Goal: Task Accomplishment & Management: Complete application form

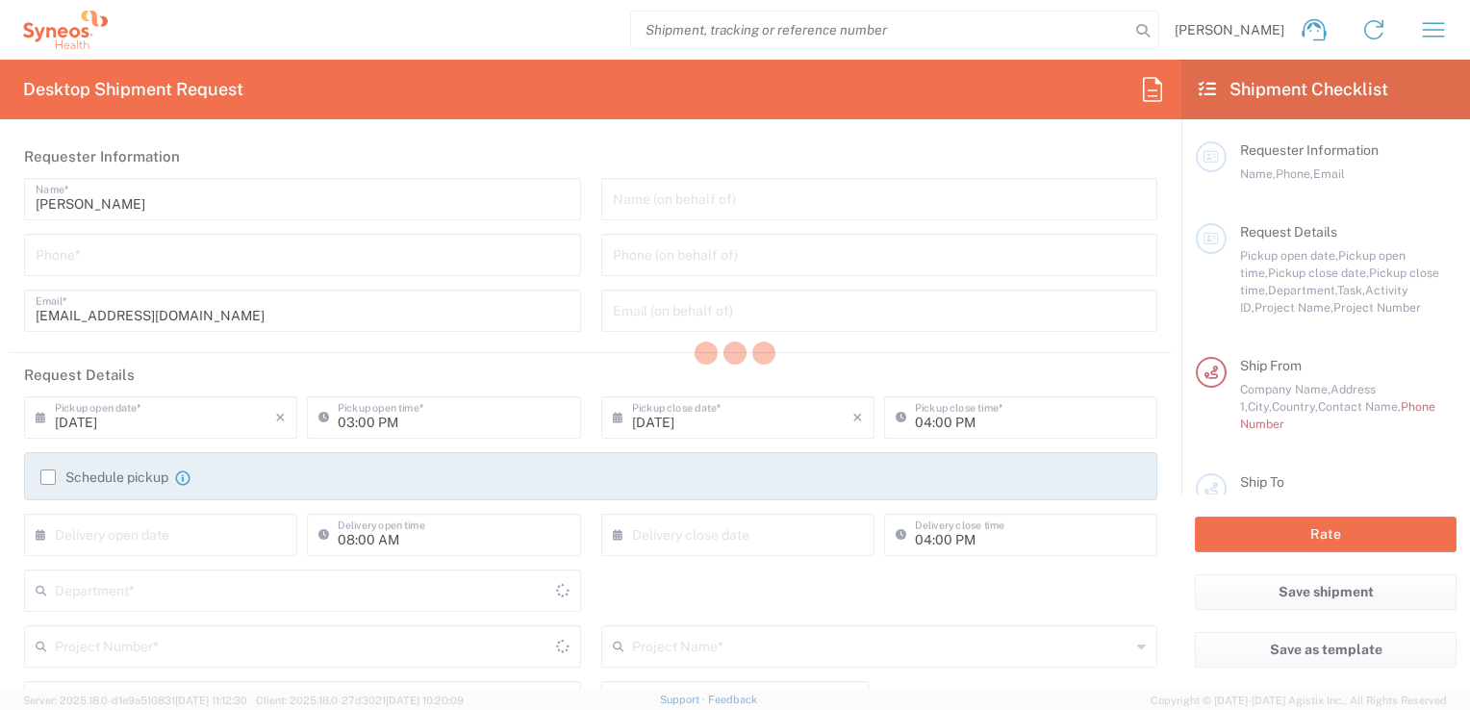
type input "8200"
type input "[GEOGRAPHIC_DATA]"
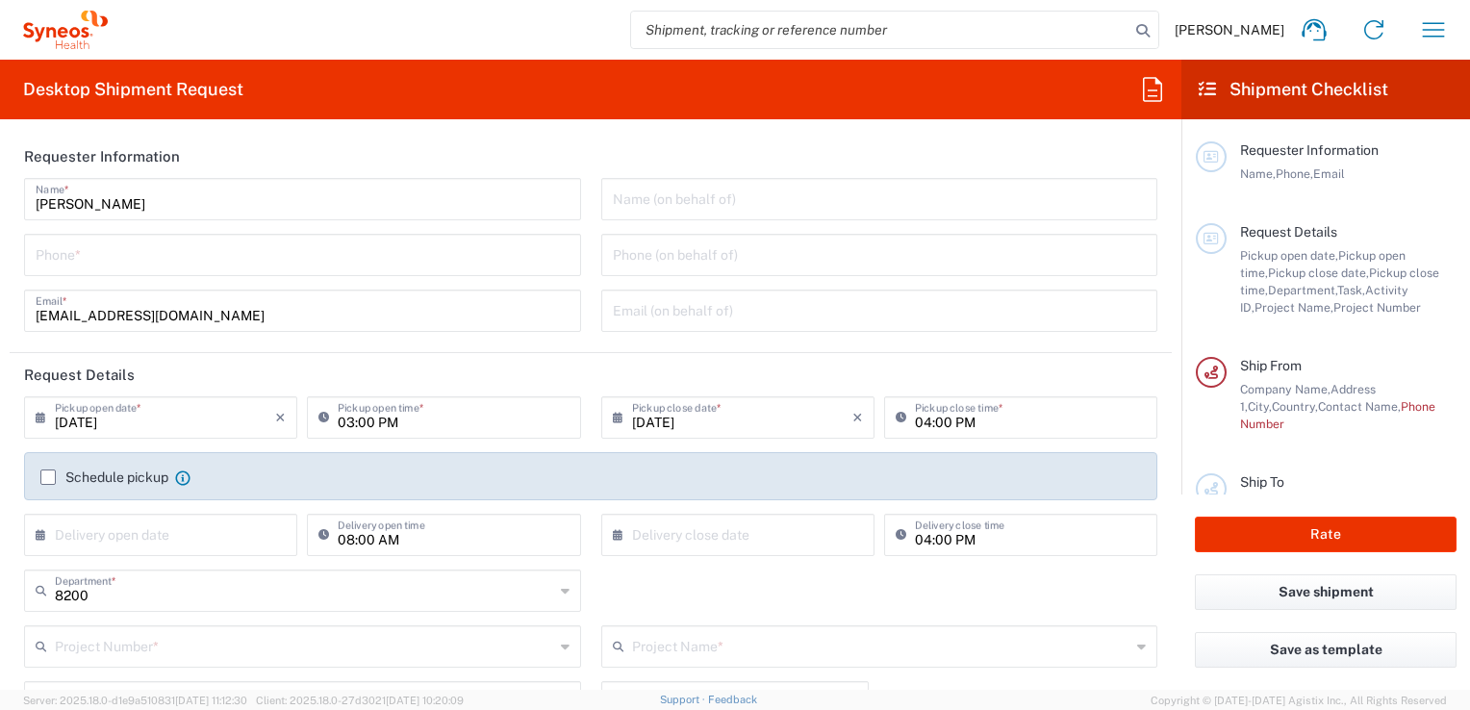
type input "Syneos Health d.o.o. [GEOGRAPHIC_DATA]-[GEOGRAPHIC_DATA]"
click at [282, 258] on input "tel" at bounding box center [303, 254] width 534 height 34
type input "07841686310"
type input "[GEOGRAPHIC_DATA]"
type input "England"
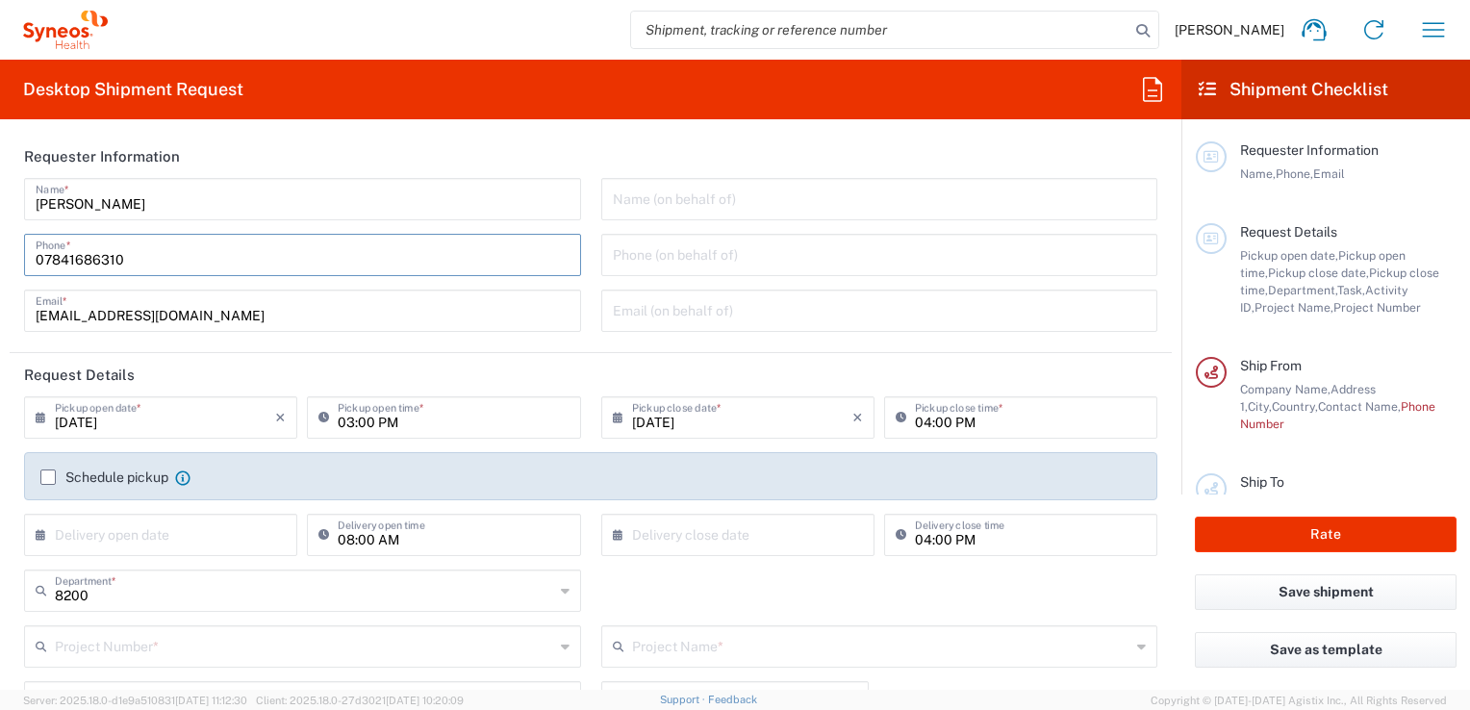
type input "07841686310"
type input "[PERSON_NAME] [GEOGRAPHIC_DATA]"
type input "26 Cherni vrah Blvd."
type input "Sofia"
type input "Bulgaria"
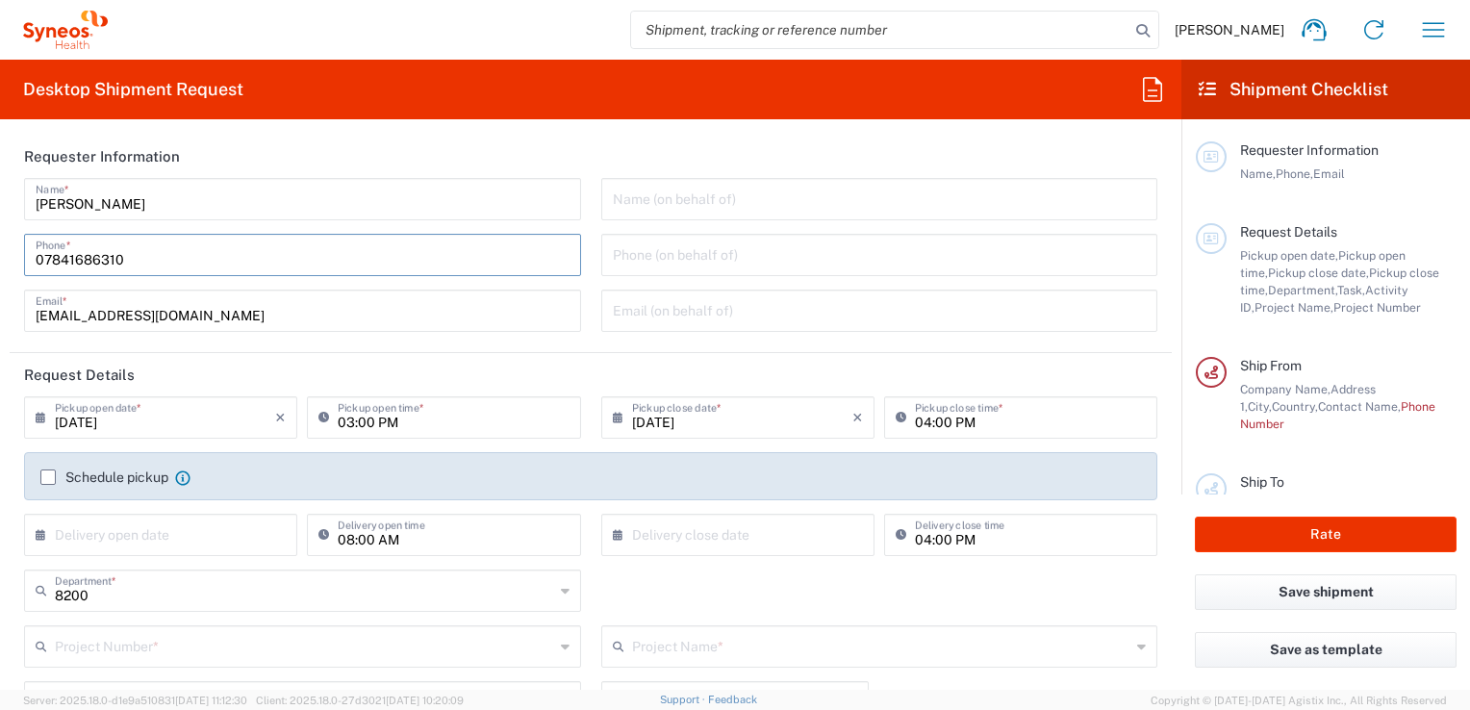
type input "1421"
type input "+359 877154128"
type input "Tpopova@bg.gt.com"
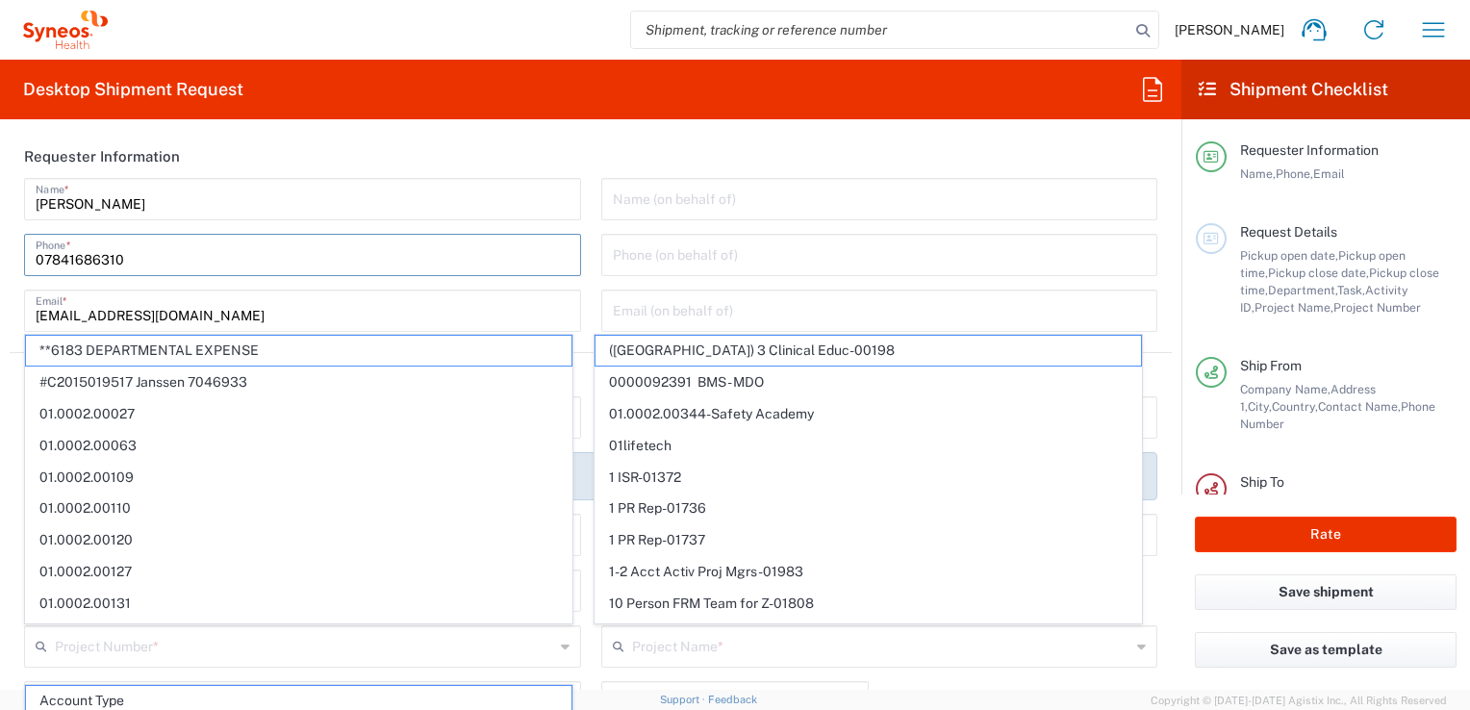
click at [582, 267] on div "Milica Rakic Name * 07841686310 Phone * milica.rakic@syneoshealth.com Email *" at bounding box center [302, 261] width 577 height 167
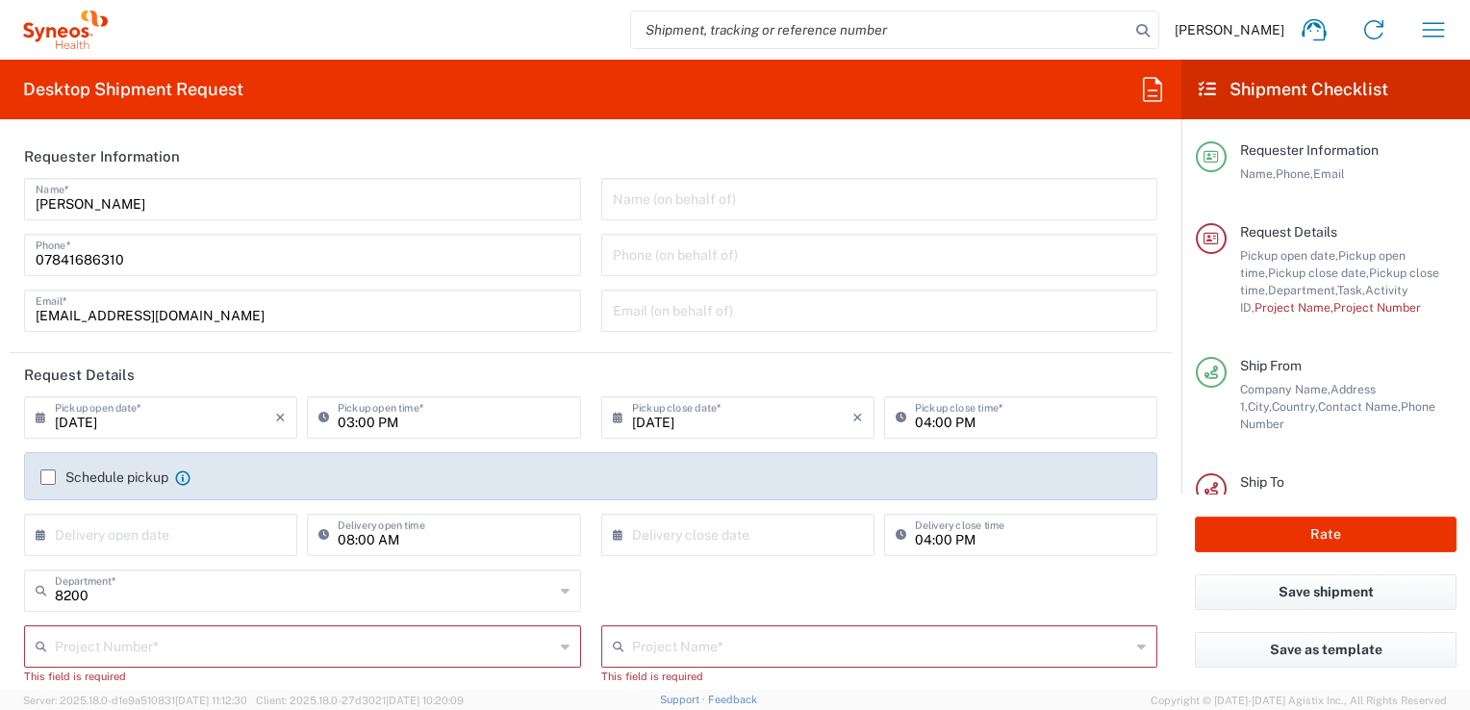
click at [770, 415] on input "09/10/2025" at bounding box center [742, 416] width 220 height 34
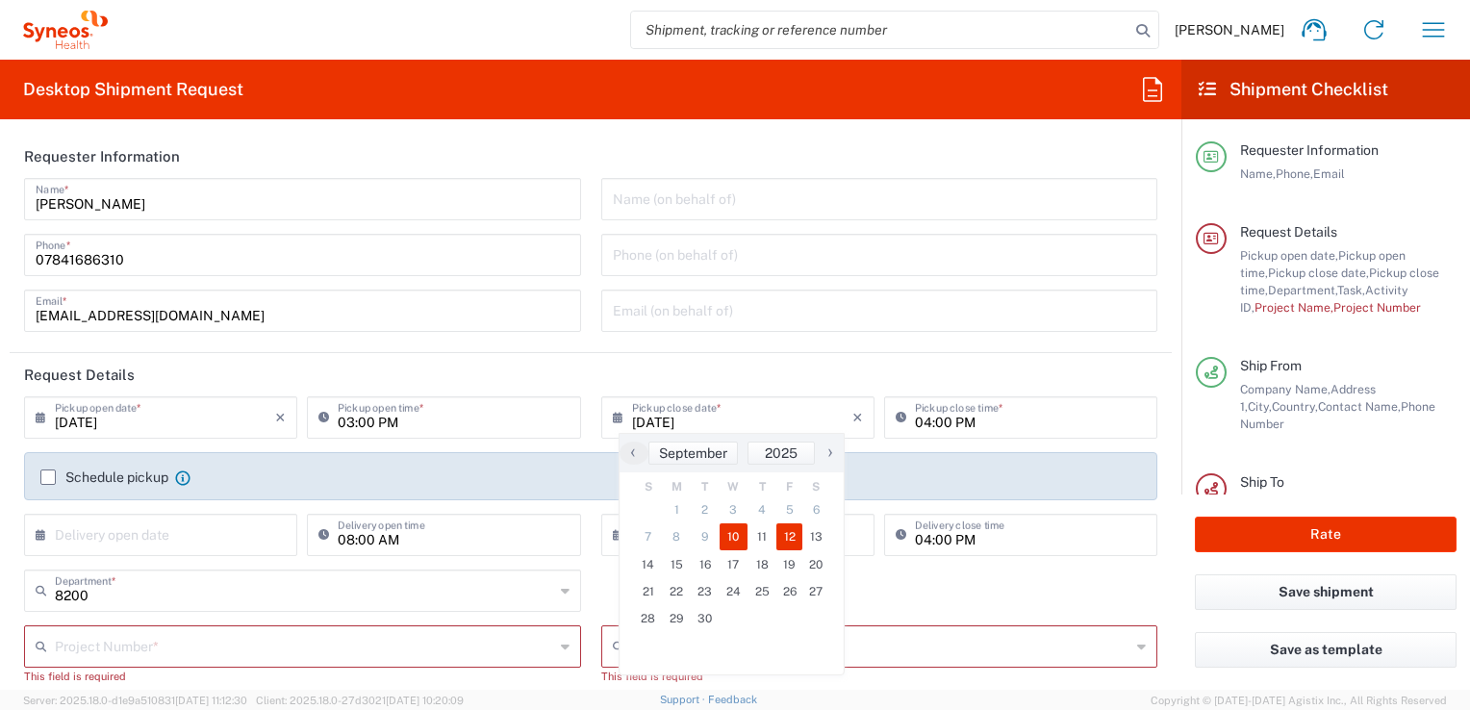
click at [796, 538] on span "12" at bounding box center [789, 536] width 27 height 27
type input "09/12/2025"
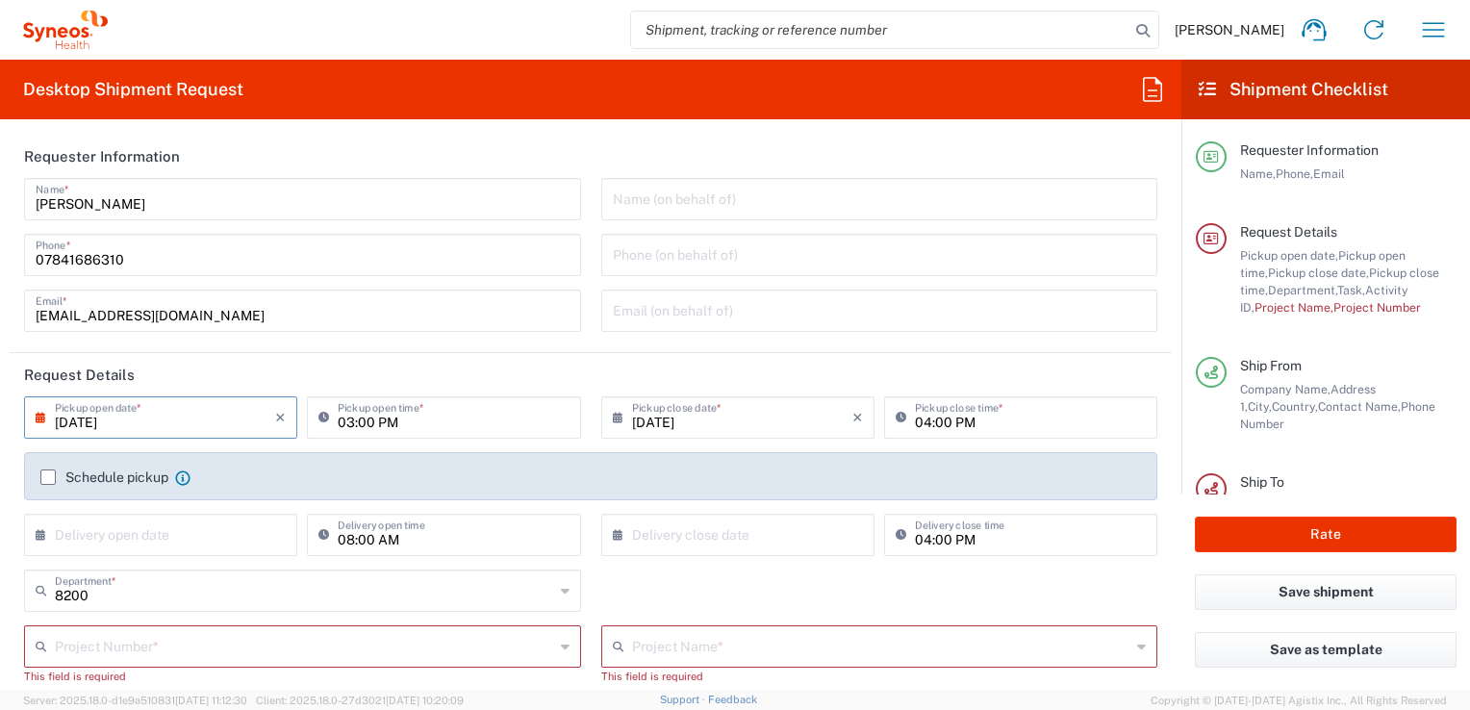
click at [136, 256] on input "07841686310" at bounding box center [303, 254] width 534 height 34
drag, startPoint x: 136, startPoint y: 256, endPoint x: 0, endPoint y: 238, distance: 136.9
click at [0, 238] on html "Milica Rakic Home Shipment estimator Shipment tracking Desktop shipment request…" at bounding box center [735, 355] width 1470 height 710
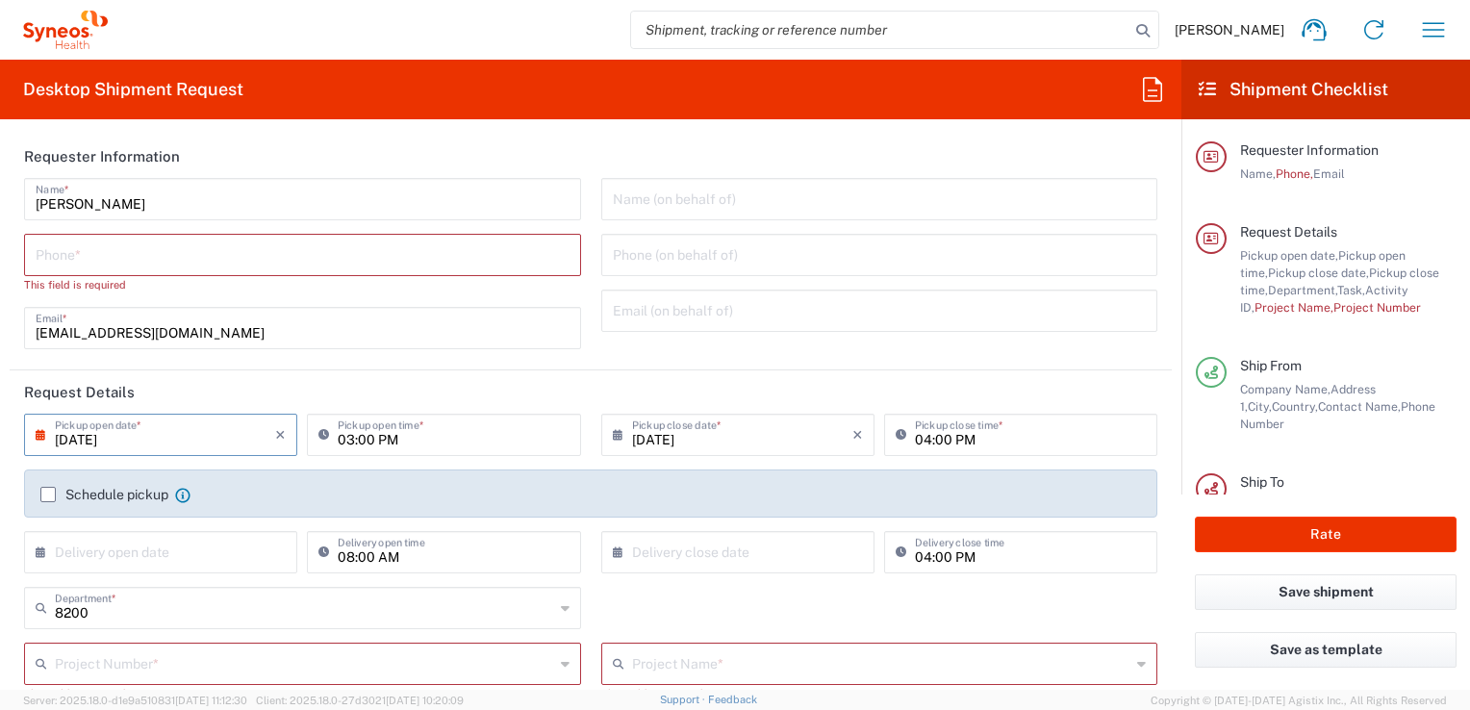
click at [577, 190] on div "Milica Rakic Name * Phone * This field is required milica.rakic@syneoshealth.co…" at bounding box center [302, 270] width 577 height 185
click at [254, 249] on input "tel" at bounding box center [303, 254] width 534 height 34
click at [607, 144] on header "Requester Information" at bounding box center [591, 156] width 1162 height 43
click at [230, 248] on input "tel" at bounding box center [303, 254] width 534 height 34
type input "07841686310"
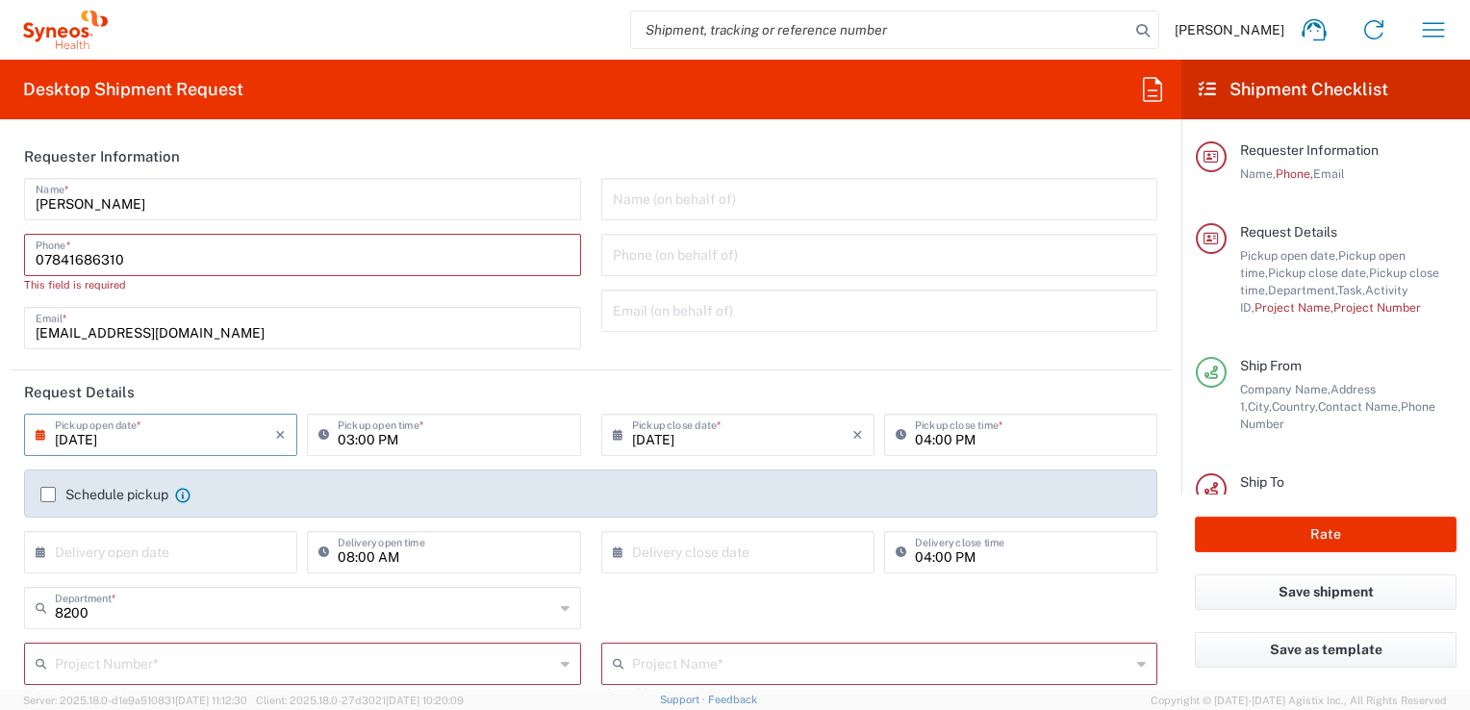
type input "United Kingdom"
click at [581, 211] on div "Milica Rakic Name * 07841686310 Phone * This field is required milica.rakic@syn…" at bounding box center [302, 270] width 577 height 185
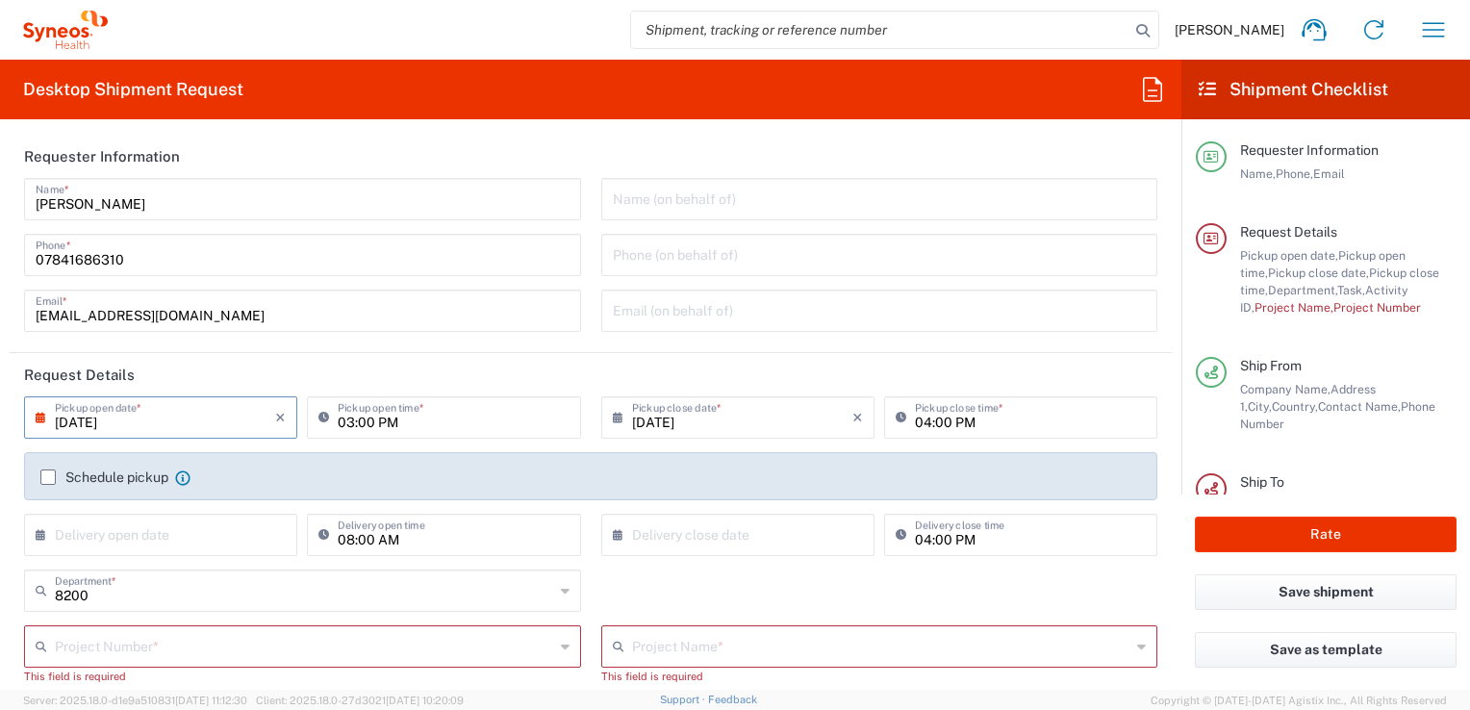
click at [579, 275] on div "Milica Rakic Name * 07841686310 Phone * milica.rakic@syneoshealth.com Email *" at bounding box center [302, 261] width 577 height 167
drag, startPoint x: 1451, startPoint y: 25, endPoint x: 986, endPoint y: 56, distance: 465.7
click at [986, 56] on agx-form-navbar "Milica Rakic Home Shipment estimator Shipment tracking Desktop shipment request…" at bounding box center [735, 30] width 1470 height 60
drag, startPoint x: 1412, startPoint y: 28, endPoint x: 1001, endPoint y: 57, distance: 412.8
click at [1001, 57] on agx-form-navbar "Milica Rakic Home Shipment estimator Shipment tracking Desktop shipment request…" at bounding box center [735, 30] width 1470 height 60
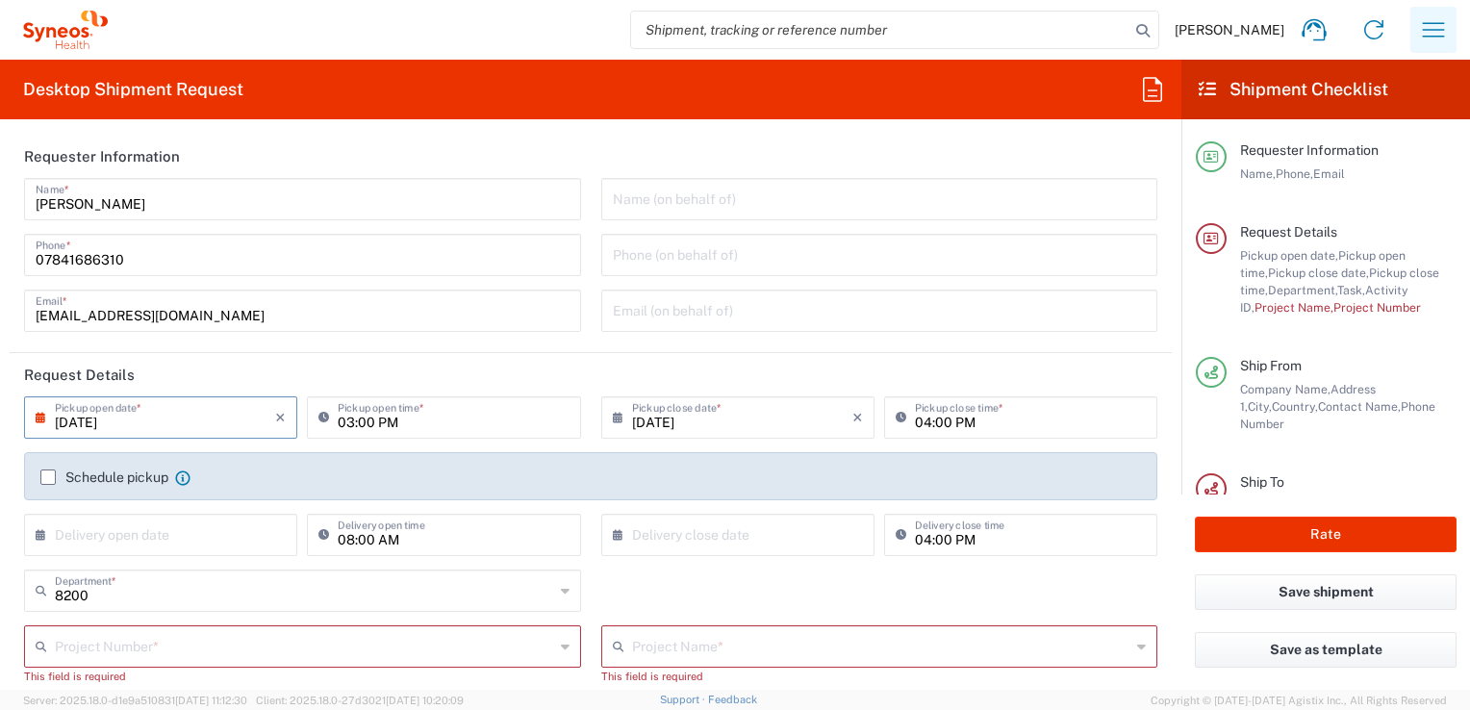
click at [1423, 29] on icon "button" at bounding box center [1434, 29] width 22 height 14
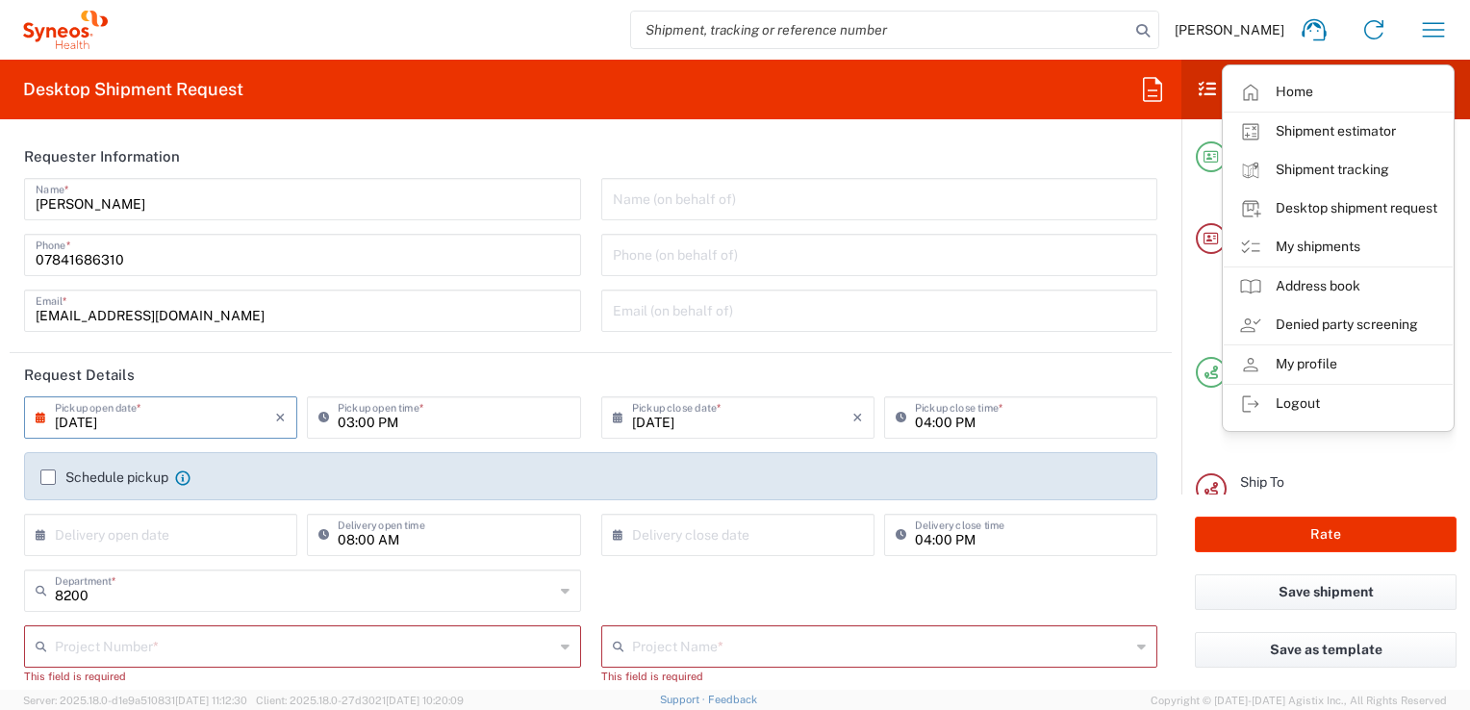
click at [272, 641] on input "text" at bounding box center [304, 645] width 499 height 34
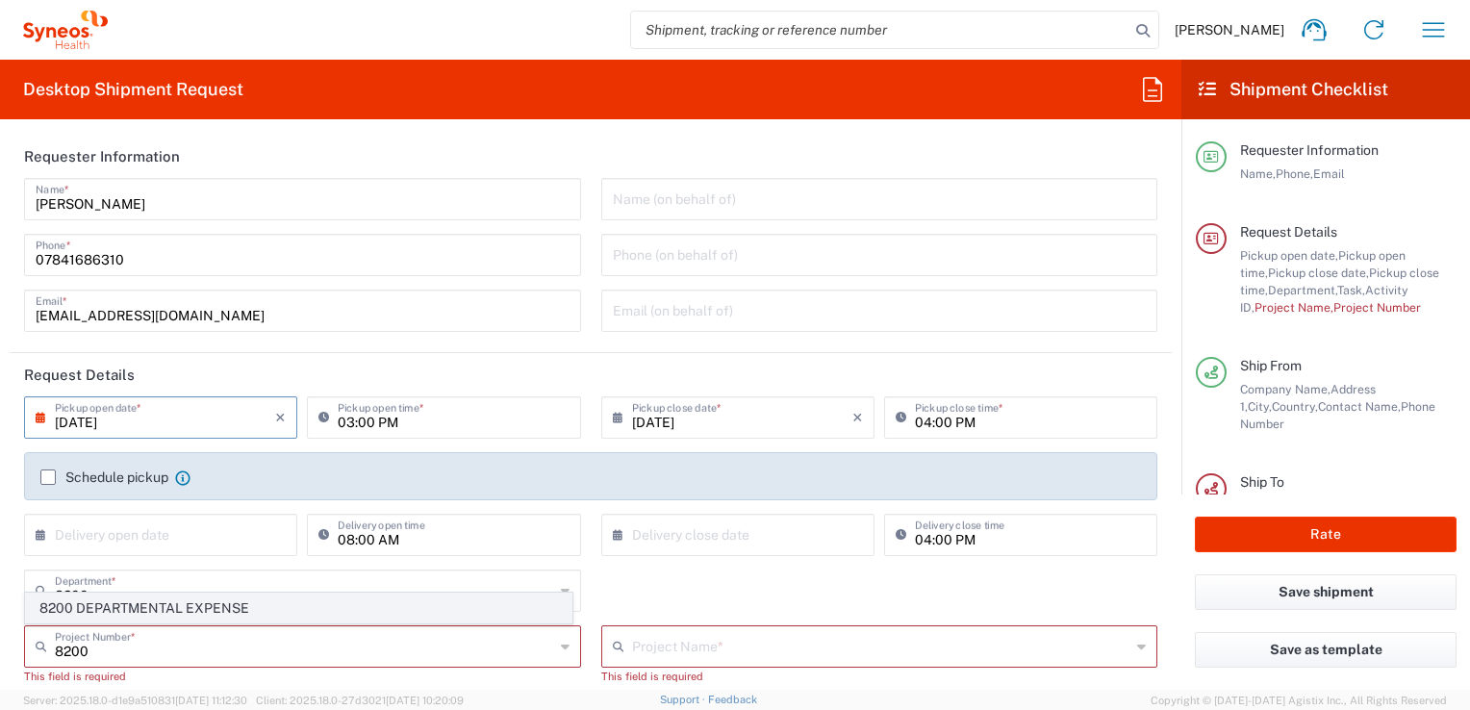
click at [206, 614] on span "8200 DEPARTMENTAL EXPENSE" at bounding box center [298, 609] width 545 height 30
type input "8200 DEPARTMENTAL EXPENSE"
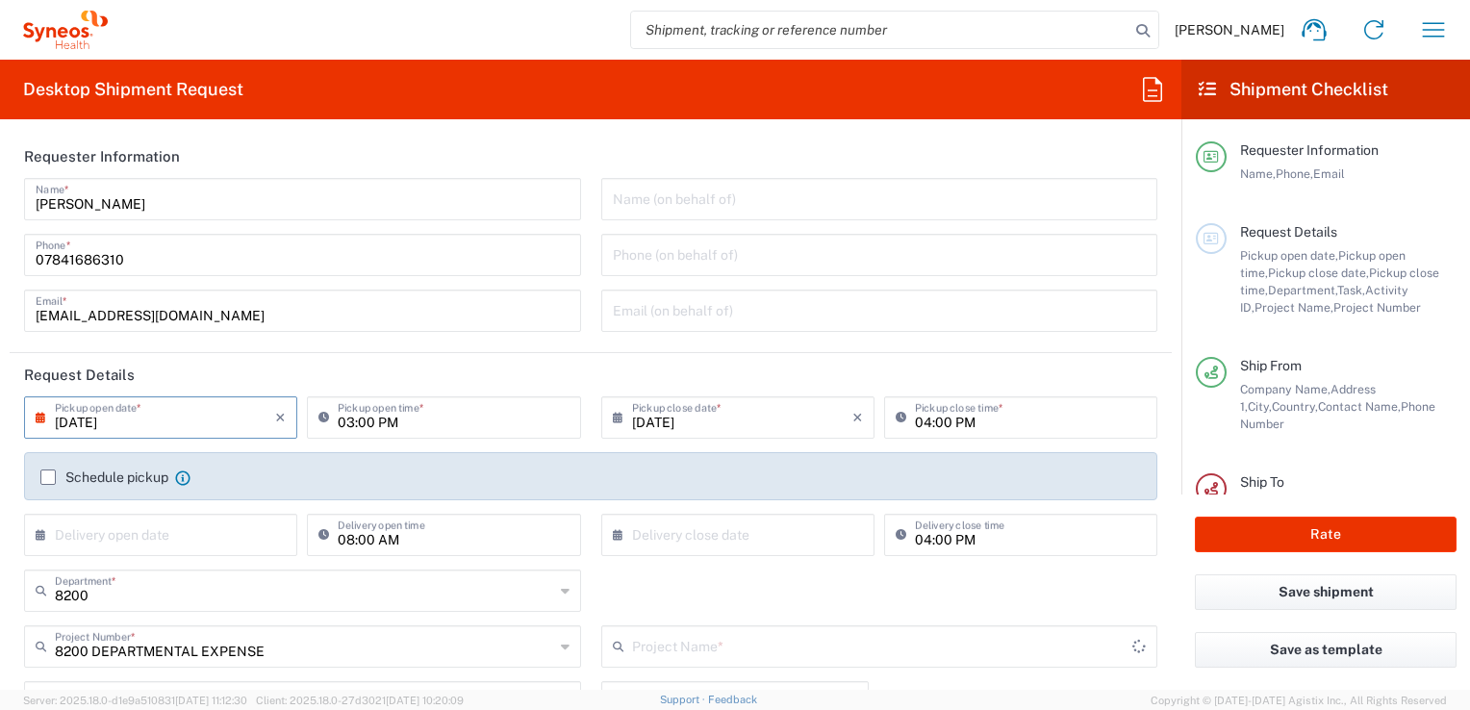
type input "8200 DEPARTMENTAL EXPENSE"
click at [177, 412] on input "09/12/2025" at bounding box center [165, 416] width 220 height 34
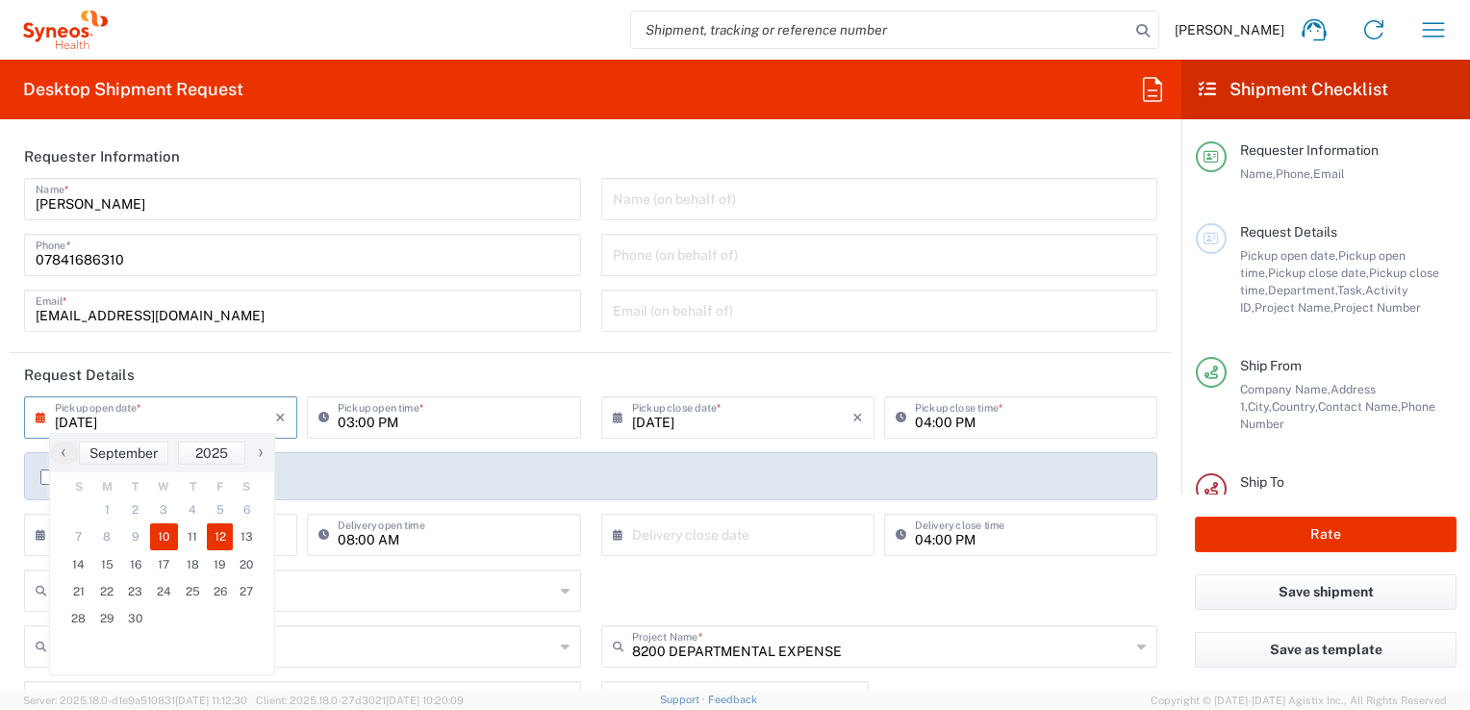
click at [168, 537] on span "10" at bounding box center [164, 536] width 29 height 27
type input "09/10/2025"
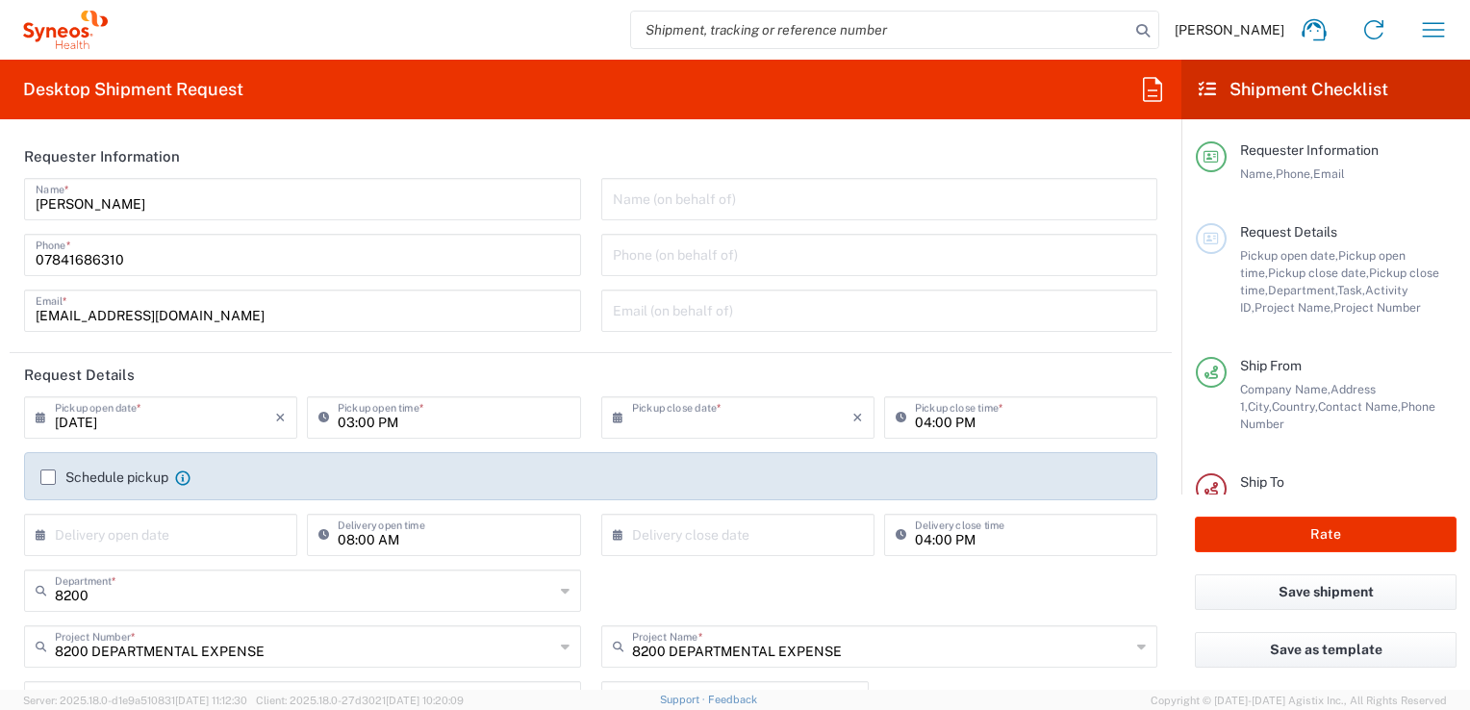
type input "09/10/2025"
click at [745, 424] on input "09/10/2025" at bounding box center [742, 416] width 220 height 34
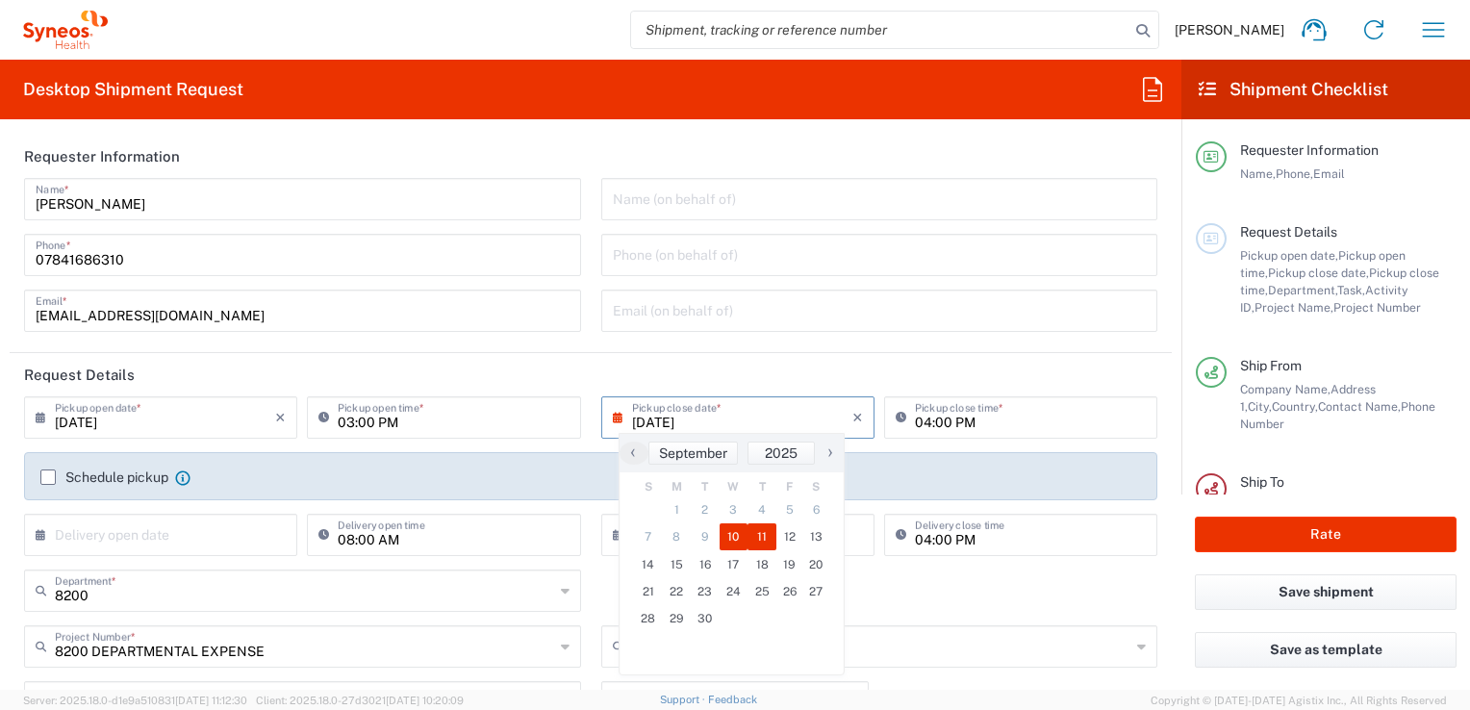
click at [752, 539] on span "11" at bounding box center [762, 536] width 29 height 27
type input "09/11/2025"
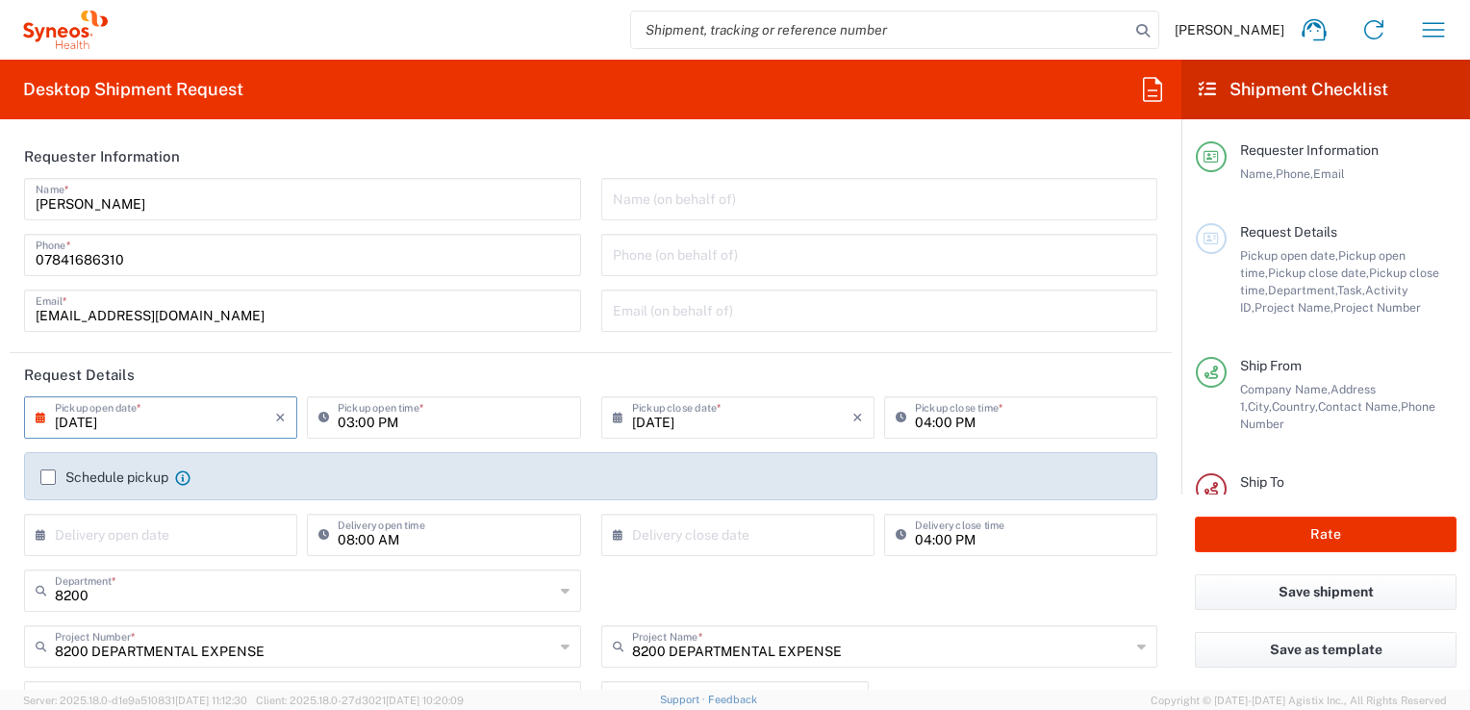
click at [253, 418] on input "09/11/2025" at bounding box center [165, 416] width 220 height 34
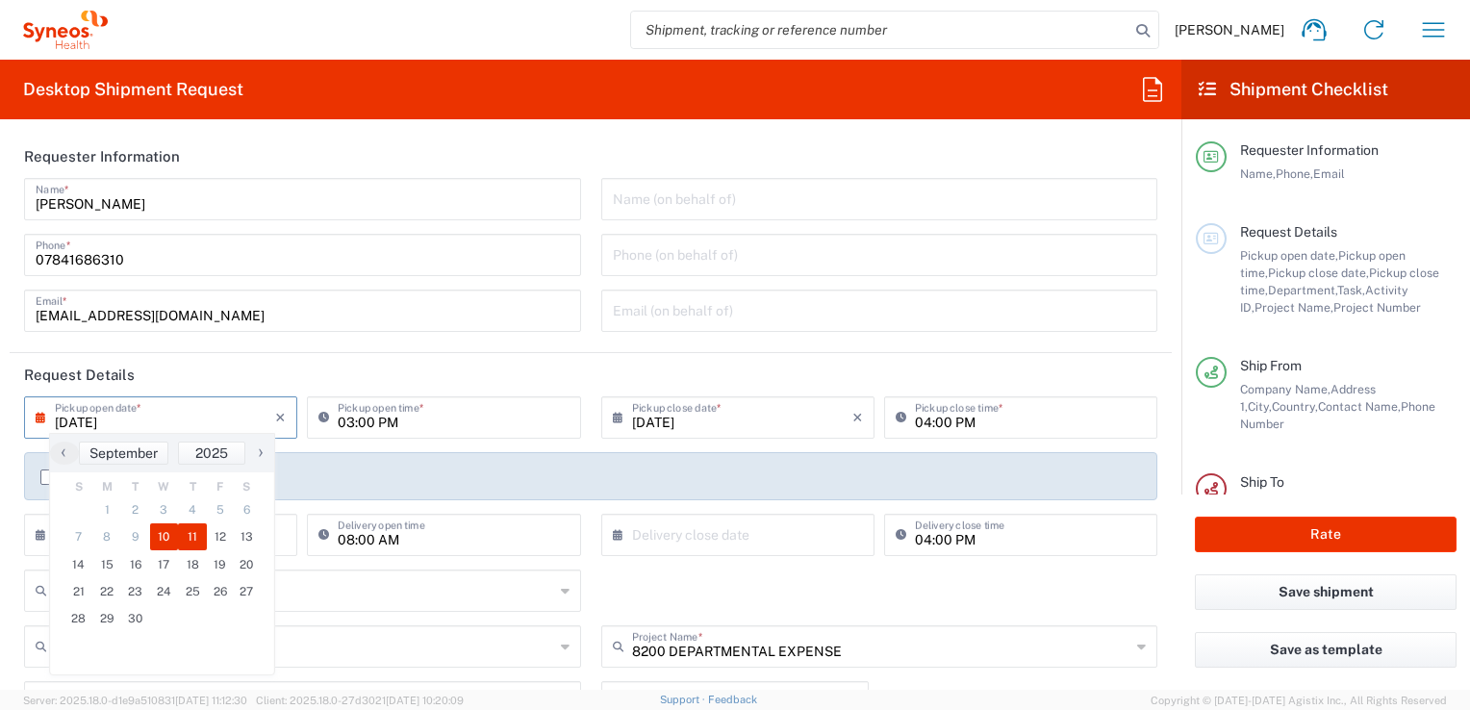
click at [170, 536] on span "10" at bounding box center [164, 536] width 29 height 27
type input "09/10/2025"
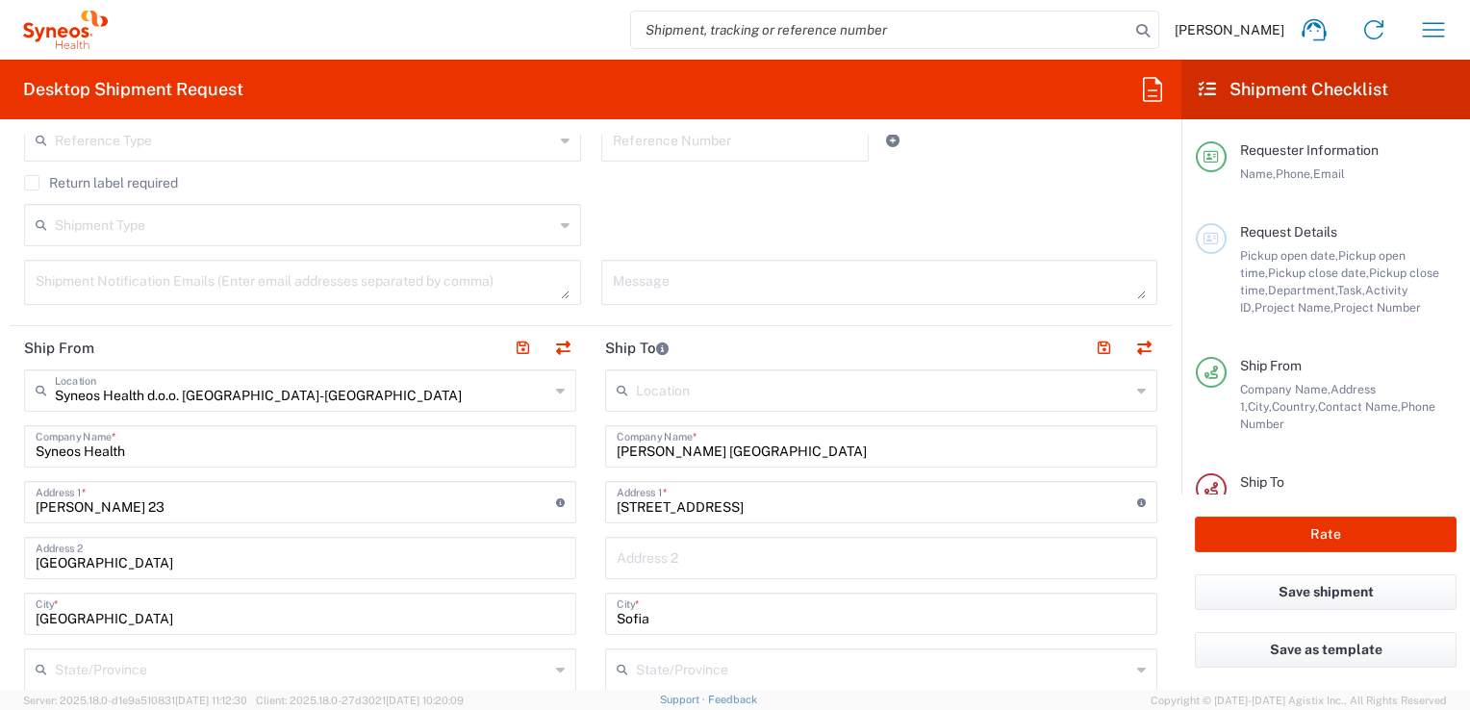
scroll to position [579, 0]
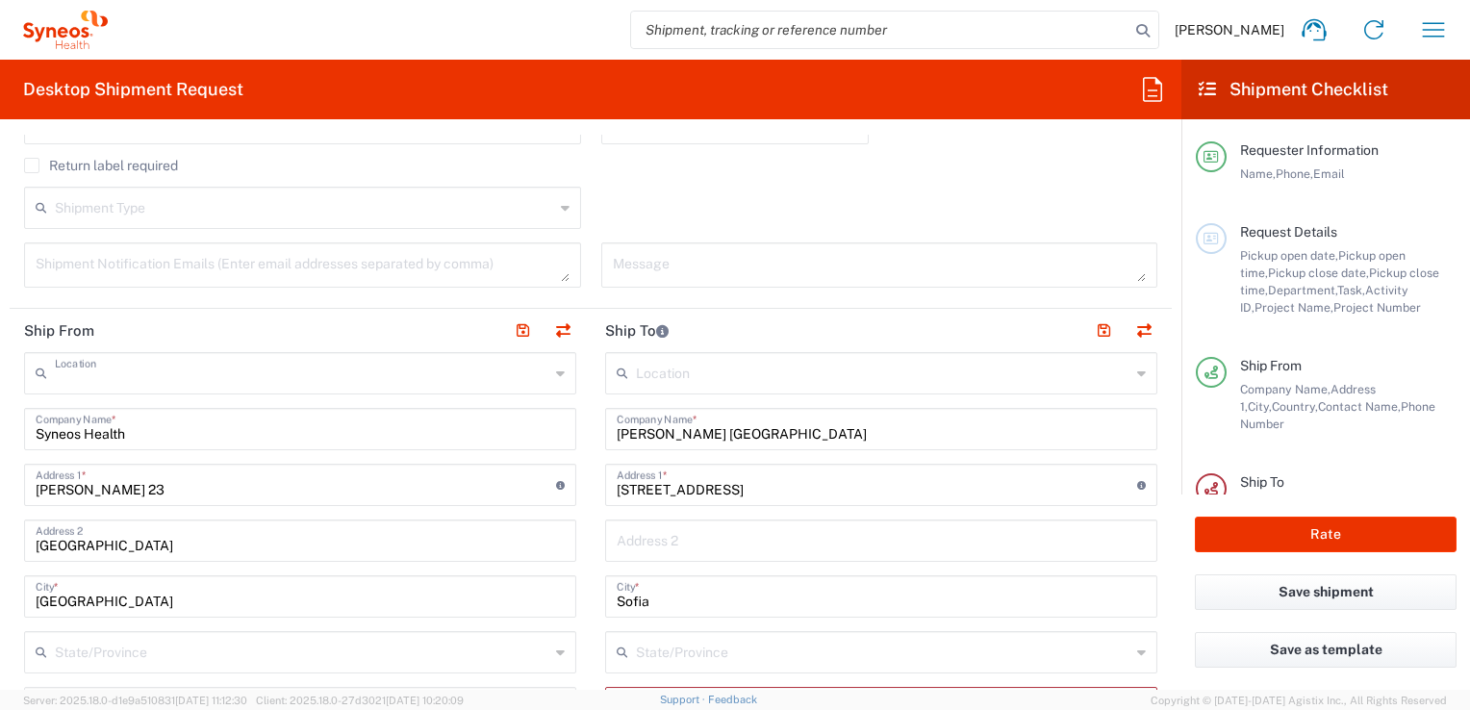
click at [306, 361] on input "text" at bounding box center [302, 372] width 494 height 34
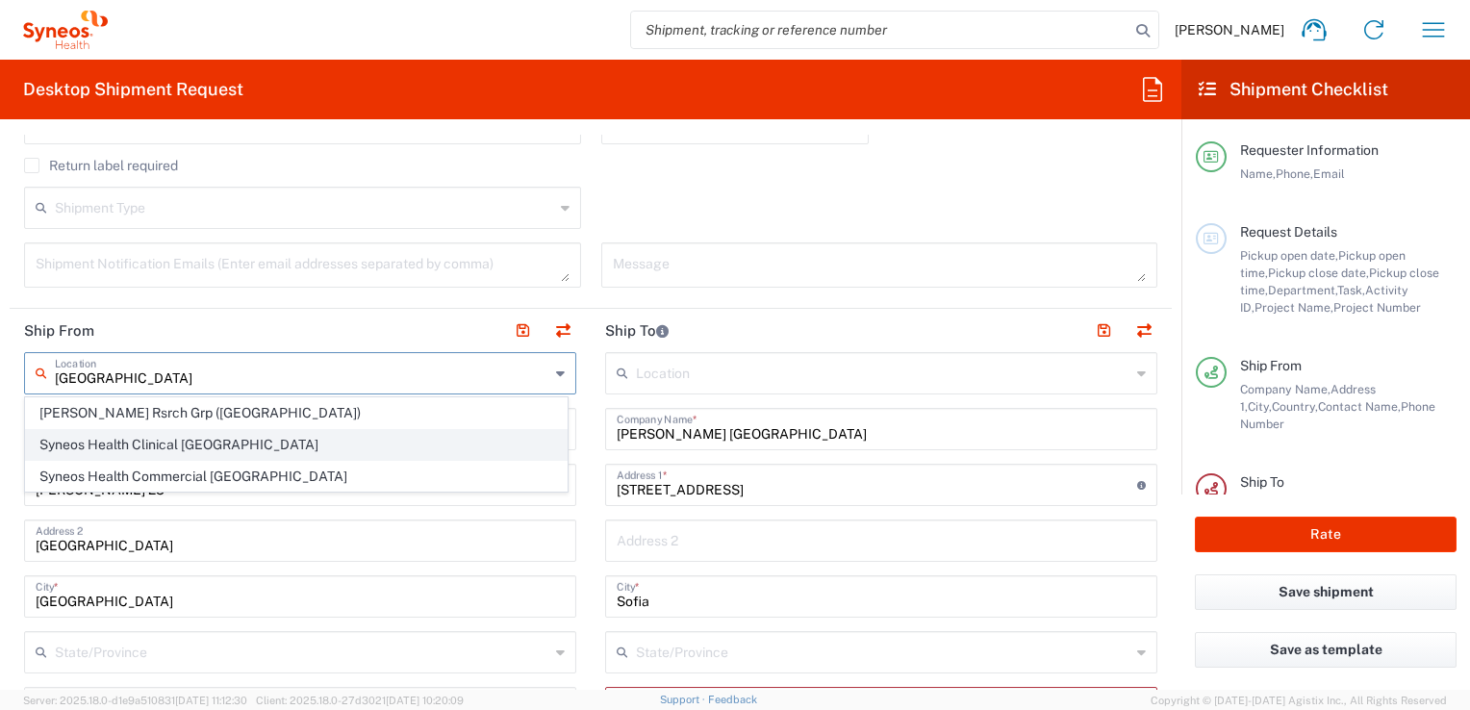
click at [185, 437] on span "Syneos Health Clinical Spain" at bounding box center [296, 445] width 541 height 30
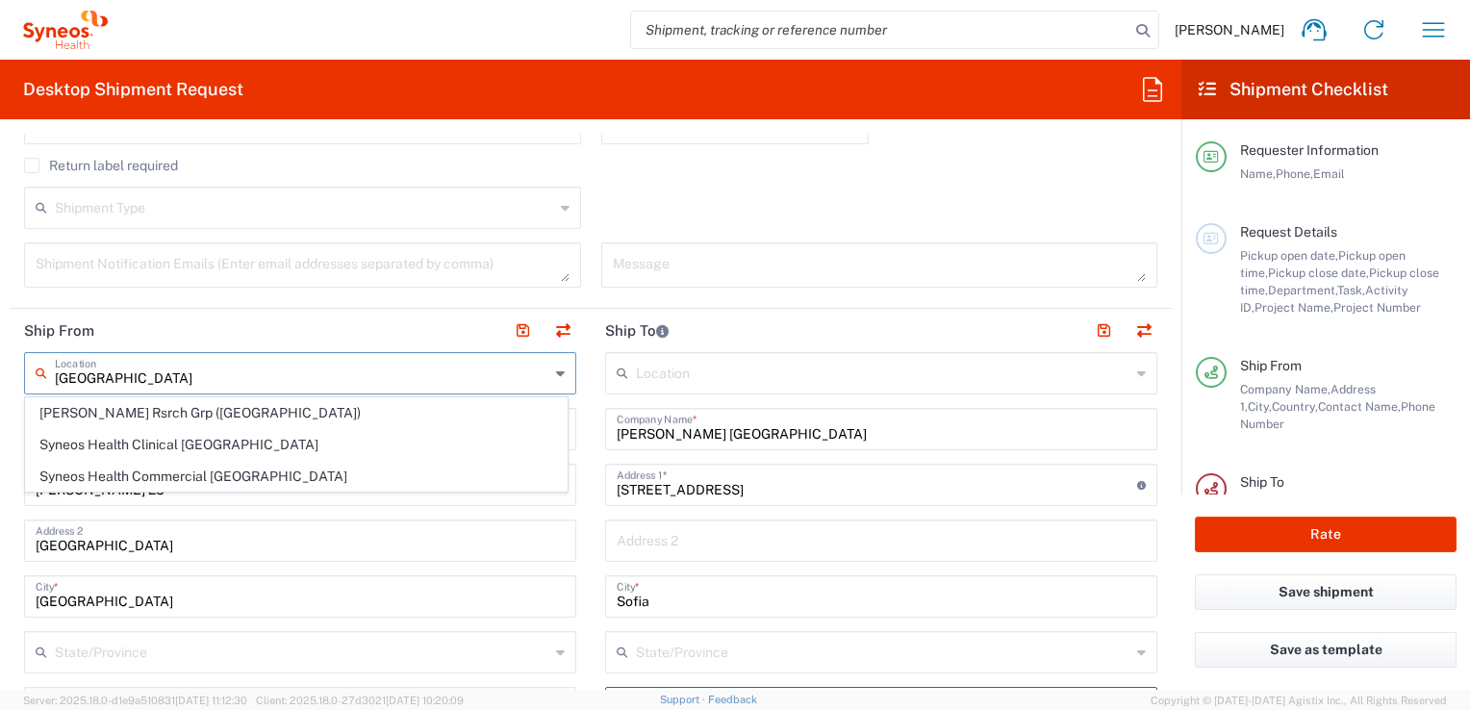
type input "Syneos Health Clinical Spain"
type input "Calle Hernani 59"
type input "Planta 3"
type input "Madrid"
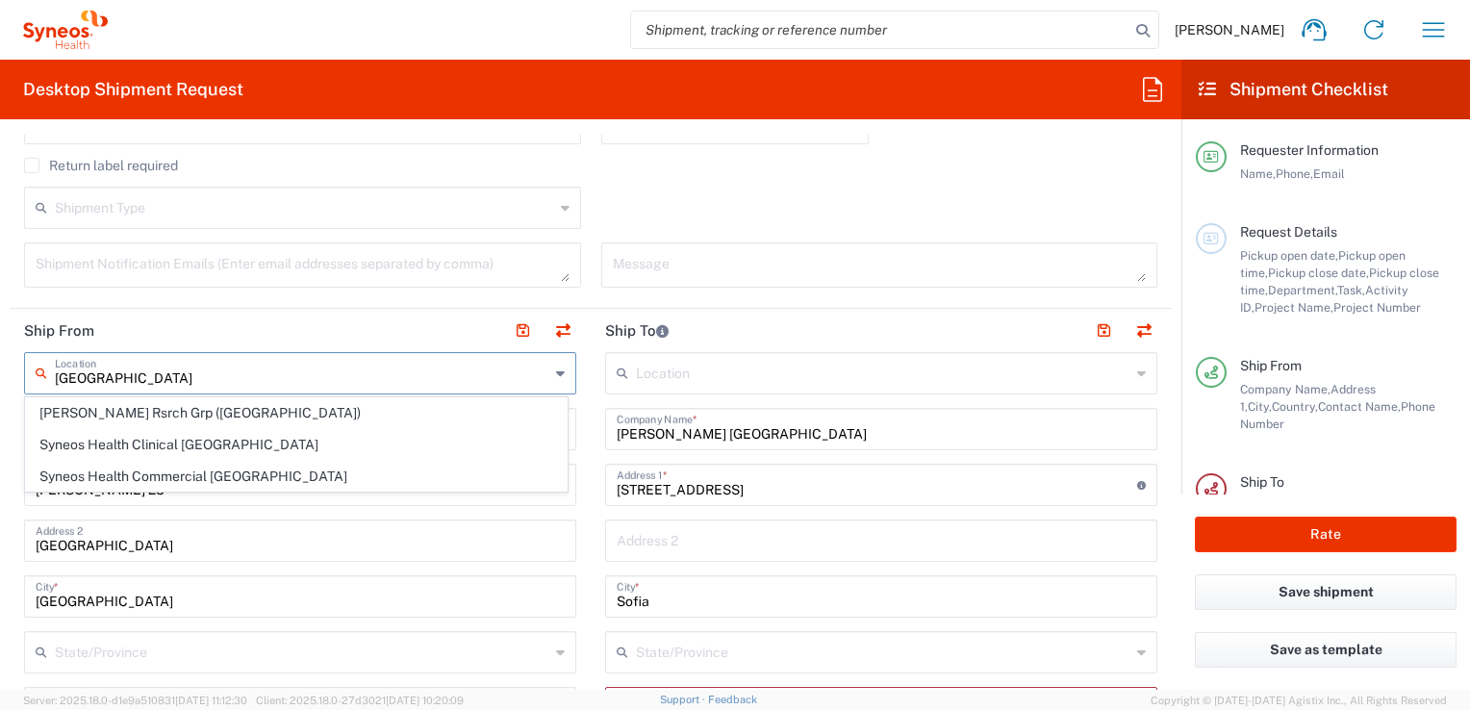
type input "Spain"
type input "28020"
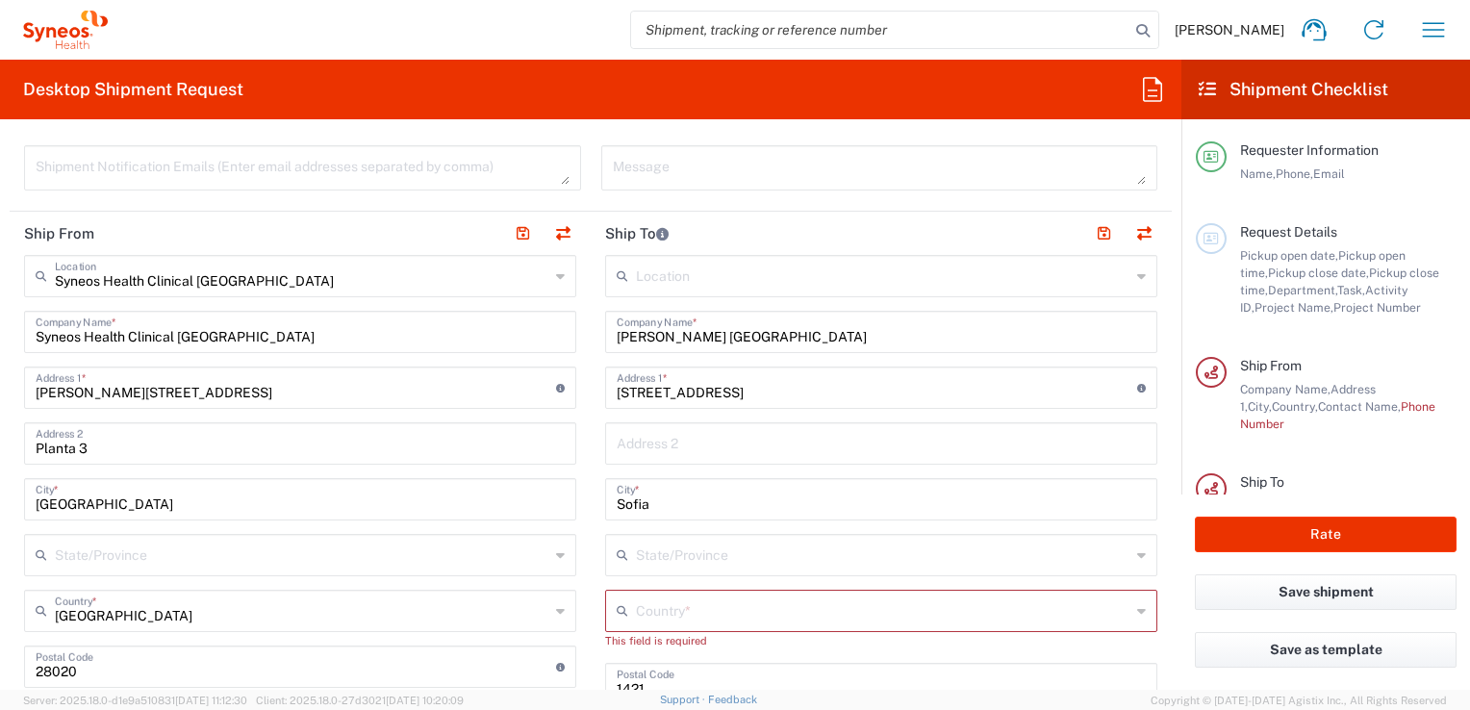
scroll to position [698, 0]
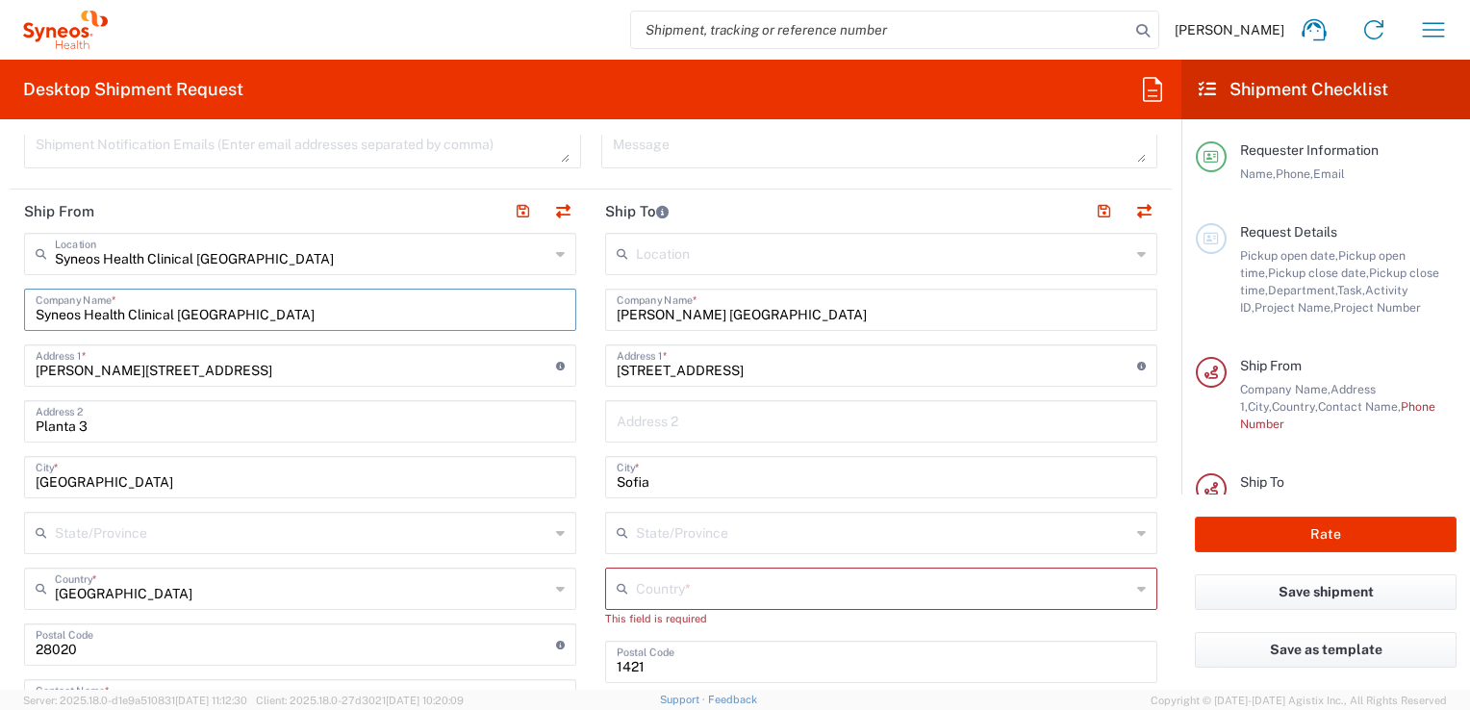
click at [239, 314] on input "Syneos Health Clinical Spain" at bounding box center [300, 309] width 529 height 34
drag, startPoint x: 181, startPoint y: 376, endPoint x: 0, endPoint y: 380, distance: 180.9
click at [0, 380] on form "Requester Information Milica Rakic Name * 07841686310 Phone * milica.rakic@syne…" at bounding box center [590, 412] width 1181 height 555
paste input "Avenida Diagonal 571 - Planta 3. 08029 Barcelona España"
type input "Avenida Diagonal 571 - Planta 3. 08029 Barcelona España"
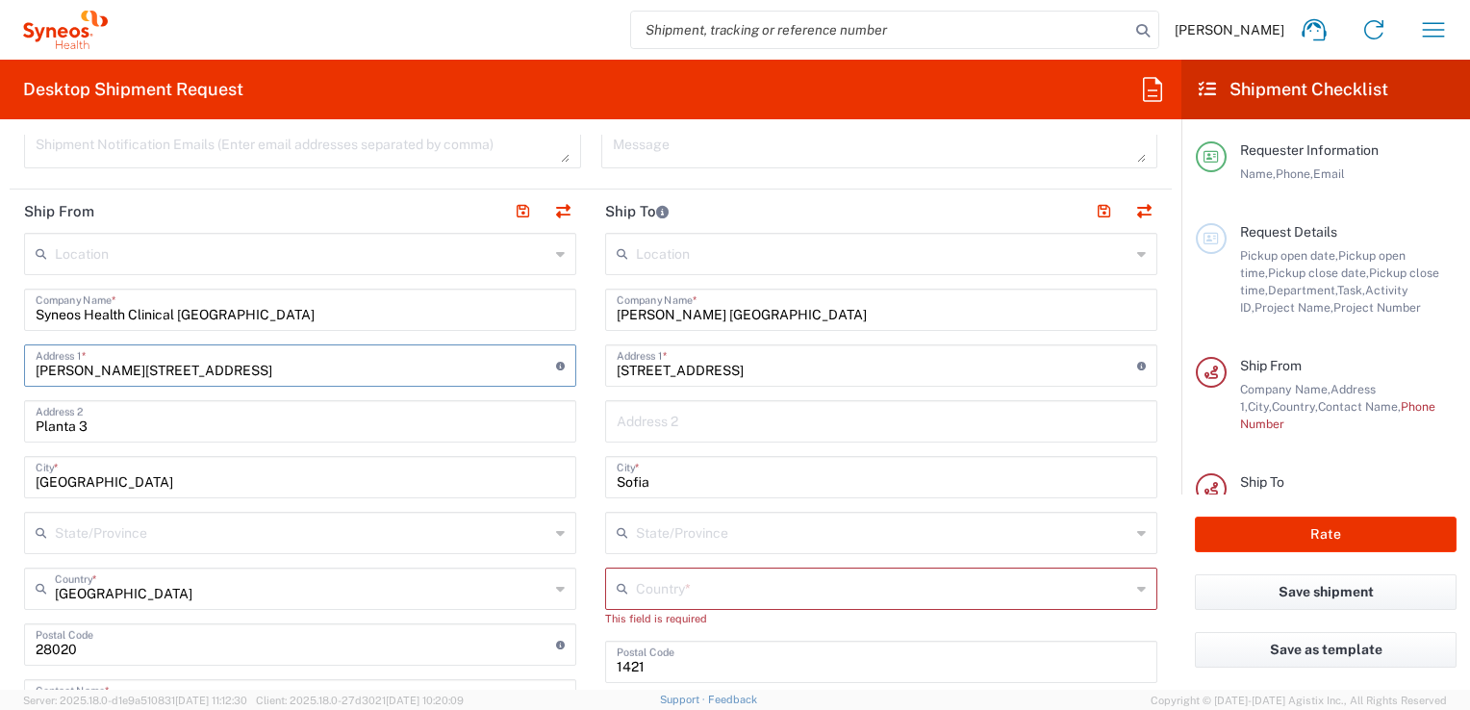
paste input "Avenida Diagonal 571 - Planta 3. 08029 Barcelona España"
drag, startPoint x: 178, startPoint y: 369, endPoint x: 418, endPoint y: 381, distance: 240.8
click at [418, 381] on div "Avenida Diagonal 571 - Planta 3. 08029 Barcelona España Address 1 * For cross s…" at bounding box center [300, 365] width 552 height 42
type input "Avenida Diagonal 571"
drag, startPoint x: 92, startPoint y: 491, endPoint x: -4, endPoint y: 492, distance: 96.2
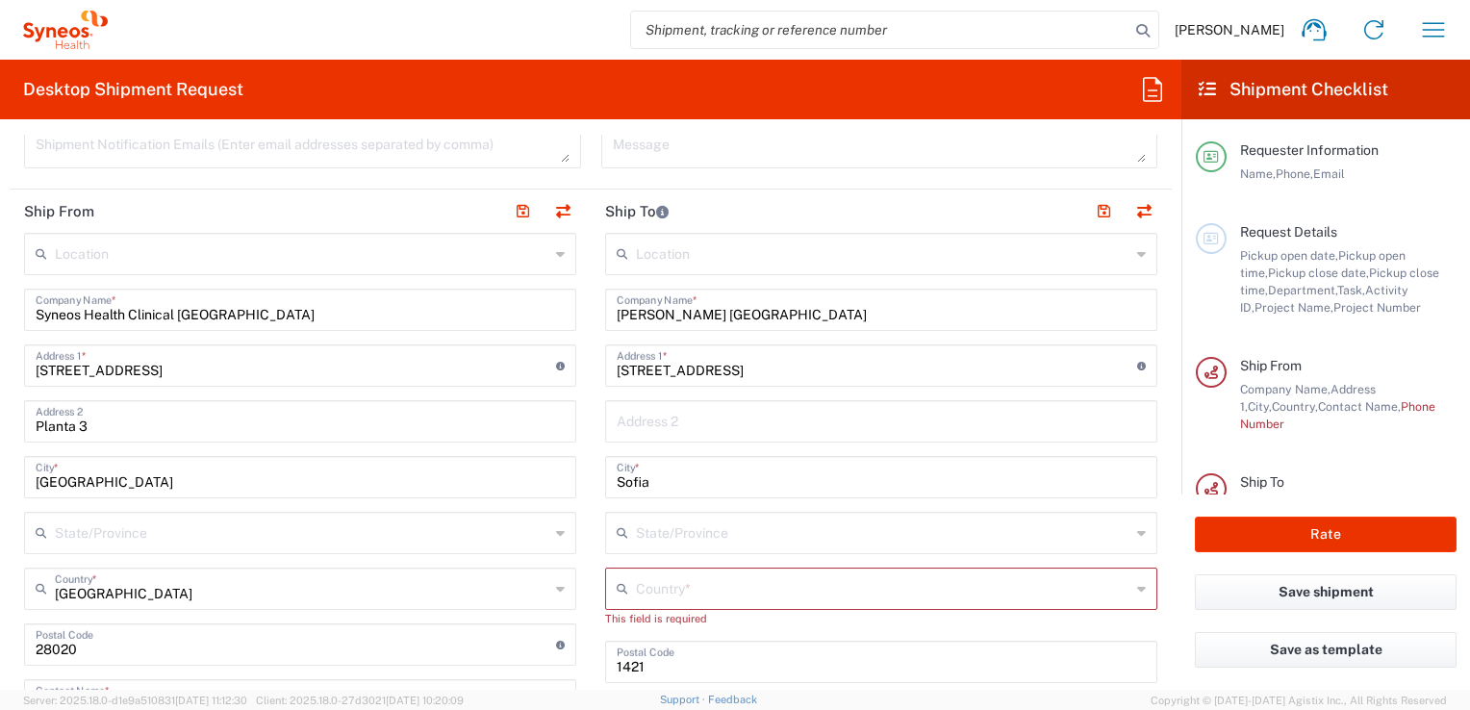
click at [0, 492] on html "Milica Rakic Home Shipment estimator Shipment tracking Desktop shipment request…" at bounding box center [735, 355] width 1470 height 710
click at [92, 481] on input "Madrid" at bounding box center [300, 476] width 529 height 34
drag, startPoint x: 106, startPoint y: 480, endPoint x: 0, endPoint y: 476, distance: 105.9
click at [0, 476] on html "Milica Rakic Home Shipment estimator Shipment tracking Desktop shipment request…" at bounding box center [735, 355] width 1470 height 710
type input "Barcelona"
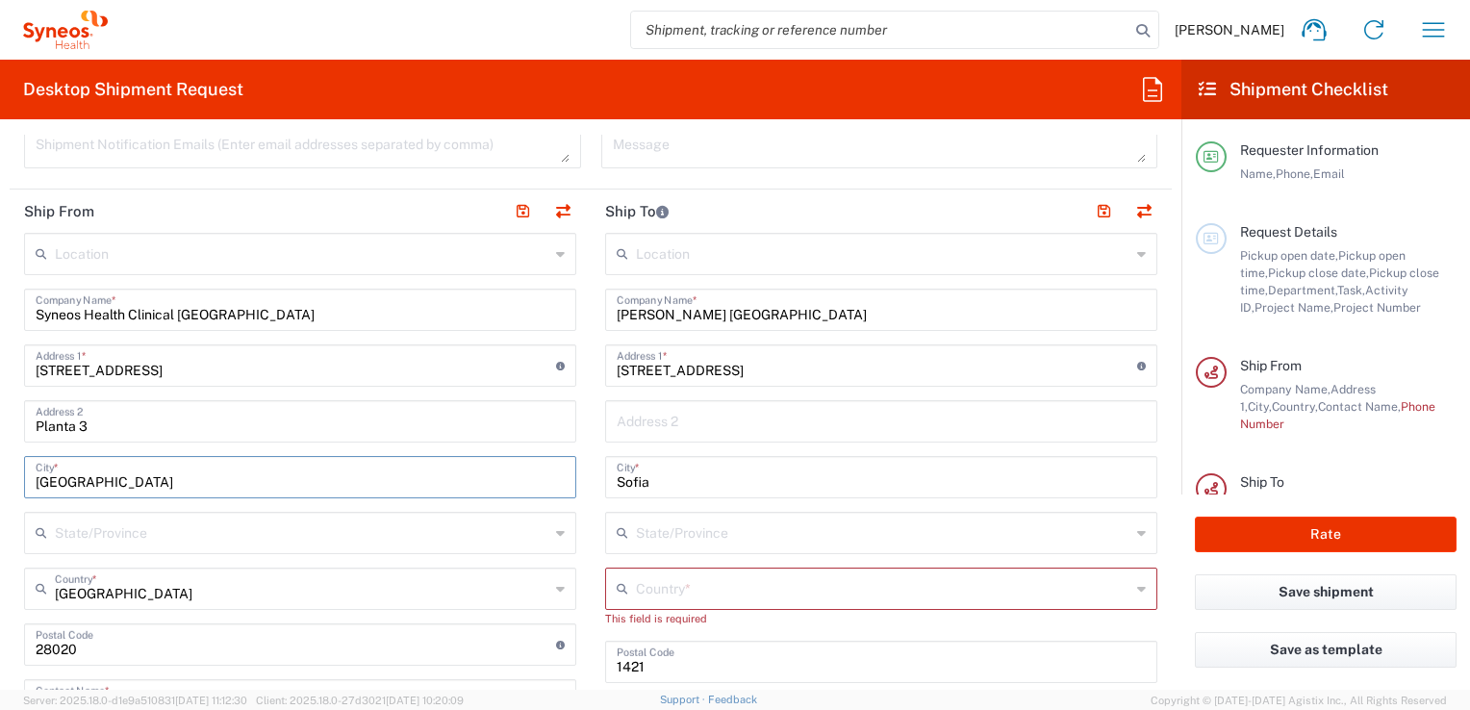
click at [179, 638] on input "undefined" at bounding box center [296, 643] width 520 height 34
paste input "Planta 3. 08029 Barcelona España"
drag, startPoint x: 92, startPoint y: 648, endPoint x: -4, endPoint y: 642, distance: 96.4
click at [0, 642] on html "Milica Rakic Home Shipment estimator Shipment tracking Desktop shipment request…" at bounding box center [735, 355] width 1470 height 710
drag, startPoint x: 78, startPoint y: 647, endPoint x: 362, endPoint y: 654, distance: 283.9
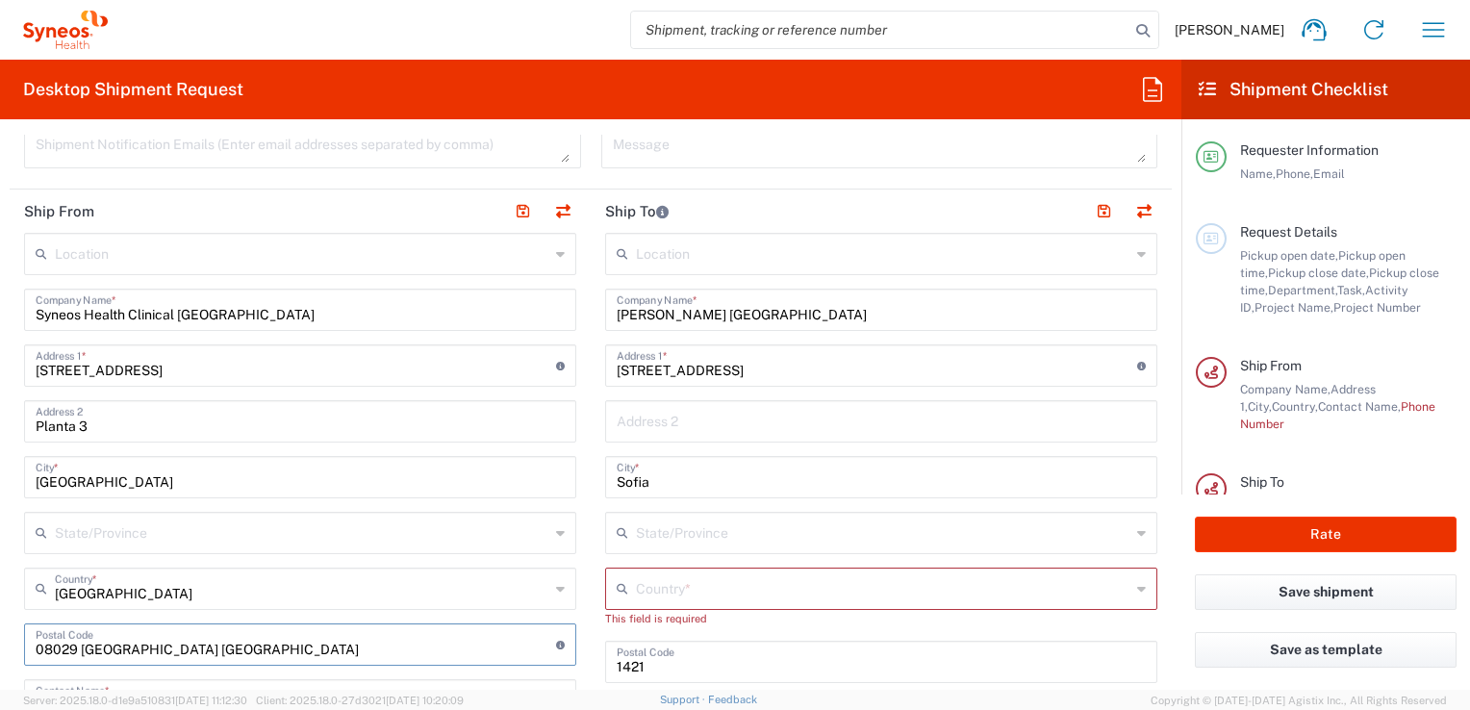
click at [362, 654] on input "undefined" at bounding box center [296, 643] width 520 height 34
type input "08029"
click at [575, 469] on main "Location Addison Whitney LLC-Morrisvile NC US Barcelona-Syneos Health BioSector…" at bounding box center [300, 701] width 581 height 937
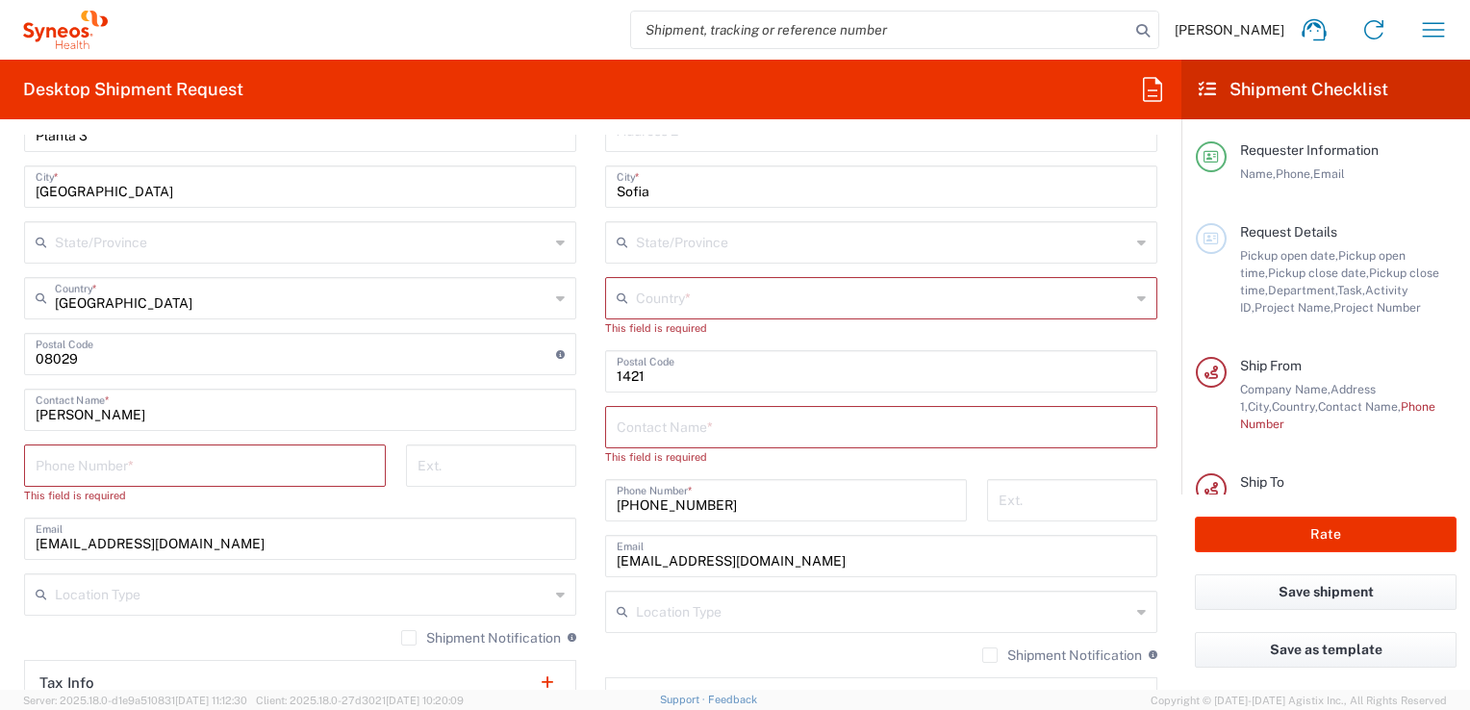
scroll to position [1007, 0]
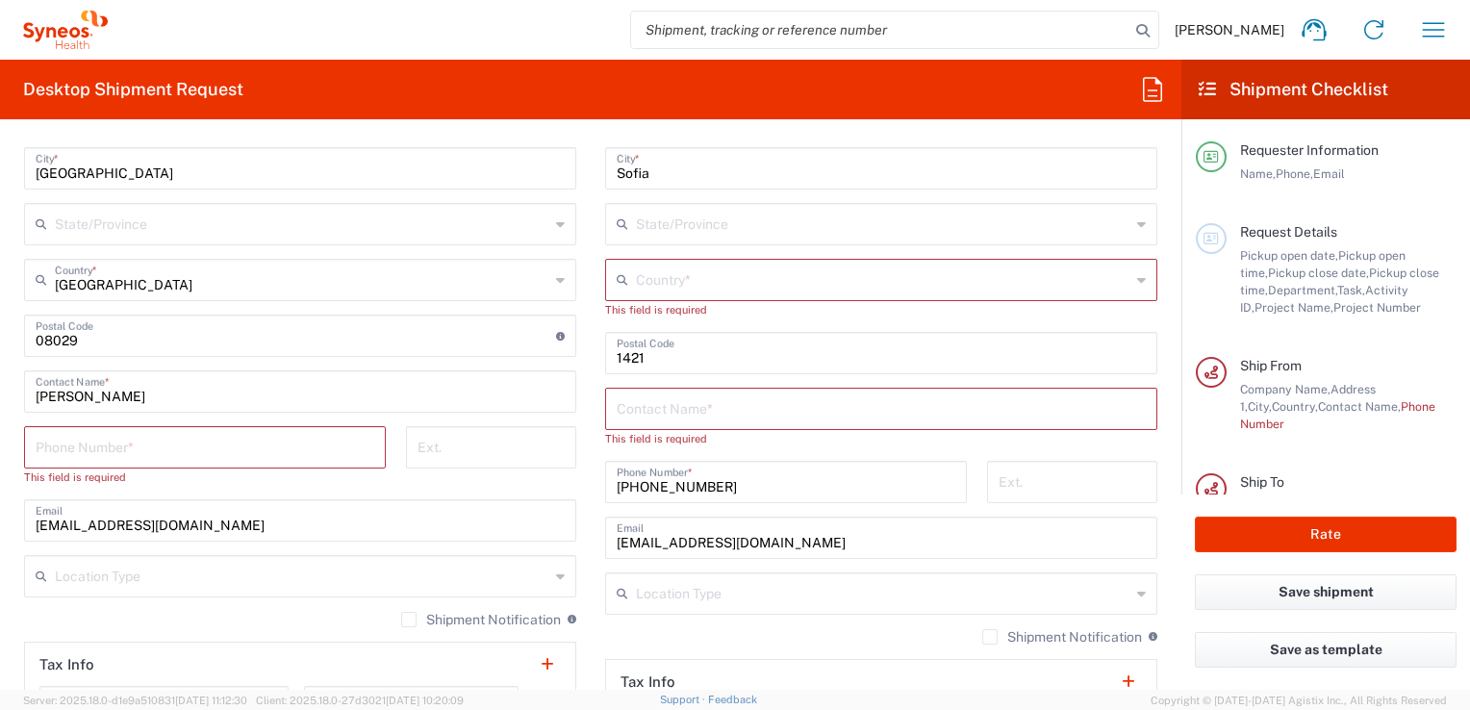
click at [267, 454] on input "tel" at bounding box center [205, 446] width 339 height 34
click at [581, 506] on main "Location Addison Whitney LLC-Morrisvile NC US Barcelona-Syneos Health BioSector…" at bounding box center [300, 392] width 581 height 937
click at [81, 449] on input "tel" at bounding box center [205, 446] width 339 height 34
click at [172, 447] on input "tel" at bounding box center [205, 446] width 339 height 34
paste input "+34 +34 673 583 839"
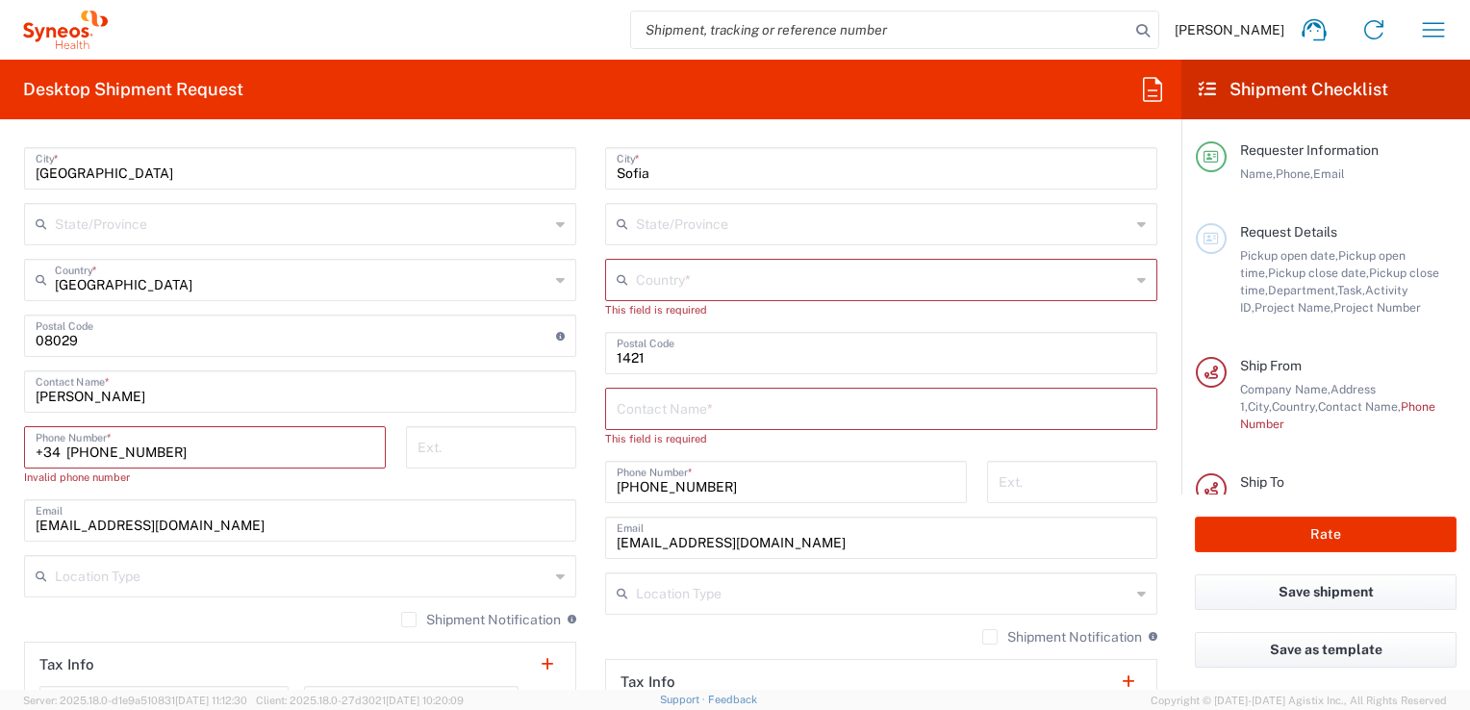
click at [66, 448] on input "+34 +34 673 583 839" at bounding box center [205, 446] width 339 height 34
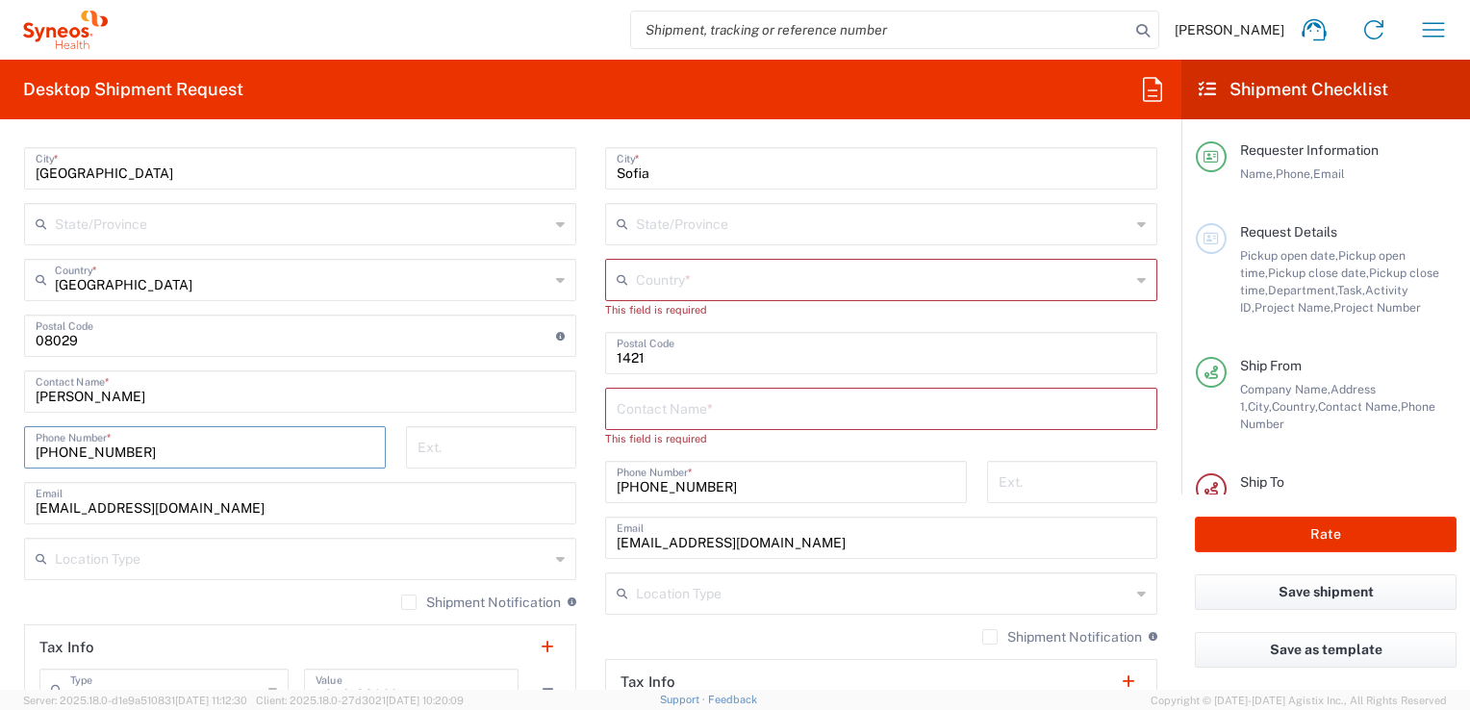
type input "+34 673 583 839"
click at [708, 401] on input "text" at bounding box center [881, 408] width 529 height 34
click at [238, 516] on input "[EMAIL_ADDRESS][DOMAIN_NAME]" at bounding box center [300, 502] width 529 height 34
click at [154, 391] on input "[PERSON_NAME]" at bounding box center [300, 390] width 529 height 34
drag, startPoint x: 154, startPoint y: 391, endPoint x: 0, endPoint y: 394, distance: 154.0
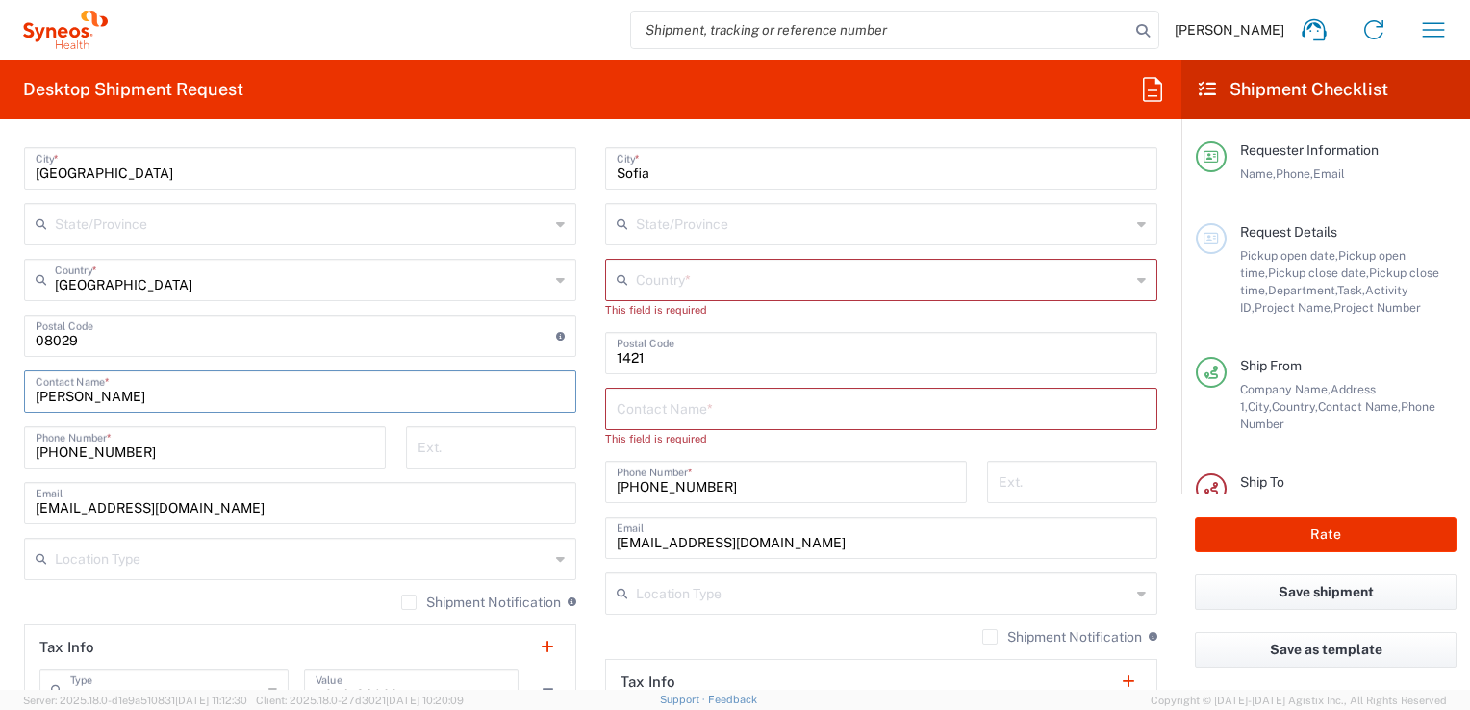
click at [0, 394] on html "Milica Rakic Home Shipment estimator Shipment tracking Desktop shipment request…" at bounding box center [735, 355] width 1470 height 710
drag, startPoint x: 189, startPoint y: 396, endPoint x: -4, endPoint y: 395, distance: 192.4
click at [0, 395] on html "Milica Rakic Home Shipment estimator Shipment tracking Desktop shipment request…" at bounding box center [735, 355] width 1470 height 710
type input "[PERSON_NAME]"
drag, startPoint x: 184, startPoint y: 439, endPoint x: -4, endPoint y: 440, distance: 187.6
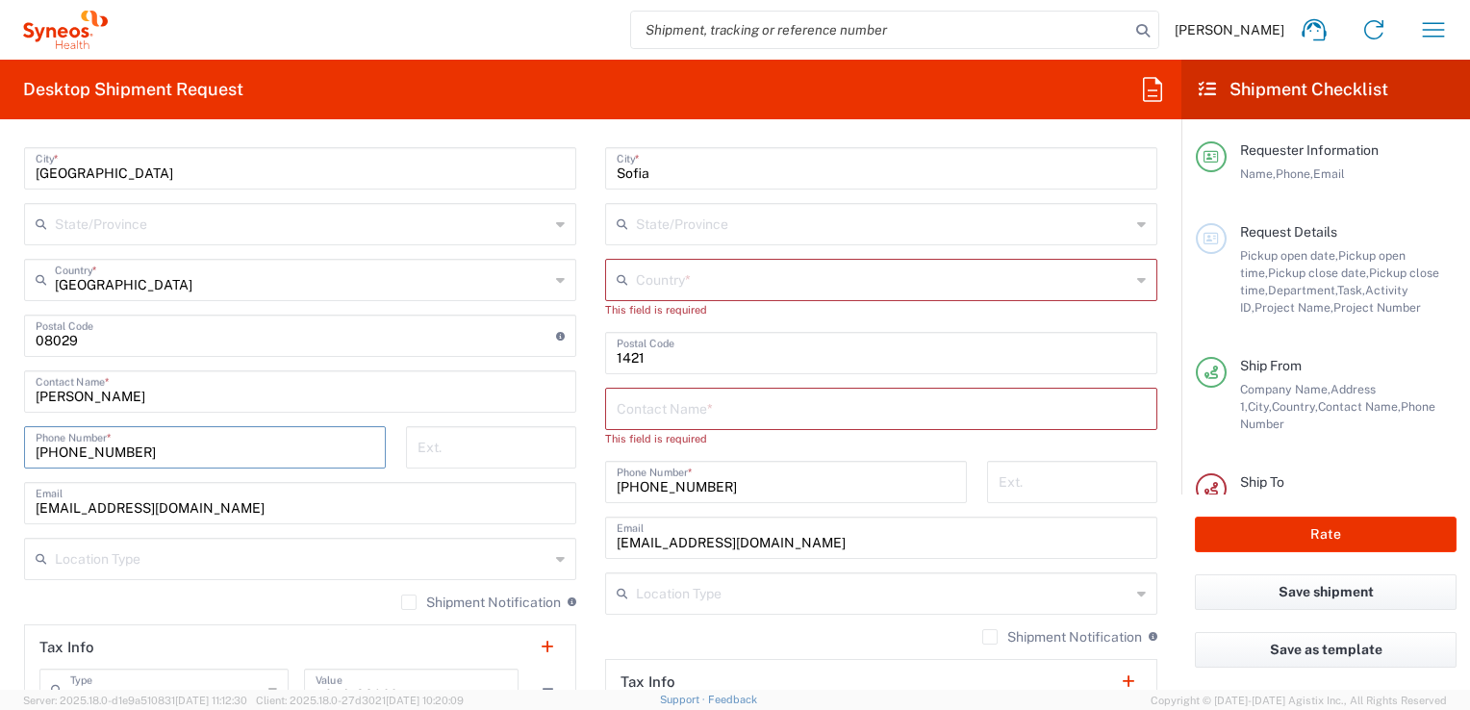
click at [0, 440] on html "Milica Rakic Home Shipment estimator Shipment tracking Desktop shipment request…" at bounding box center [735, 355] width 1470 height 710
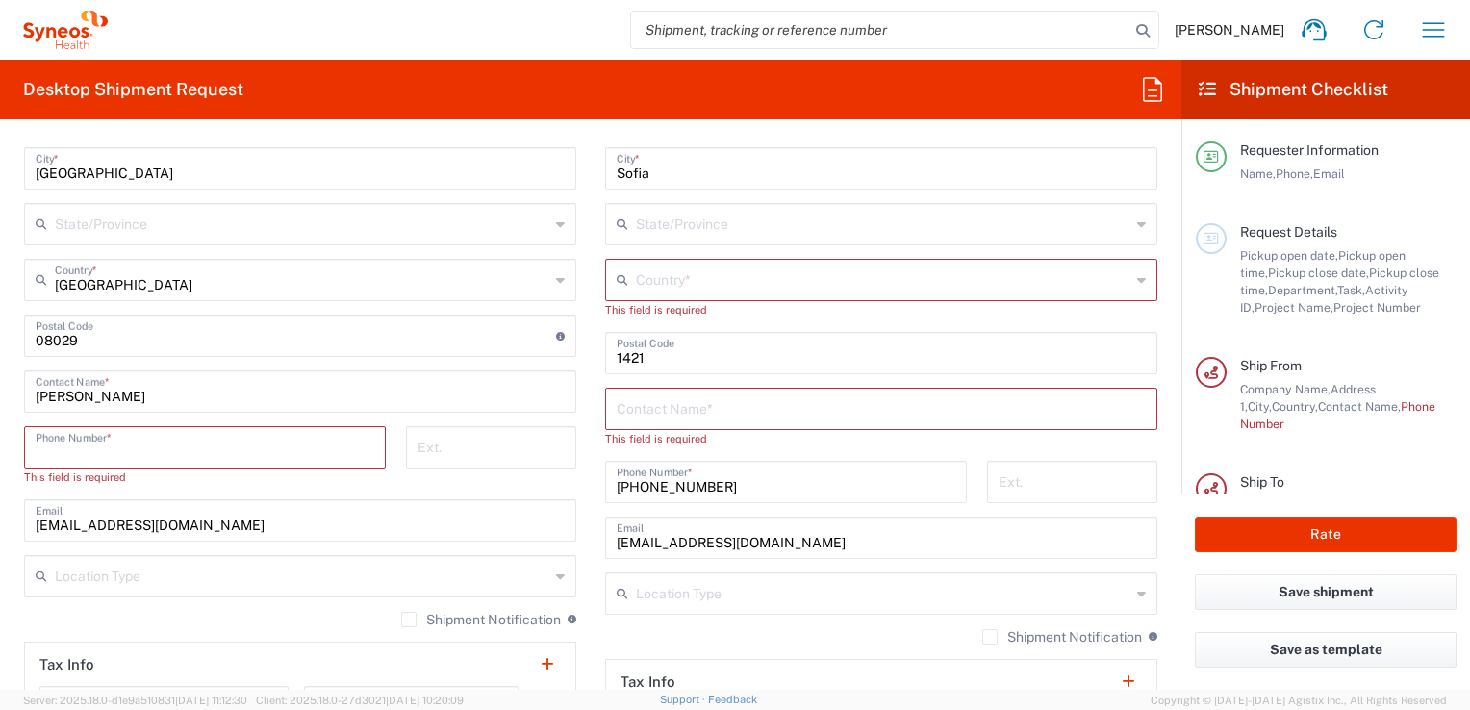
click at [261, 439] on input "tel" at bounding box center [205, 446] width 339 height 34
click at [199, 444] on input "tel" at bounding box center [205, 446] width 339 height 34
type input "07841686310"
type input "United Kingdom"
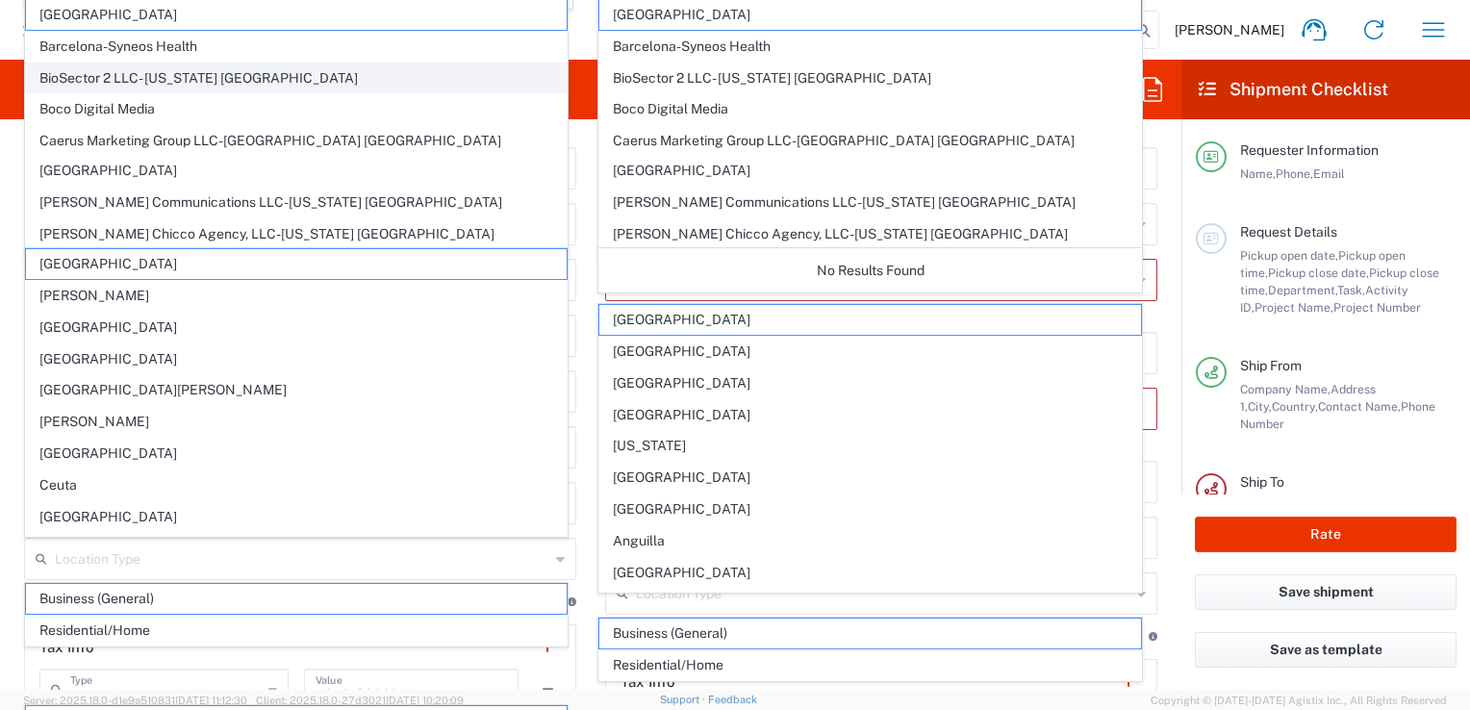
click at [543, 488] on div "Location Addison Whitney LLC-Morrisvile NC US Barcelona-Syneos Health BioSector…" at bounding box center [300, 384] width 552 height 920
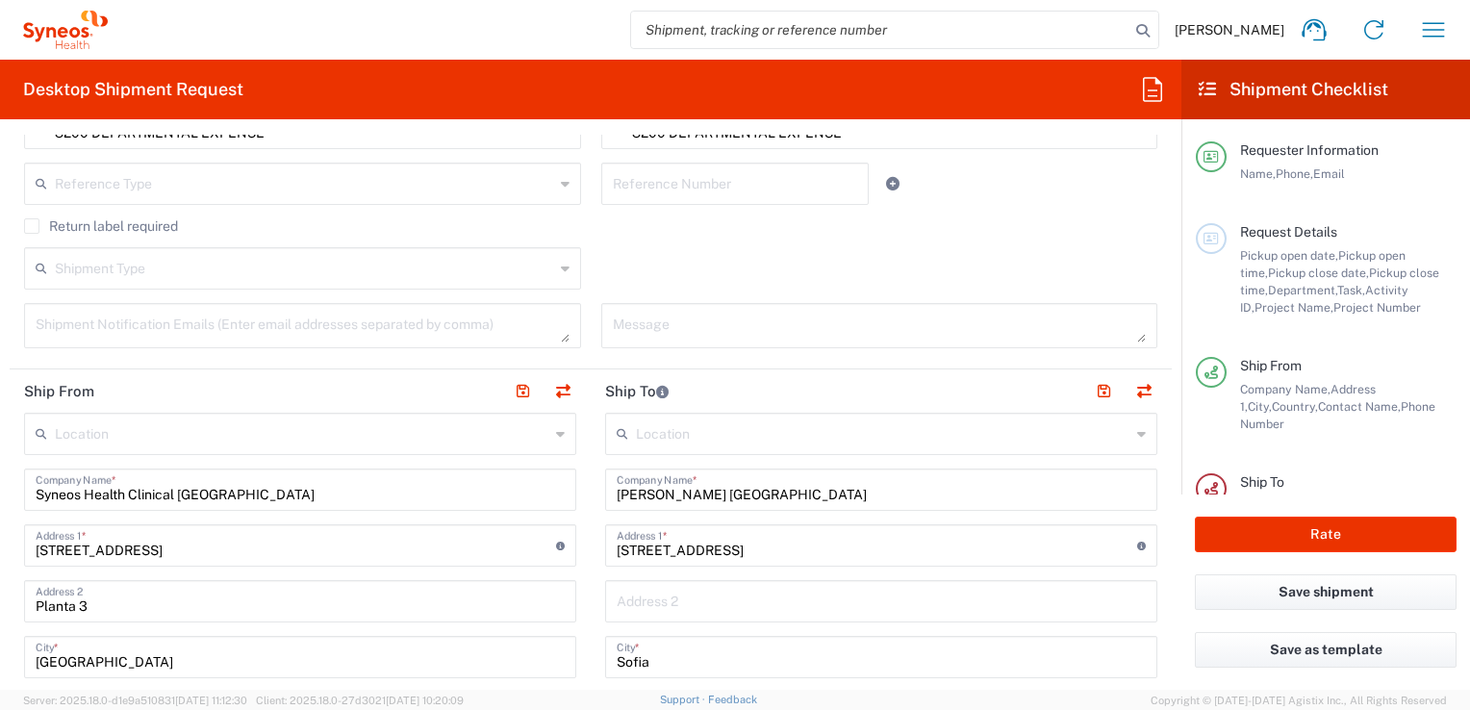
scroll to position [494, 0]
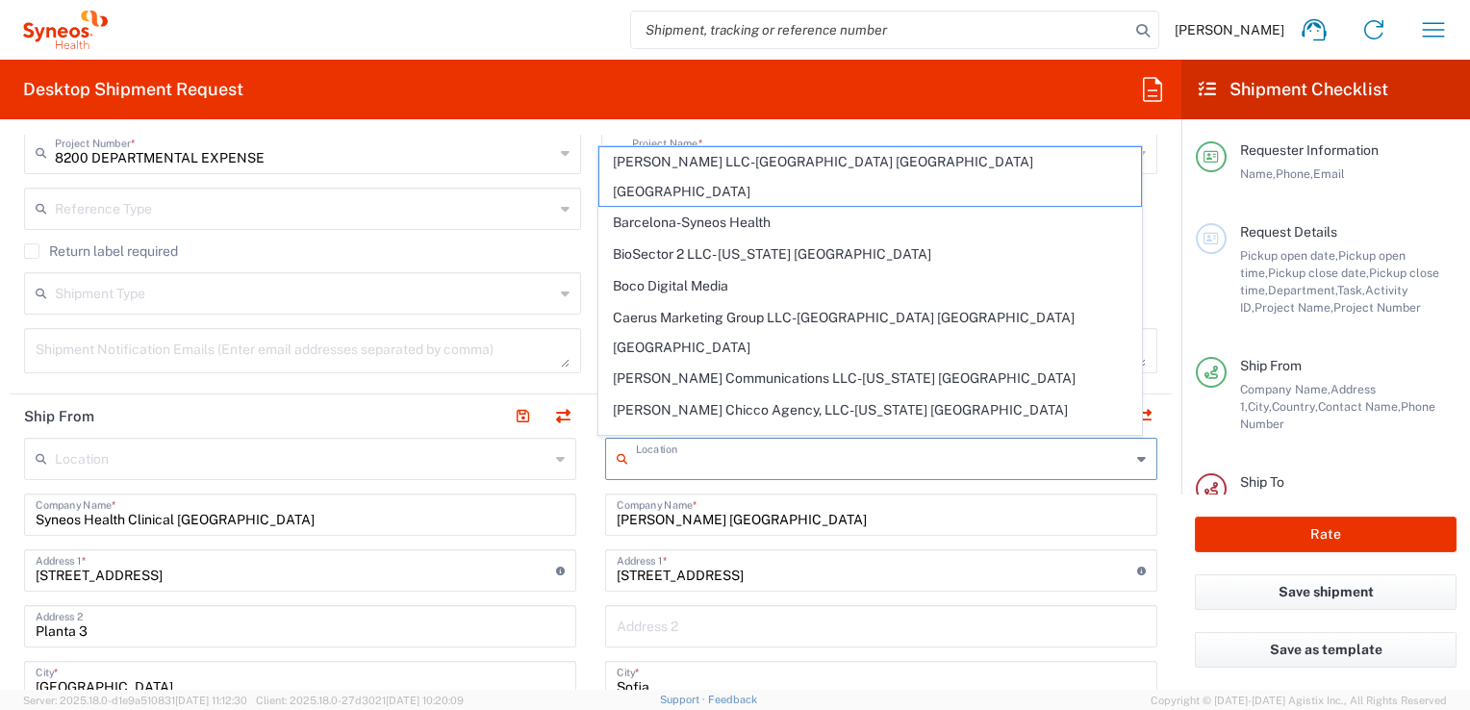
click at [758, 462] on input "text" at bounding box center [883, 458] width 494 height 34
click at [796, 532] on div "Grant Thornton Bulgaria Company Name *" at bounding box center [881, 515] width 552 height 42
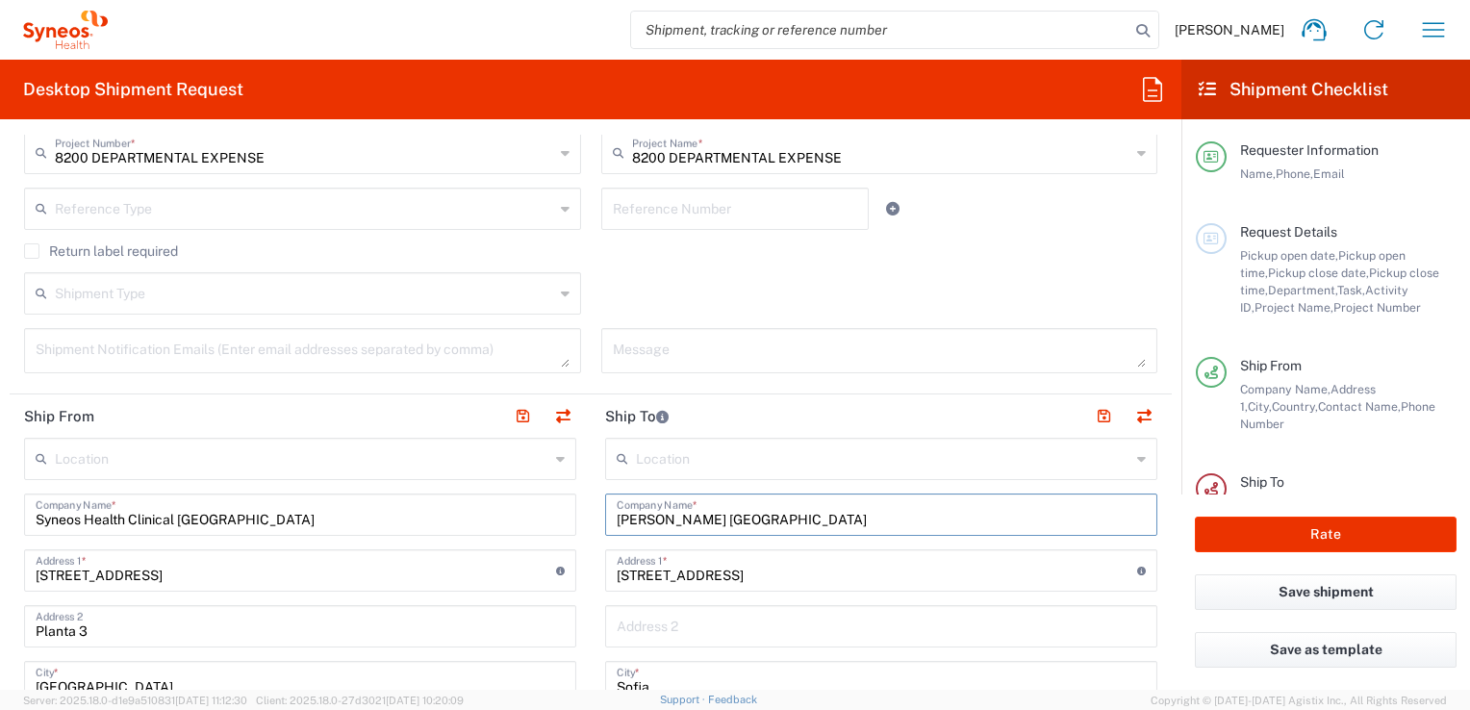
drag, startPoint x: 778, startPoint y: 515, endPoint x: 581, endPoint y: 533, distance: 198.1
paste input "Studio legale Gitti and Partners Via dante 9 20123, Milan, Italy +39 02 7217091"
drag, startPoint x: 811, startPoint y: 519, endPoint x: 1097, endPoint y: 512, distance: 285.8
click at [1097, 512] on input "Studio legale Gitti and Partners Via dante 9 20123, Milan, Italy +39 02 7217091" at bounding box center [881, 513] width 529 height 34
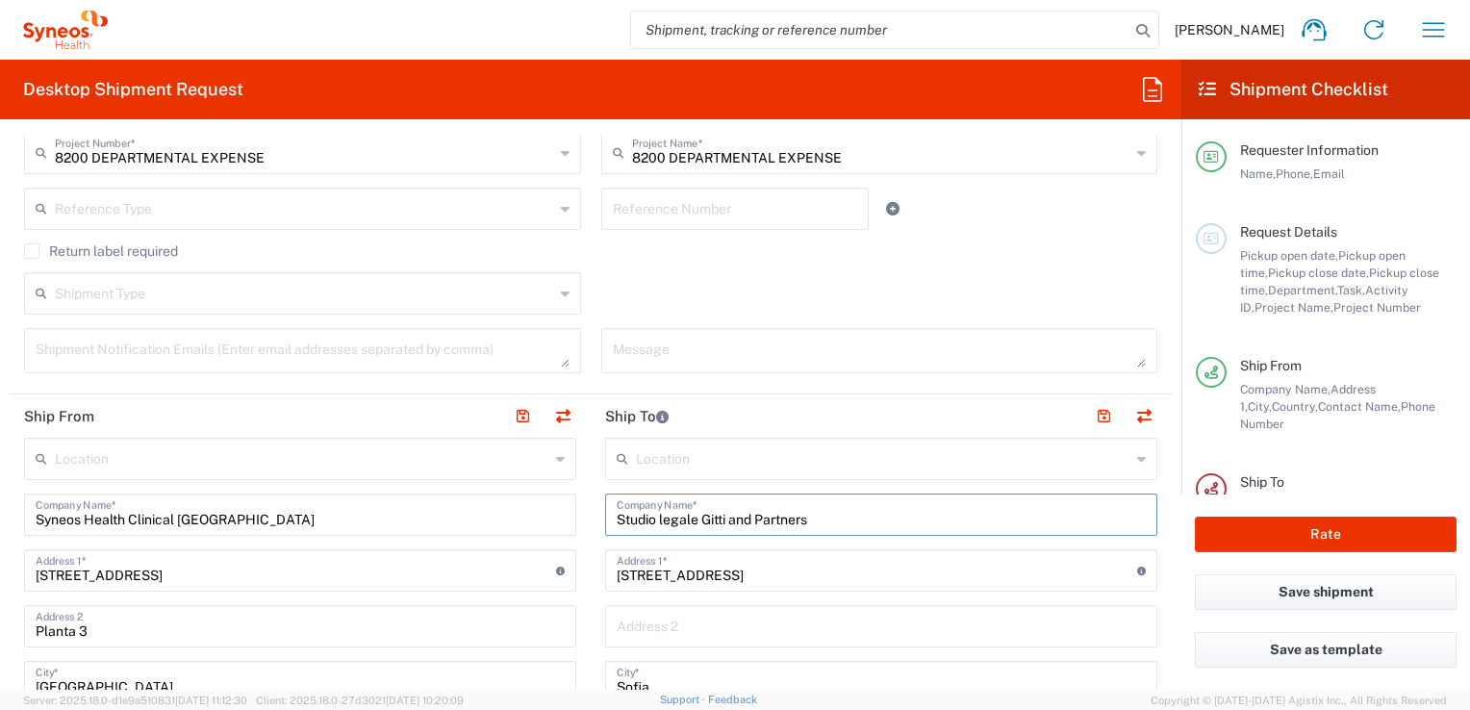
type input "Studio legale Gitti and Partners"
click at [768, 581] on input "26 Cherni vrah Blvd." at bounding box center [877, 569] width 520 height 34
drag, startPoint x: 768, startPoint y: 581, endPoint x: 555, endPoint y: 581, distance: 212.6
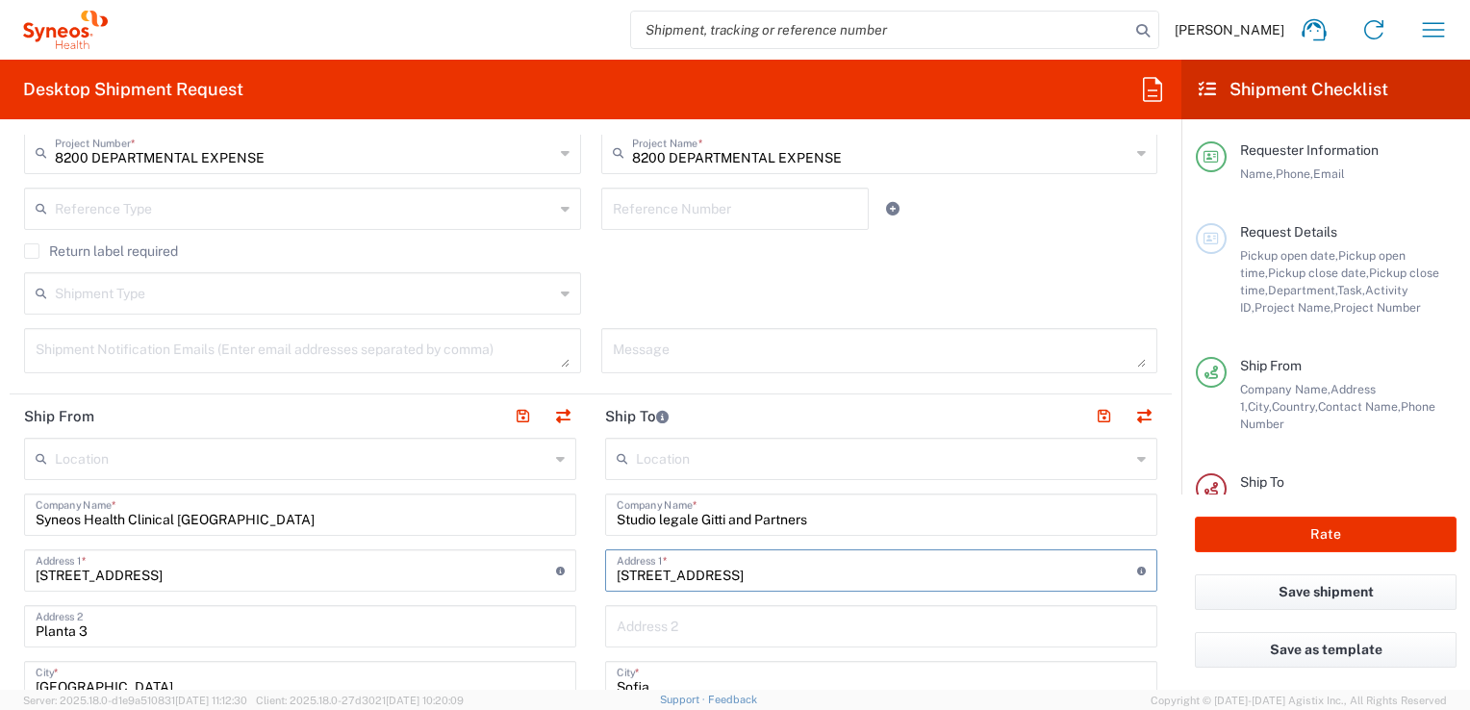
paste input "Via dante 9 20123, Milan, Italy +39 02 7217091"
drag, startPoint x: 685, startPoint y: 577, endPoint x: 927, endPoint y: 576, distance: 242.4
click at [927, 576] on input "Via dante 9 20123, Milan, Italy +39 02 7217091" at bounding box center [877, 569] width 520 height 34
type input "[STREET_ADDRESS]"
type input "Italy"
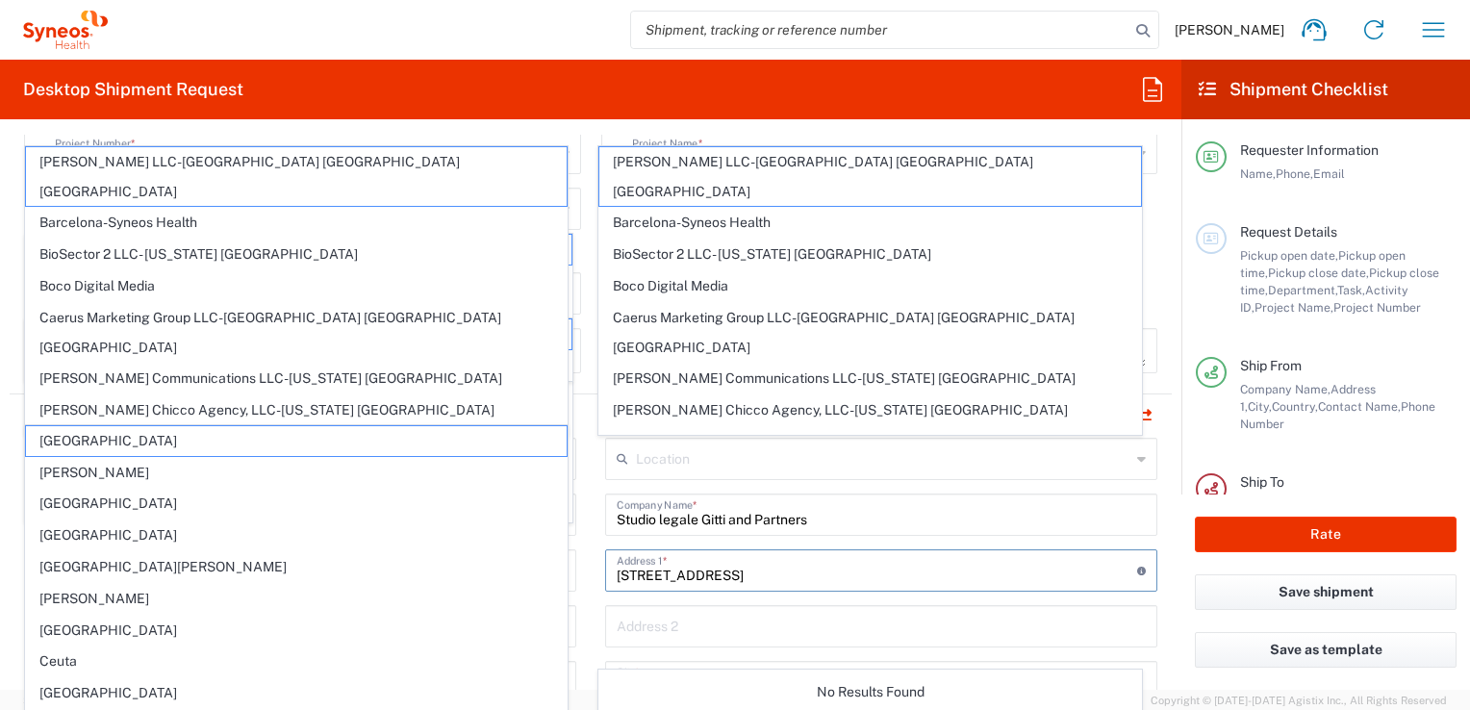
click at [1156, 348] on main "09/10/2025 × Pickup open date * Cancel Apply 03:00 PM Pickup open time * 09/10/…" at bounding box center [591, 145] width 1162 height 484
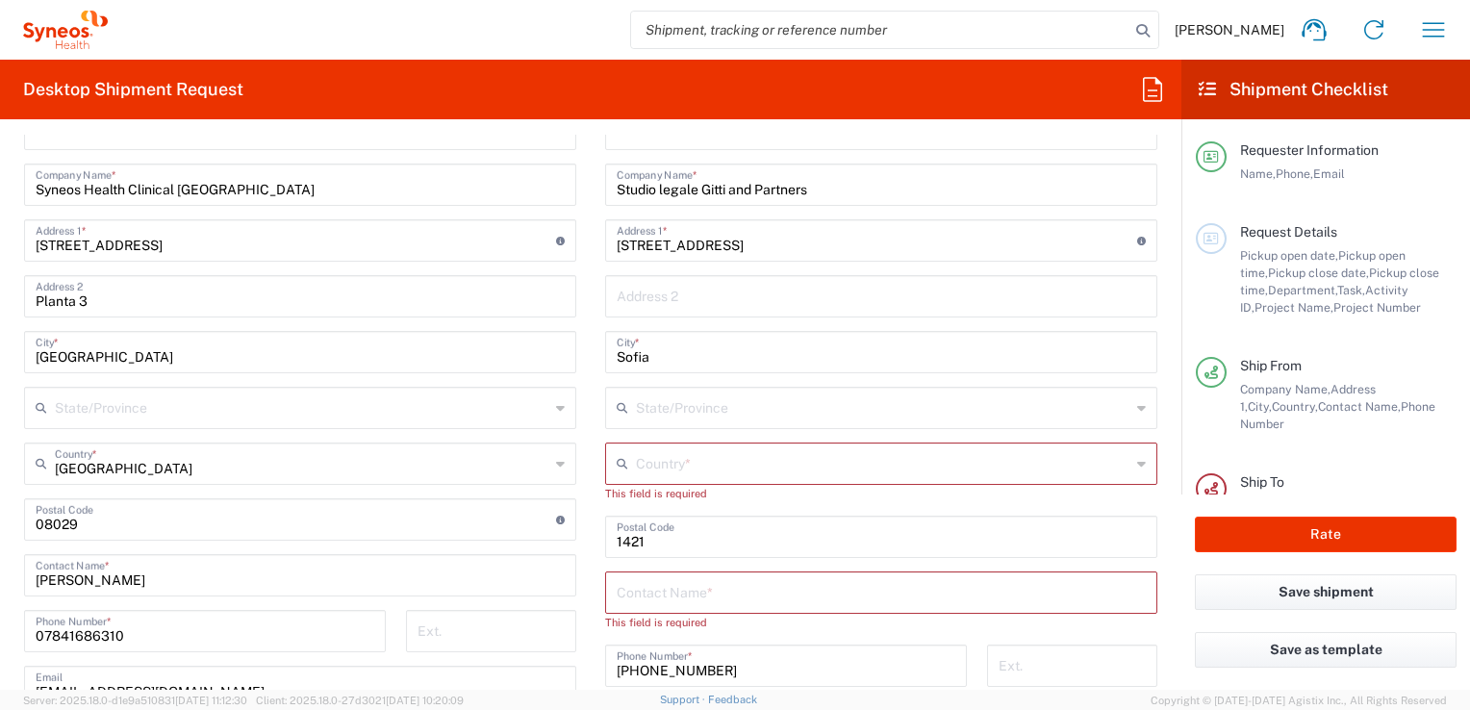
scroll to position [868, 0]
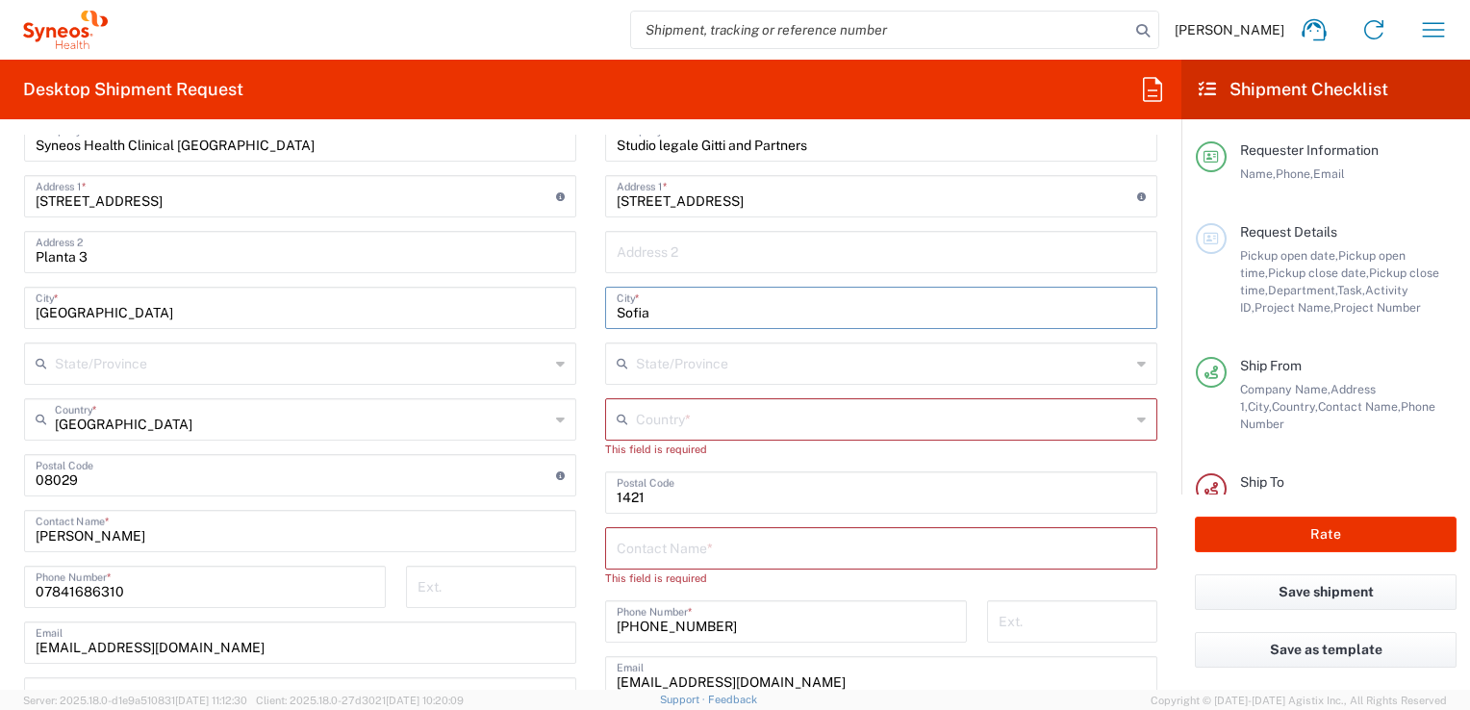
click at [662, 308] on input "Sofia" at bounding box center [881, 307] width 529 height 34
drag, startPoint x: 676, startPoint y: 307, endPoint x: 598, endPoint y: 307, distance: 77.9
click at [605, 307] on div "Sofia City *" at bounding box center [881, 308] width 552 height 42
paste input "20123, Milan, Italy +39 02 7217091"
drag, startPoint x: 651, startPoint y: 316, endPoint x: 514, endPoint y: 321, distance: 137.7
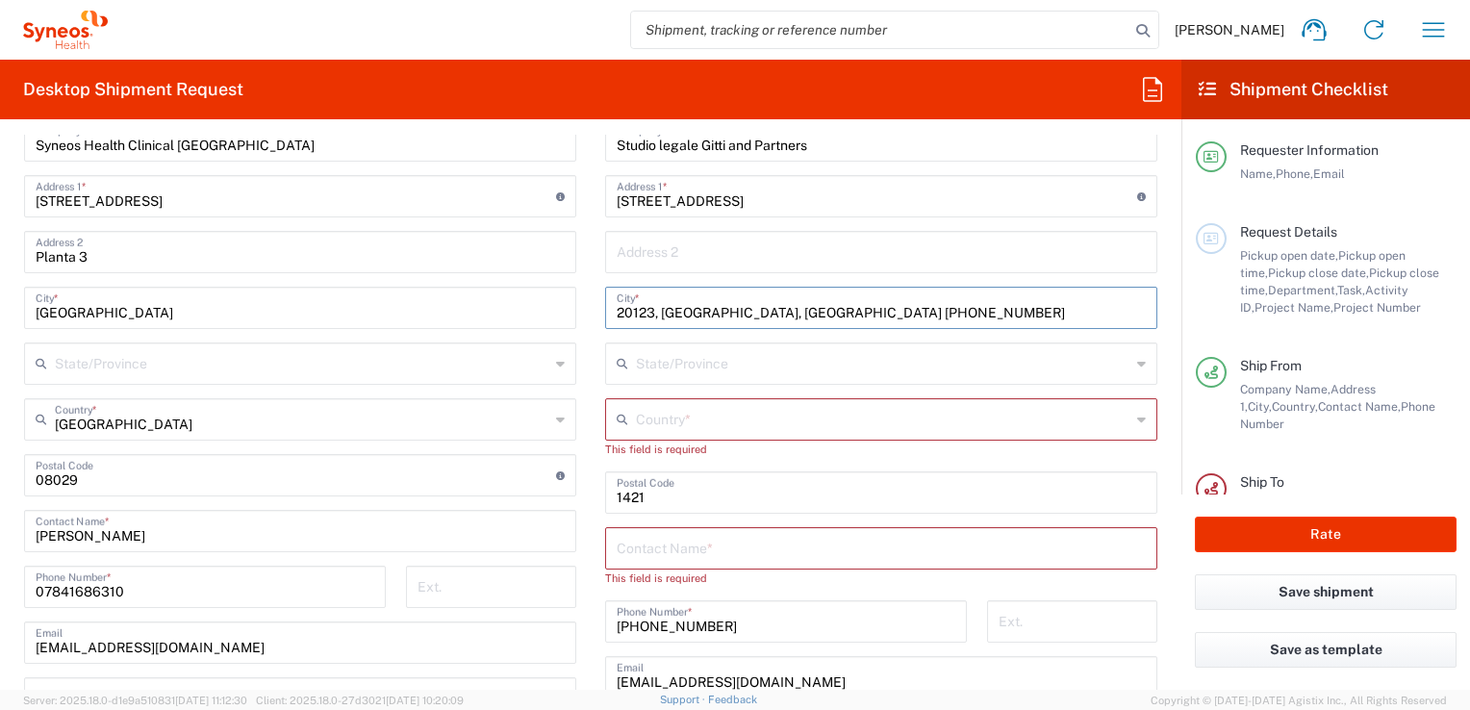
click at [514, 321] on div "Ship From Location Addison Whitney LLC-Morrisvile NC US Barcelona-Syneos Health…" at bounding box center [591, 505] width 1162 height 971
click at [843, 310] on input "20123, Milan, Italy +39 02 7217091" at bounding box center [881, 307] width 529 height 34
drag, startPoint x: 843, startPoint y: 310, endPoint x: 520, endPoint y: 312, distance: 323.3
click at [520, 312] on div "Ship From Location Addison Whitney LLC-Morrisvile NC US Barcelona-Syneos Health…" at bounding box center [591, 505] width 1162 height 971
click at [652, 301] on input "20123, Milan, Italy +39 02 7217091" at bounding box center [881, 307] width 529 height 34
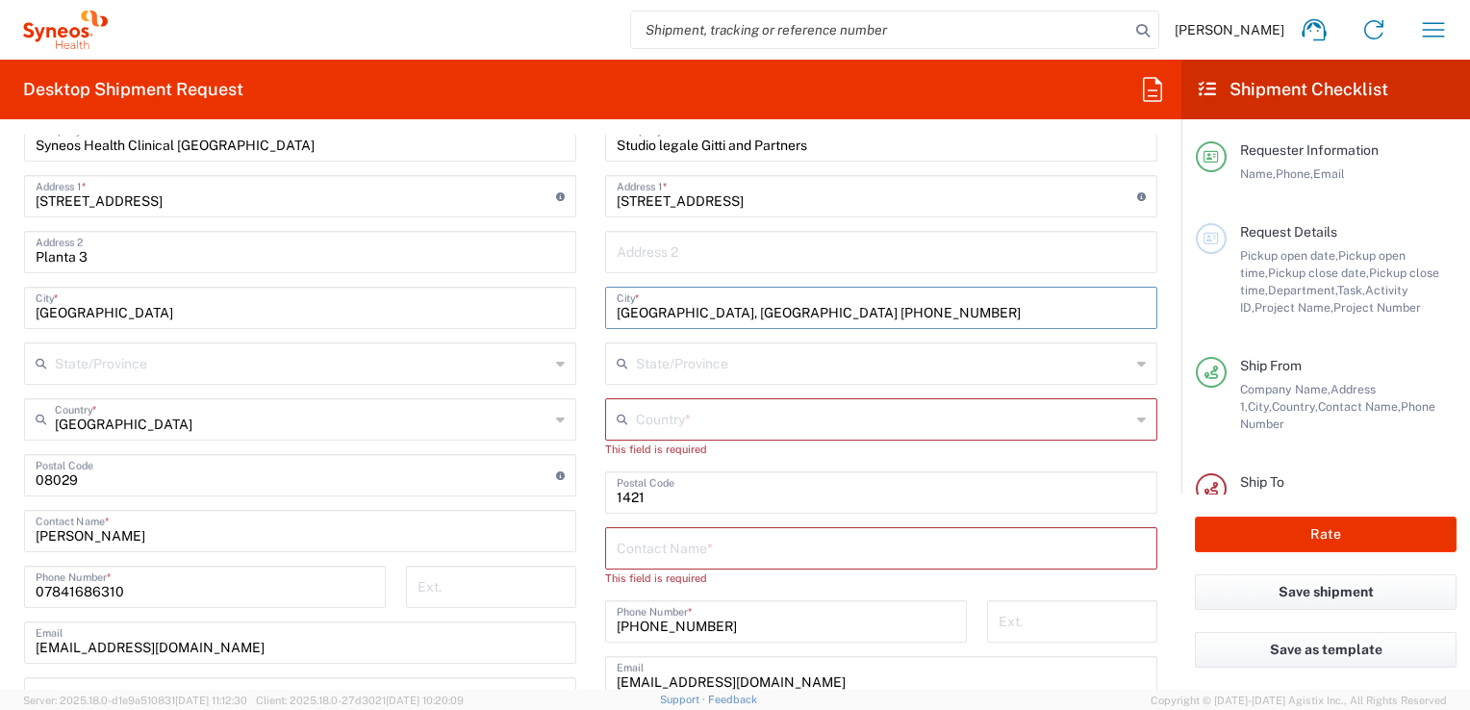
drag, startPoint x: 649, startPoint y: 309, endPoint x: 922, endPoint y: 294, distance: 272.6
click at [922, 294] on input "Milan, Italy +39 02 7217091" at bounding box center [881, 307] width 529 height 34
type input "[GEOGRAPHIC_DATA]"
click at [788, 416] on input "text" at bounding box center [883, 418] width 494 height 34
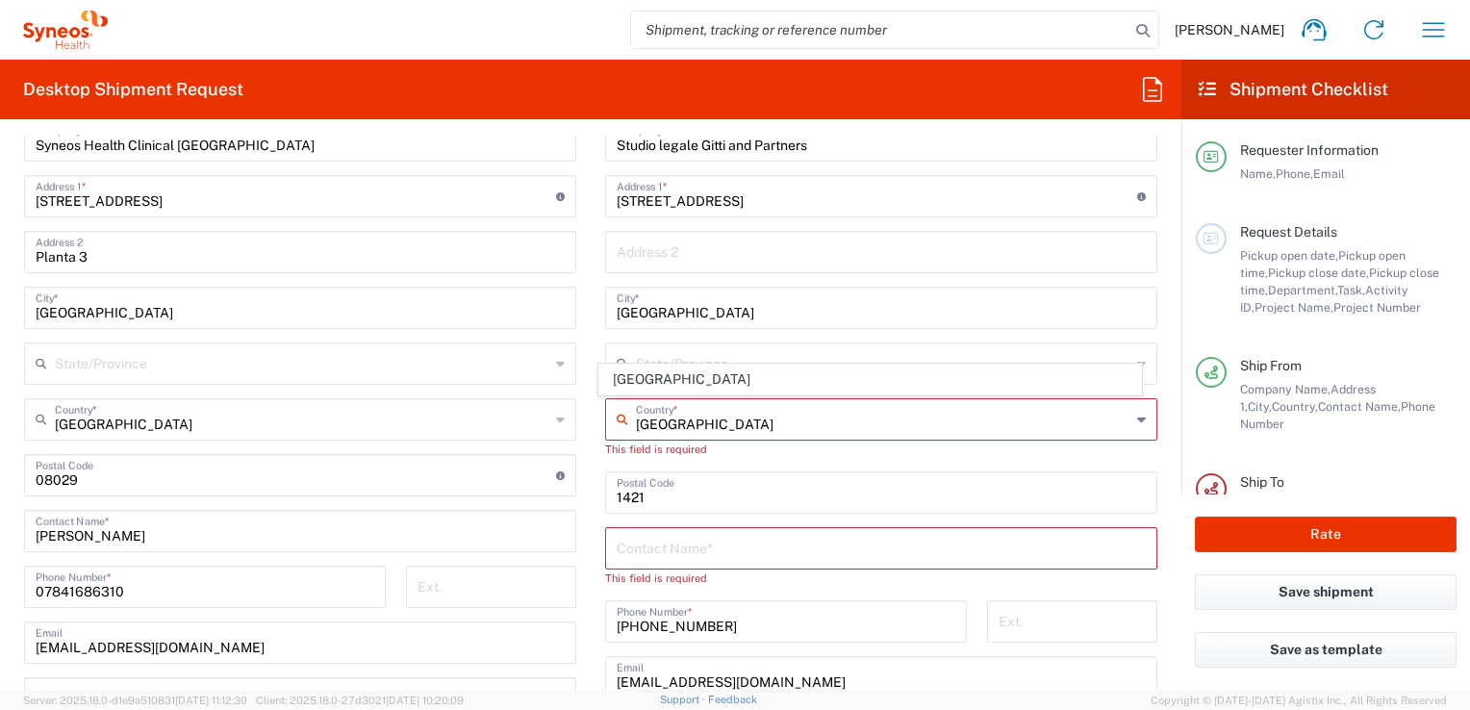
click at [636, 422] on input "Italy" at bounding box center [883, 418] width 494 height 34
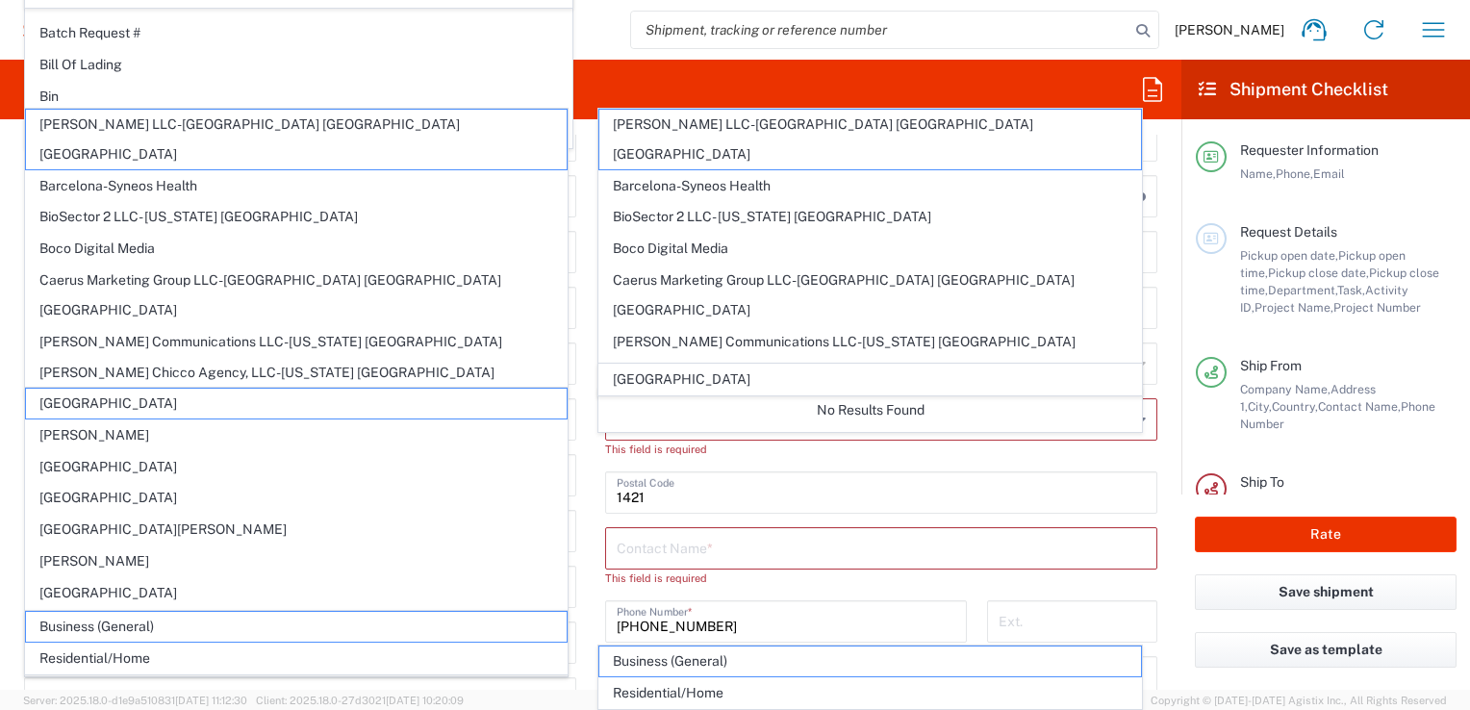
type input "Italy"
click at [575, 389] on main "Location Addison Whitney LLC-Morrisvile NC US Barcelona-Syneos Health BioSector…" at bounding box center [300, 523] width 581 height 920
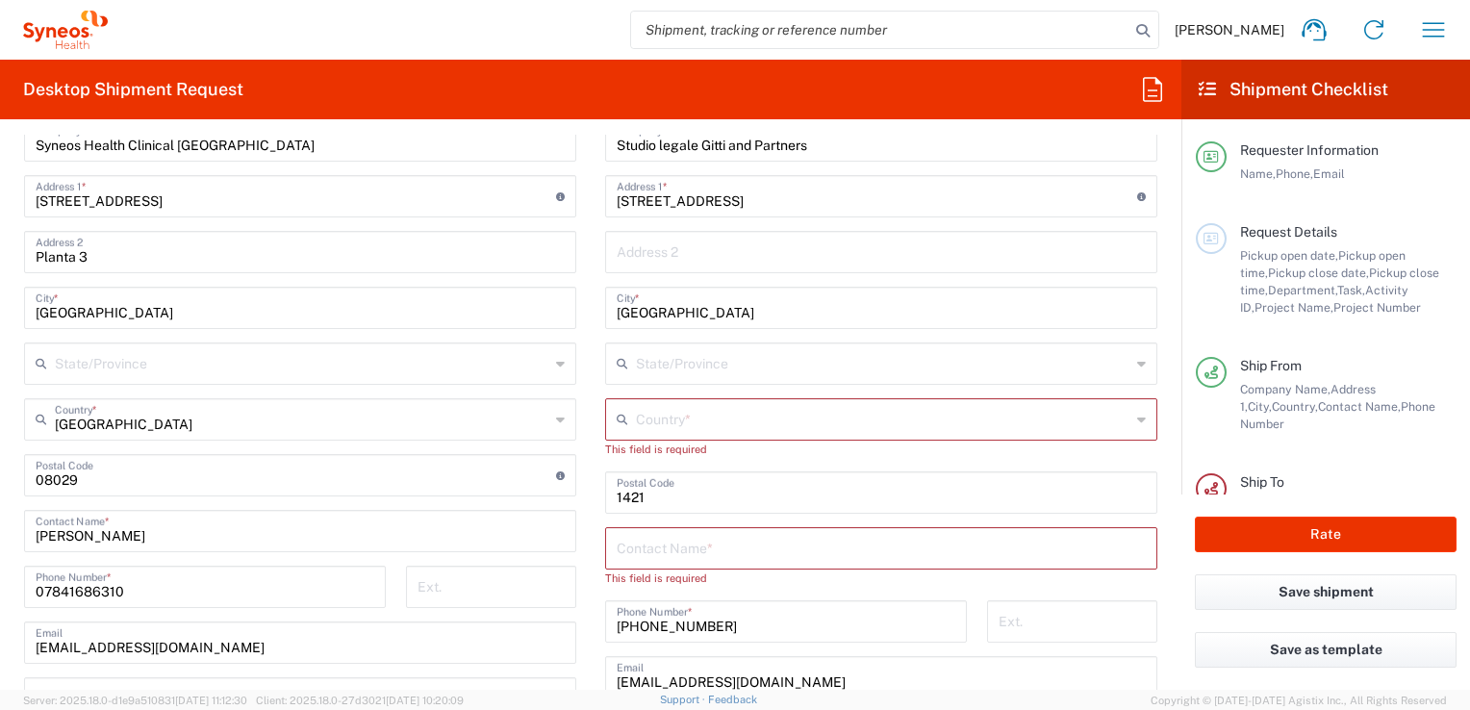
click at [688, 427] on input "text" at bounding box center [883, 418] width 494 height 34
type input "Italy"
click at [582, 402] on main "Location Addison Whitney LLC-Morrisvile NC US Barcelona-Syneos Health BioSector…" at bounding box center [300, 523] width 581 height 920
click at [970, 410] on input "text" at bounding box center [883, 418] width 494 height 34
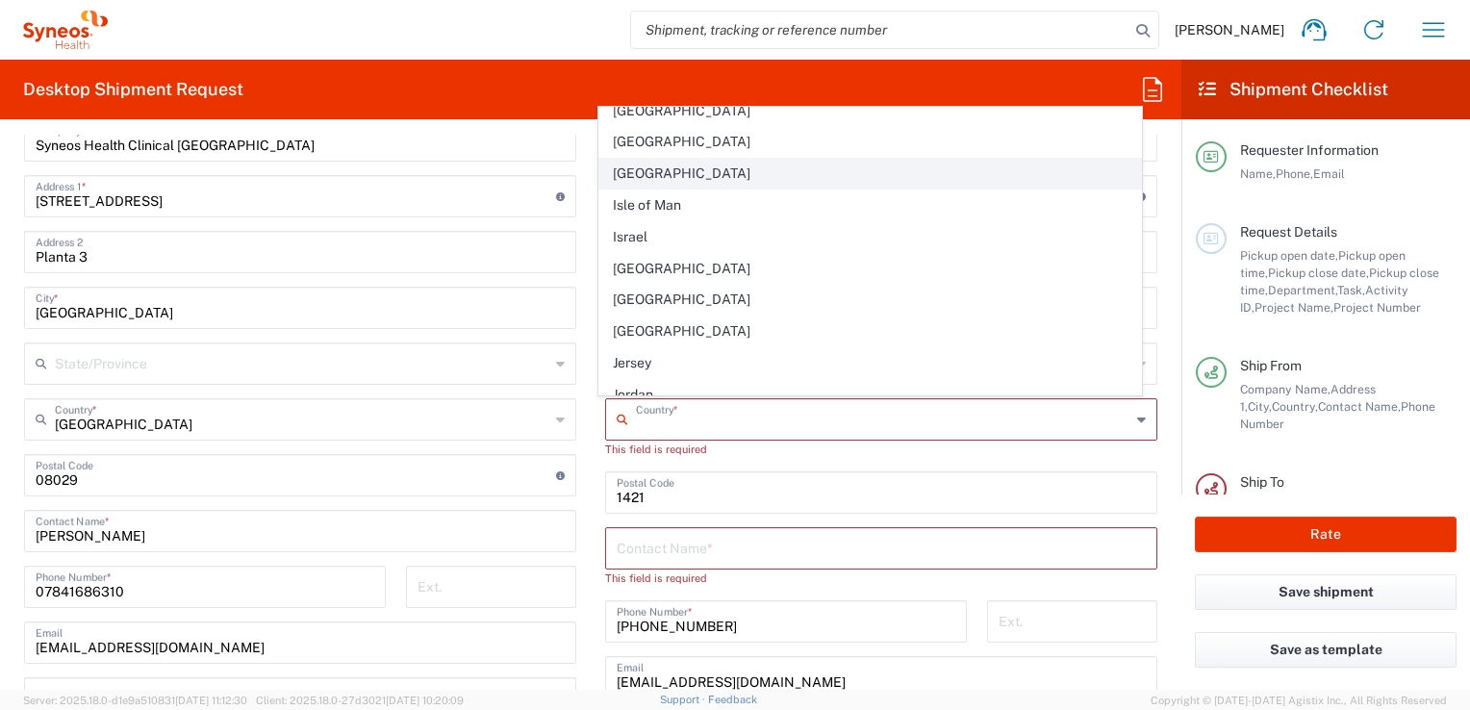
scroll to position [3322, 0]
click at [795, 257] on span "Italy" at bounding box center [869, 272] width 541 height 30
type input "Italy"
type input "Sender/Shipper"
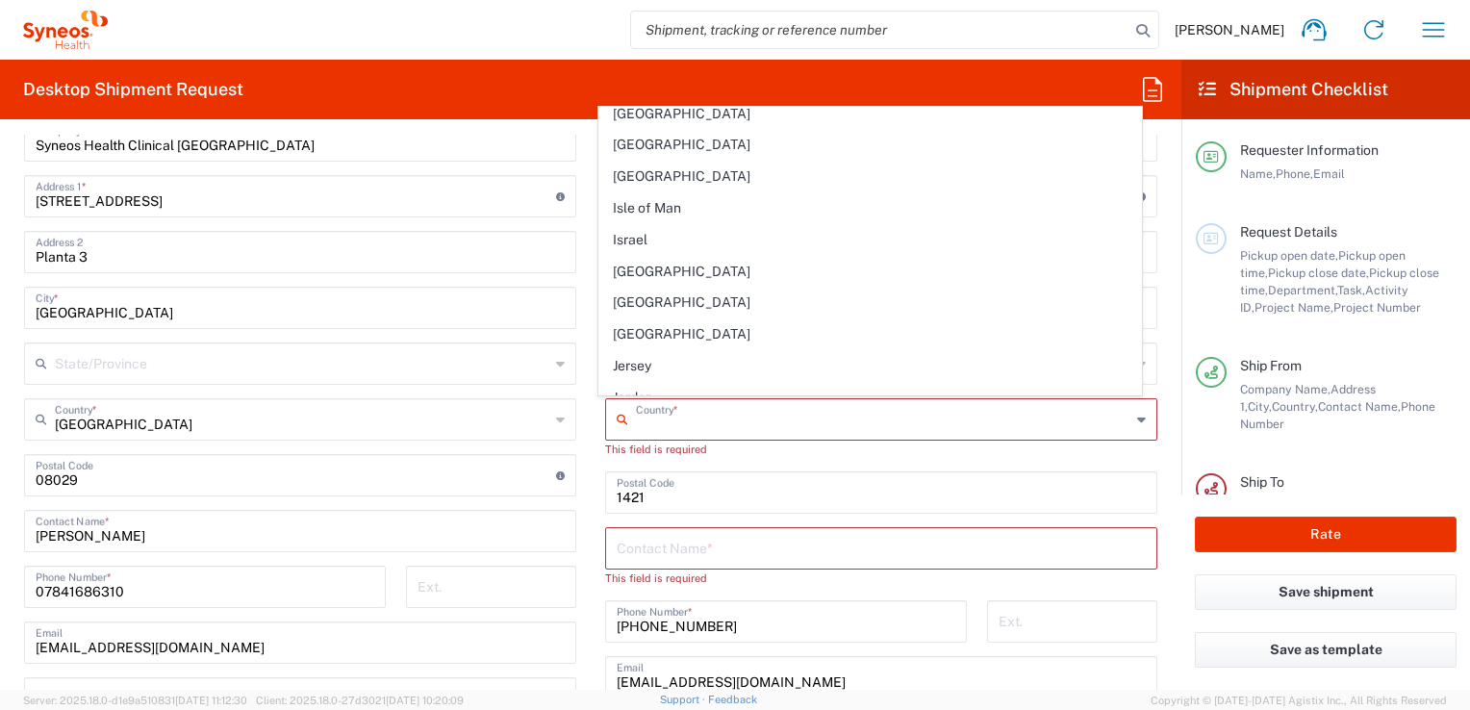
type input "Delivery Duty Paid"
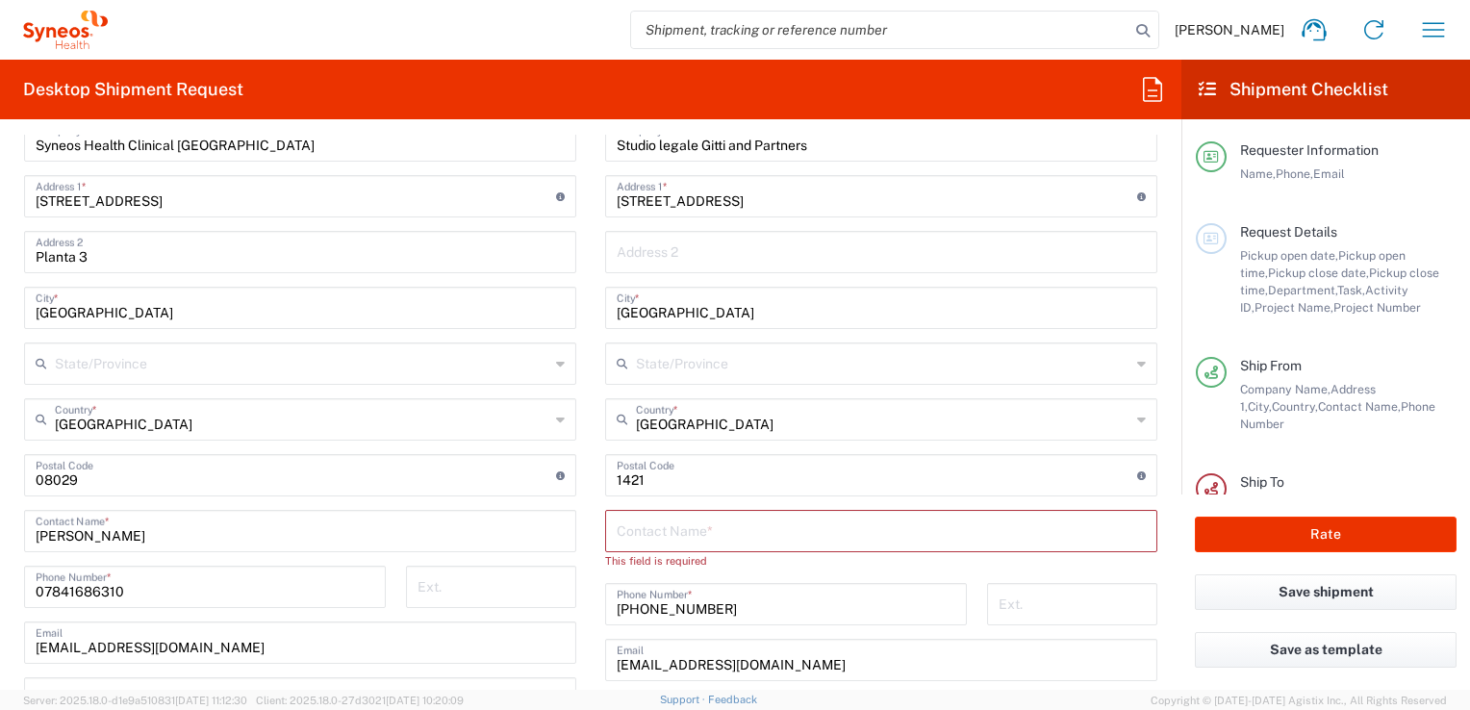
click at [727, 462] on input "undefined" at bounding box center [877, 474] width 520 height 34
drag, startPoint x: 670, startPoint y: 478, endPoint x: 558, endPoint y: 477, distance: 111.6
click at [553, 477] on div "Ship From Location Addison Whitney LLC-Morrisvile NC US Barcelona-Syneos Health…" at bounding box center [591, 505] width 1162 height 971
paste input "20123, Milan, Italy +39 02 7217091"
drag, startPoint x: 657, startPoint y: 475, endPoint x: 840, endPoint y: 475, distance: 182.8
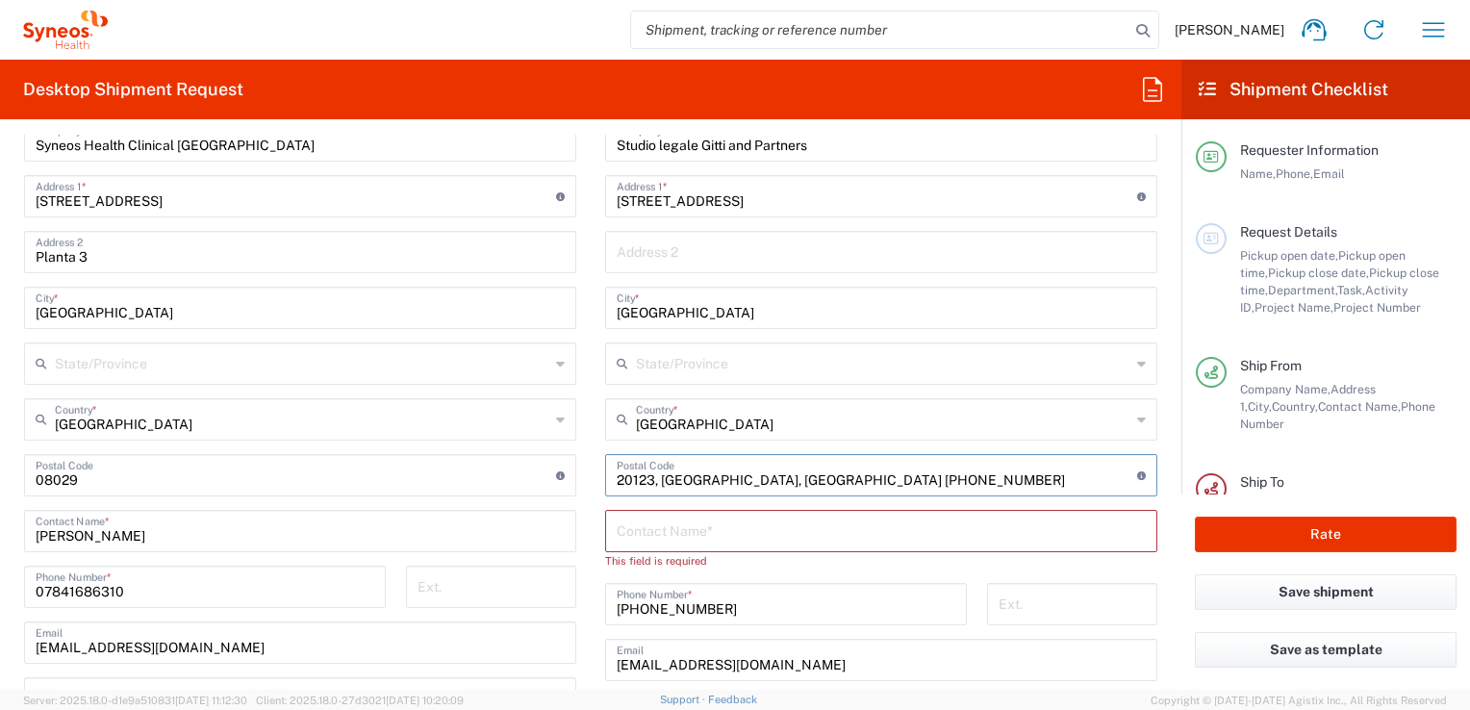
click at [840, 475] on input "undefined" at bounding box center [877, 474] width 520 height 34
drag, startPoint x: 840, startPoint y: 475, endPoint x: 727, endPoint y: 470, distance: 112.7
click at [727, 470] on input "undefined" at bounding box center [877, 474] width 520 height 34
type input "20123"
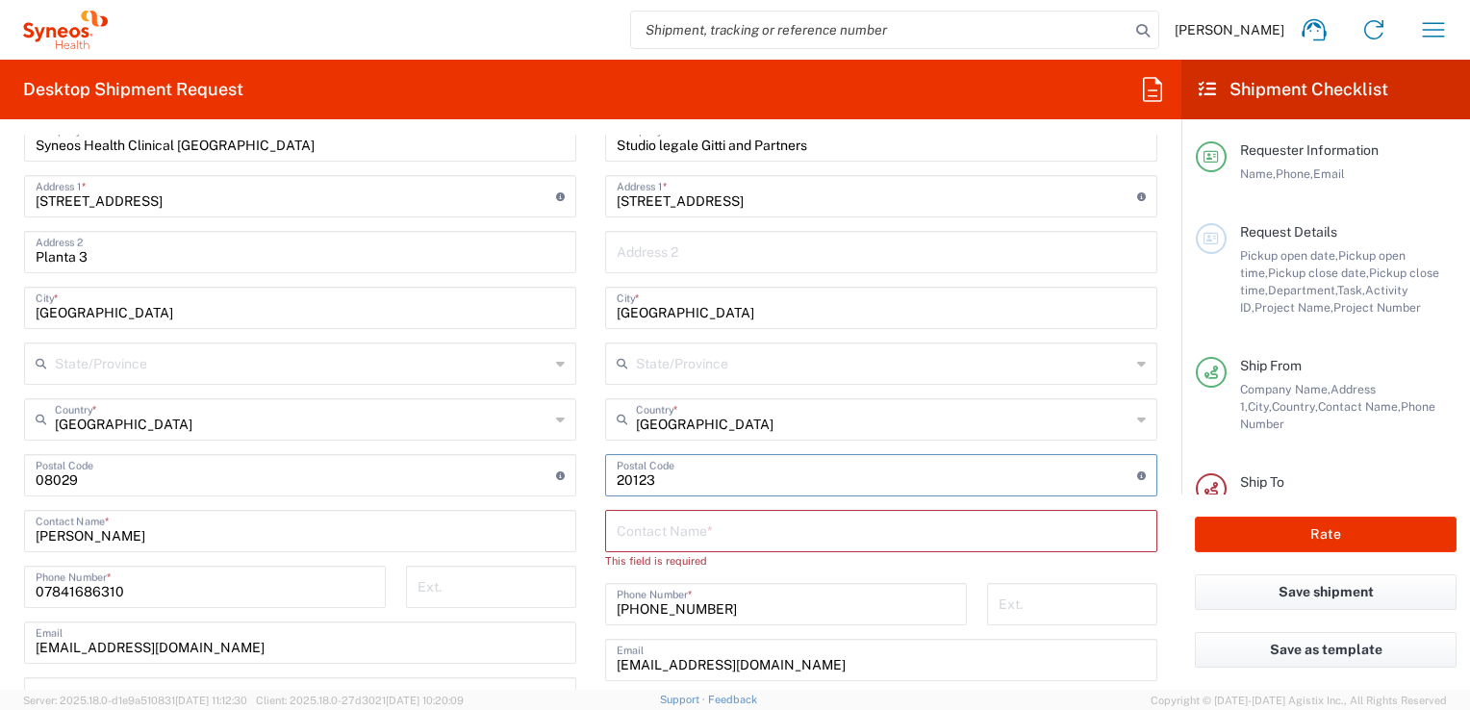
click at [627, 521] on input "text" at bounding box center [881, 530] width 529 height 34
click at [772, 600] on input "+359 877154128" at bounding box center [786, 603] width 339 height 34
drag, startPoint x: 696, startPoint y: 619, endPoint x: 443, endPoint y: 616, distance: 253.0
click at [443, 616] on div "Ship From Location Addison Whitney LLC-Morrisvile NC US Barcelona-Syneos Health…" at bounding box center [591, 505] width 1162 height 971
paste input "9 02 7217091"
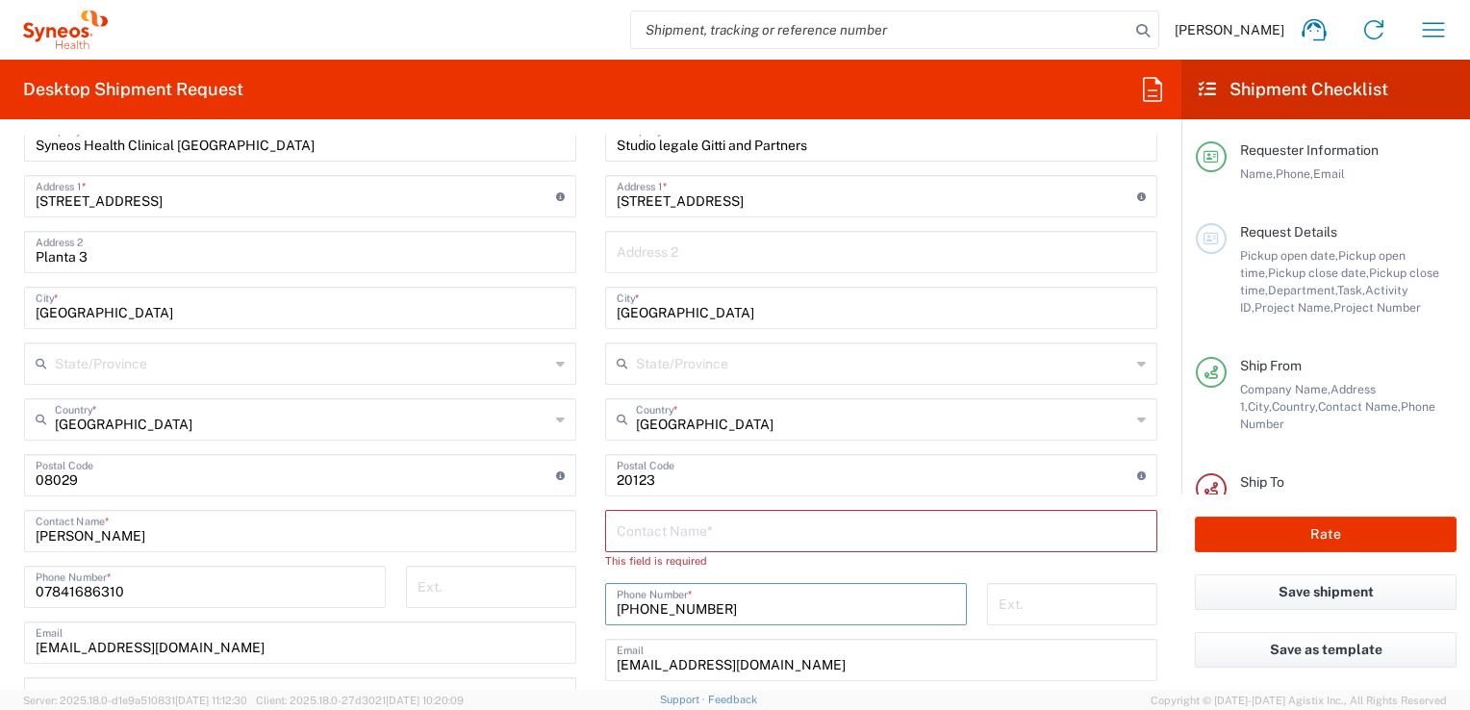
type input "[PHONE_NUMBER]"
click at [976, 610] on div "Ext." at bounding box center [1071, 611] width 190 height 56
click at [790, 665] on input "Tpopova@bg.gt.com" at bounding box center [881, 659] width 529 height 34
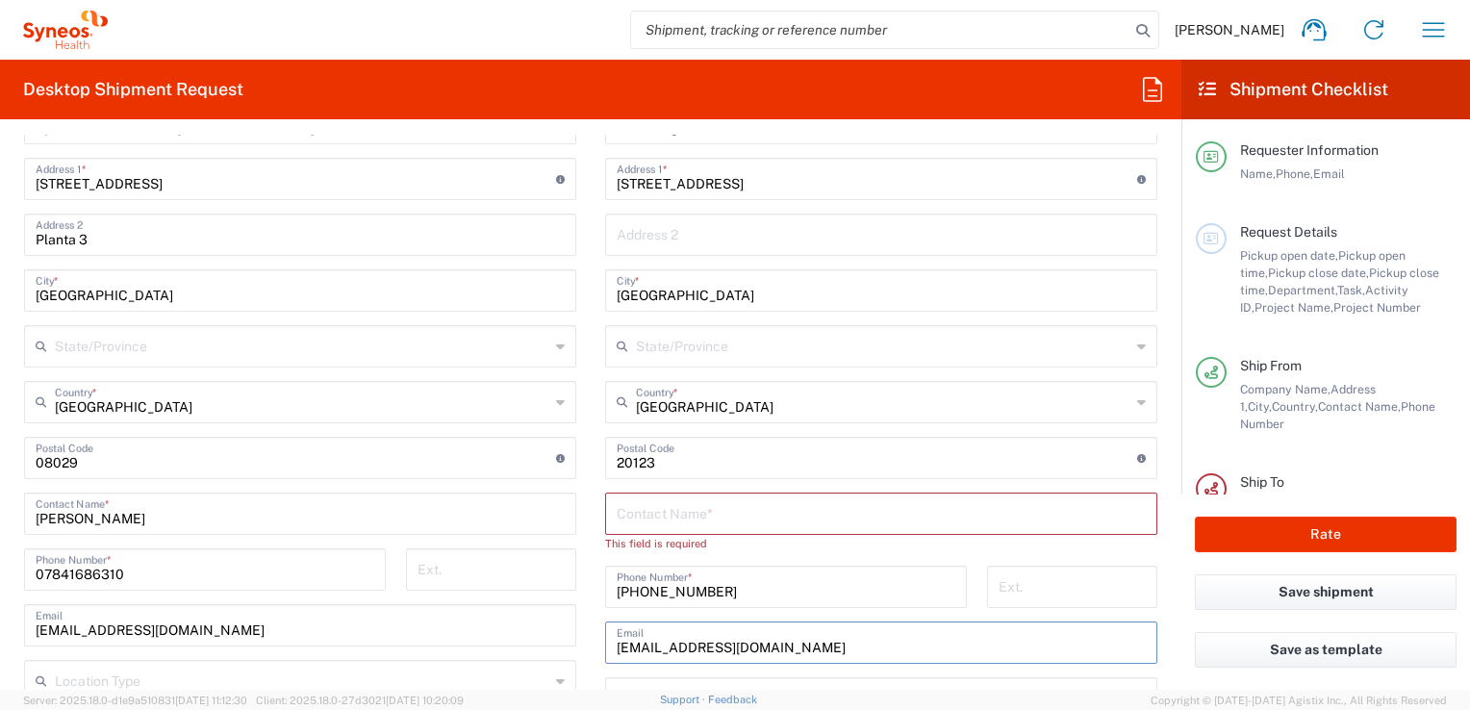
drag, startPoint x: 790, startPoint y: 665, endPoint x: 474, endPoint y: 672, distance: 315.6
click at [474, 672] on div "Ship From Location Addison Whitney LLC-Morrisvile NC US Barcelona-Syneos Health…" at bounding box center [591, 488] width 1162 height 971
click at [655, 511] on input "text" at bounding box center [881, 512] width 529 height 34
paste input "[PERSON_NAME]"
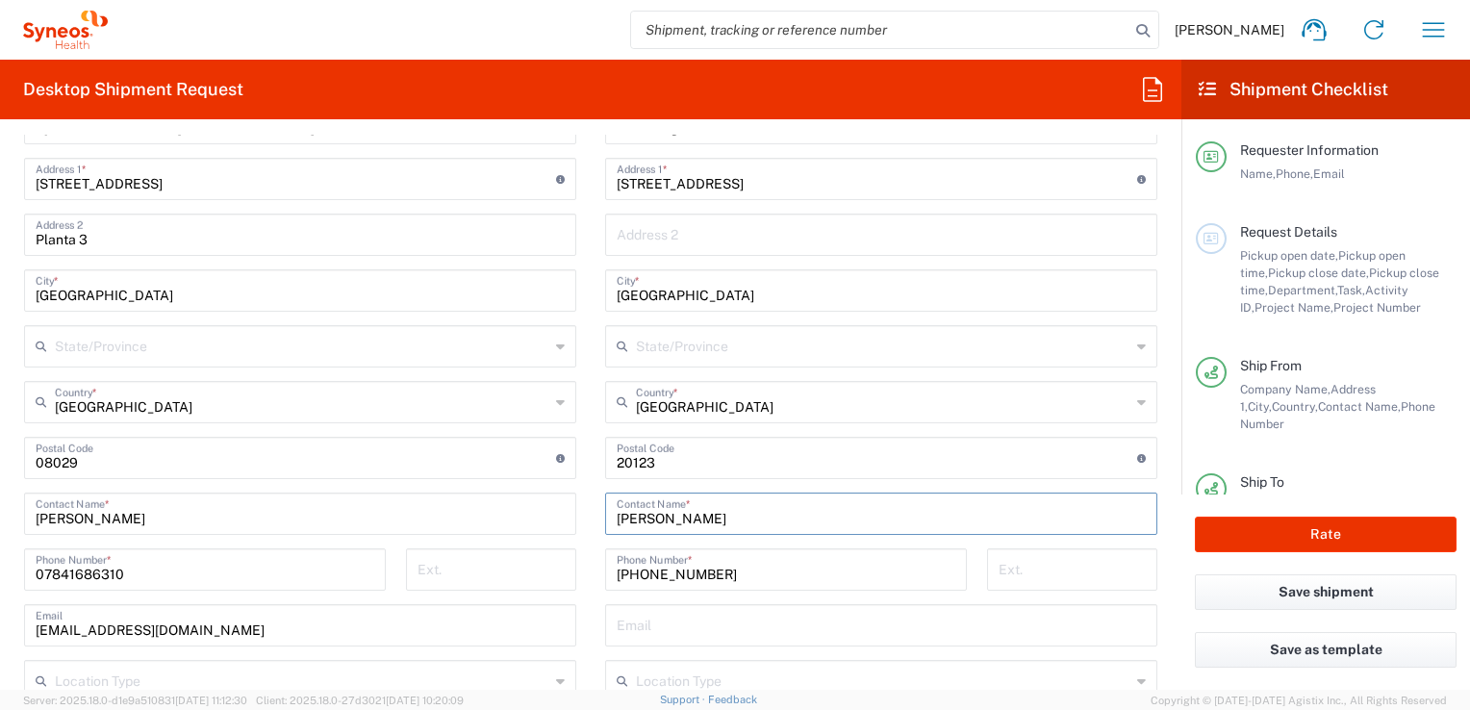
type input "[PERSON_NAME]"
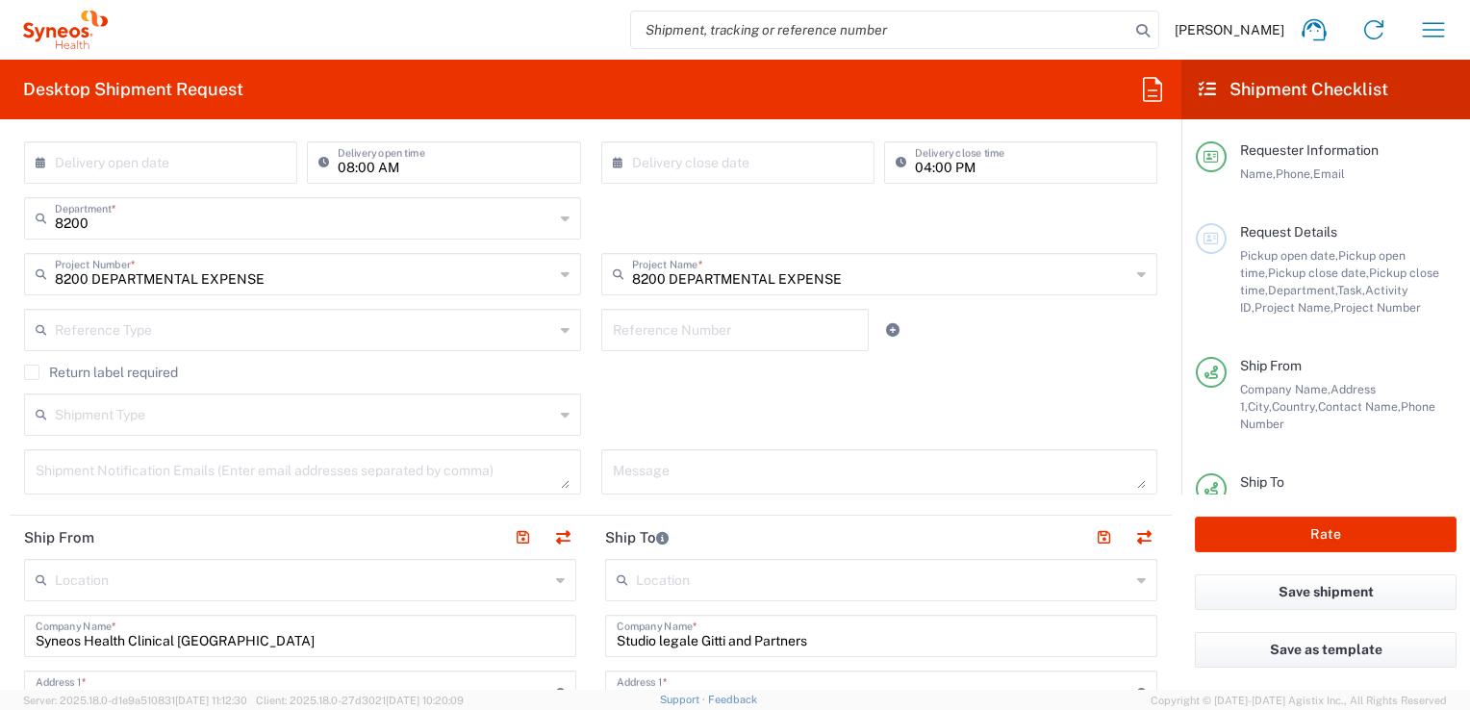
scroll to position [0, 0]
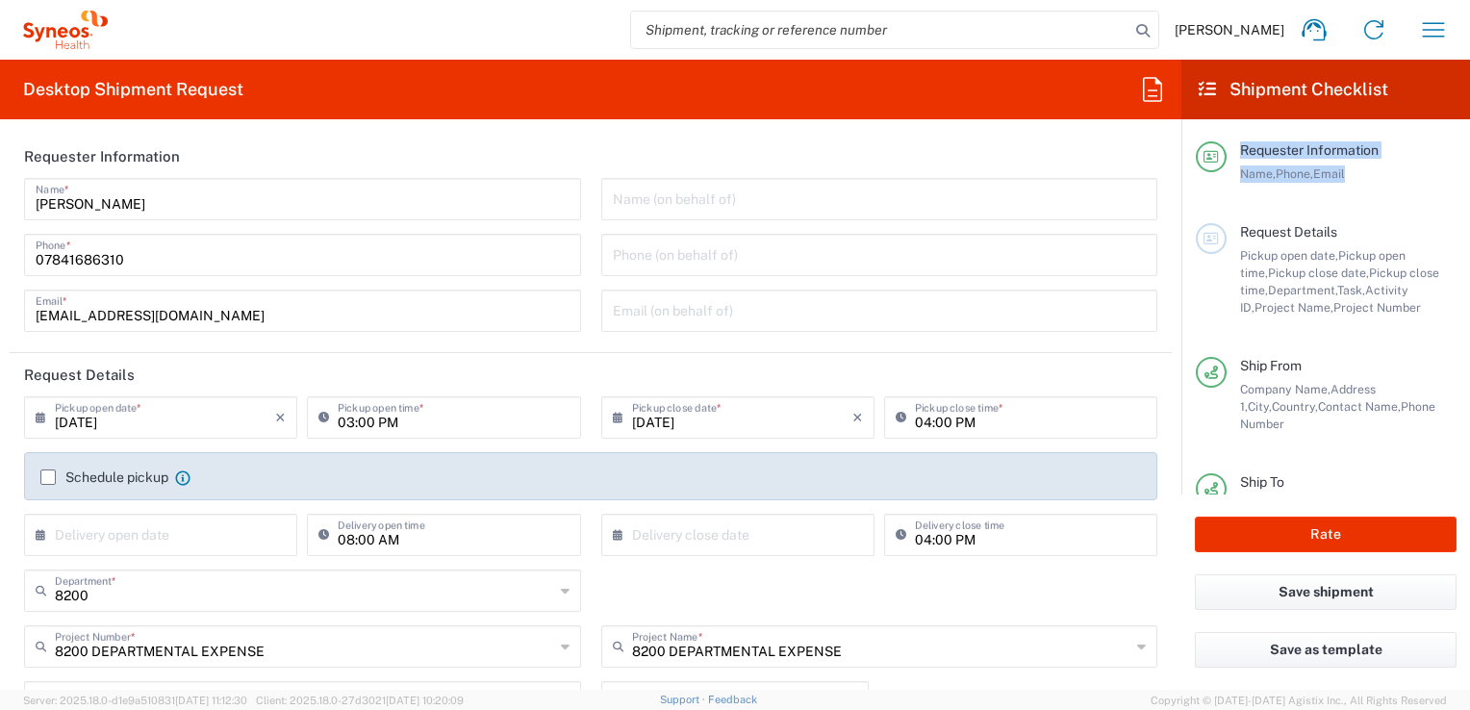
drag, startPoint x: 1183, startPoint y: 222, endPoint x: 1185, endPoint y: 249, distance: 27.0
click at [1185, 249] on main "Requester Information Name, Phone, Email Request Details Pickup open date, Pick…" at bounding box center [1325, 306] width 289 height 375
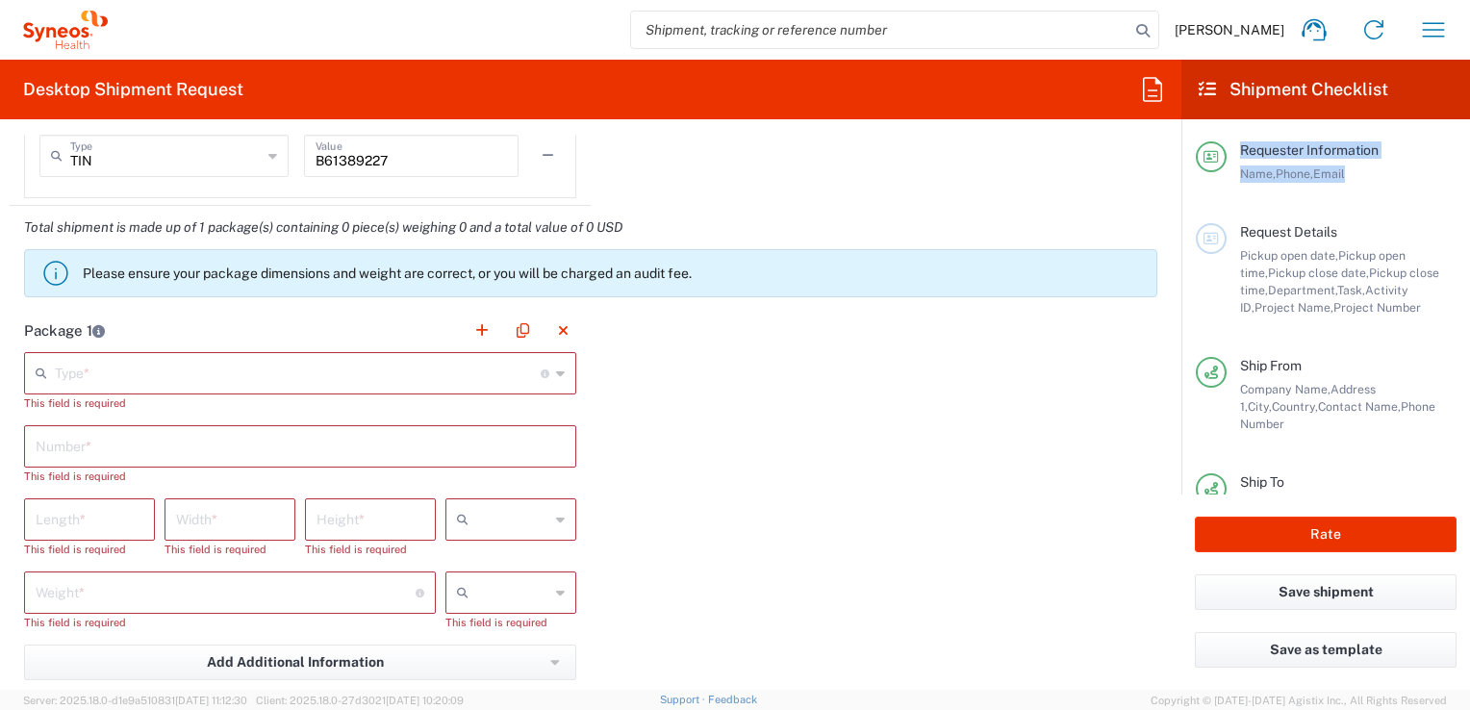
scroll to position [1697, 0]
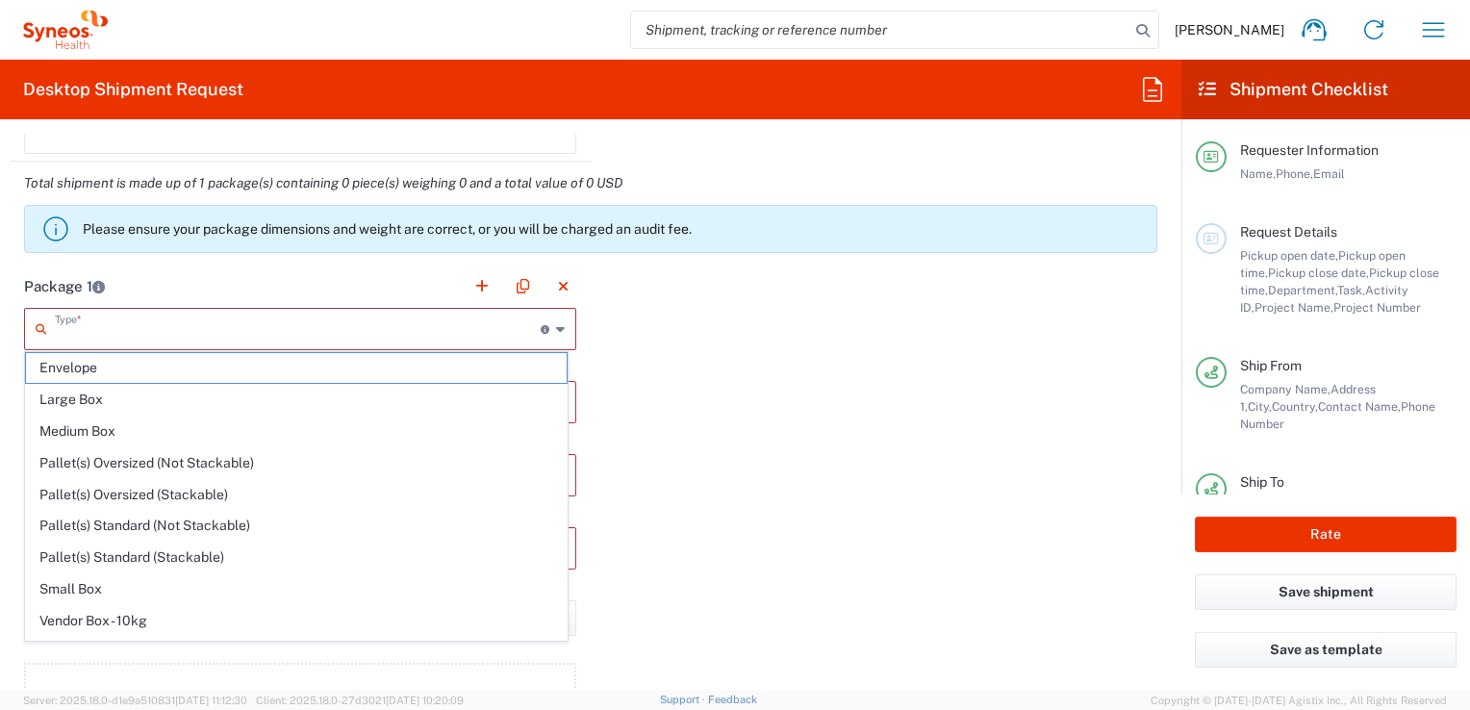
click at [236, 325] on input "text" at bounding box center [298, 328] width 486 height 34
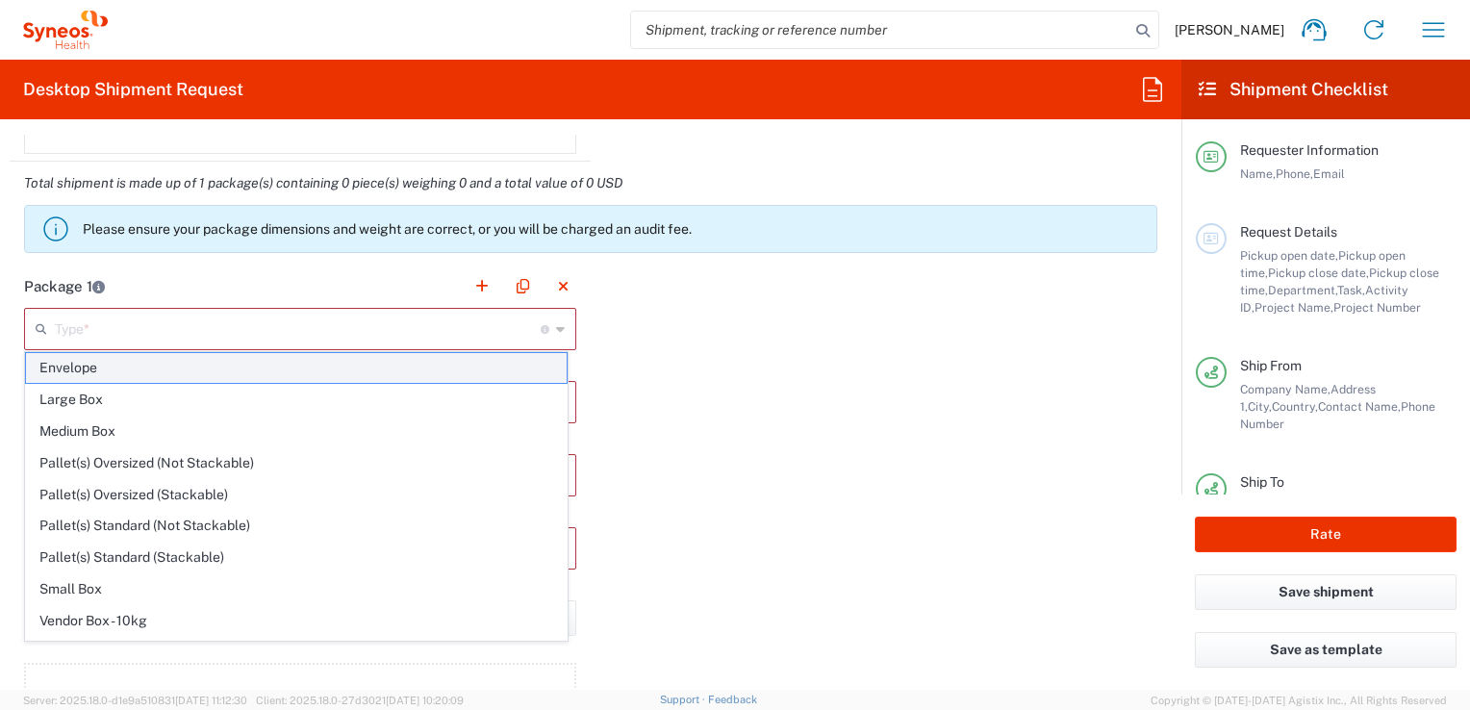
click at [206, 368] on span "Envelope" at bounding box center [296, 368] width 541 height 30
type input "Envelope"
type input "1"
type input "9.5"
type input "12.5"
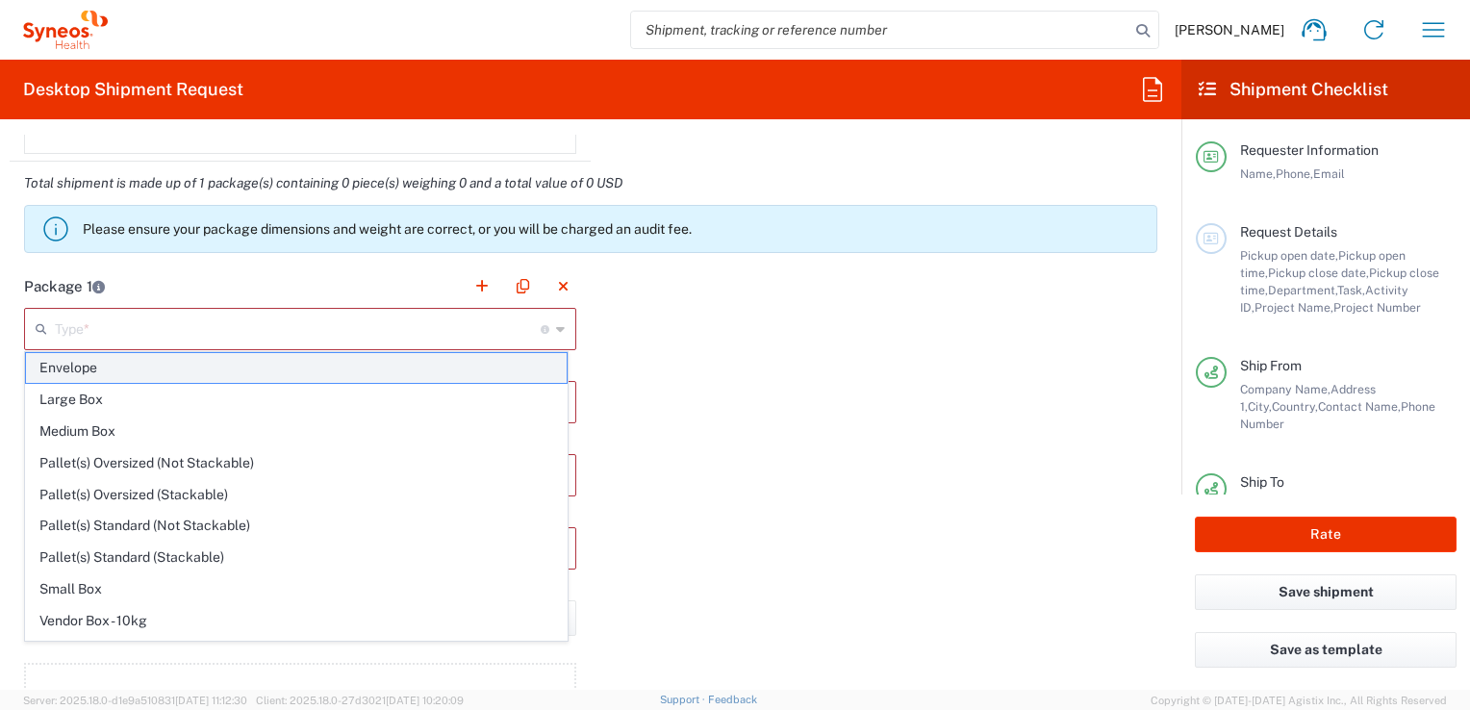
type input "0.25"
type input "in"
type input "0.45"
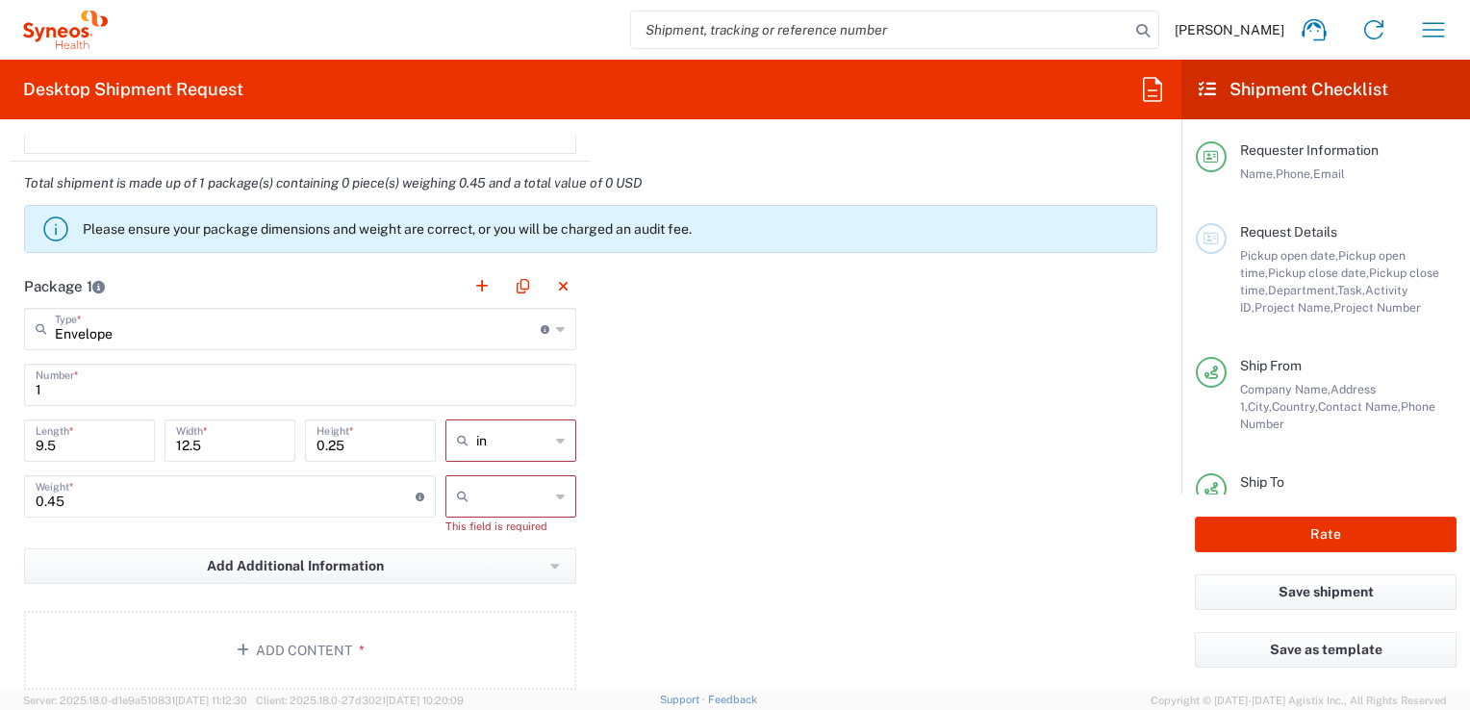
click at [558, 437] on div "in" at bounding box center [510, 440] width 131 height 42
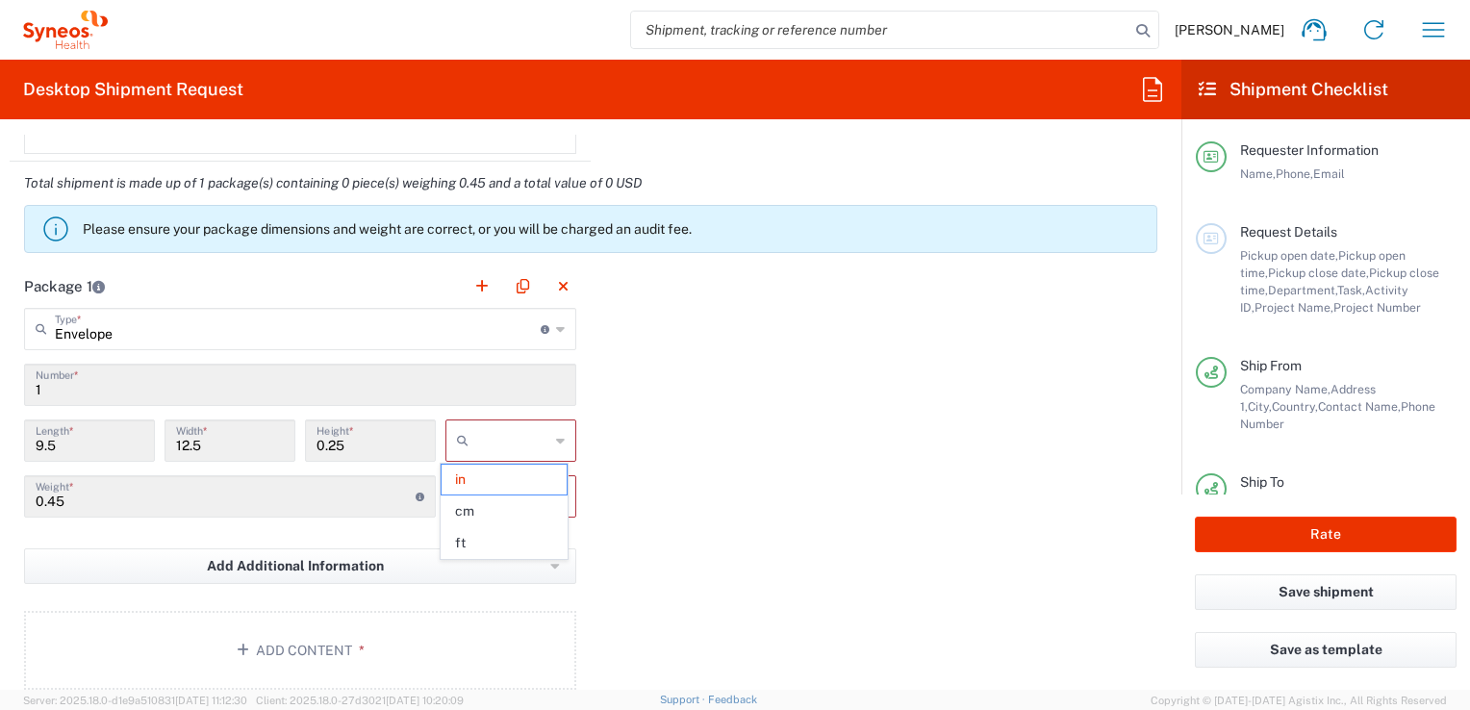
click at [672, 486] on div "Package 1 Envelope Type * Material used to package goods Envelope Large Box Med…" at bounding box center [591, 485] width 1162 height 440
type input "in"
click at [528, 432] on input "text" at bounding box center [512, 440] width 73 height 31
click at [636, 503] on div "Package 1 Envelope Type * Material used to package goods Envelope Large Box Med…" at bounding box center [591, 485] width 1162 height 440
type input "in"
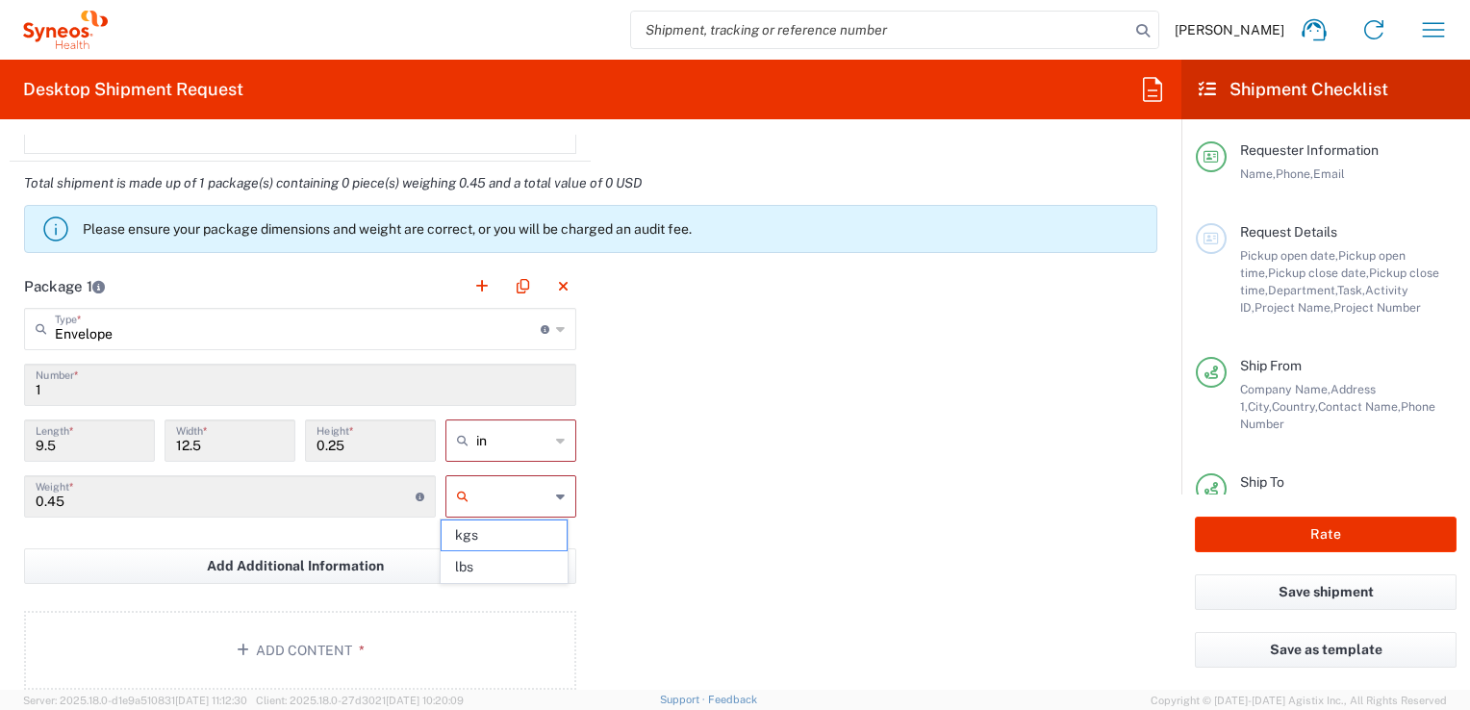
click at [539, 498] on input "text" at bounding box center [512, 496] width 73 height 31
click at [504, 556] on span "lbs" at bounding box center [504, 567] width 125 height 30
type input "lbs"
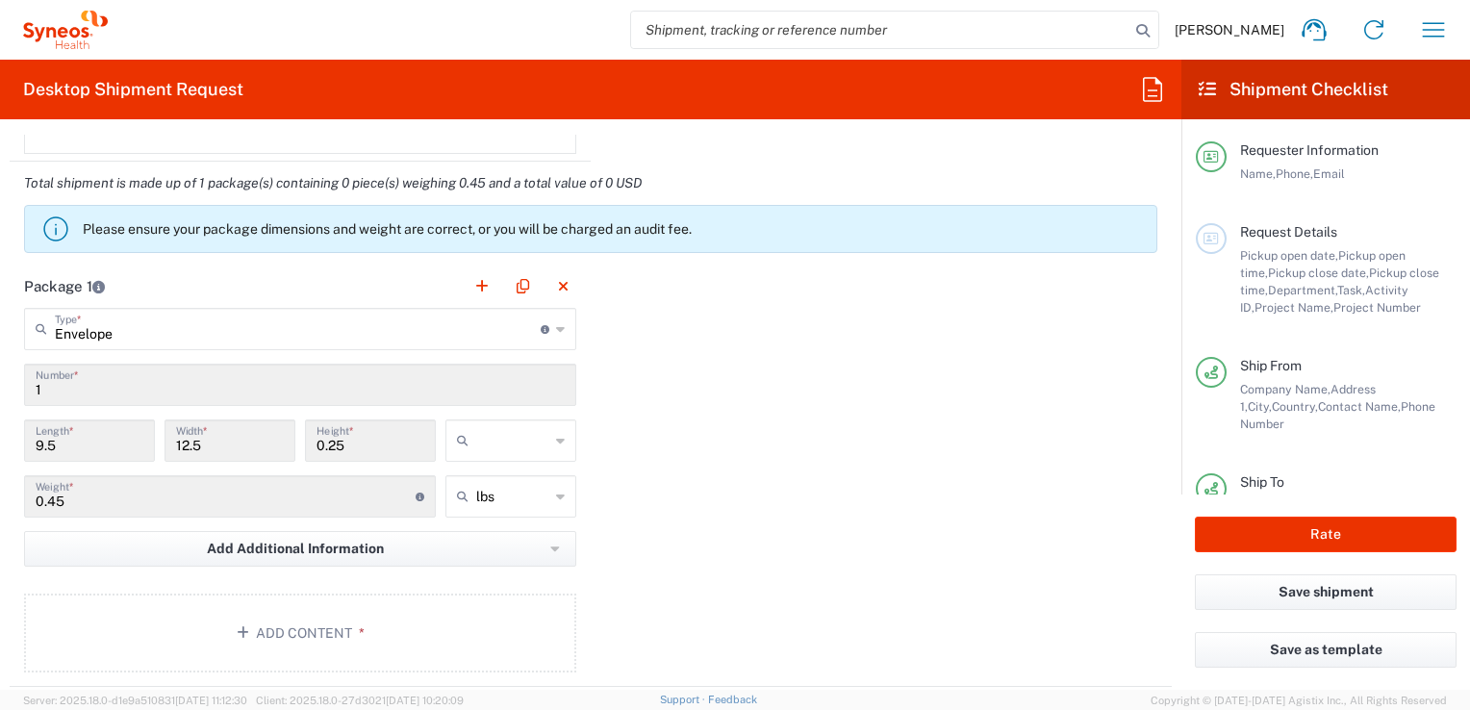
click at [512, 438] on input "text" at bounding box center [512, 440] width 73 height 31
click at [506, 481] on span "in" at bounding box center [504, 480] width 125 height 30
click at [539, 454] on div at bounding box center [510, 440] width 131 height 42
click at [499, 539] on span "in" at bounding box center [504, 543] width 125 height 30
type input "in"
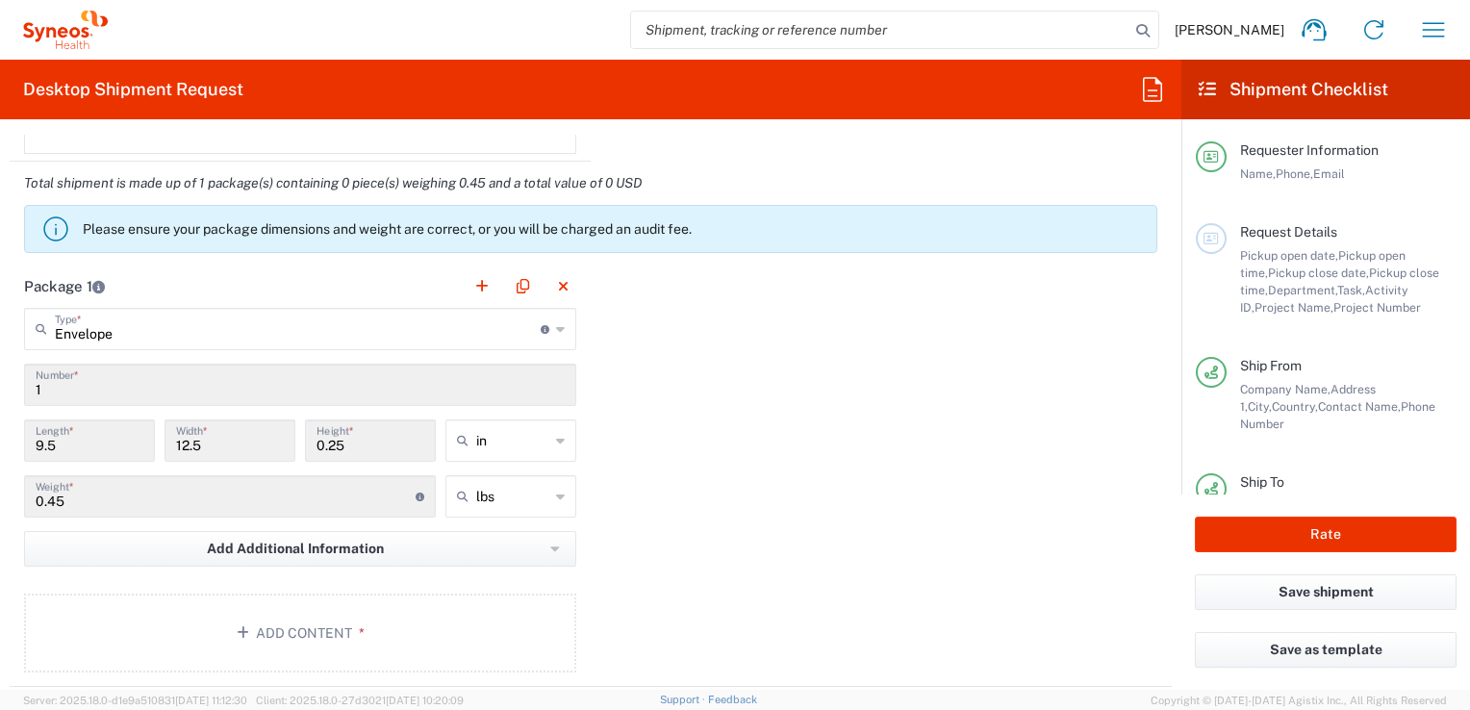
click at [706, 444] on div "Package 1 Envelope Type * Material used to package goods Envelope Large Box Med…" at bounding box center [591, 476] width 1162 height 422
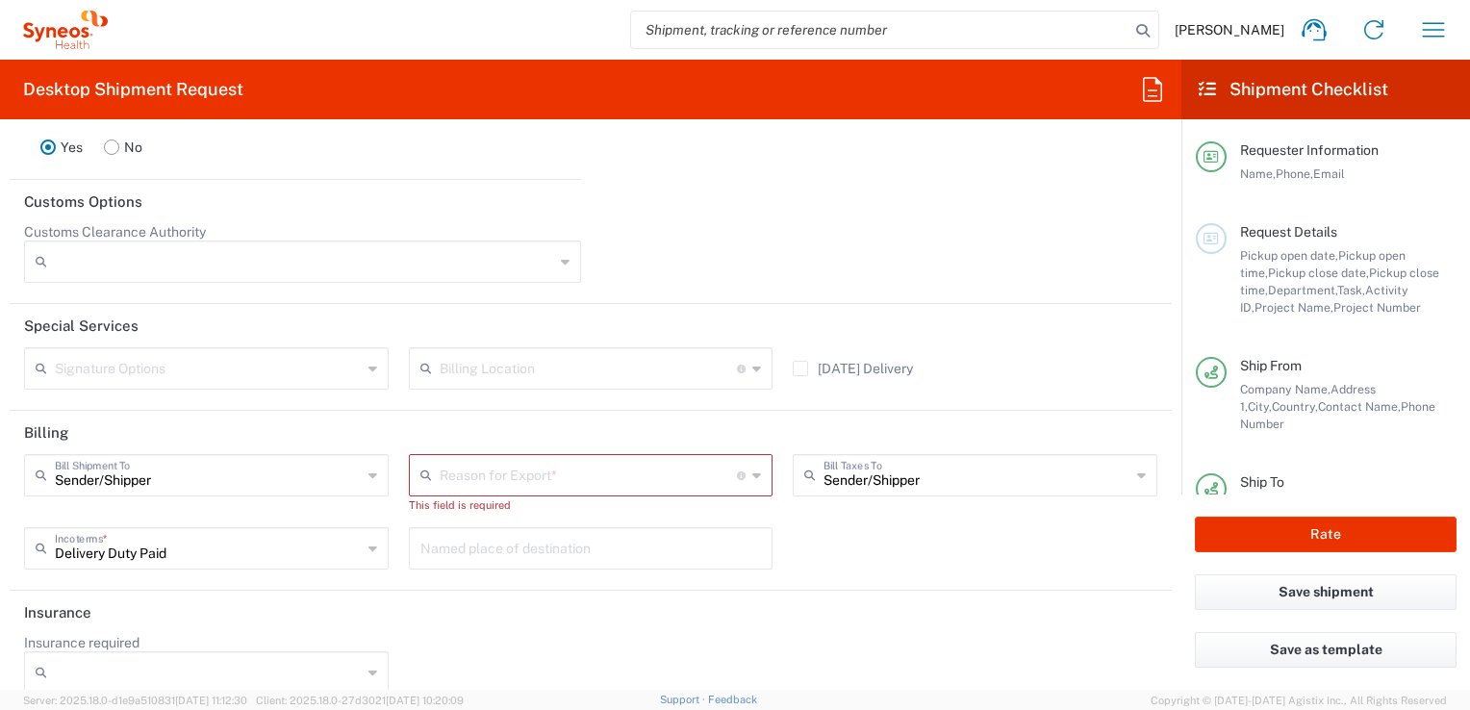
scroll to position [2609, 0]
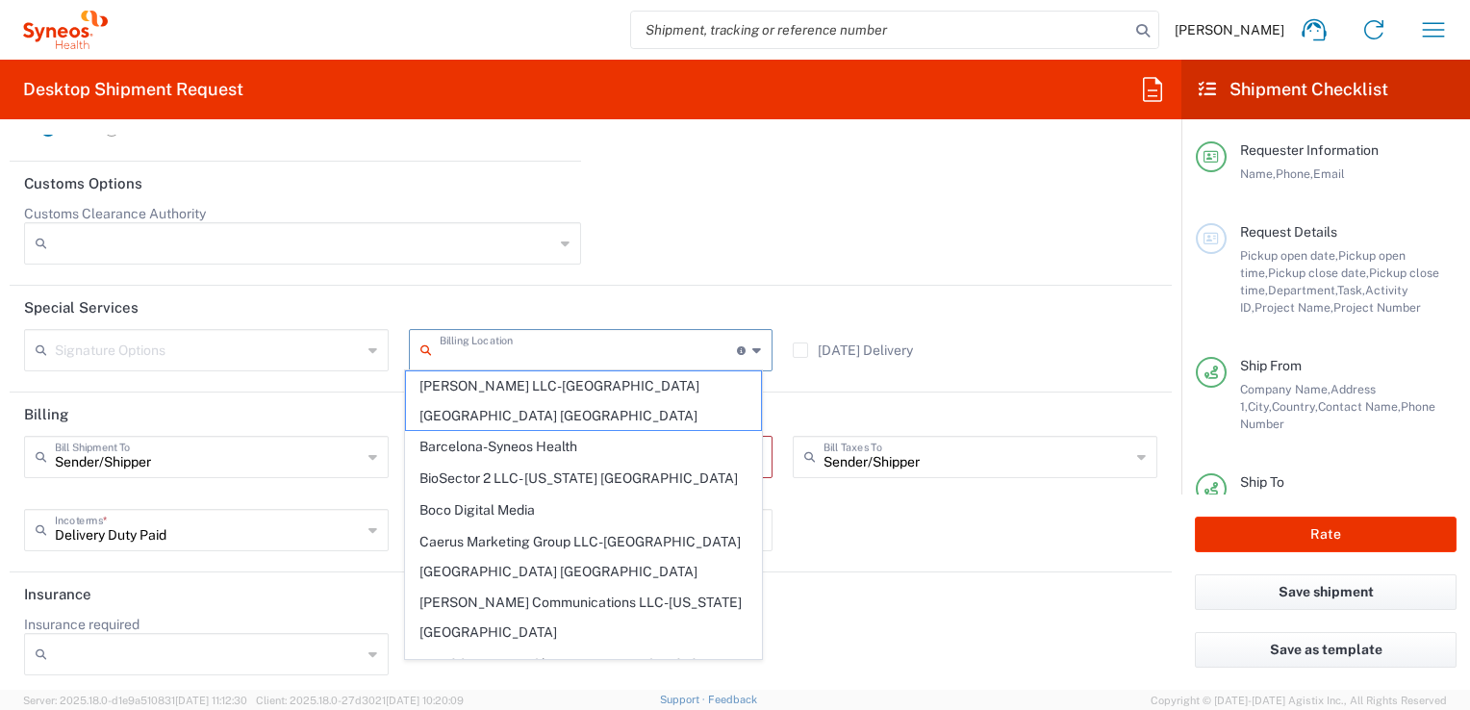
click at [633, 349] on input "text" at bounding box center [589, 349] width 298 height 34
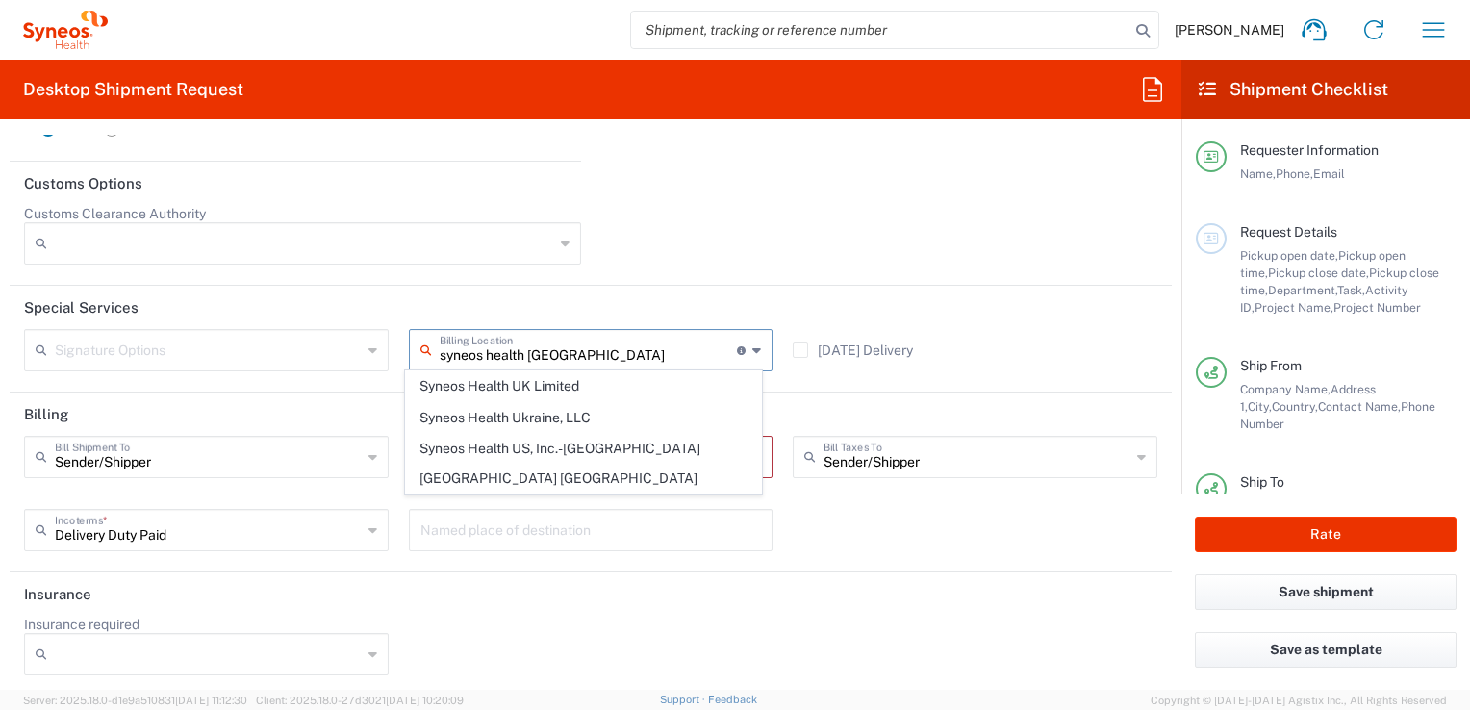
scroll to position [0, 0]
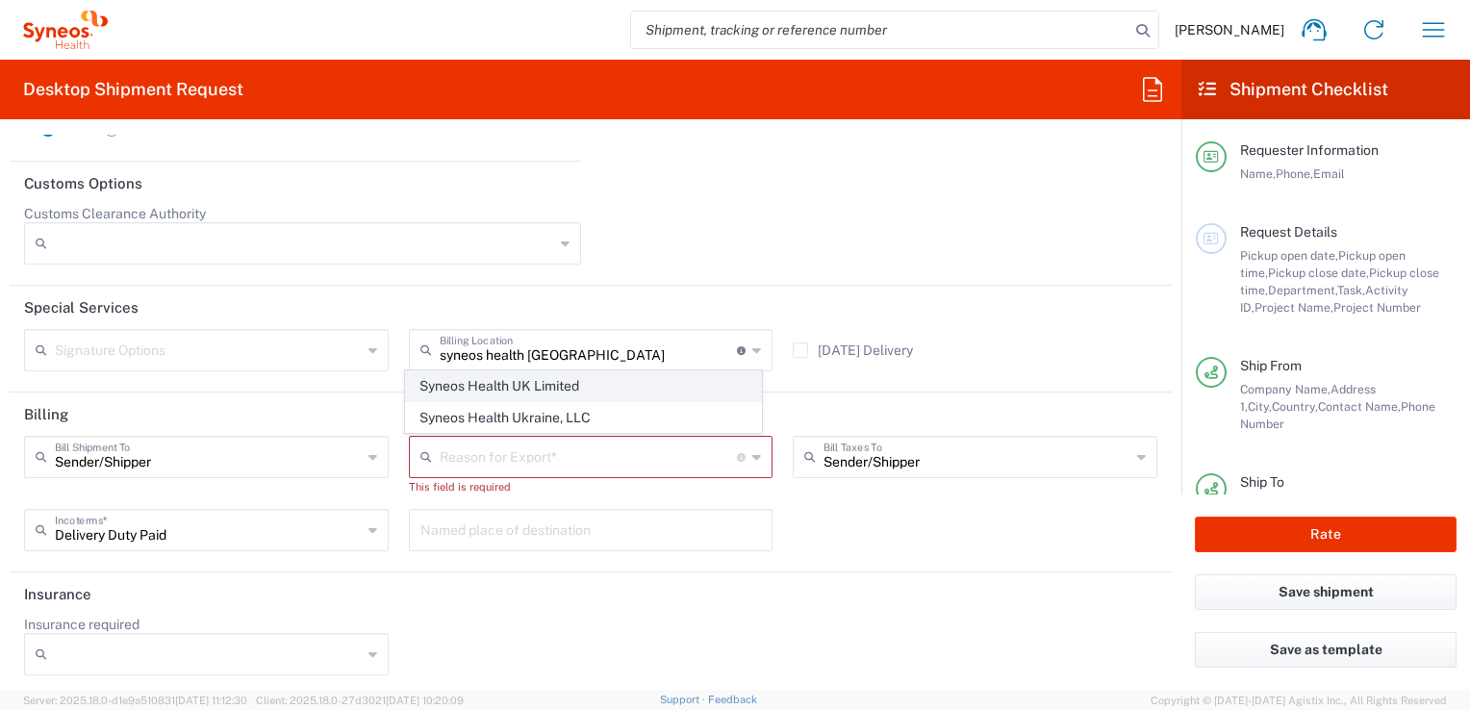
click at [658, 393] on span "Syneos Health UK Limited" at bounding box center [584, 386] width 356 height 30
type input "Syneos Health UK Limited"
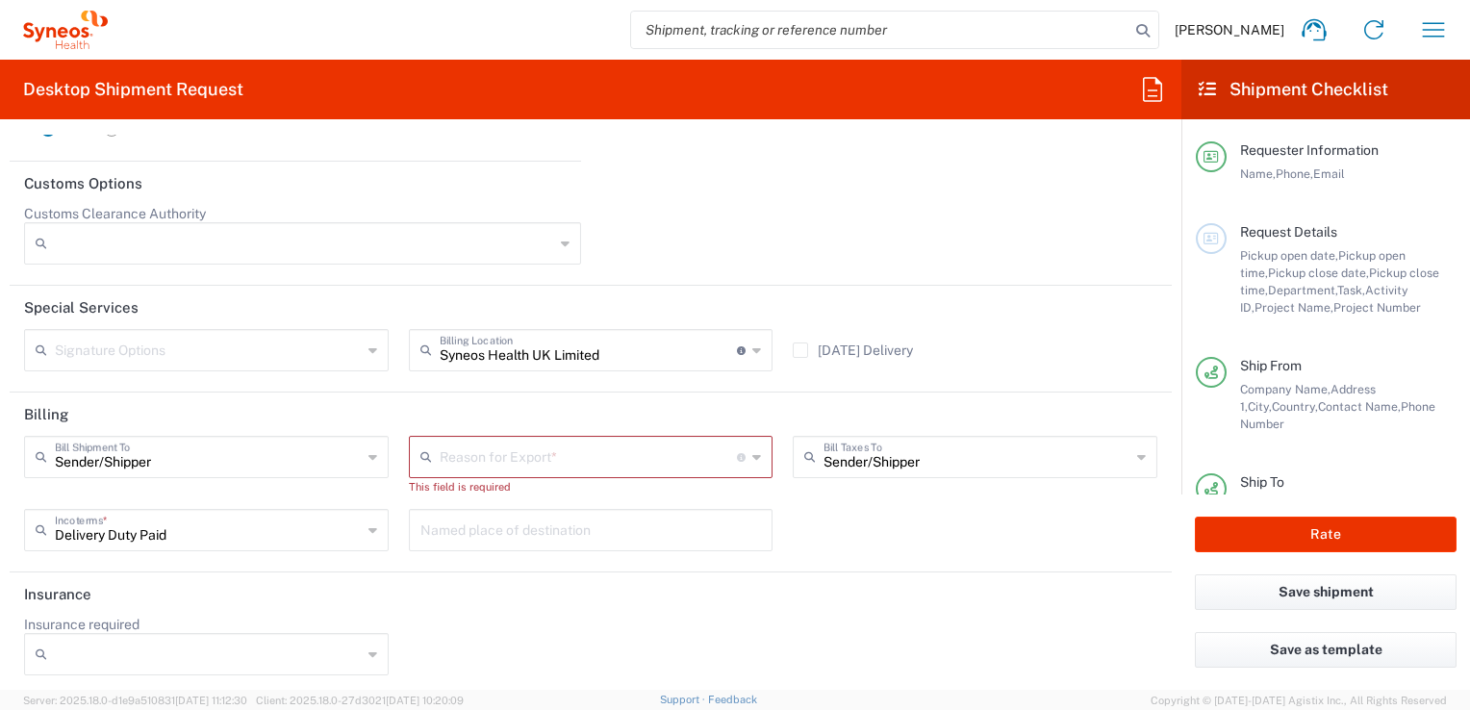
click at [633, 454] on input "text" at bounding box center [589, 456] width 298 height 34
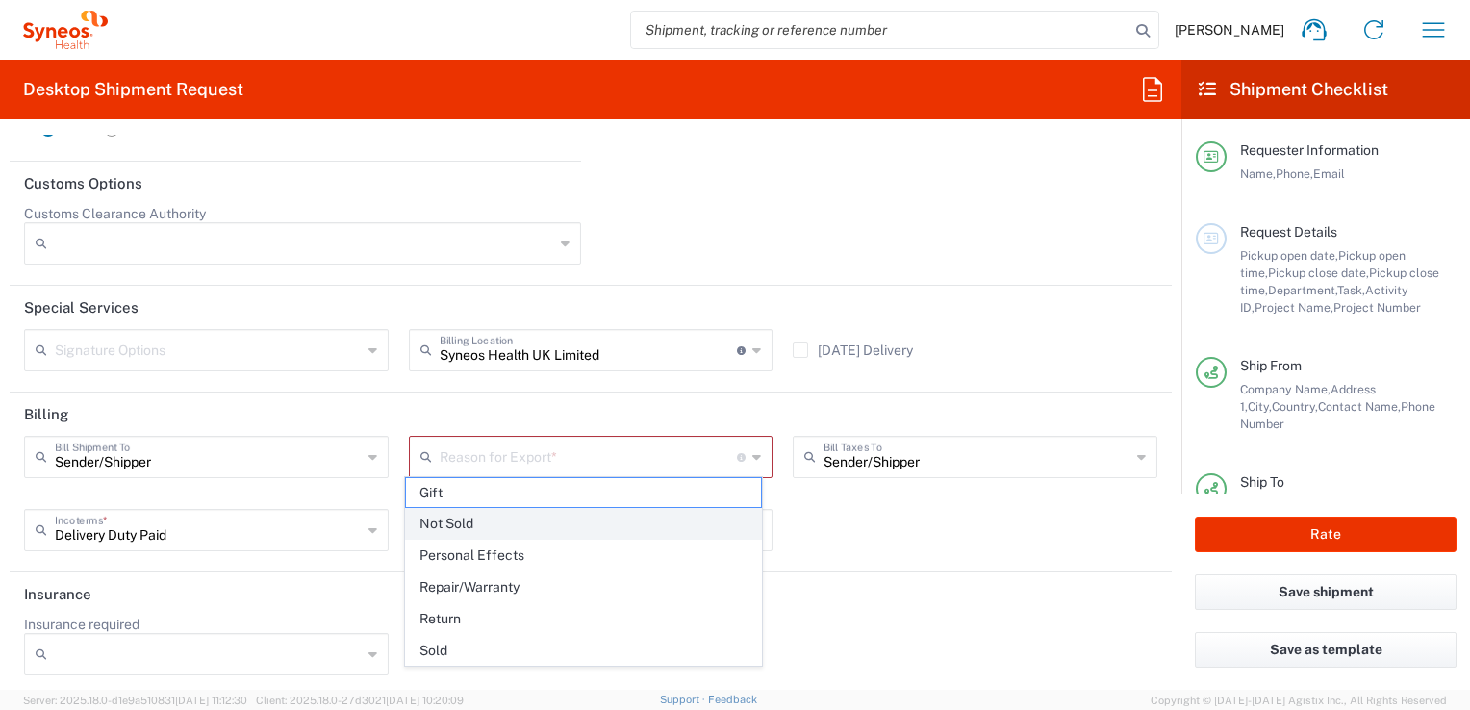
click at [577, 510] on span "Not Sold" at bounding box center [584, 524] width 356 height 30
type input "Not Sold"
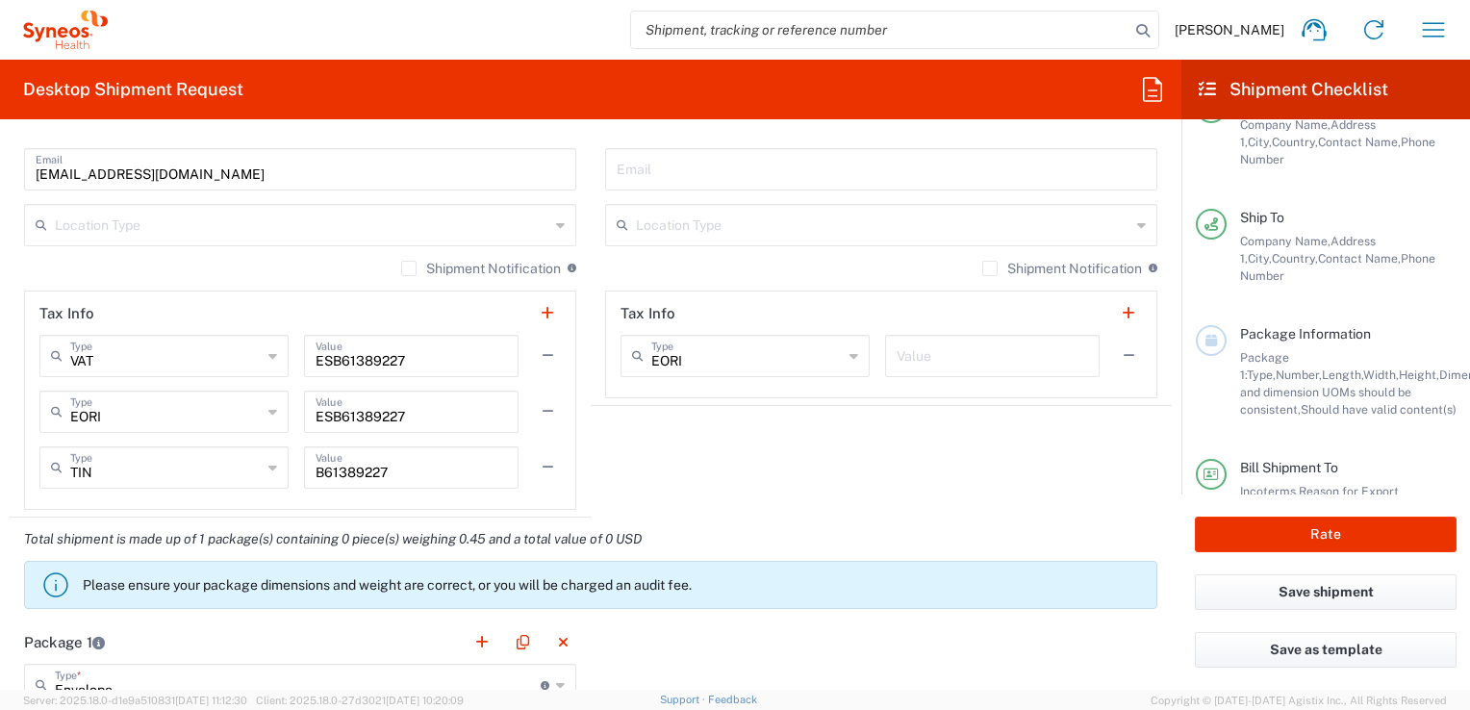
scroll to position [326, 0]
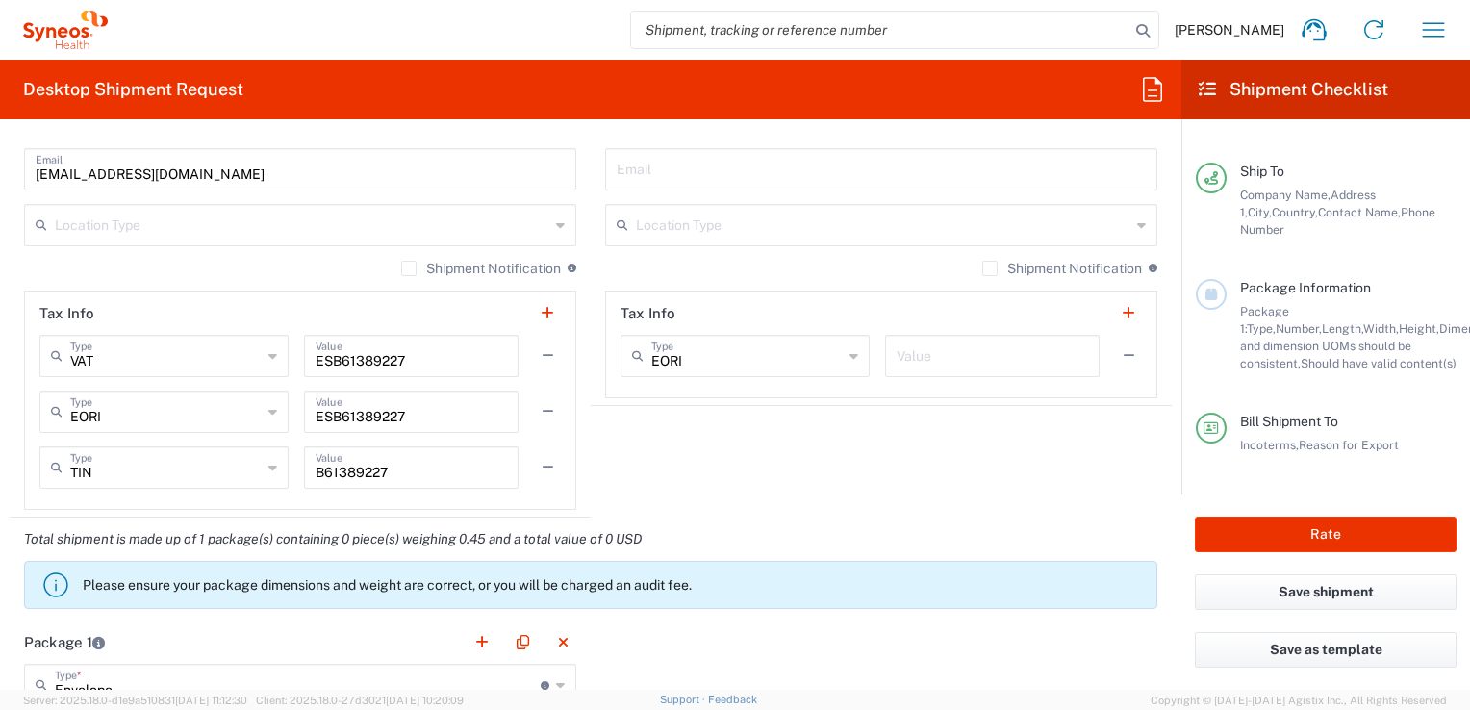
click at [1281, 304] on span "Package 1:" at bounding box center [1264, 320] width 49 height 32
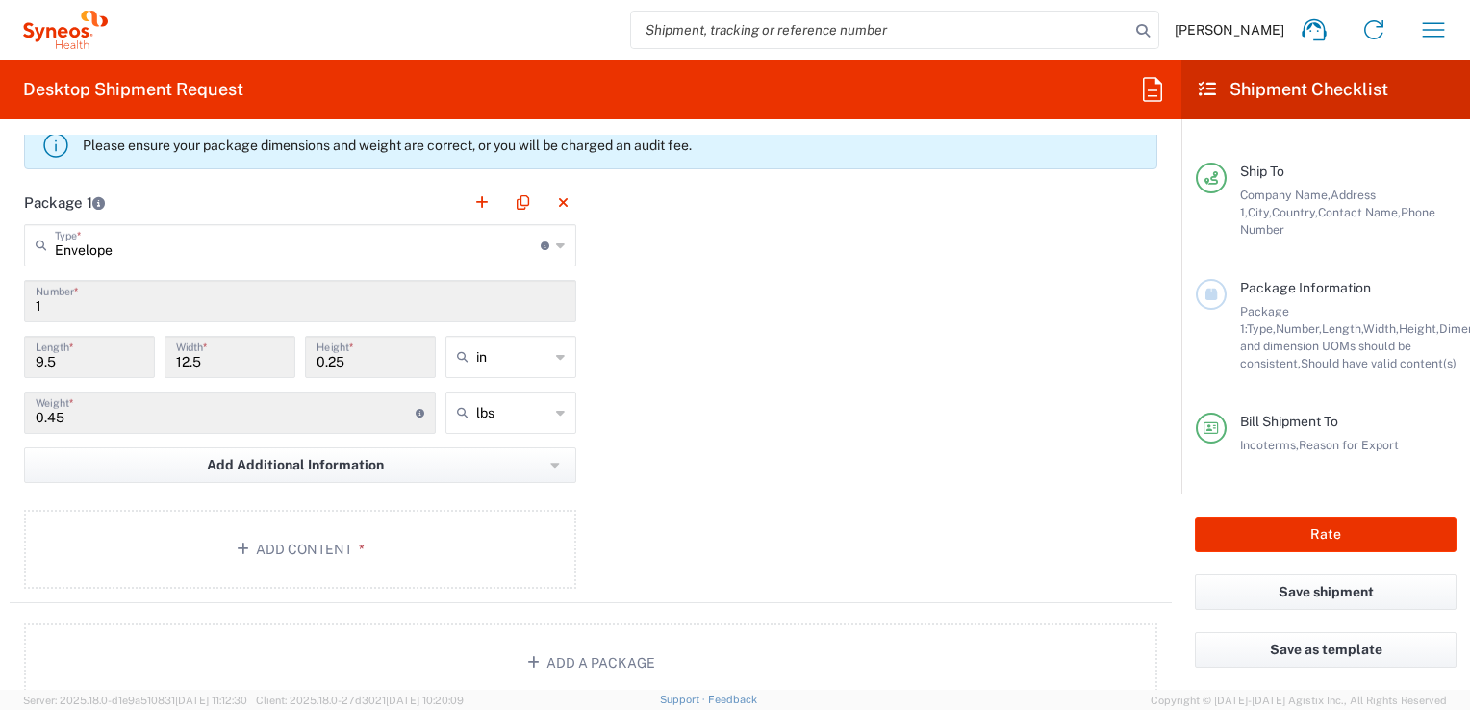
scroll to position [1795, 0]
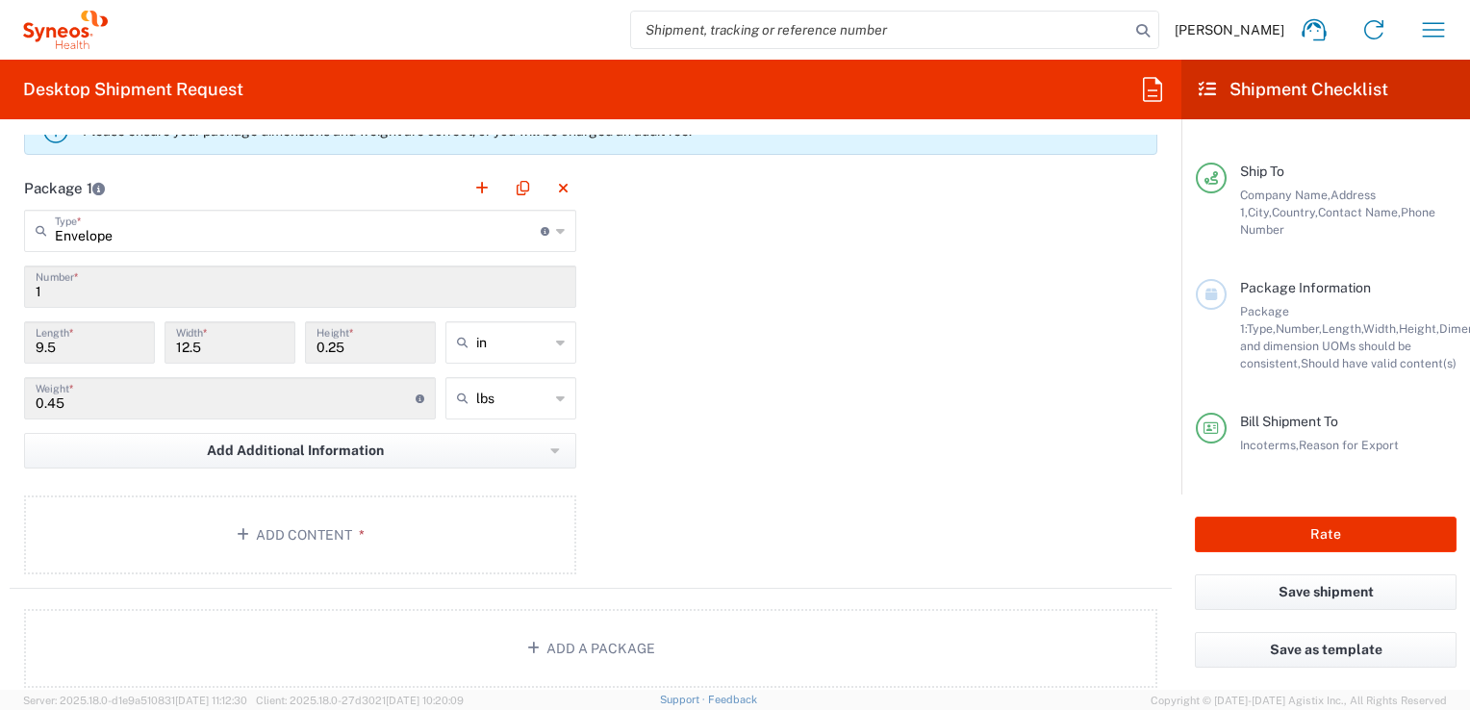
click at [185, 278] on input "1" at bounding box center [300, 285] width 529 height 34
click at [188, 285] on input "1" at bounding box center [300, 285] width 529 height 34
type input "Envelope"
click at [213, 232] on input "Envelope" at bounding box center [298, 230] width 486 height 34
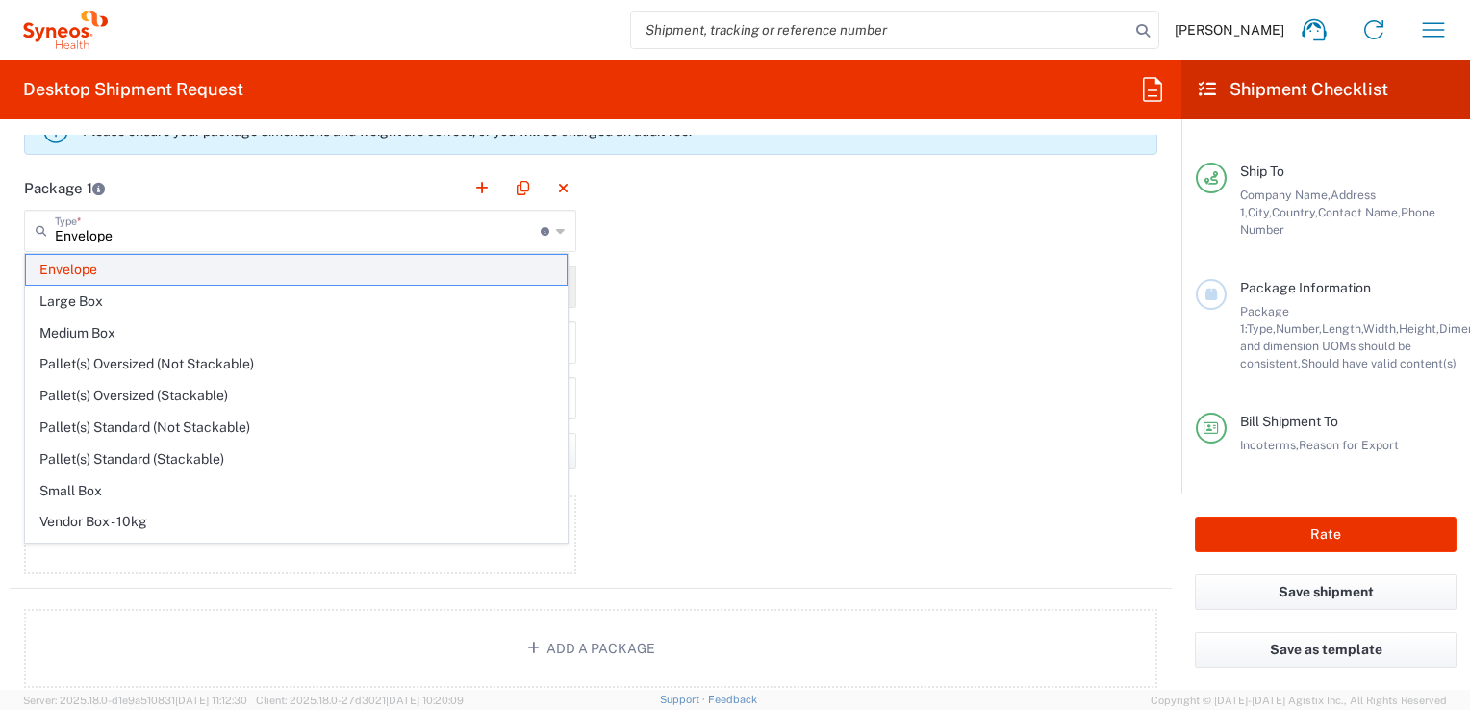
click at [208, 272] on span "Envelope" at bounding box center [296, 270] width 541 height 30
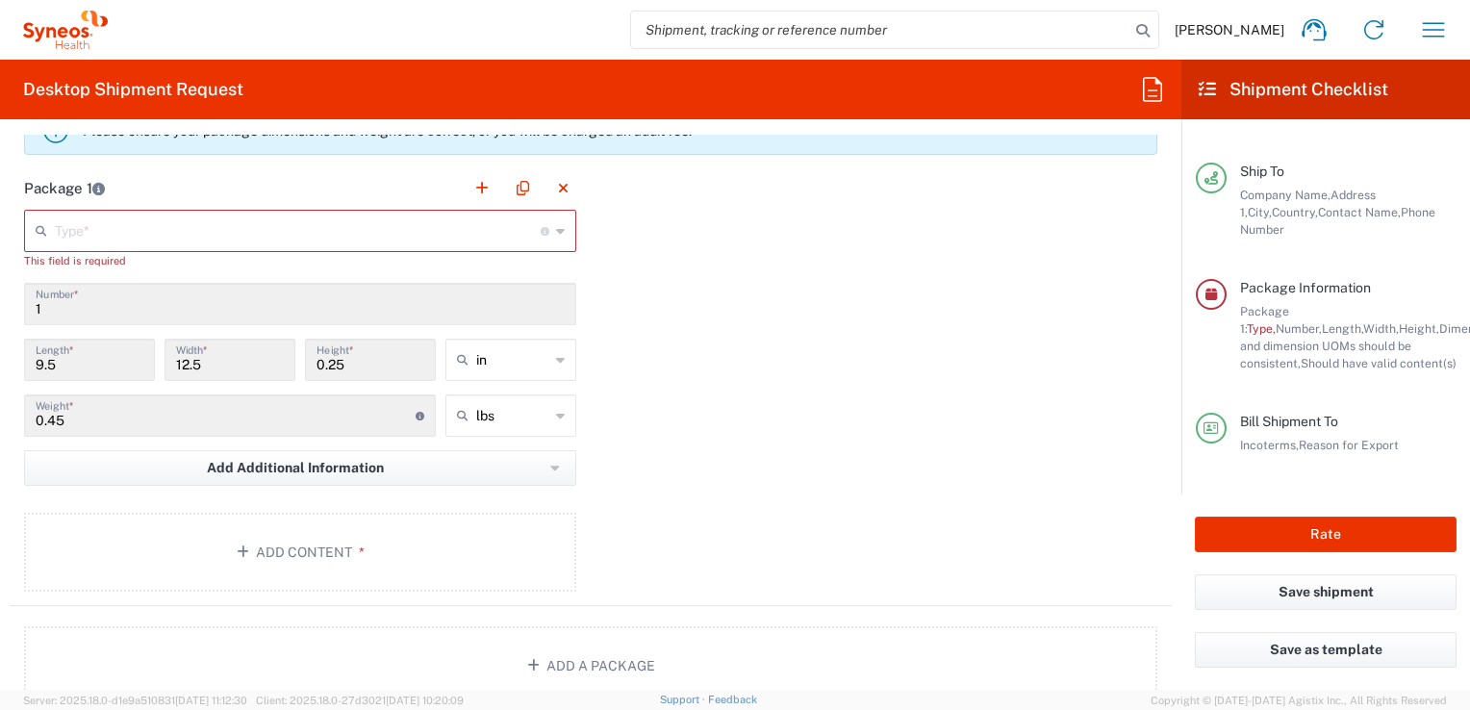
click at [408, 237] on input "text" at bounding box center [298, 230] width 486 height 34
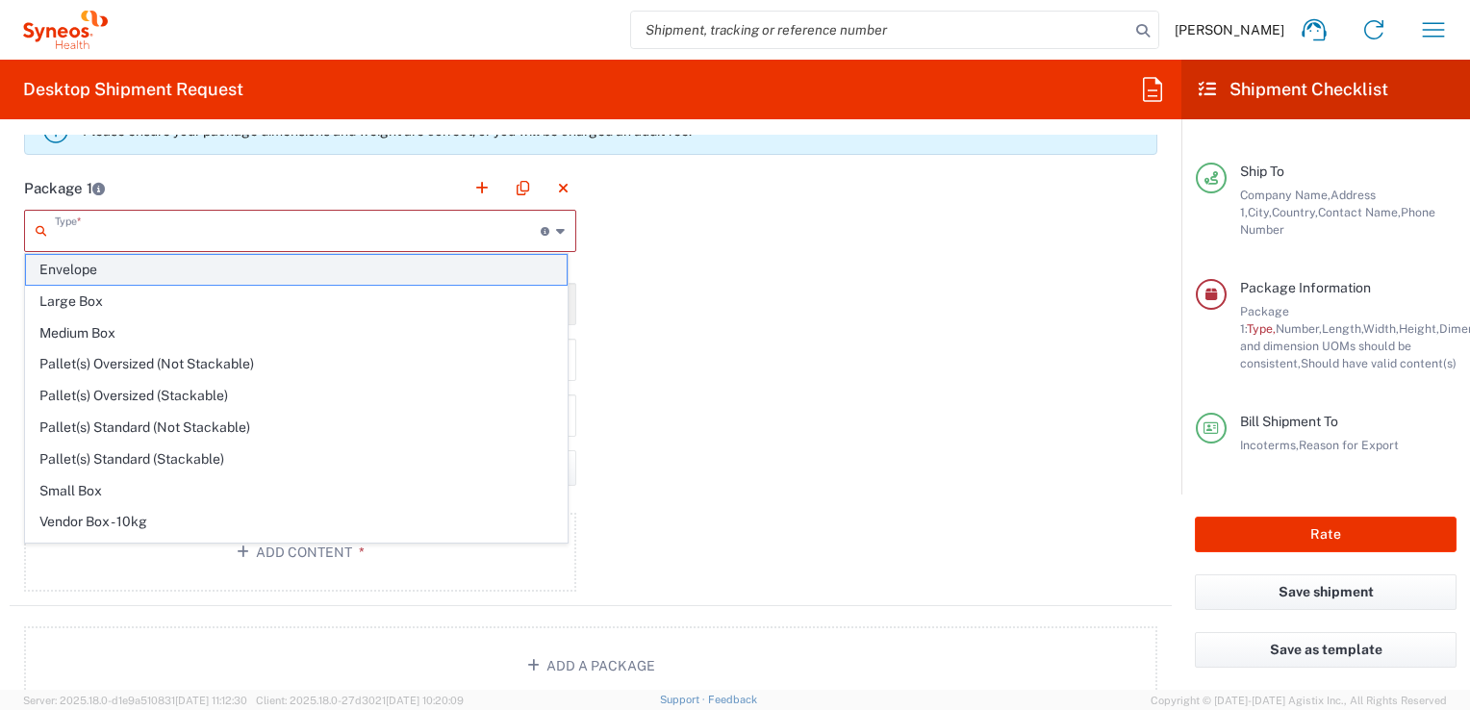
click at [190, 276] on span "Envelope" at bounding box center [296, 270] width 541 height 30
type input "Envelope"
type input "in"
type input "1"
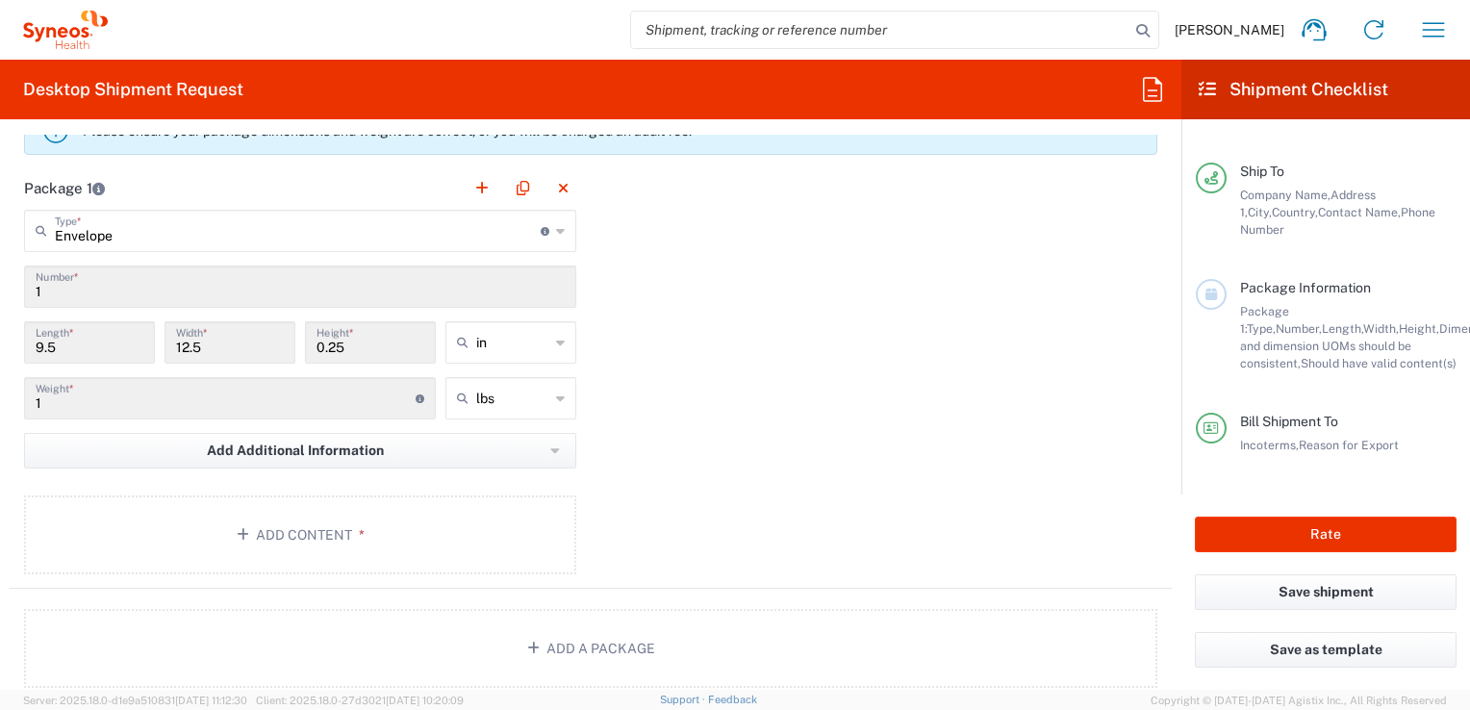
click at [79, 280] on input "1" at bounding box center [300, 285] width 529 height 34
click at [533, 342] on input "text" at bounding box center [512, 342] width 73 height 31
click at [508, 410] on span "cm" at bounding box center [504, 413] width 125 height 30
type input "24.13"
type input "31.75"
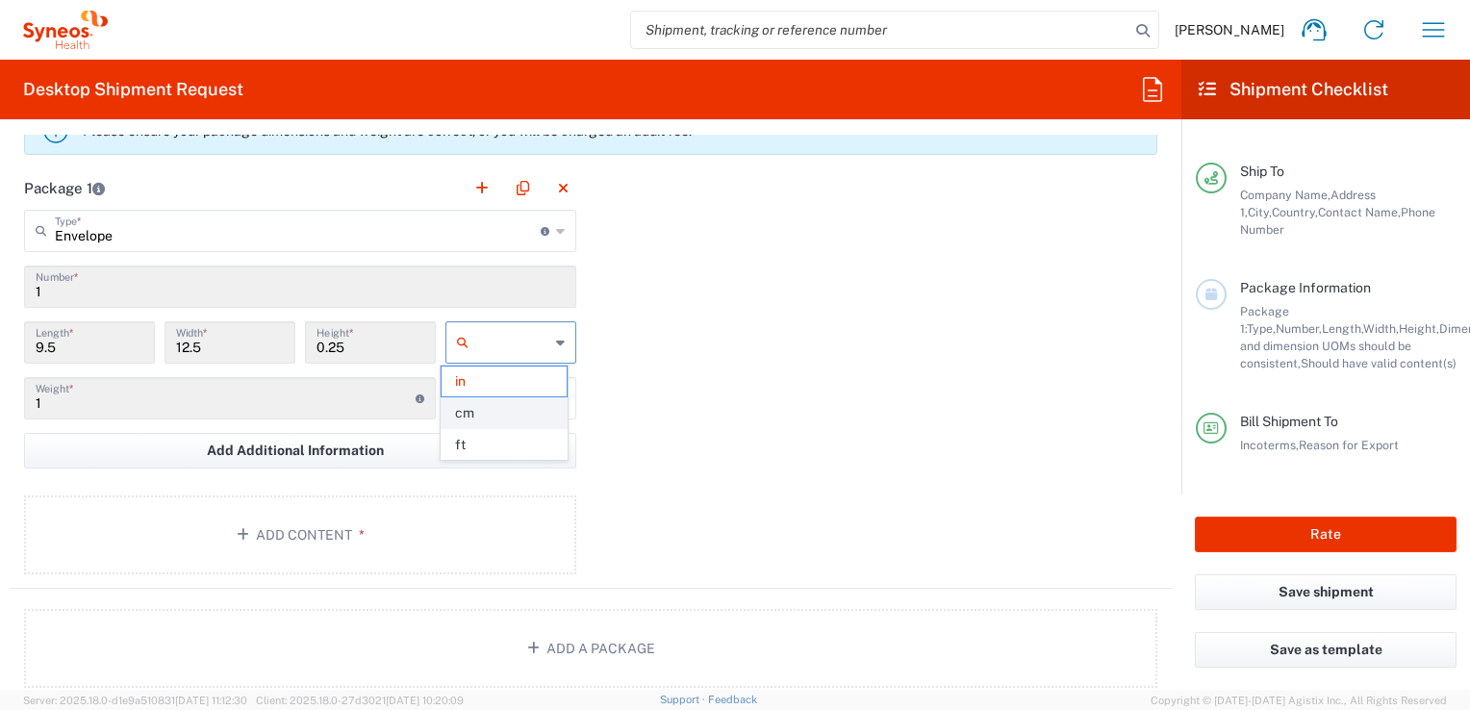
type input "0.64"
click at [559, 336] on div "cm" at bounding box center [510, 342] width 131 height 42
type input "cm"
click at [493, 418] on span "ft" at bounding box center [504, 413] width 125 height 30
type input "0.79"
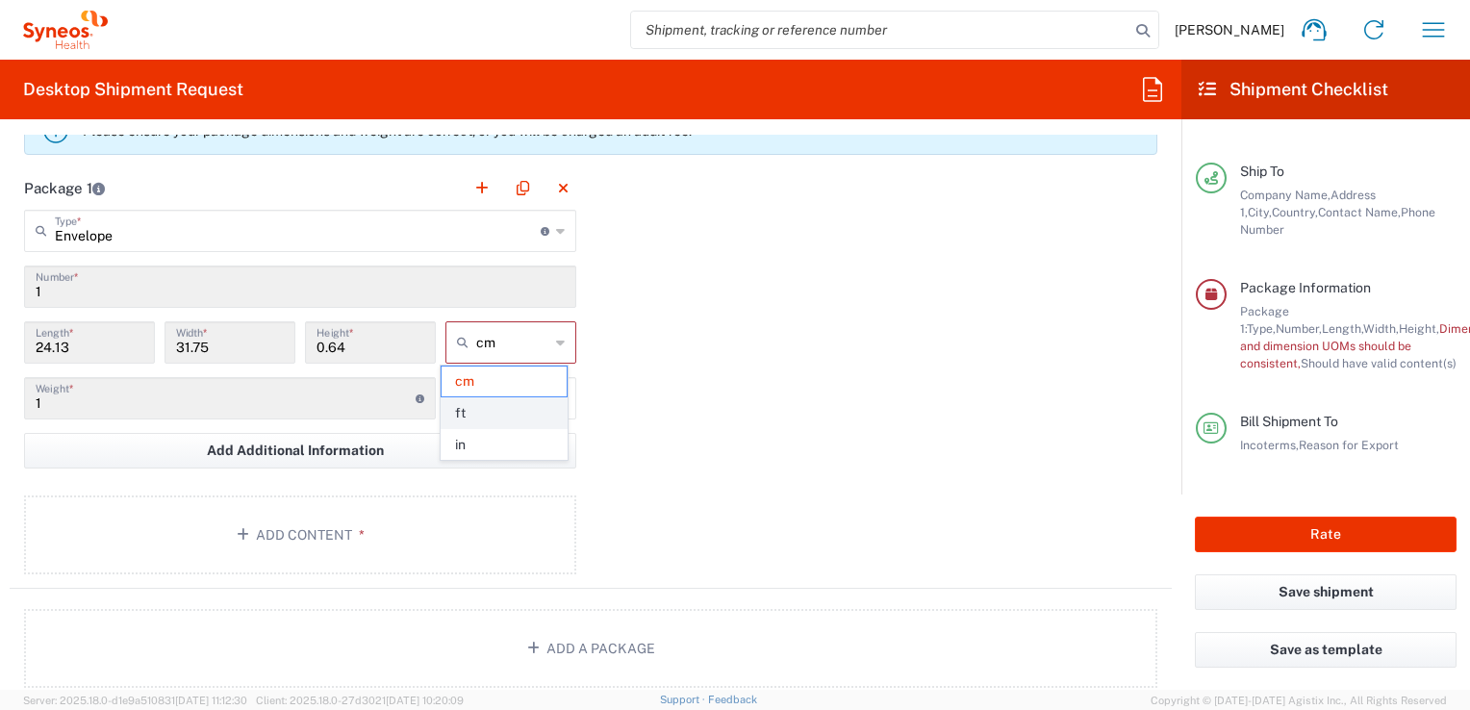
type input "1.04"
type input "0.02"
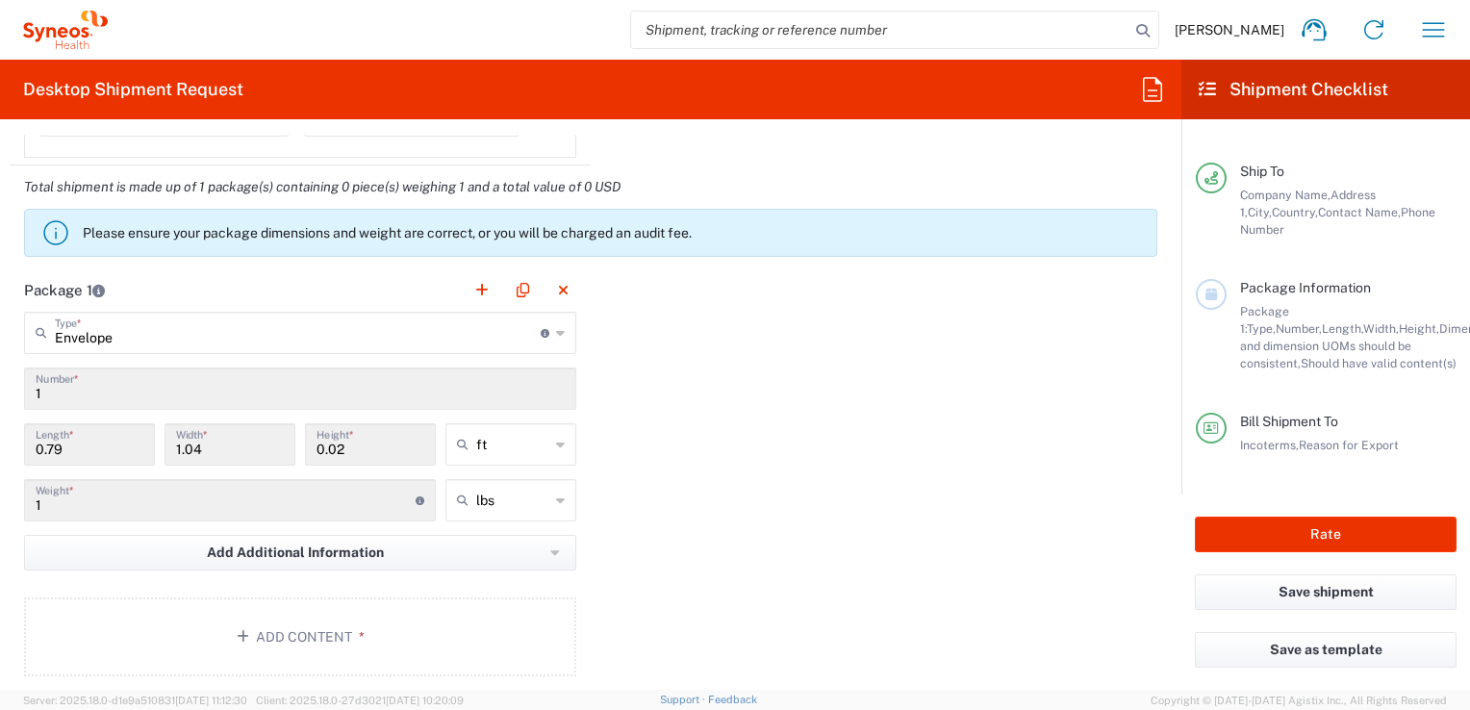
scroll to position [1684, 0]
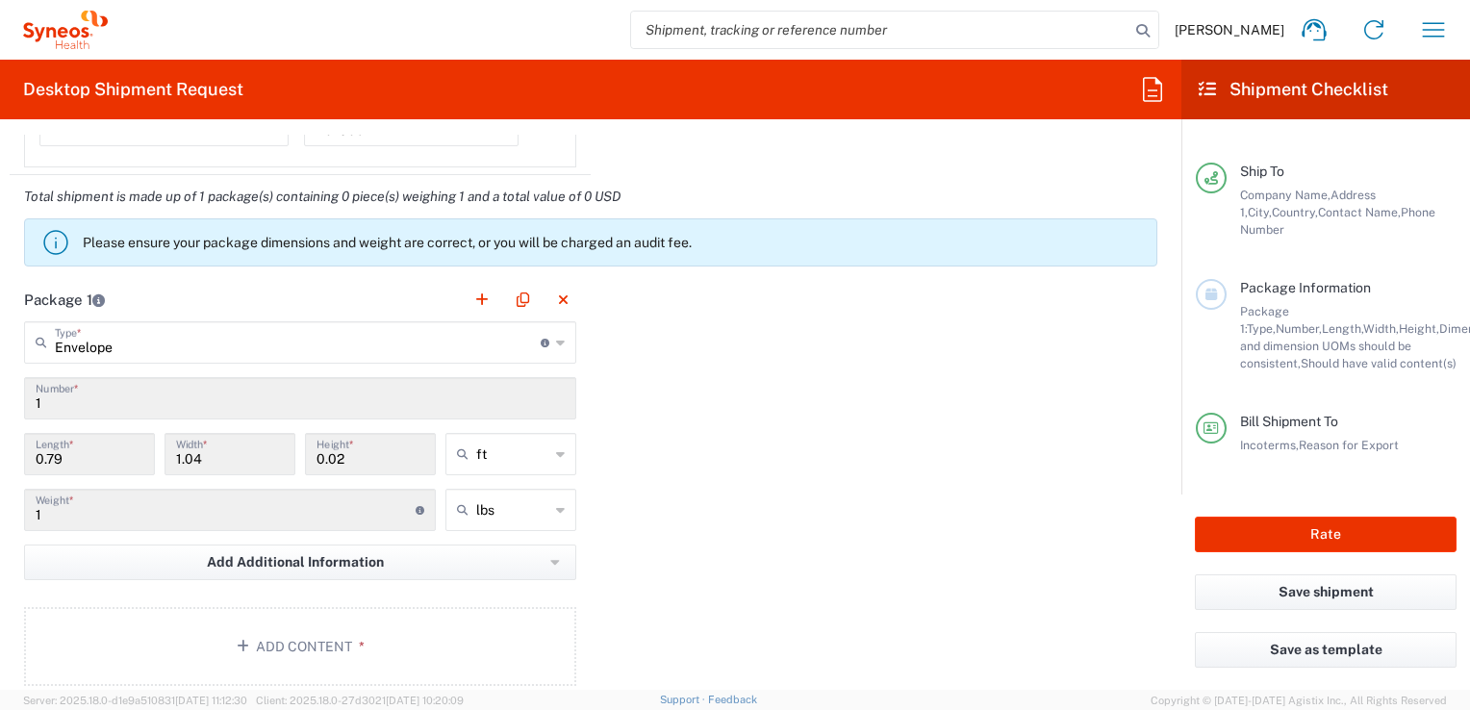
click at [559, 452] on div "ft" at bounding box center [510, 454] width 131 height 42
type input "ft"
click at [539, 525] on span "cm" at bounding box center [504, 525] width 125 height 30
type input "24.08"
type input "31.7"
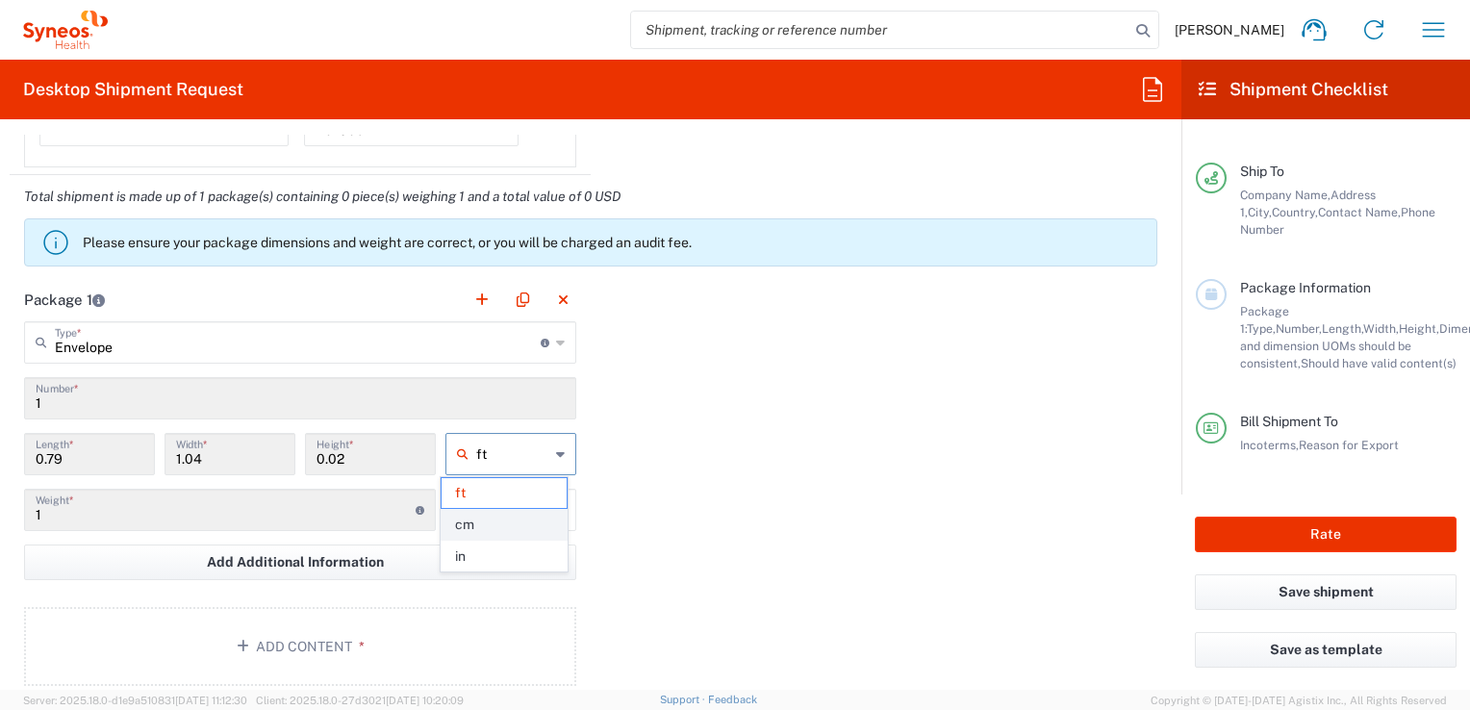
type input "0.61"
click at [556, 448] on icon at bounding box center [560, 454] width 9 height 31
type input "cm"
click at [658, 462] on div "Package 1 Envelope Type * Material used to package goods Envelope Large Box Med…" at bounding box center [591, 489] width 1162 height 422
click at [562, 507] on div "lbs" at bounding box center [510, 510] width 131 height 42
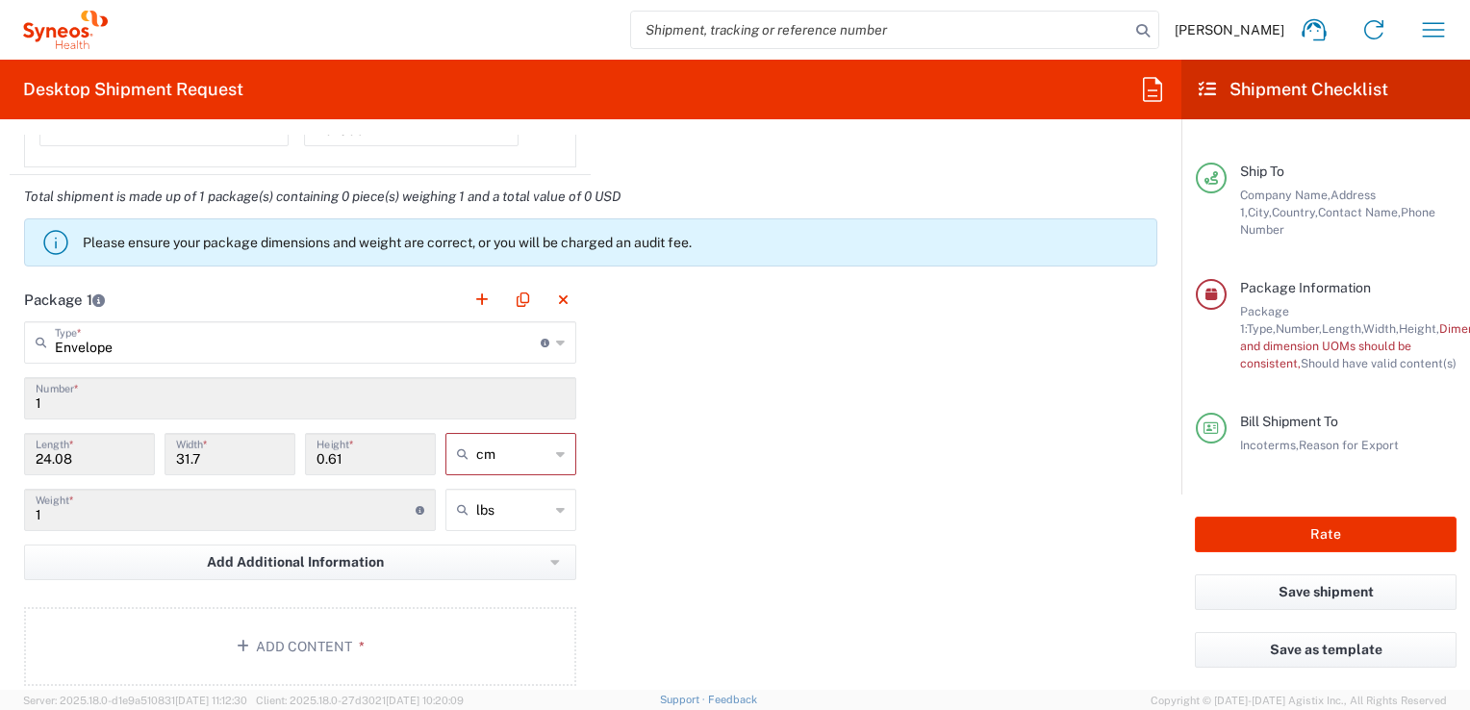
type input "lbs"
click at [536, 572] on span "kgs" at bounding box center [504, 581] width 125 height 30
type input "0.45"
type input "kgs"
click at [556, 460] on icon at bounding box center [560, 454] width 9 height 31
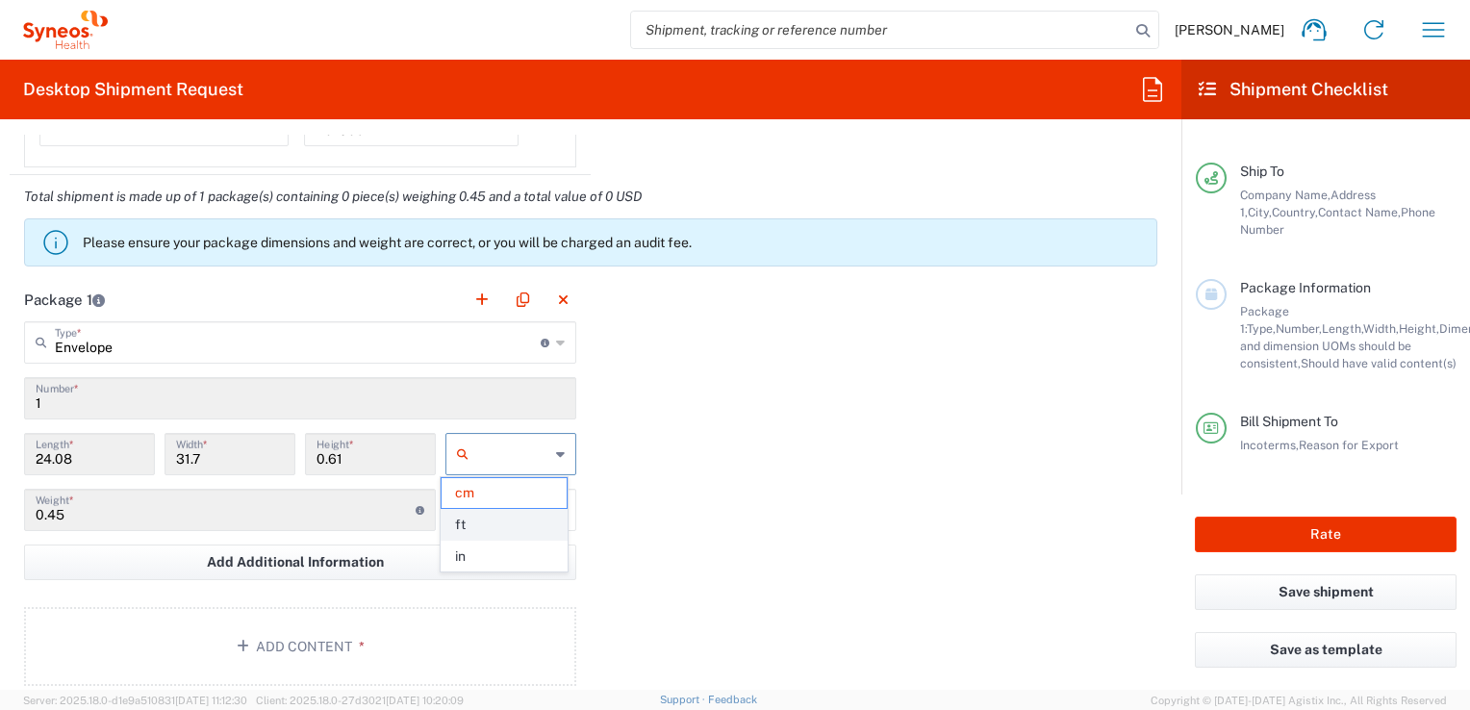
click at [502, 518] on span "ft" at bounding box center [504, 525] width 125 height 30
type input "0.79"
type input "1.04"
type input "0.02"
type input "ft"
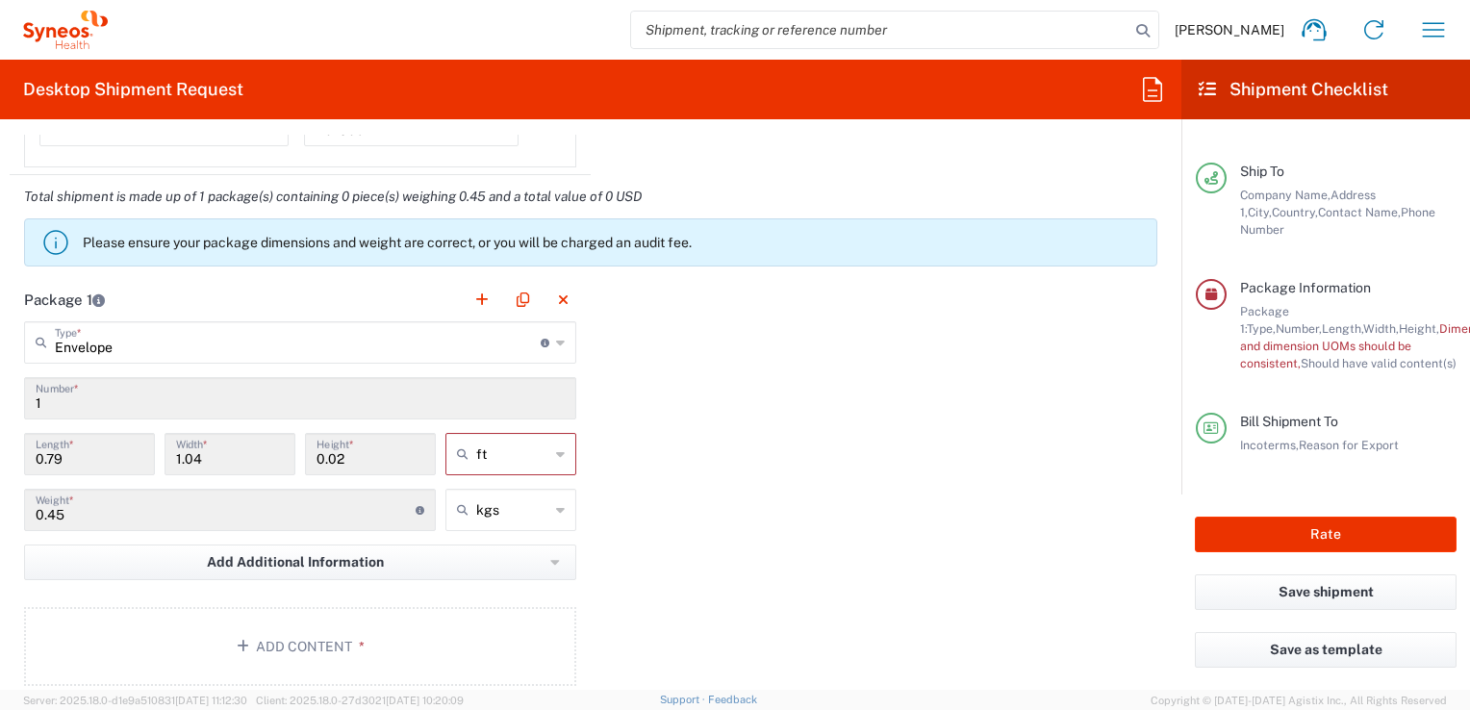
click at [556, 497] on icon at bounding box center [560, 509] width 9 height 31
type input "kgs"
click at [519, 575] on span "lbs" at bounding box center [504, 581] width 125 height 30
type input "0.99"
type input "lbs"
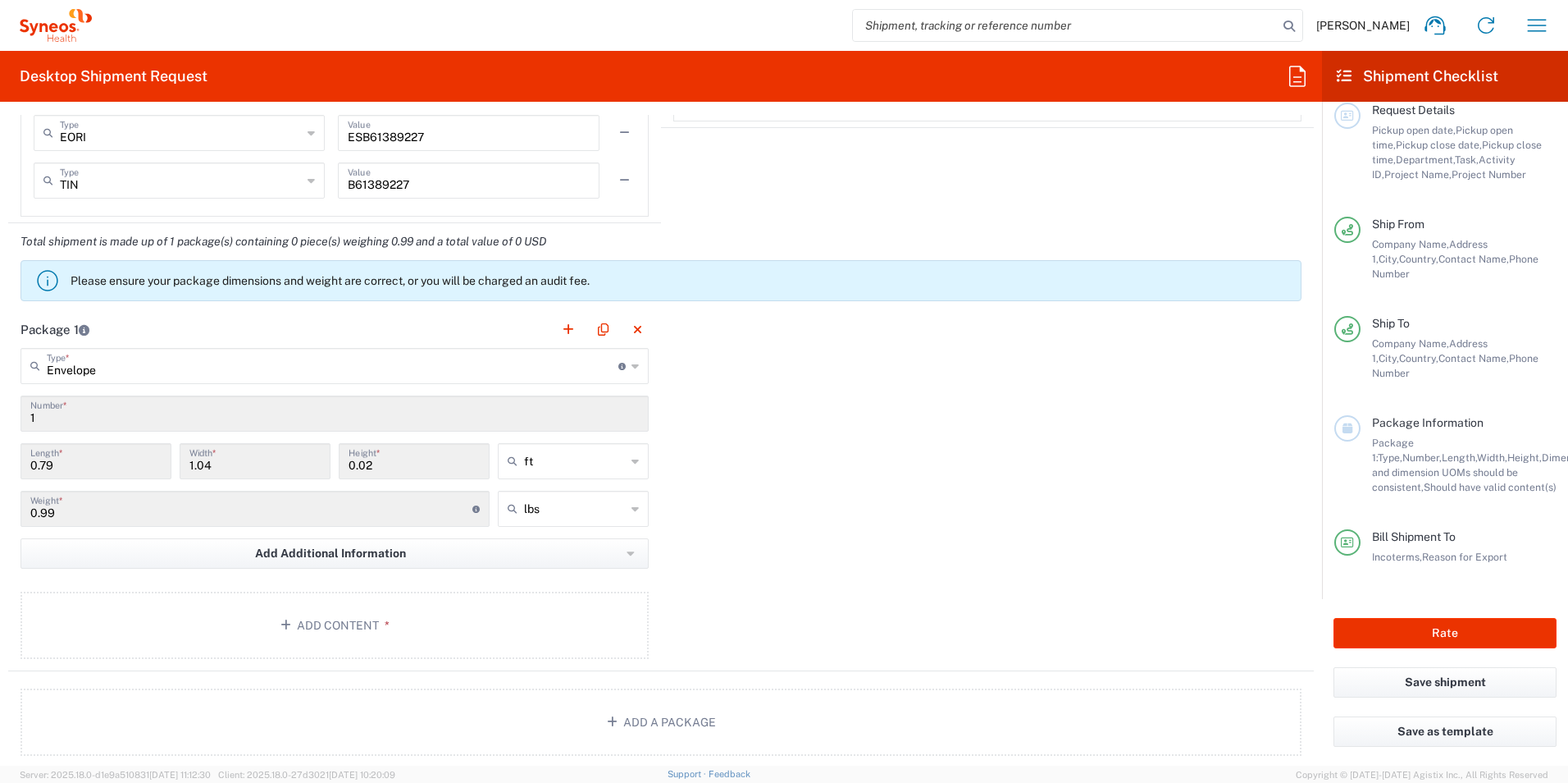
scroll to position [1340, 0]
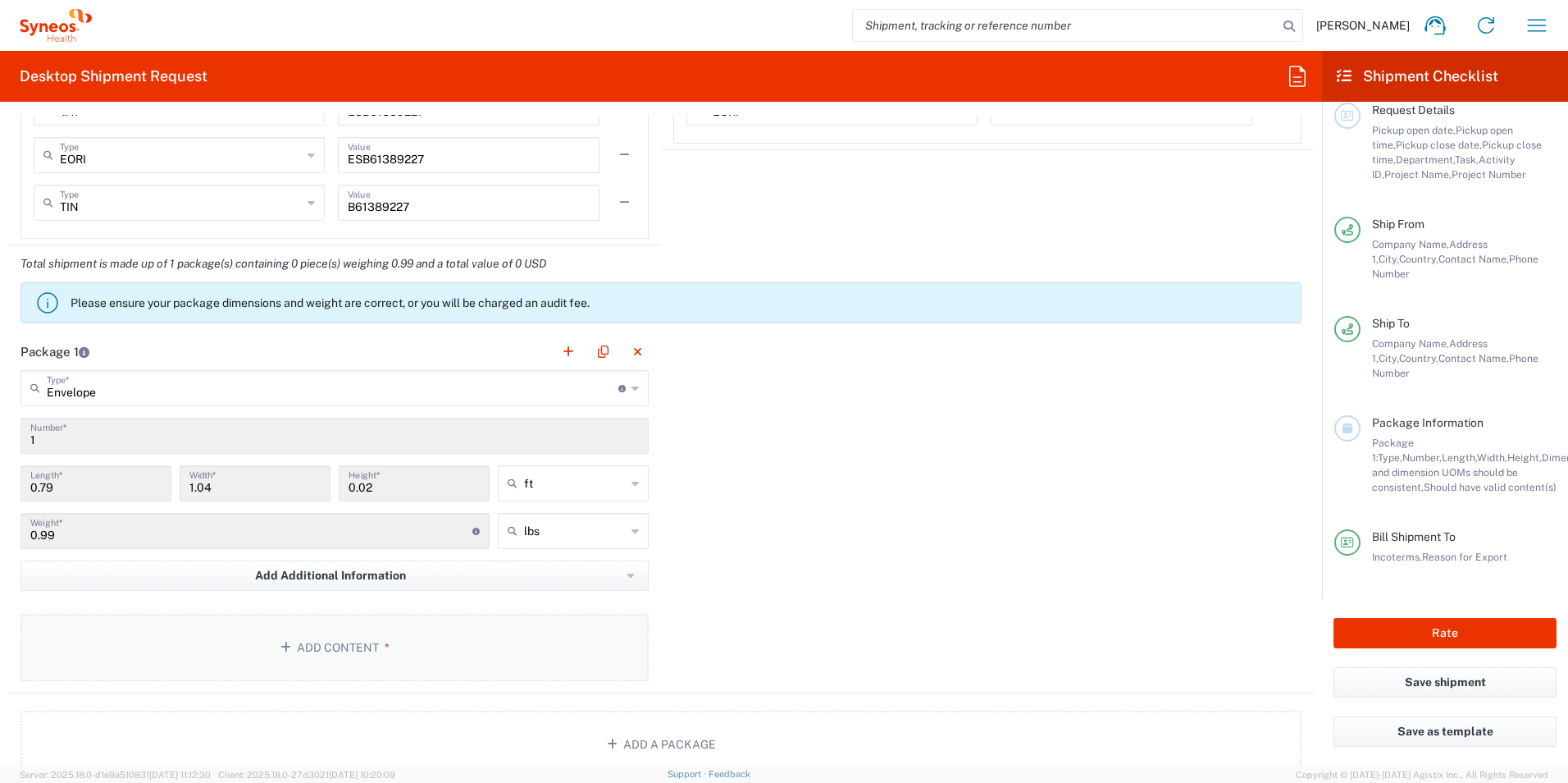
click at [422, 605] on button "Add Content *" at bounding box center [334, 647] width 628 height 67
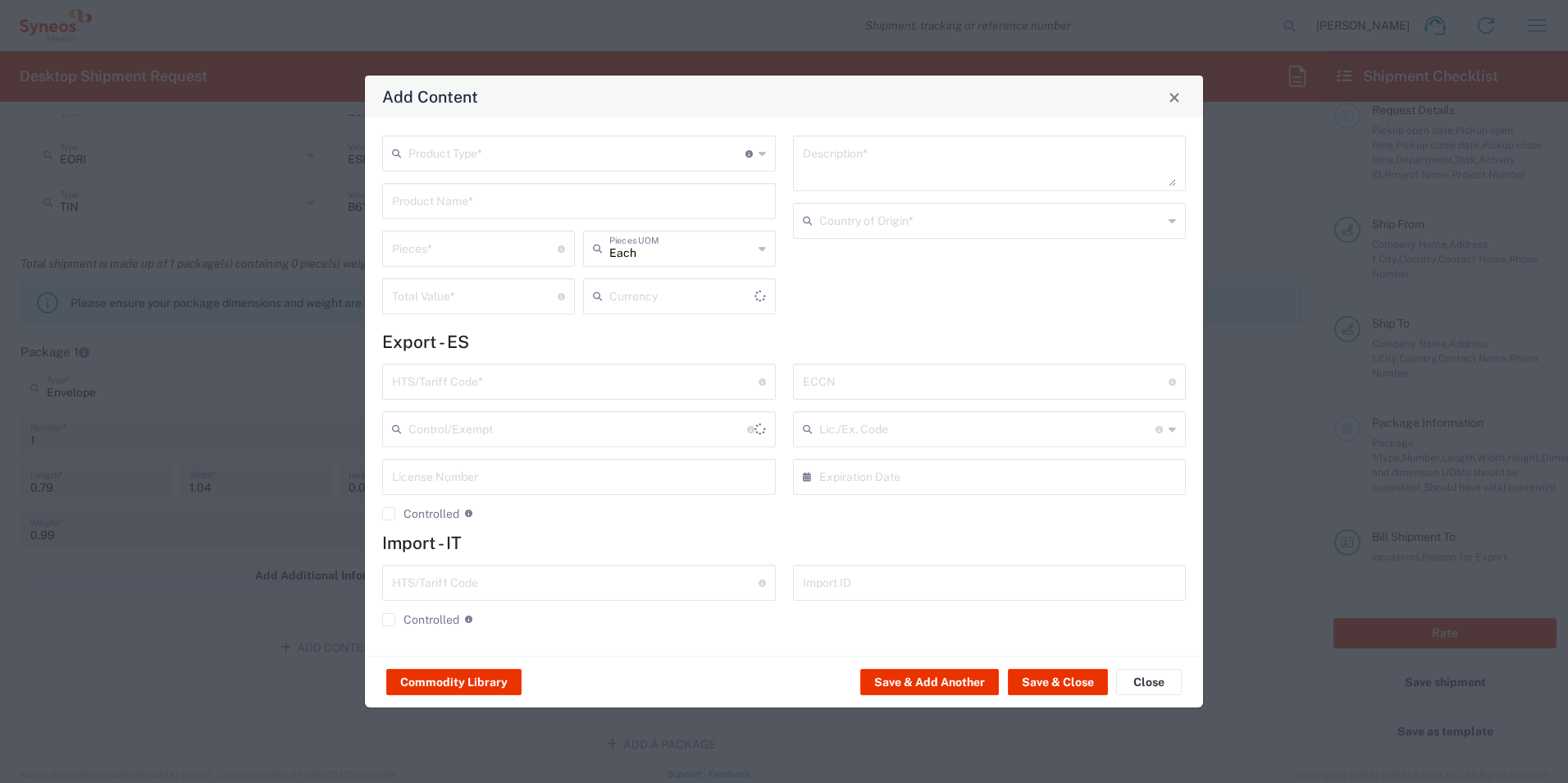
click at [762, 155] on icon at bounding box center [762, 154] width 8 height 26
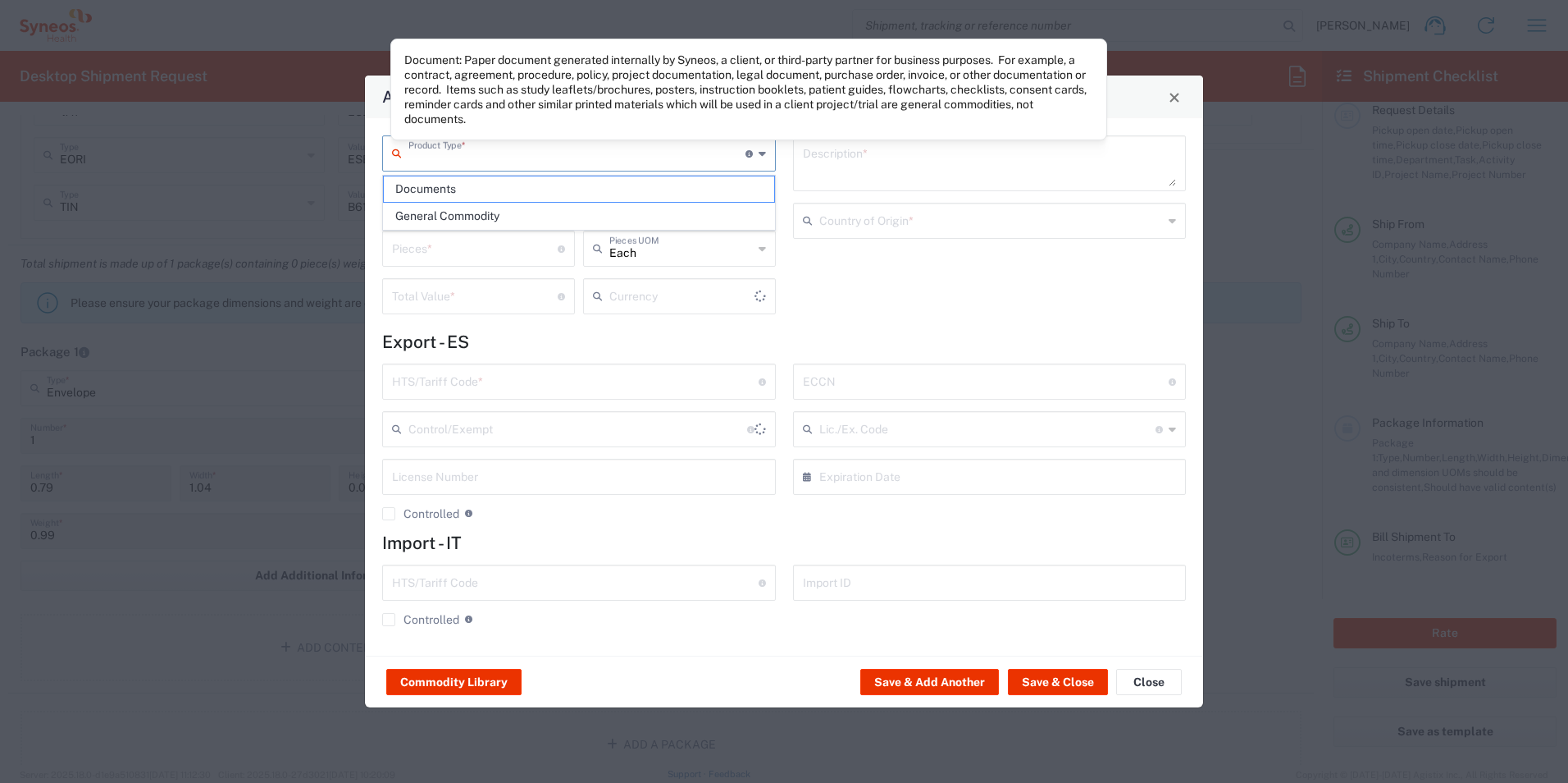
type input "US Dollar"
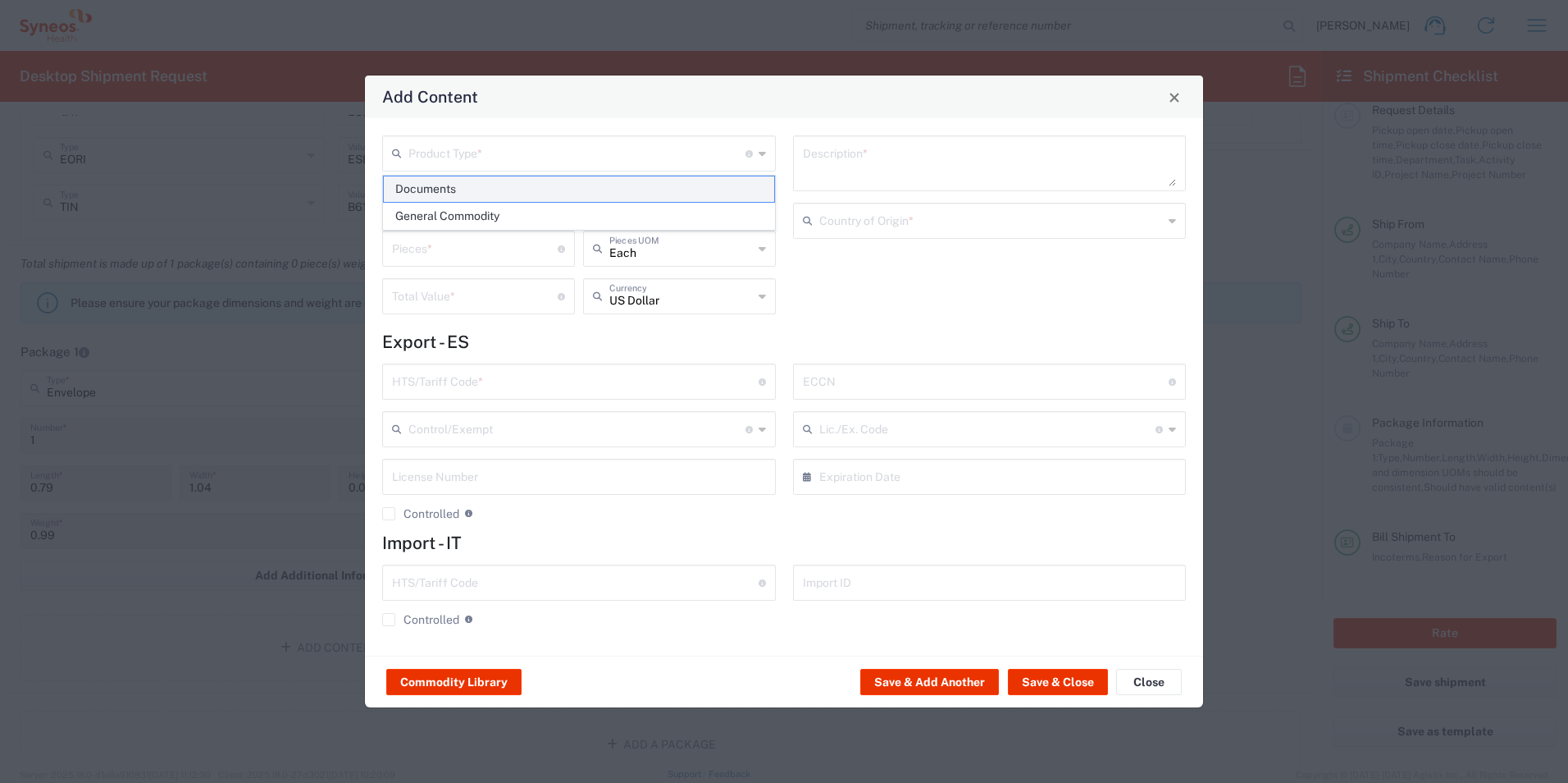
click at [622, 191] on span "Documents" at bounding box center [579, 189] width 391 height 26
type input "Documents"
type input "1"
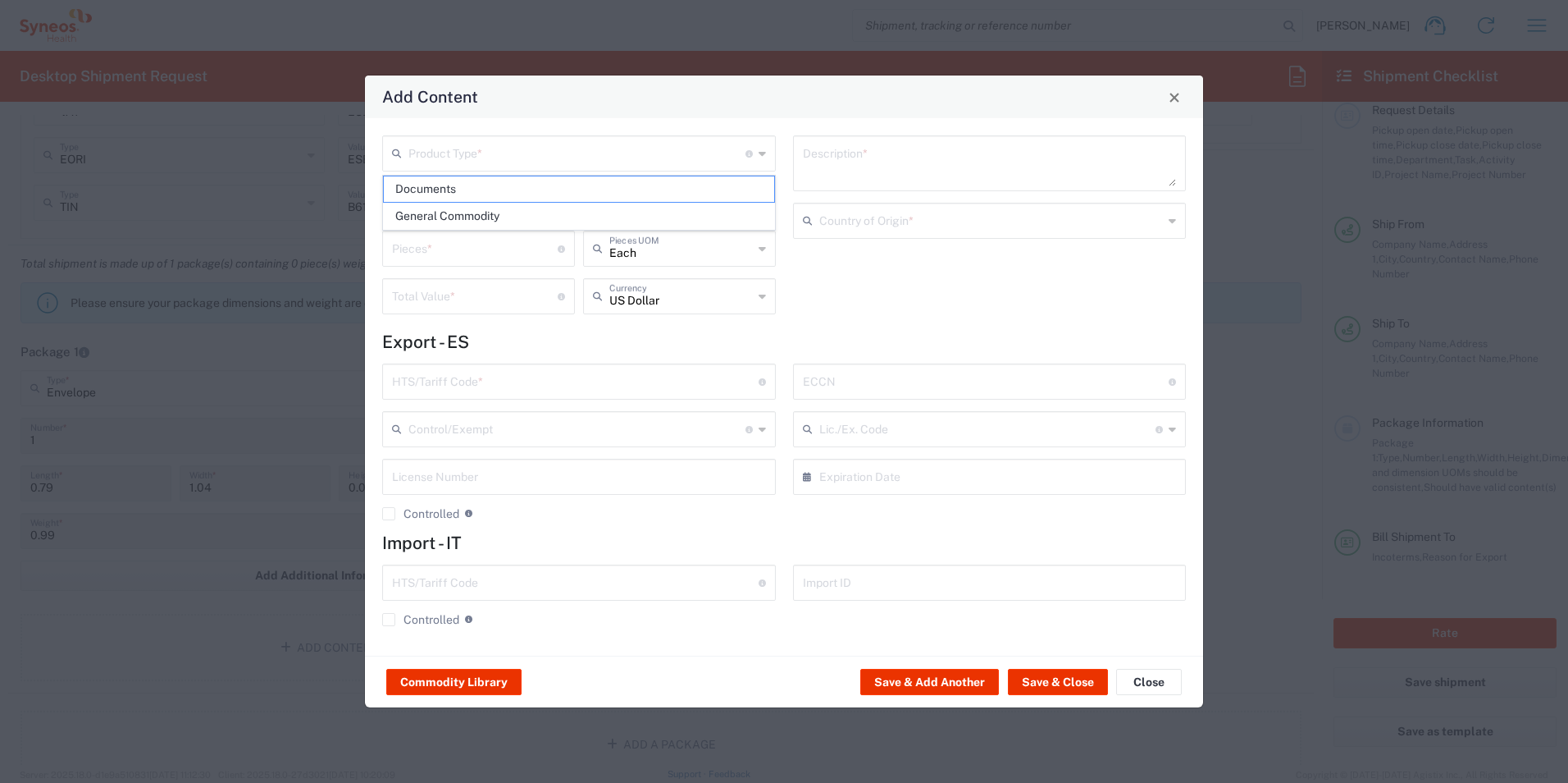
type textarea "Documents"
type input "Spain"
type input "0000.00.0000"
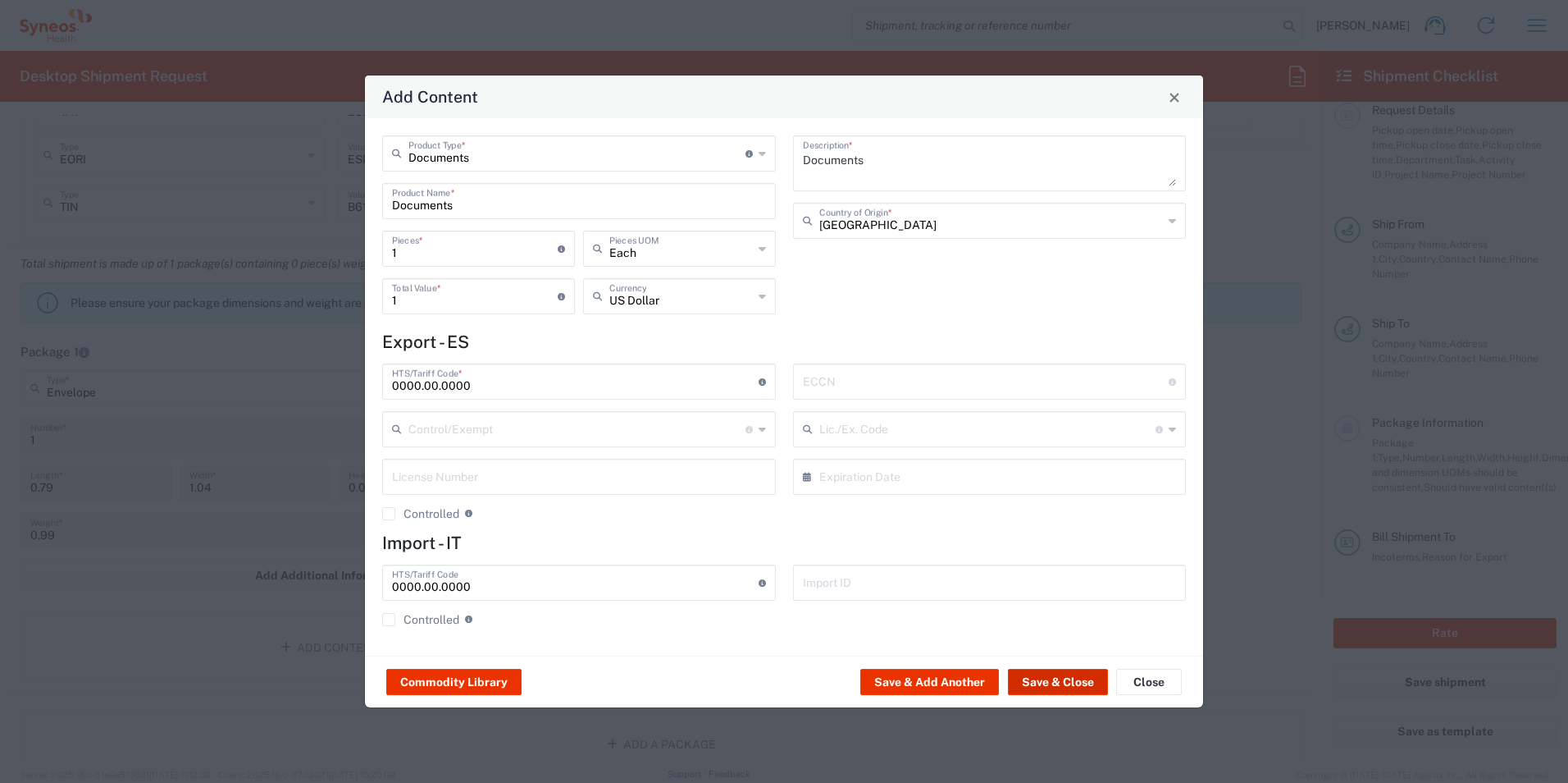
click at [1090, 605] on button "Save & Close" at bounding box center [1057, 682] width 100 height 26
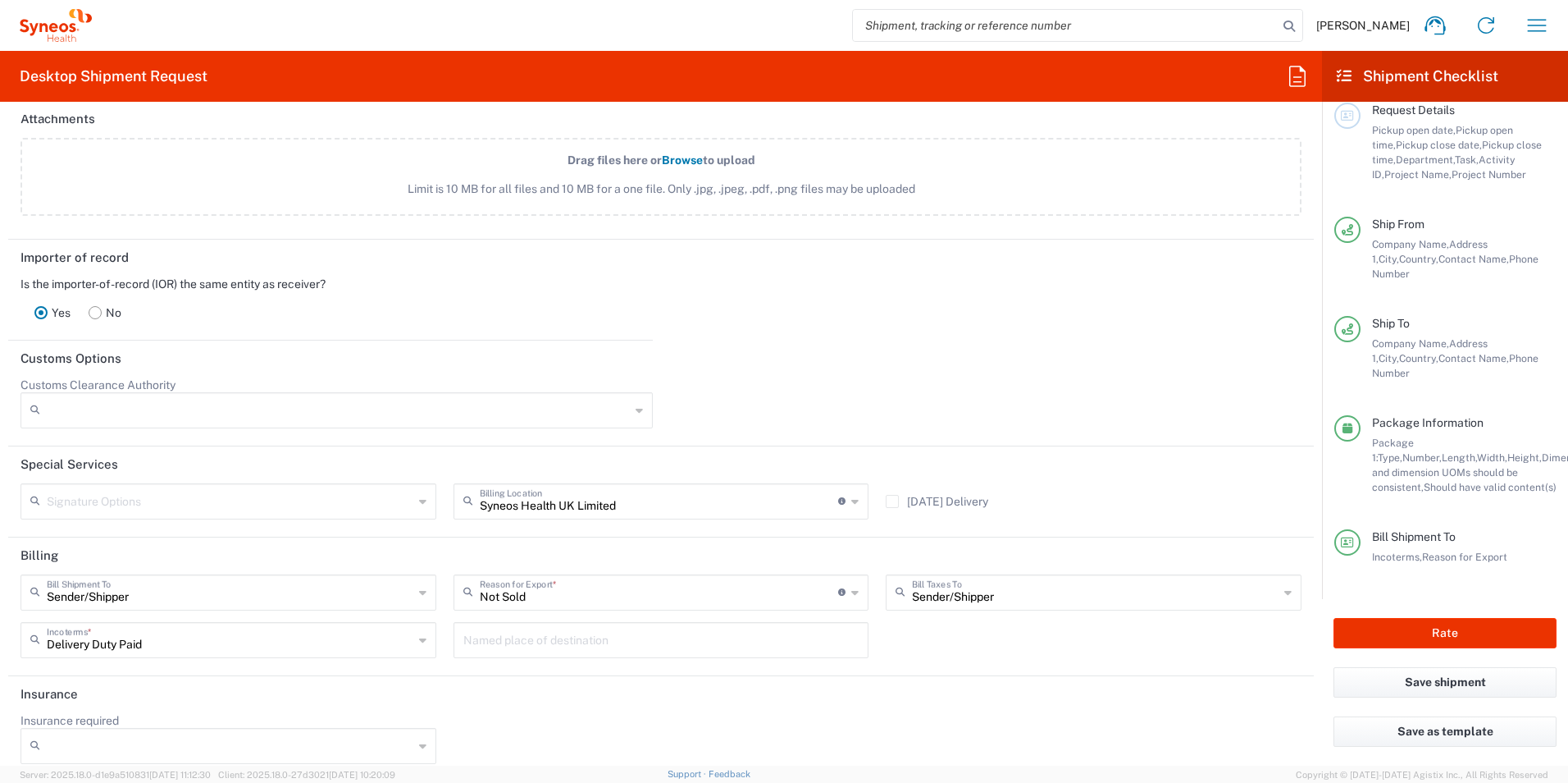
scroll to position [2136, 0]
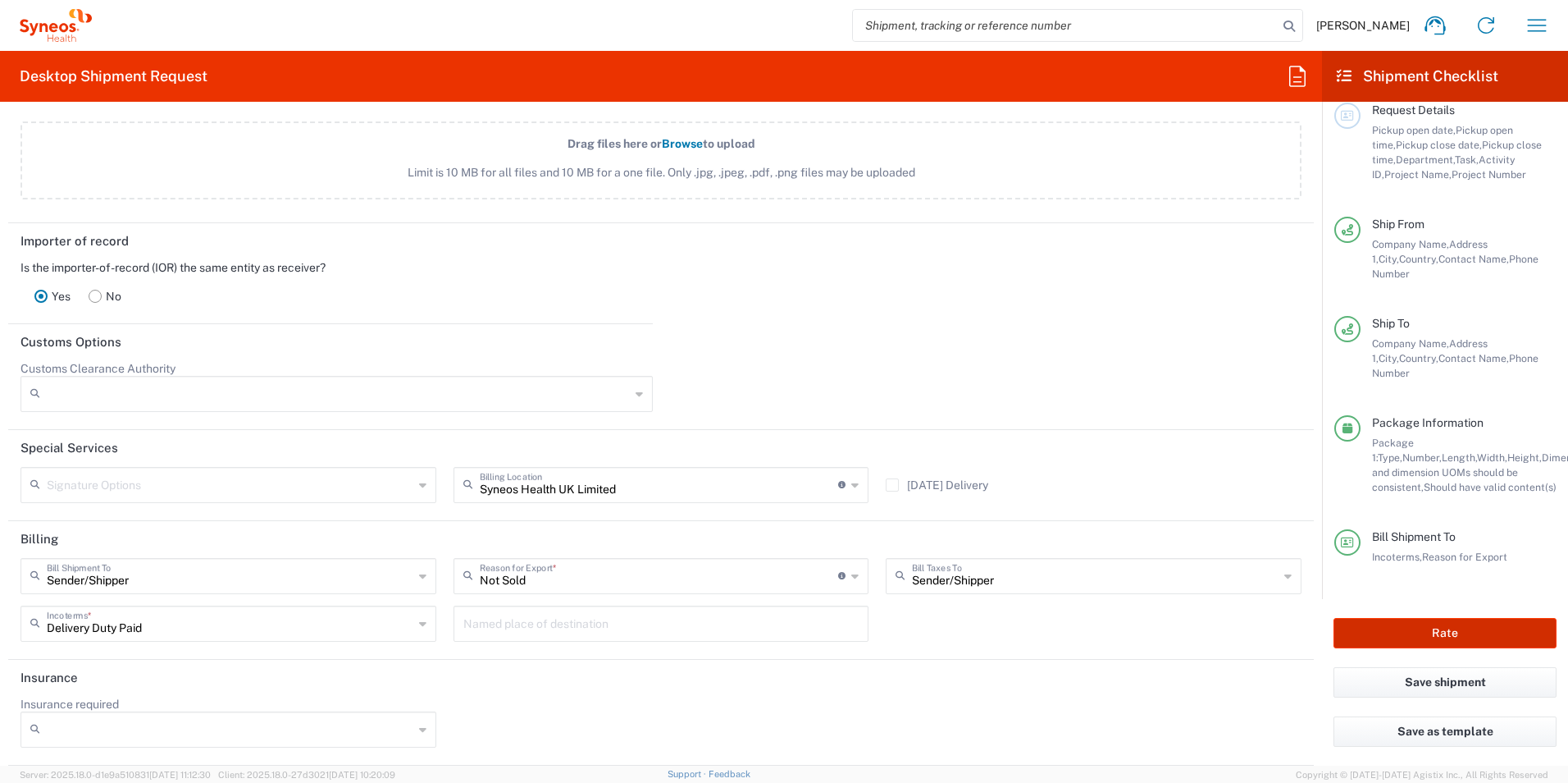
click at [1253, 605] on button "Rate" at bounding box center [1445, 633] width 223 height 31
type input "8200 DEPARTMENTAL EXPENSE"
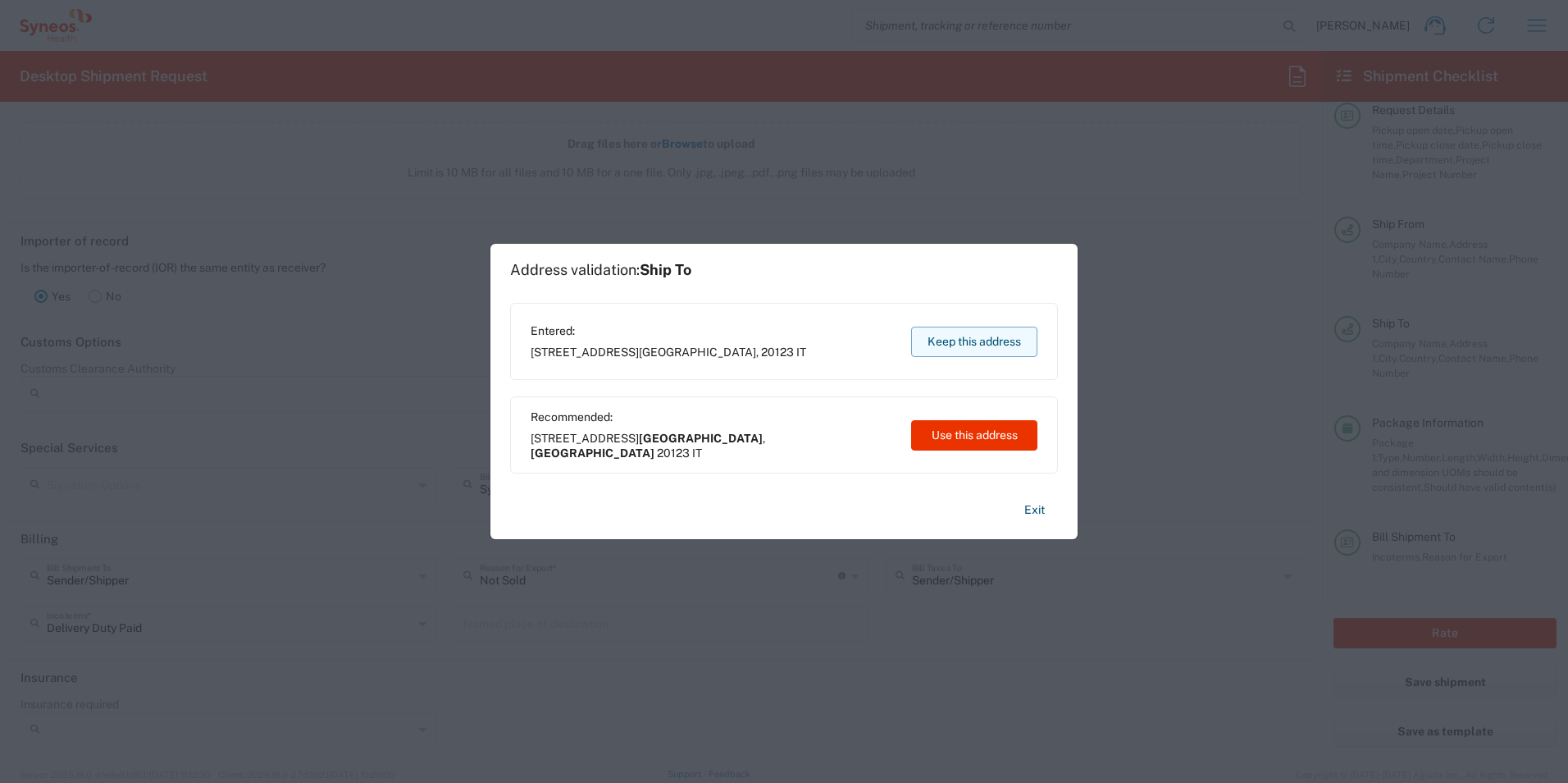
click at [992, 342] on button "Keep this address" at bounding box center [975, 342] width 126 height 31
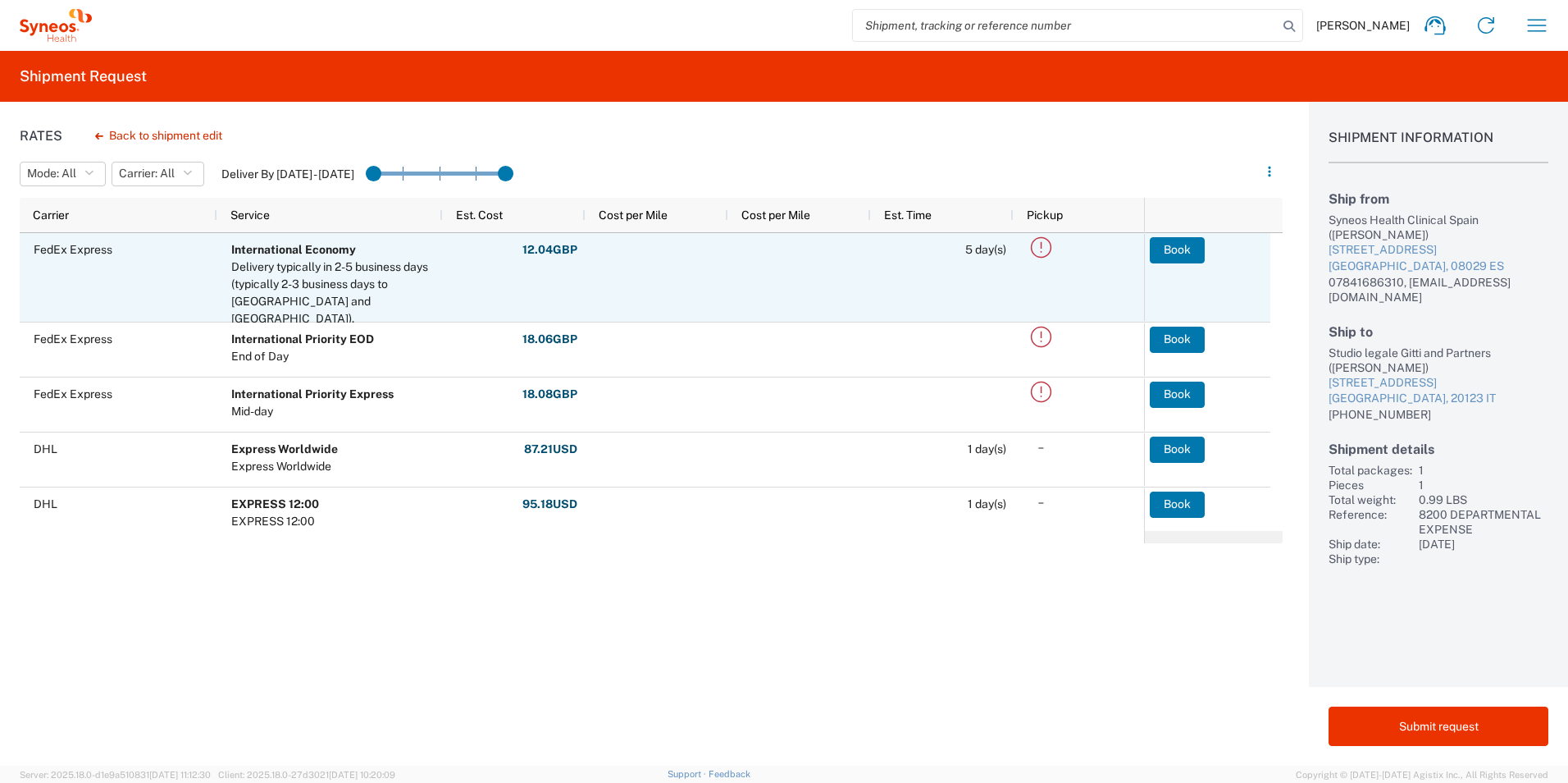
click at [1039, 243] on icon at bounding box center [1041, 247] width 27 height 27
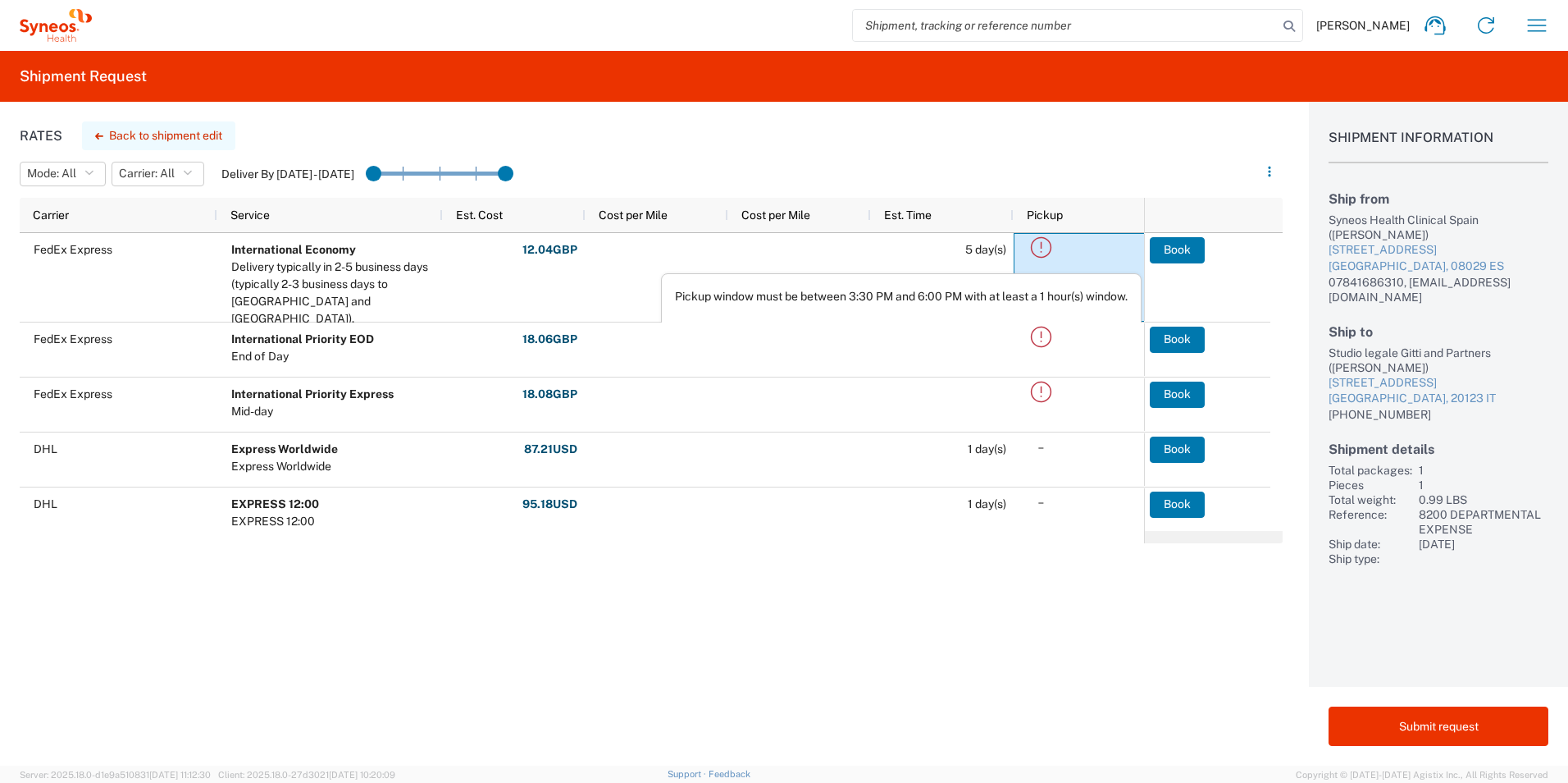
click at [141, 135] on button "Back to shipment edit" at bounding box center [159, 136] width 153 height 29
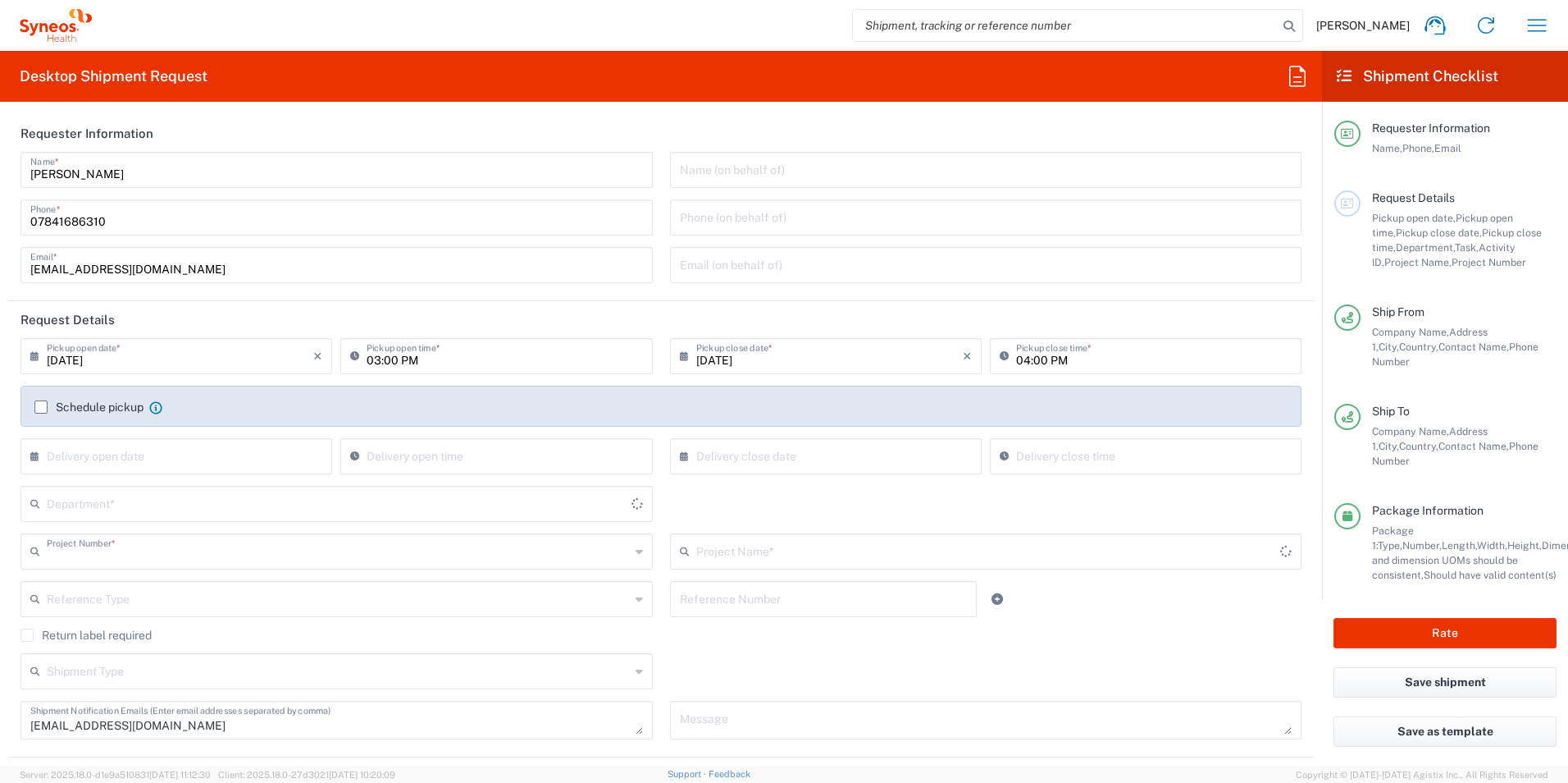
type input "8200 DEPARTMENTAL EXPENSE"
type input "Envelope"
type input "8200 DEPARTMENTAL EXPENSE"
type input "8200"
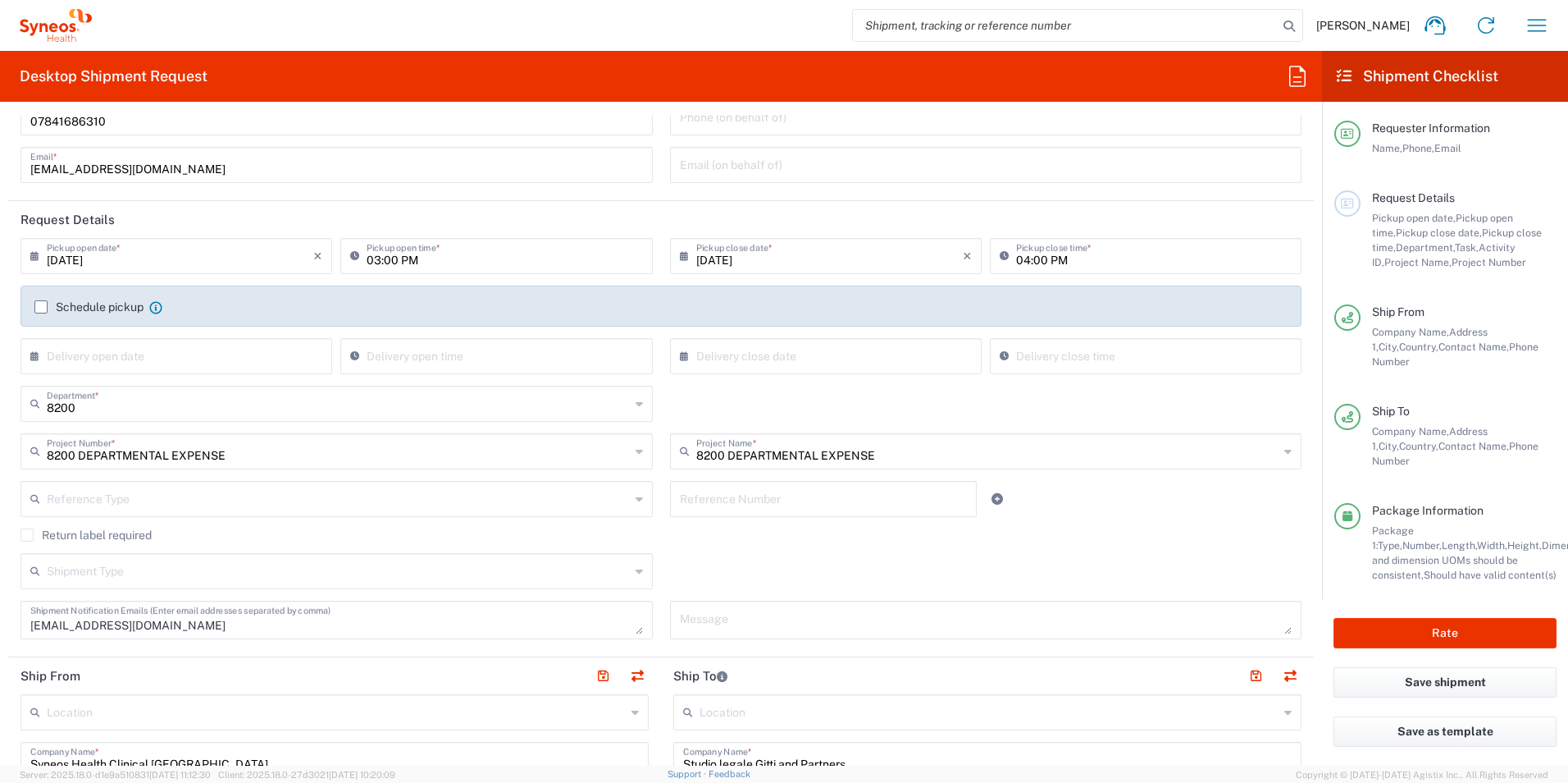
scroll to position [48, 0]
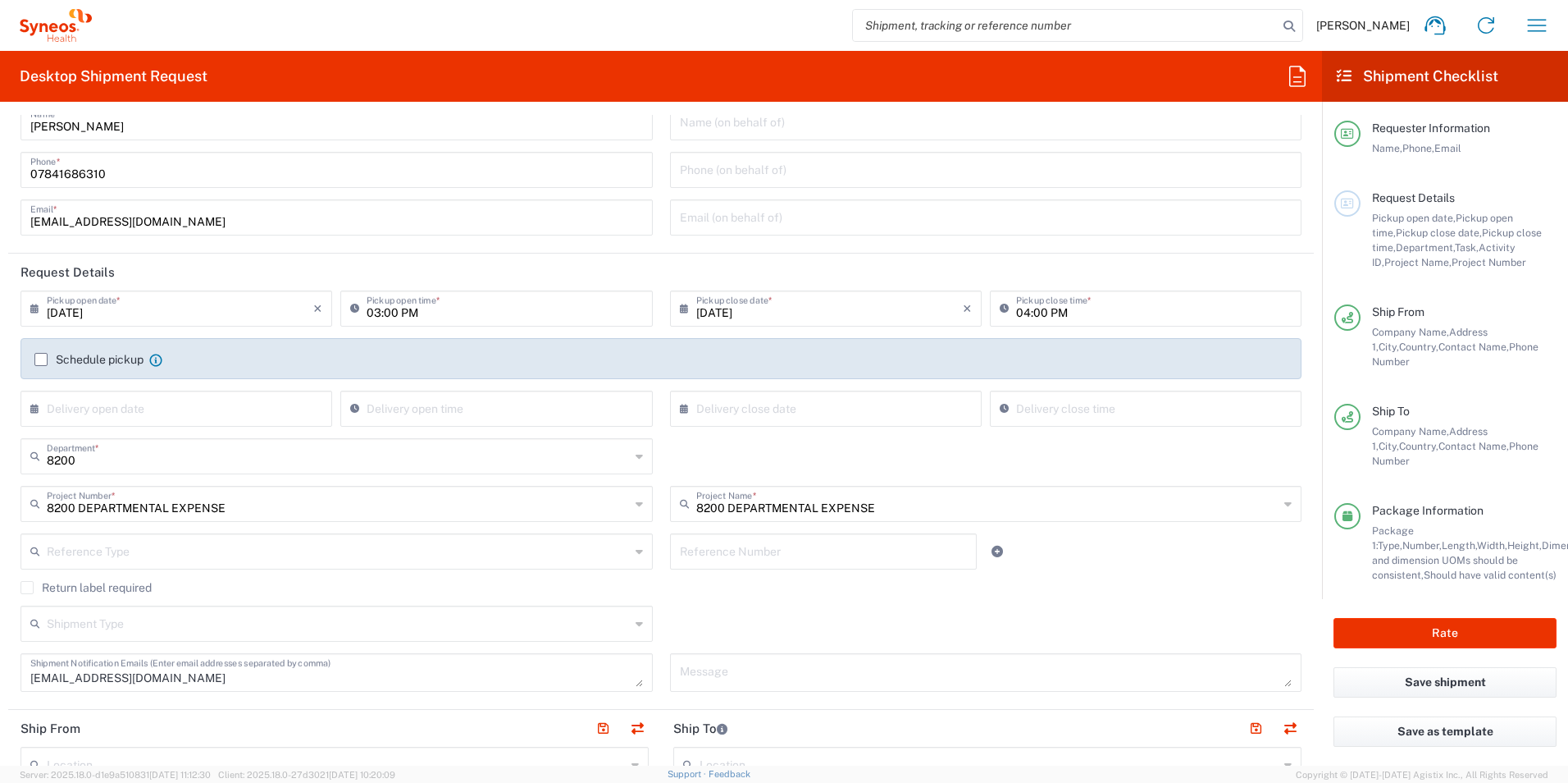
click at [540, 299] on input "03:00 PM" at bounding box center [504, 307] width 275 height 29
click at [425, 320] on input "03:00 PM" at bounding box center [504, 307] width 275 height 29
click at [373, 308] on input "03:00 PM" at bounding box center [504, 307] width 275 height 29
click at [353, 310] on icon at bounding box center [358, 308] width 16 height 26
click at [412, 313] on input "03:00 PM" at bounding box center [504, 307] width 275 height 29
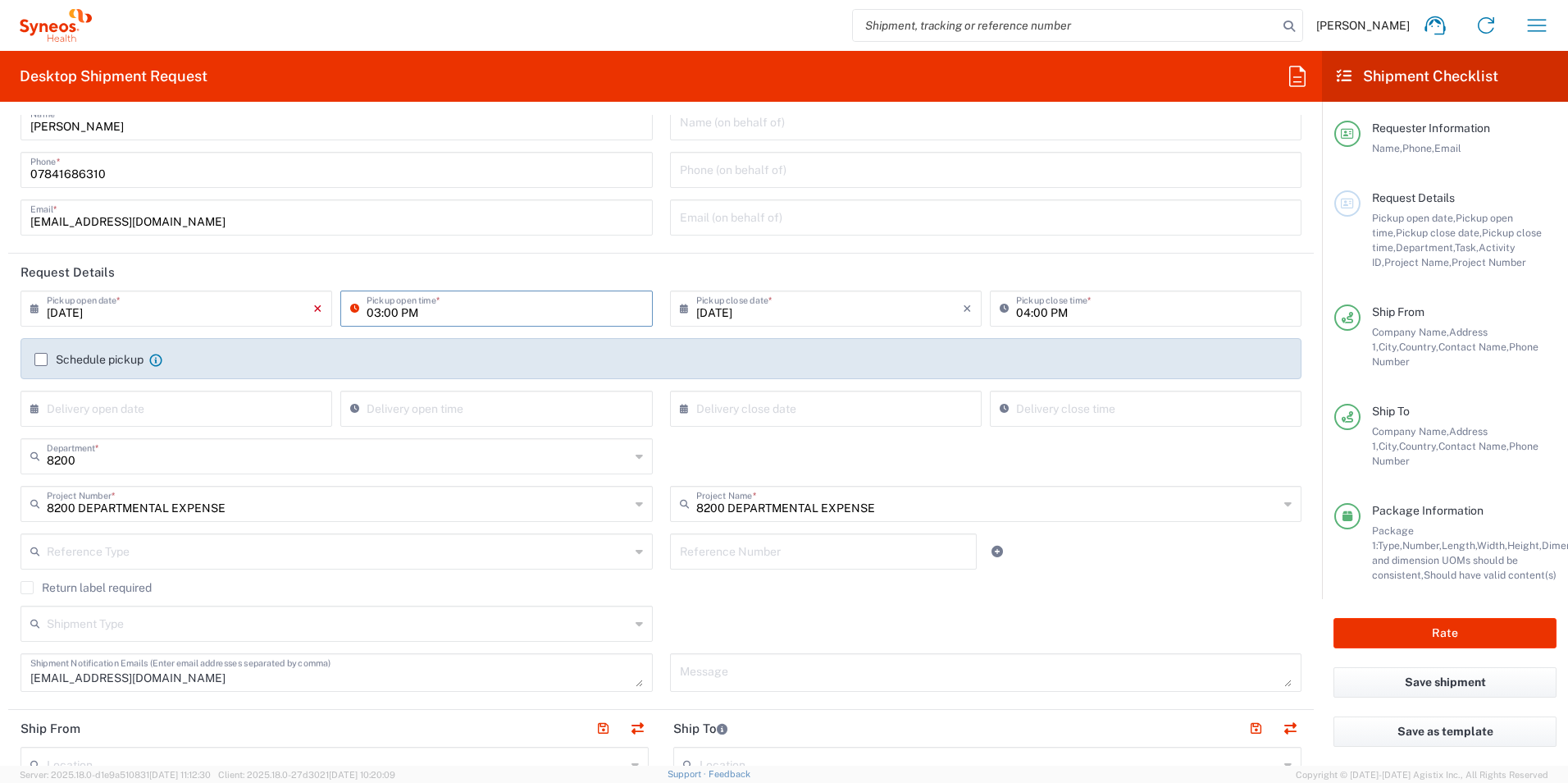
drag, startPoint x: 444, startPoint y: 310, endPoint x: 318, endPoint y: 310, distance: 126.0
click at [318, 310] on div "09/10/2025 × Pickup open date * Cancel Apply 03:00 PM Pickup open time *" at bounding box center [336, 315] width 640 height 48
click at [344, 300] on div "03:00 PM Pickup open time *" at bounding box center [496, 309] width 312 height 36
click at [653, 313] on div "09/10/2025 × Pickup open date * Cancel Apply 03:00 PM Pickup open time *" at bounding box center [337, 315] width 650 height 48
click at [639, 311] on div "03:00 PM Pickup open time *" at bounding box center [496, 309] width 312 height 36
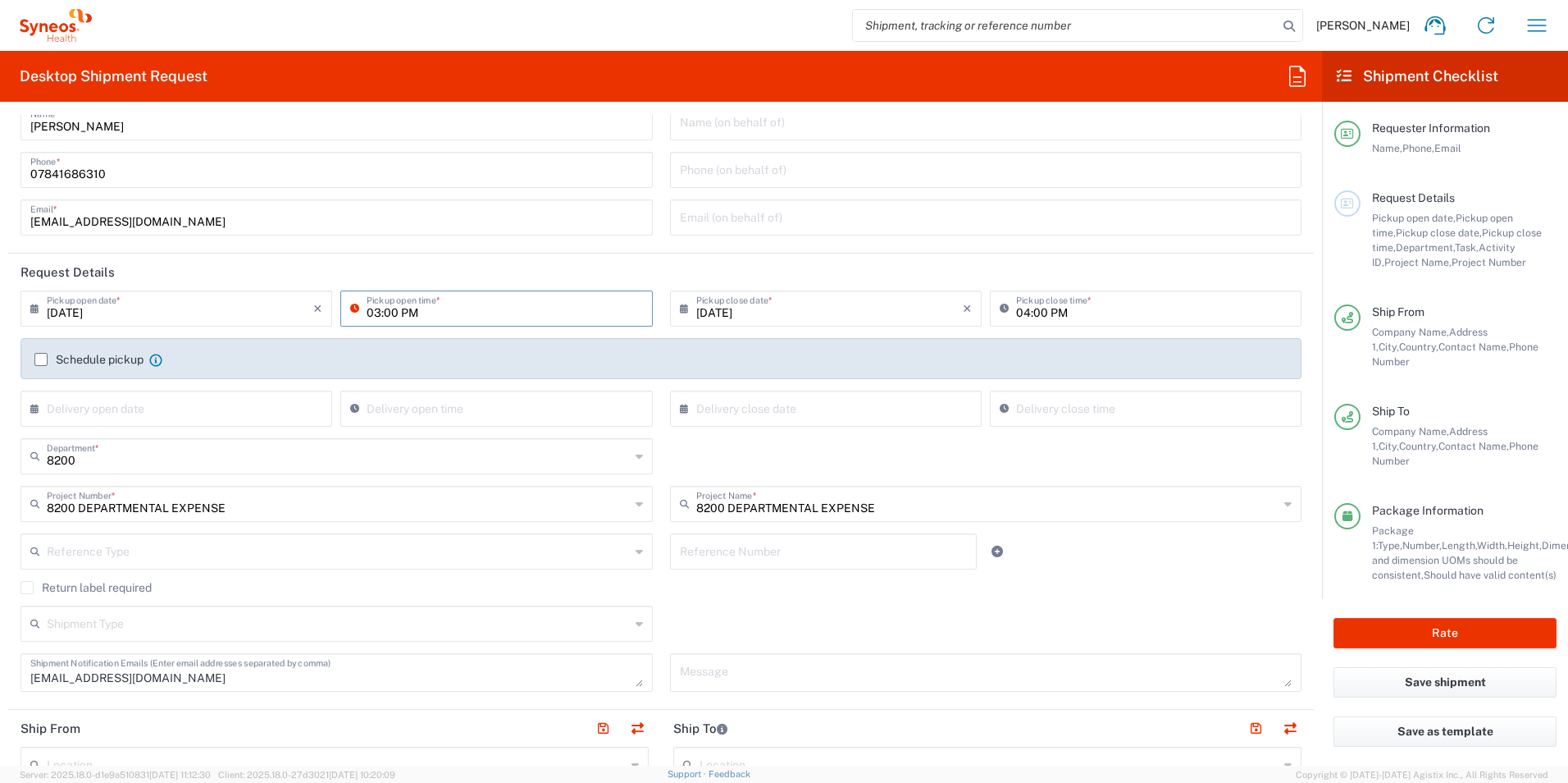
click at [1125, 309] on input "04:00 PM" at bounding box center [1154, 307] width 275 height 29
click at [553, 309] on input "03:00 PM" at bounding box center [504, 307] width 275 height 29
click at [352, 309] on icon at bounding box center [358, 308] width 16 height 26
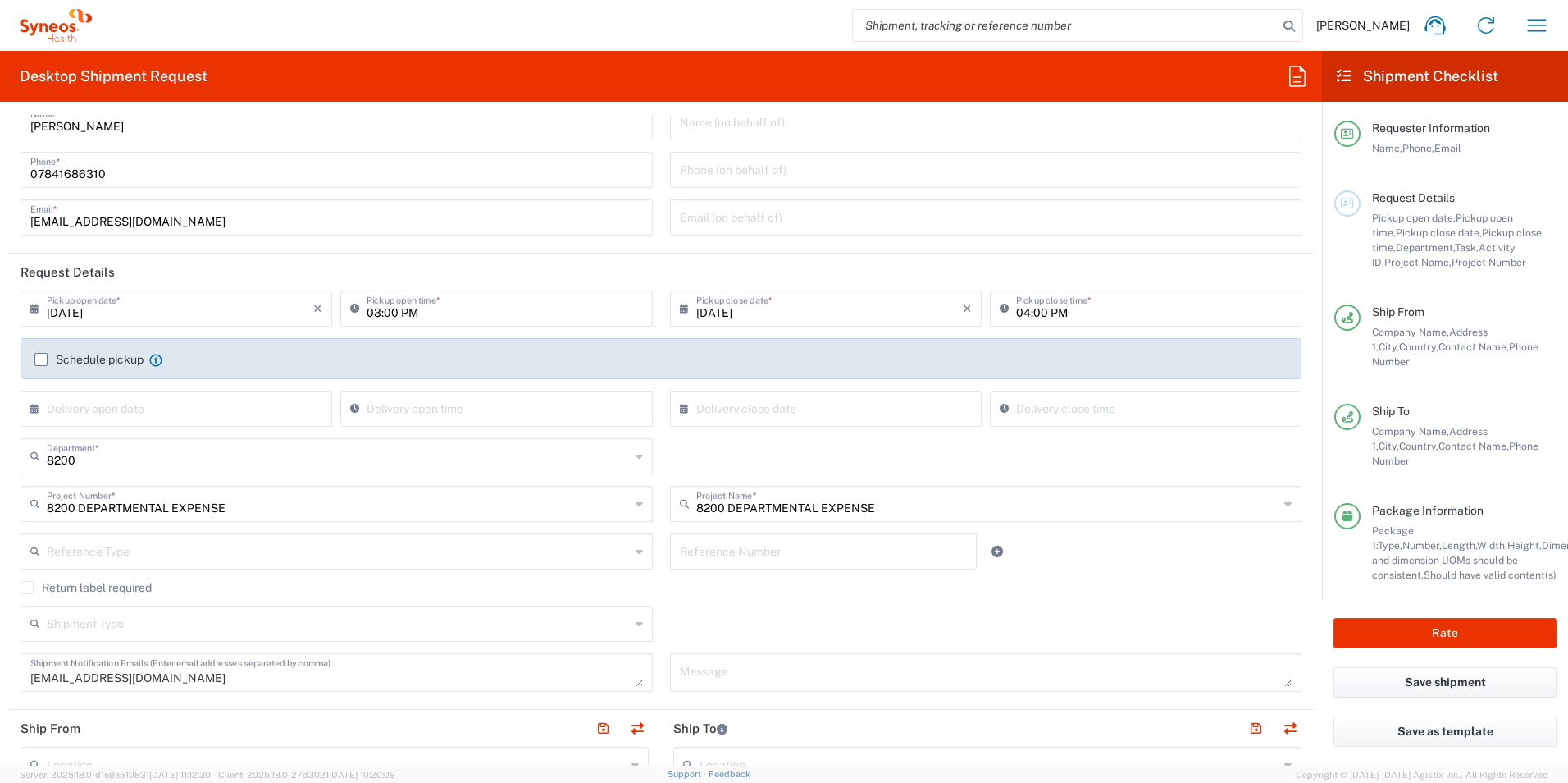
click at [352, 309] on icon at bounding box center [358, 308] width 16 height 26
click at [391, 311] on input "03:00 PM" at bounding box center [504, 307] width 275 height 29
type input "03:30 PM"
click at [578, 257] on header "Request Details" at bounding box center [662, 271] width 1306 height 37
click at [1018, 317] on input "04:00 PM" at bounding box center [1154, 307] width 275 height 29
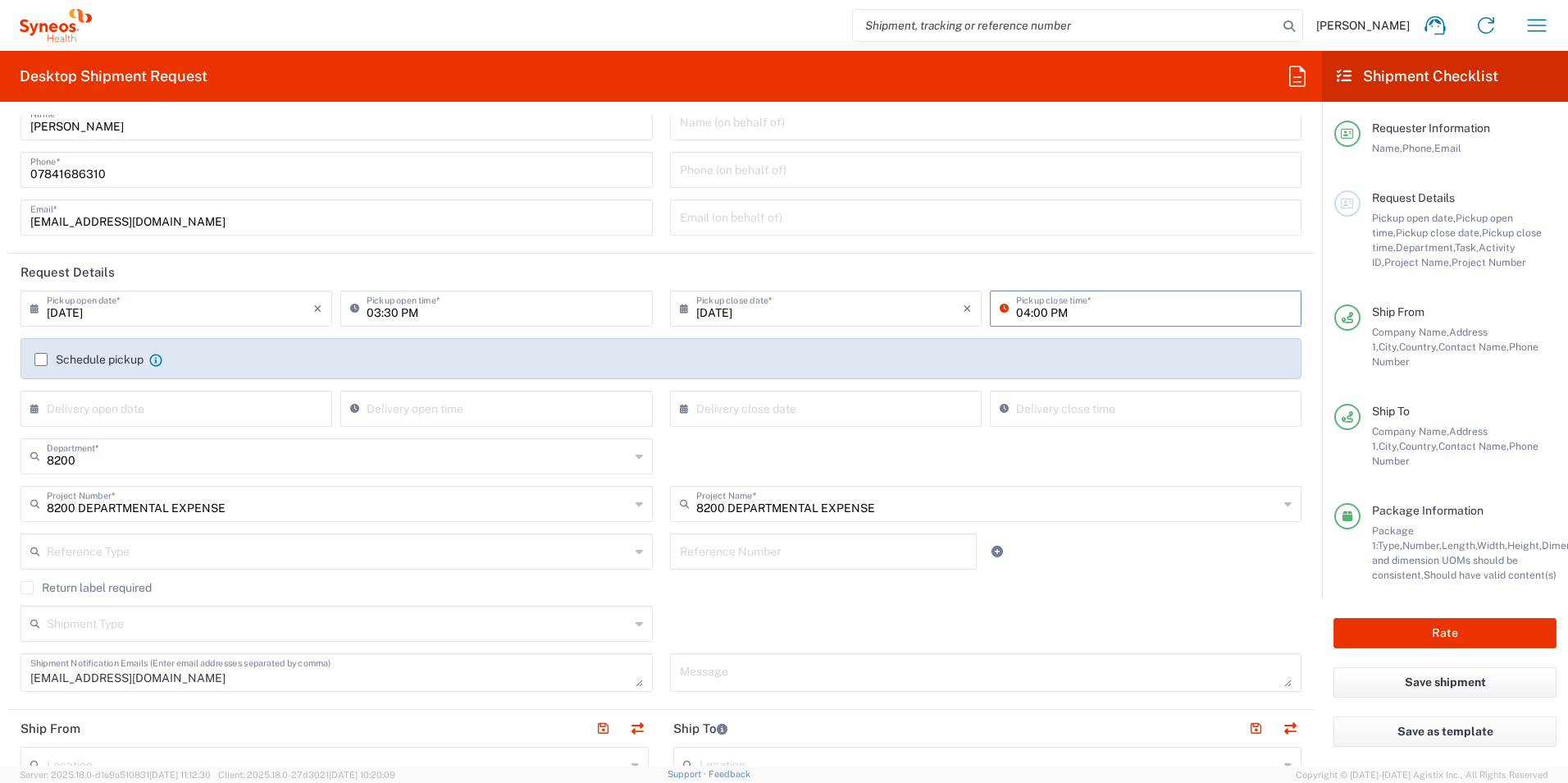
click at [1018, 317] on input "04:00 PM" at bounding box center [1154, 307] width 275 height 29
type input "06:00 PM"
click at [916, 265] on header "Request Details" at bounding box center [662, 271] width 1306 height 37
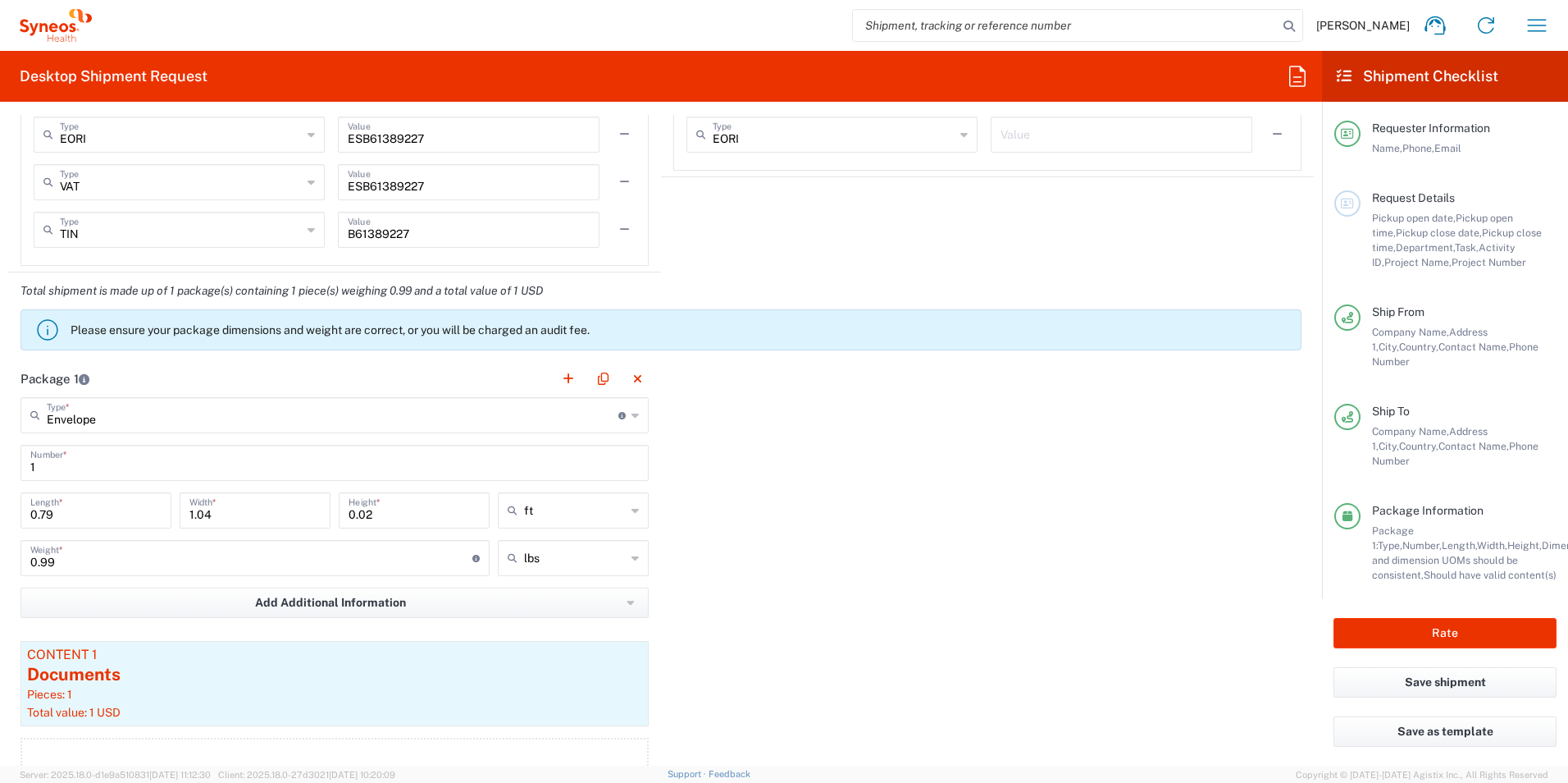
scroll to position [2136, 0]
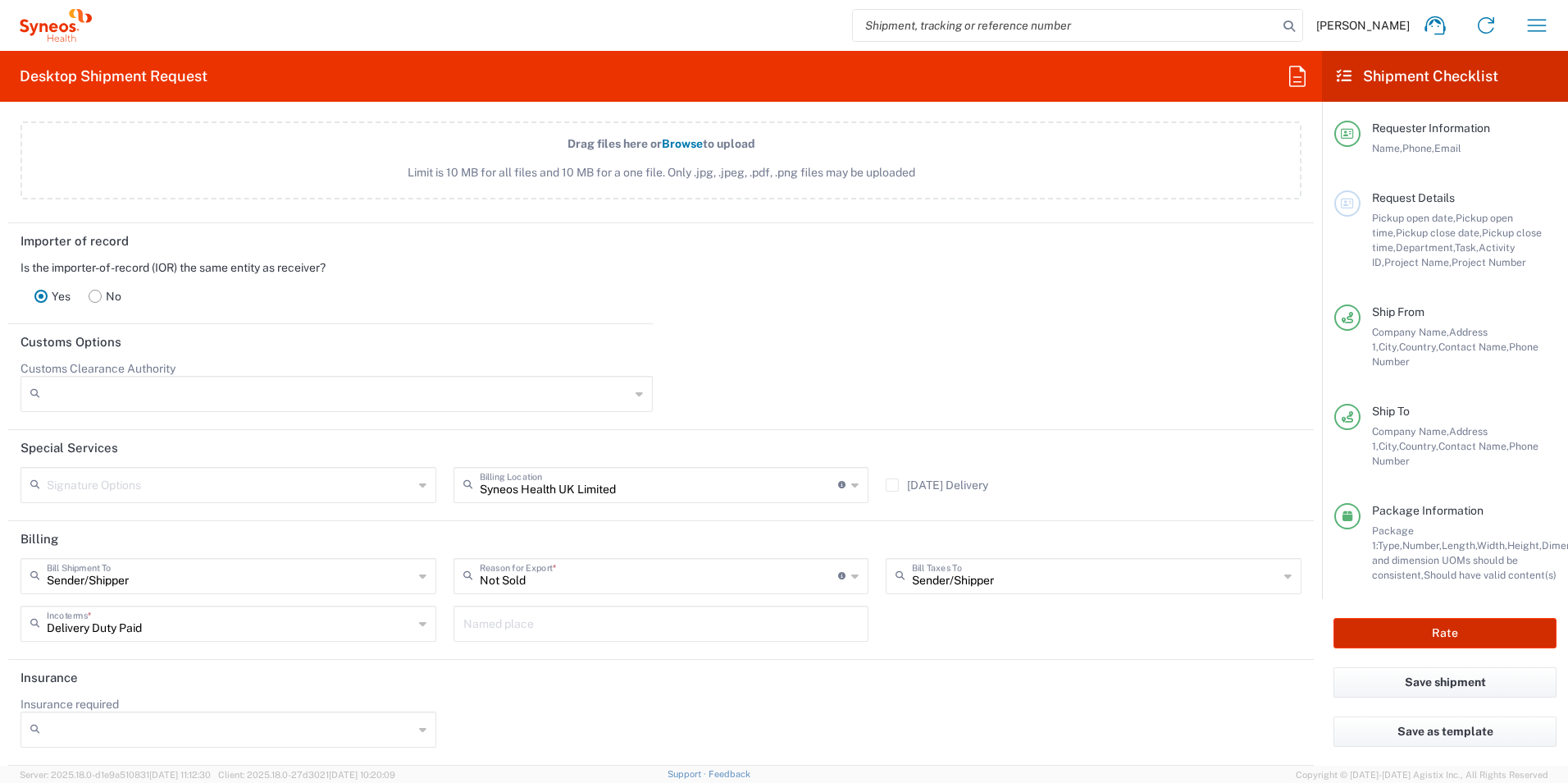
click at [1253, 605] on button "Rate" at bounding box center [1445, 633] width 223 height 31
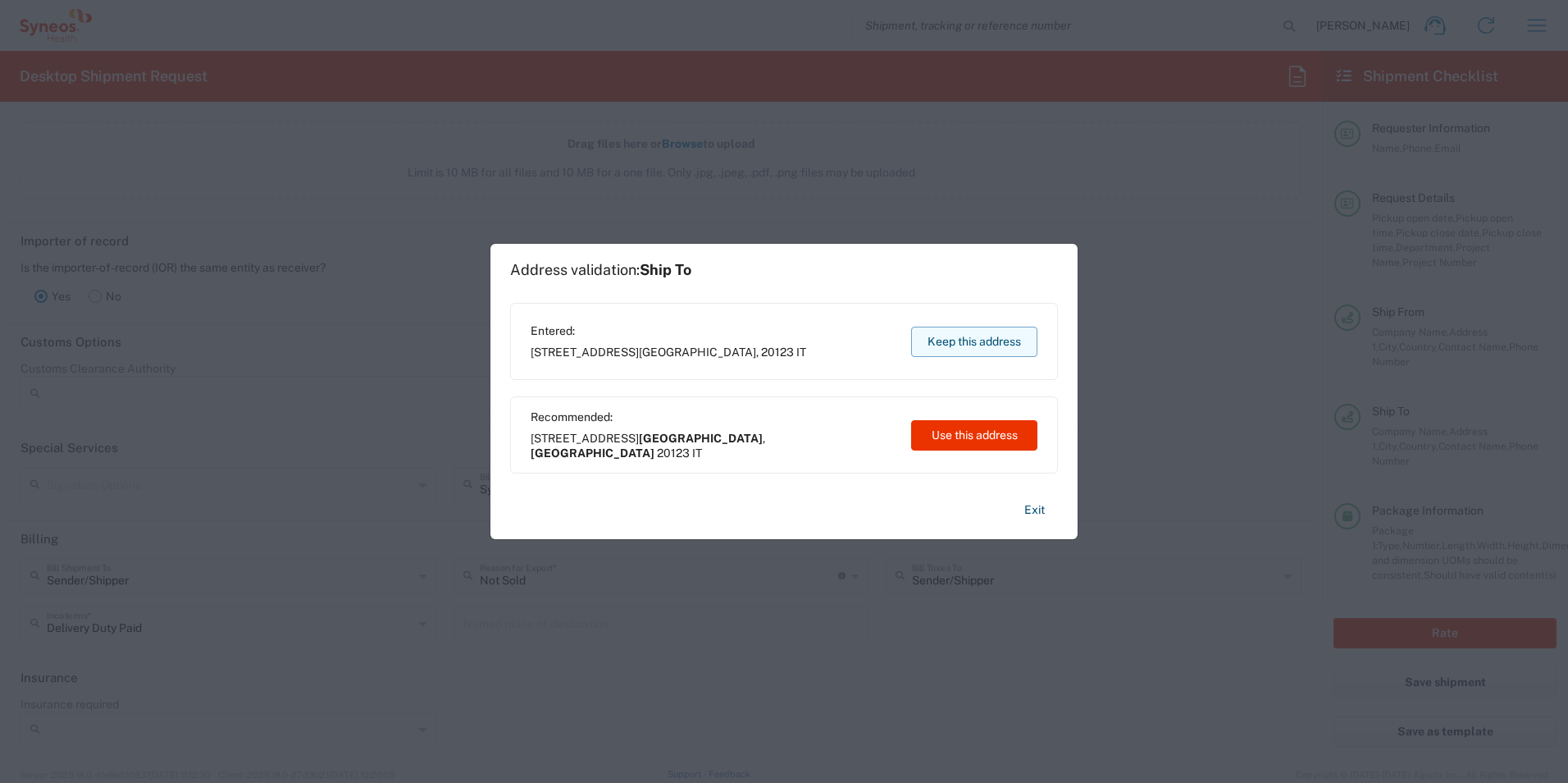
click at [953, 346] on button "Keep this address" at bounding box center [975, 342] width 126 height 31
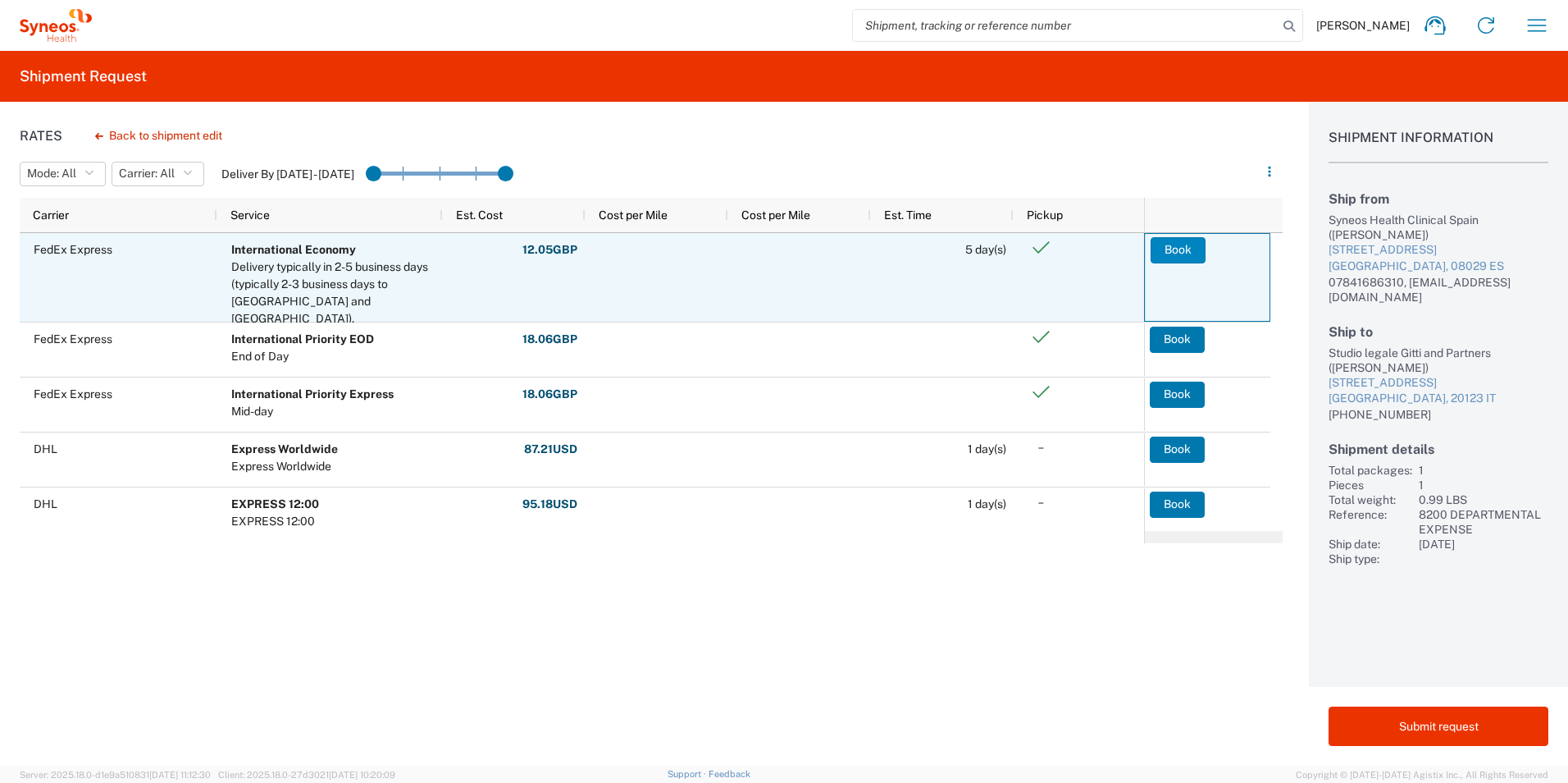
click at [1174, 248] on button "Book" at bounding box center [1178, 250] width 55 height 26
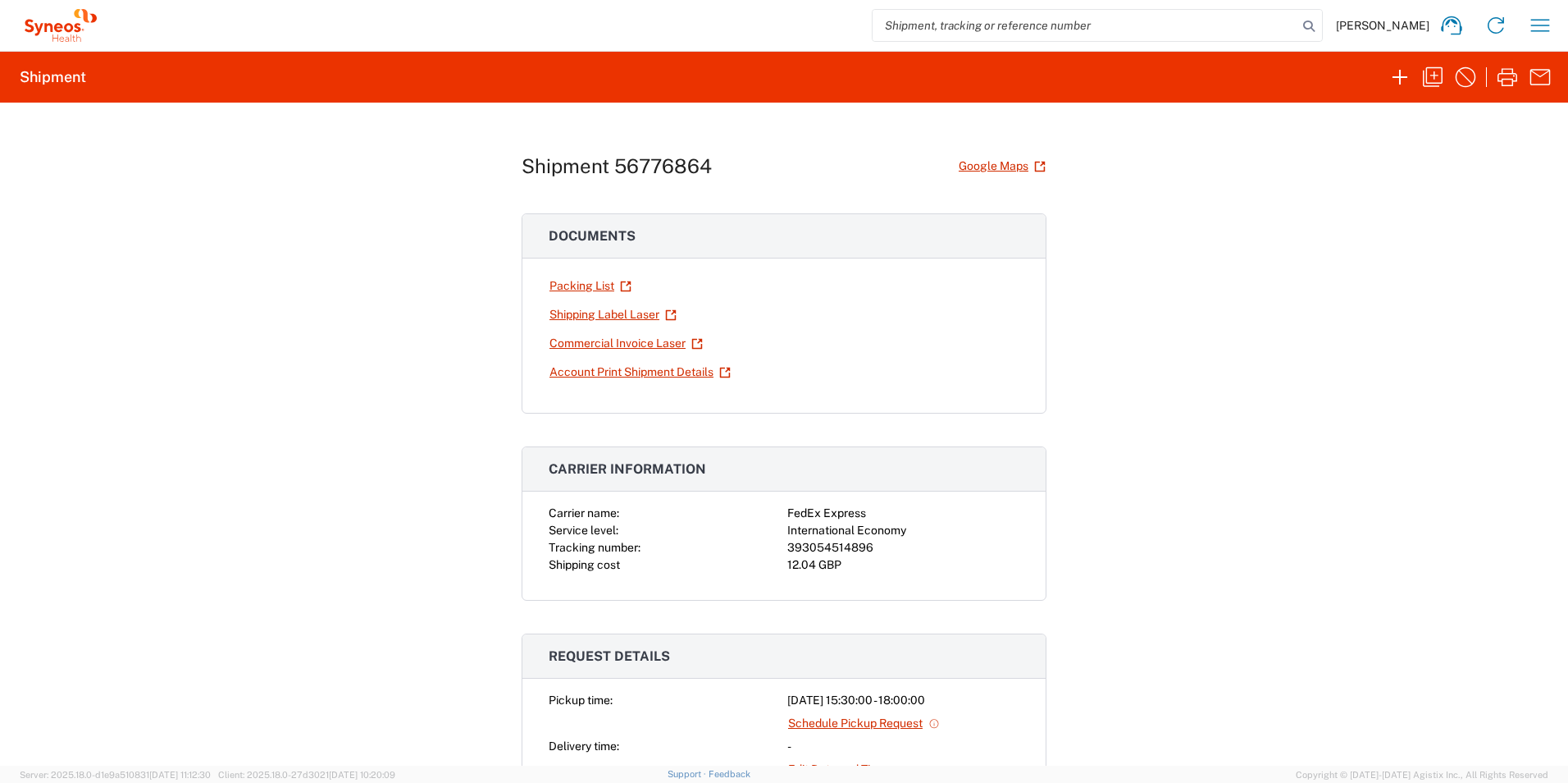
click at [1253, 24] on span "[PERSON_NAME]" at bounding box center [1383, 25] width 94 height 14
click at [1253, 20] on div "Milica Rakic Home Shipment estimator Shipment tracking Desktop shipment request…" at bounding box center [831, 26] width 1461 height 39
click at [1253, 20] on icon "button" at bounding box center [1540, 25] width 26 height 26
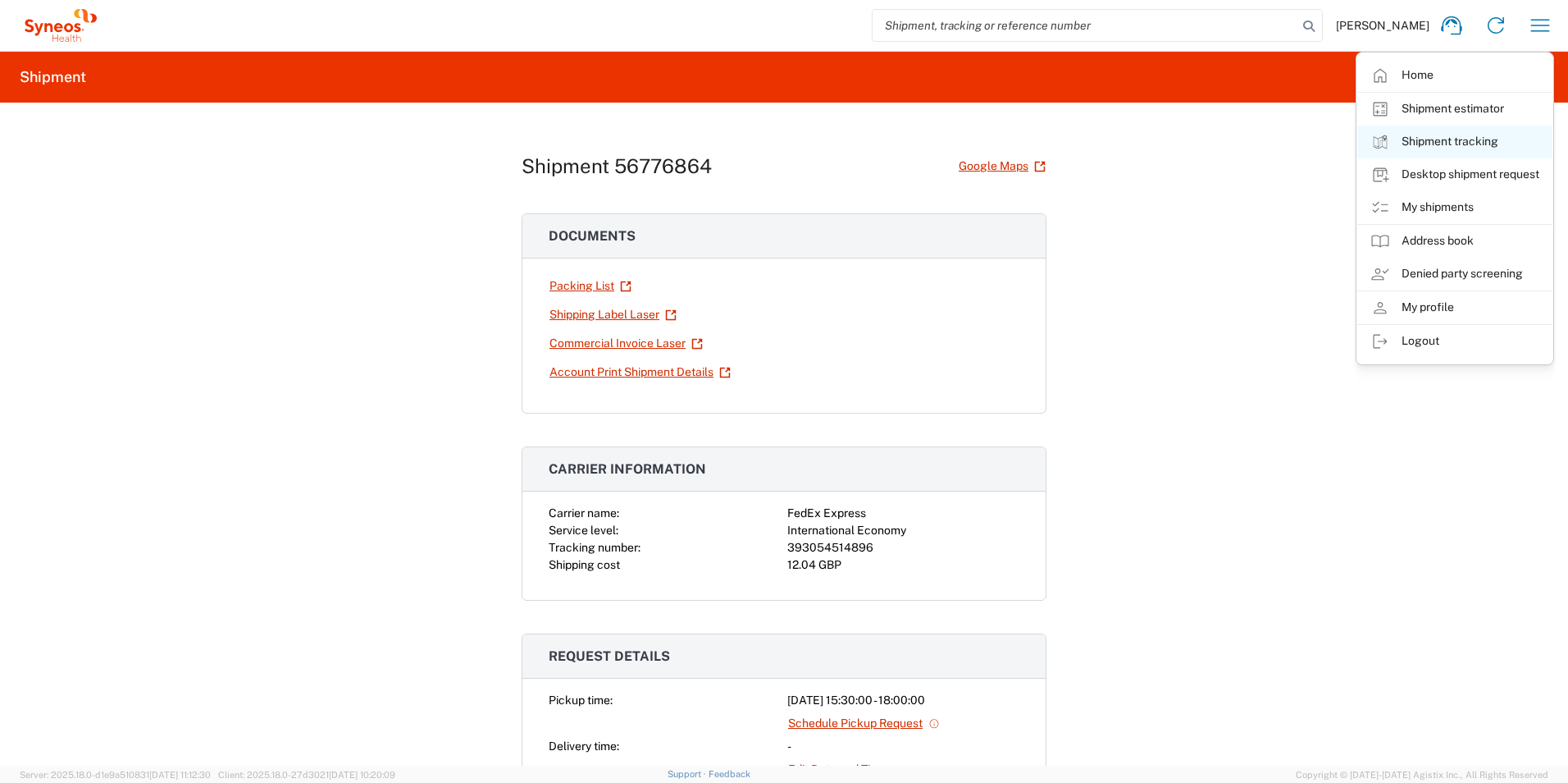
click at [1253, 140] on link "Shipment tracking" at bounding box center [1455, 142] width 195 height 32
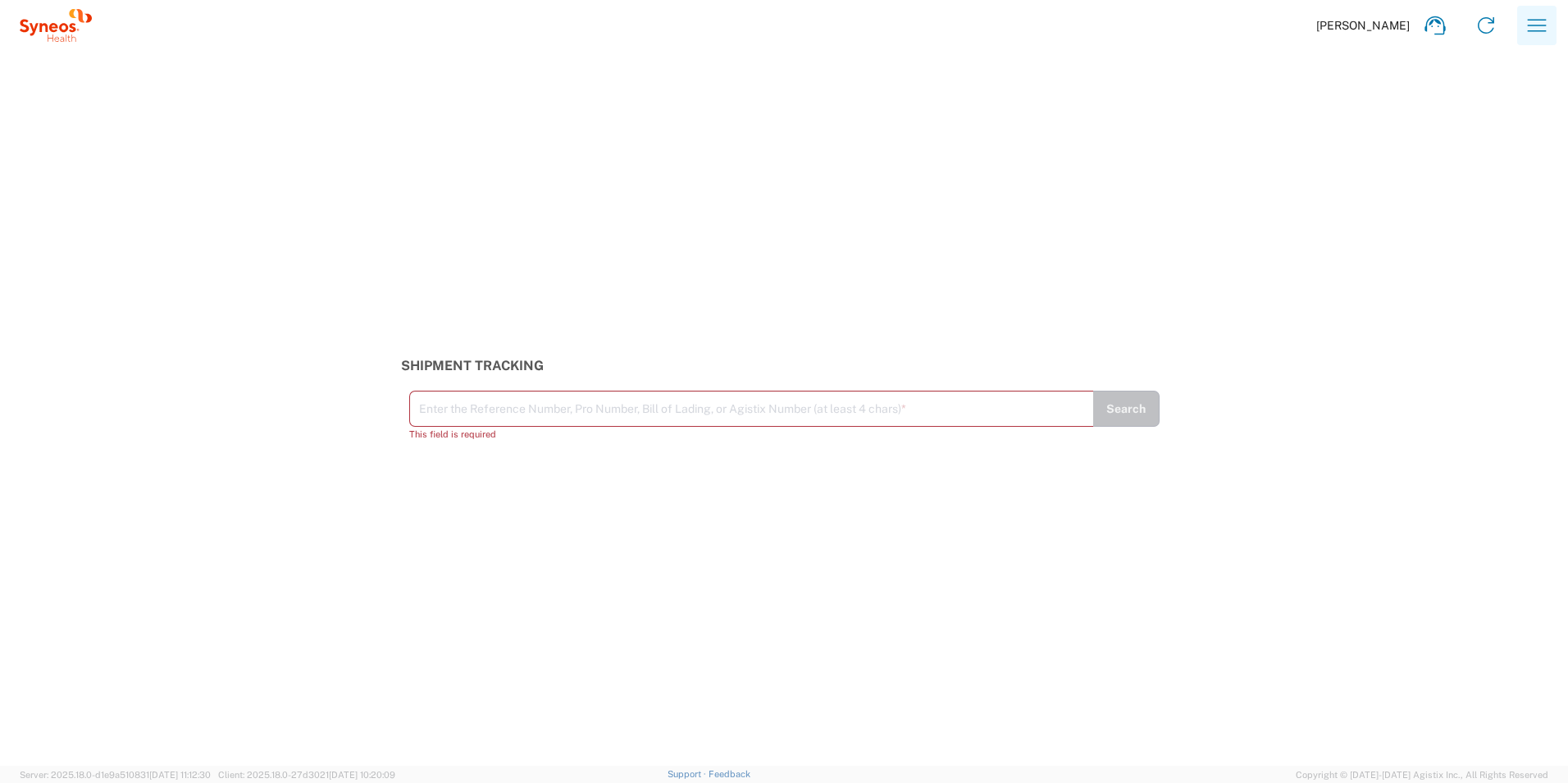
click at [1253, 16] on icon "button" at bounding box center [1537, 25] width 26 height 26
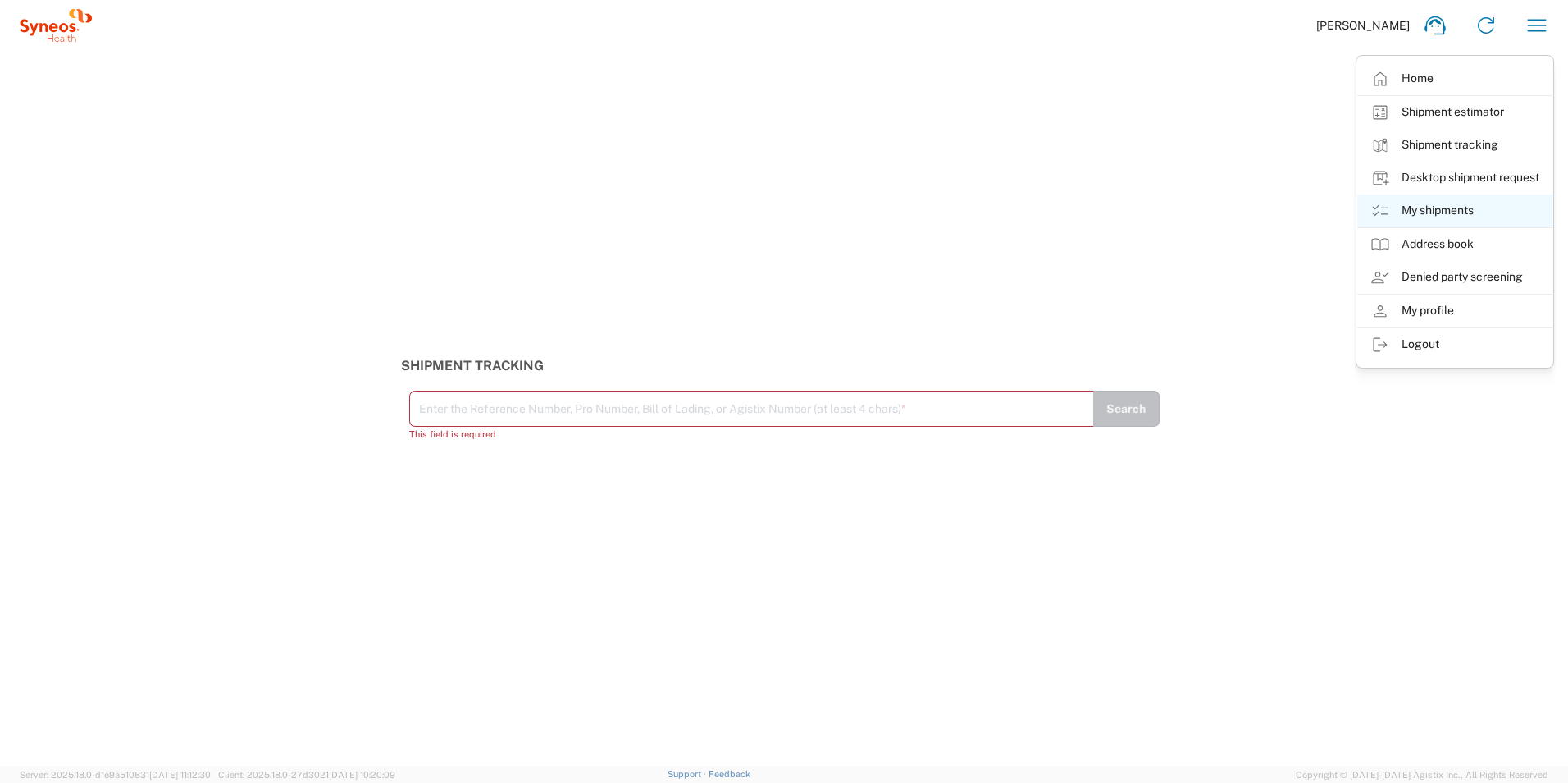
click at [1253, 212] on link "My shipments" at bounding box center [1455, 211] width 195 height 32
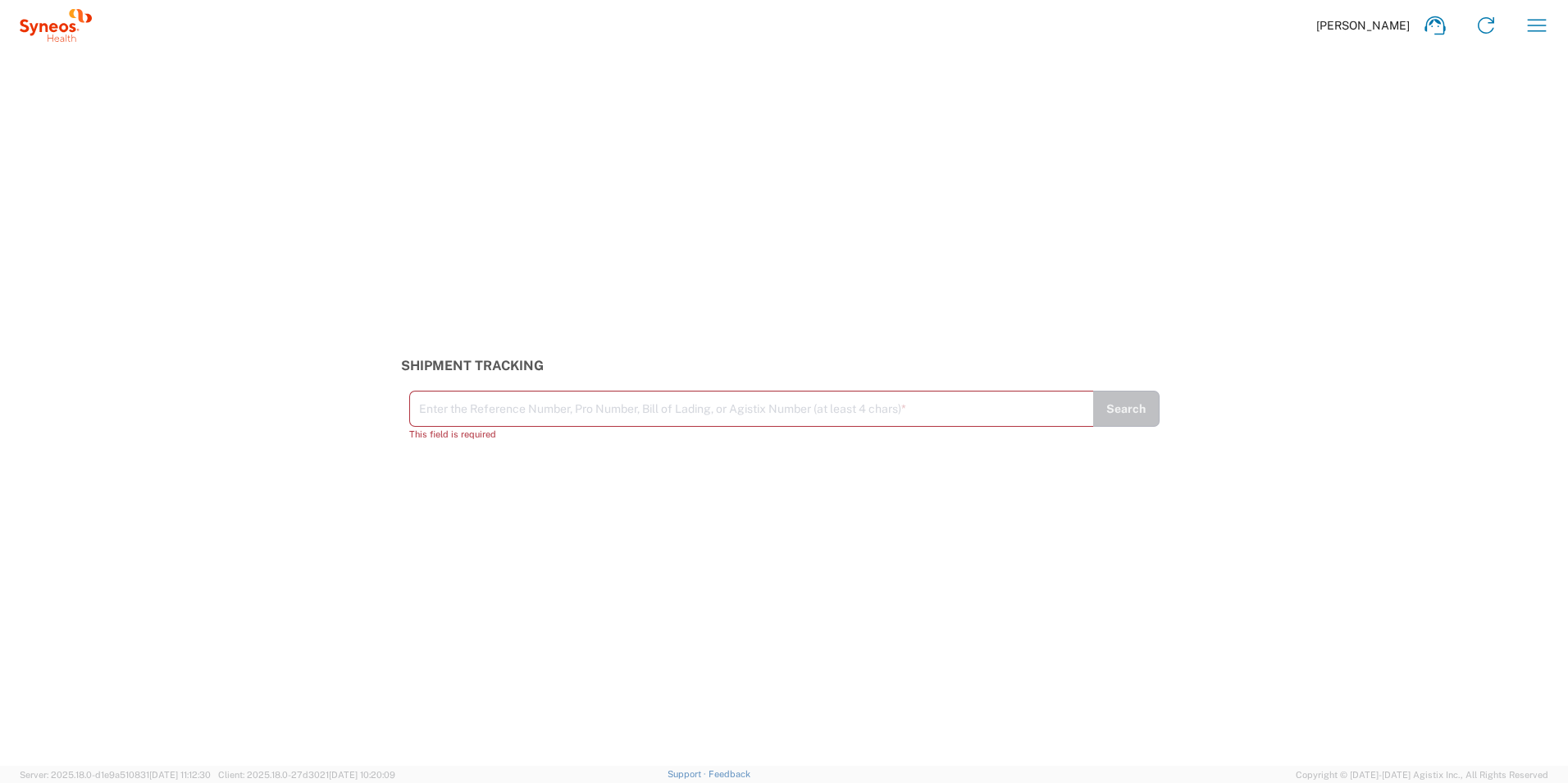
click at [1253, 27] on icon "button" at bounding box center [1537, 25] width 26 height 26
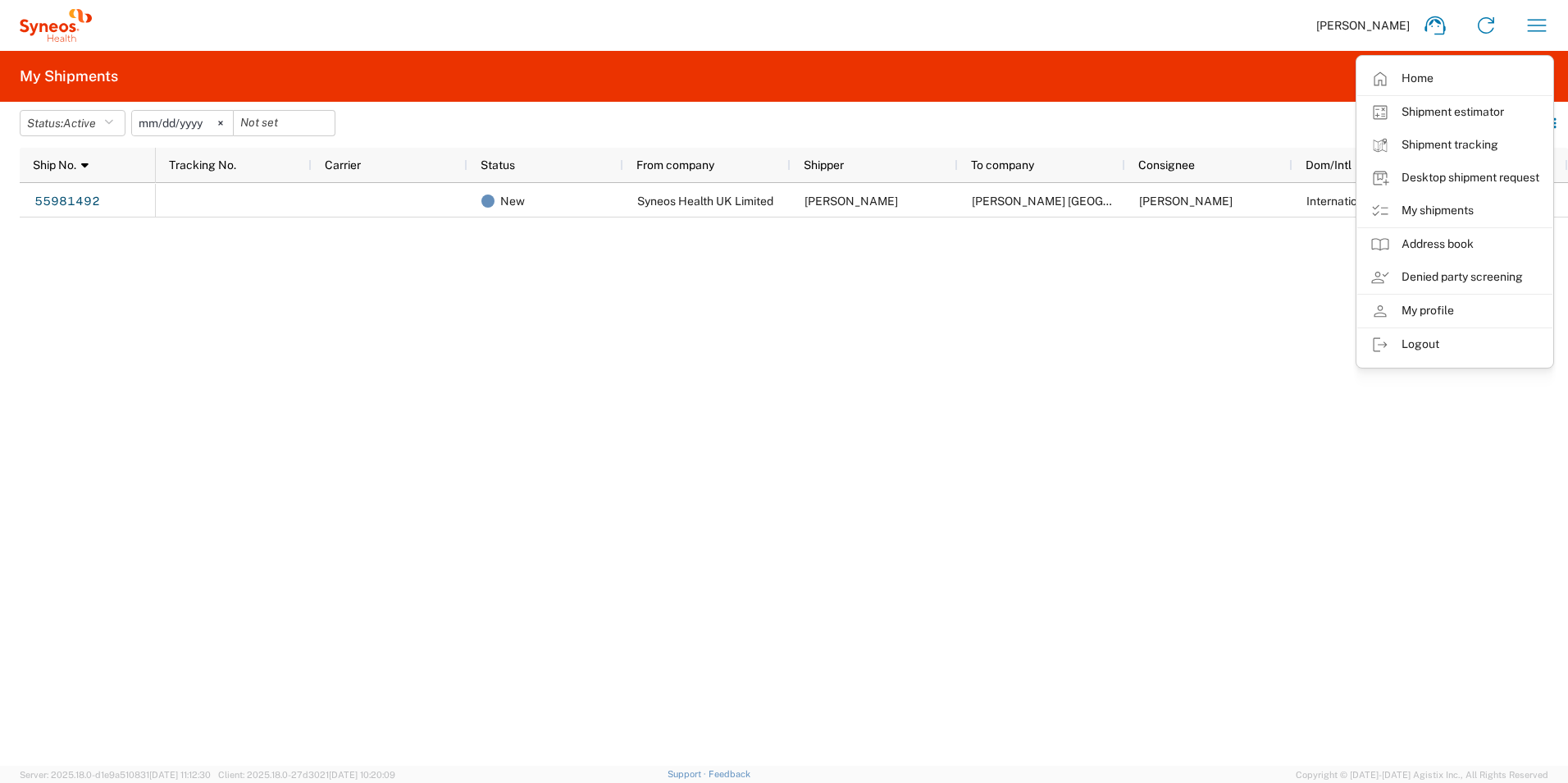
click at [744, 119] on agx-table-filter-chips "Status: Active Active All Approved Booked Canceled Delivered Denied New On Hold…" at bounding box center [738, 129] width 1438 height 38
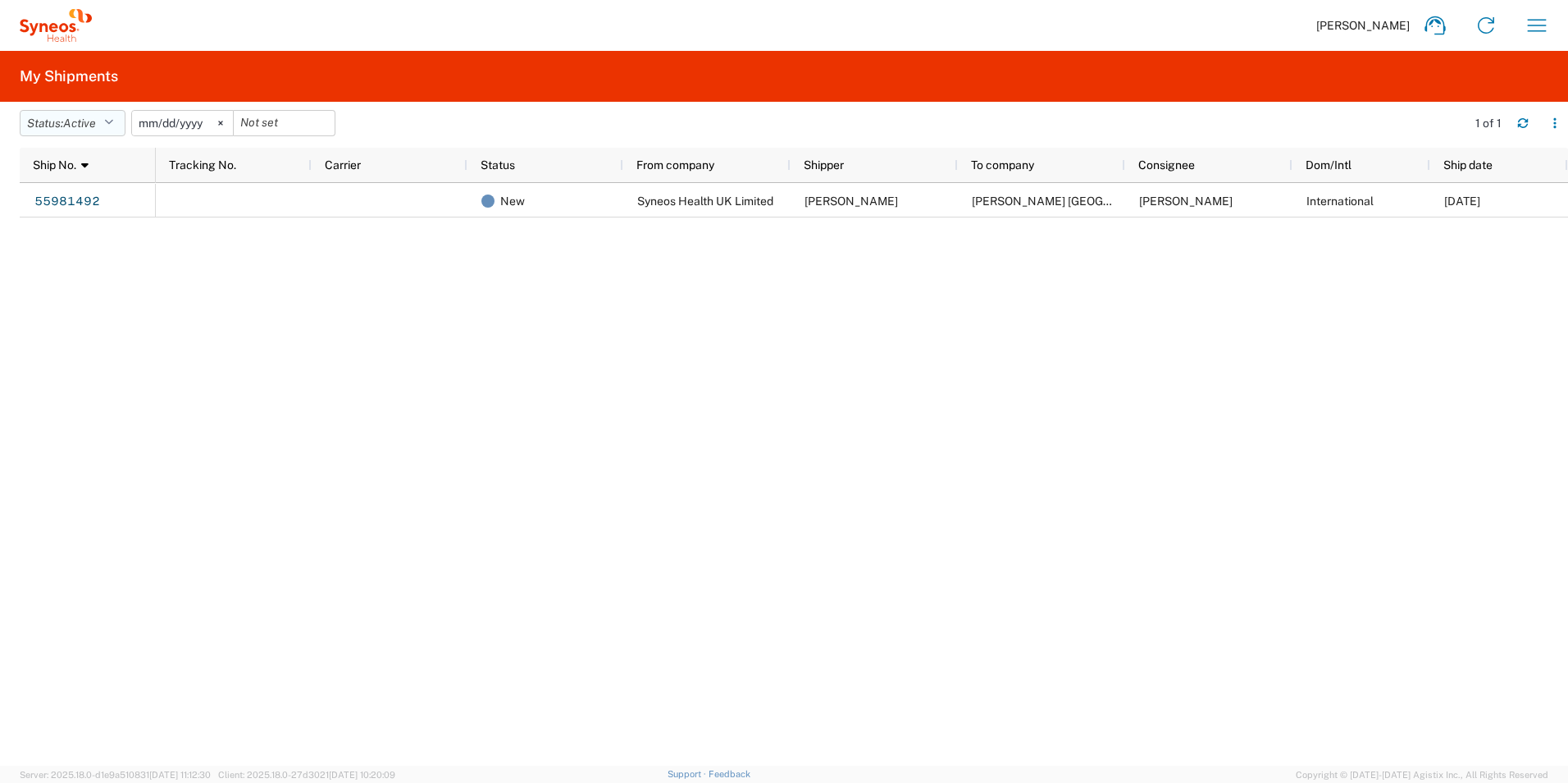
click at [108, 126] on button "Status: Active" at bounding box center [72, 123] width 106 height 26
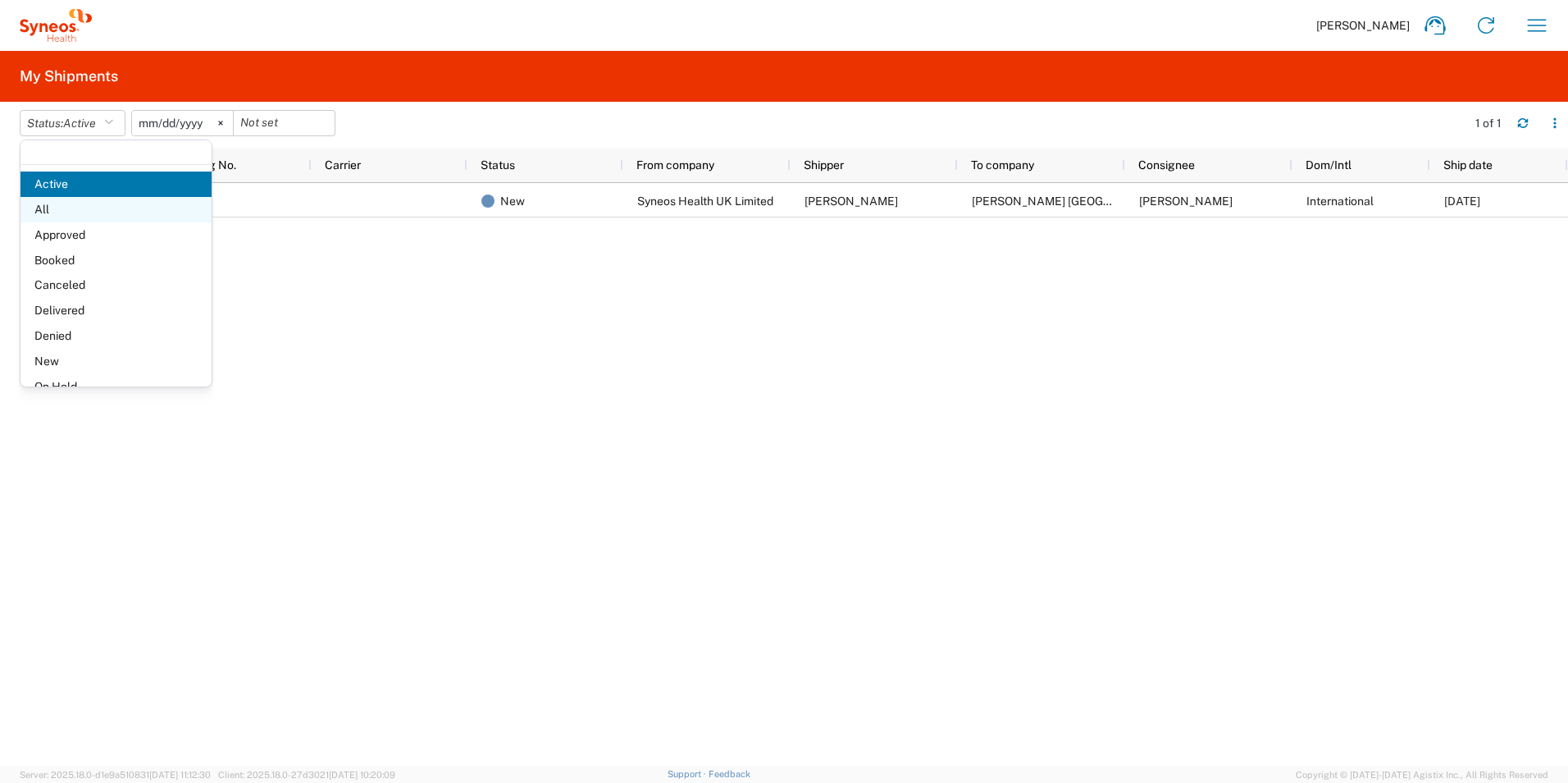
click at [101, 206] on span "All" at bounding box center [116, 210] width 191 height 26
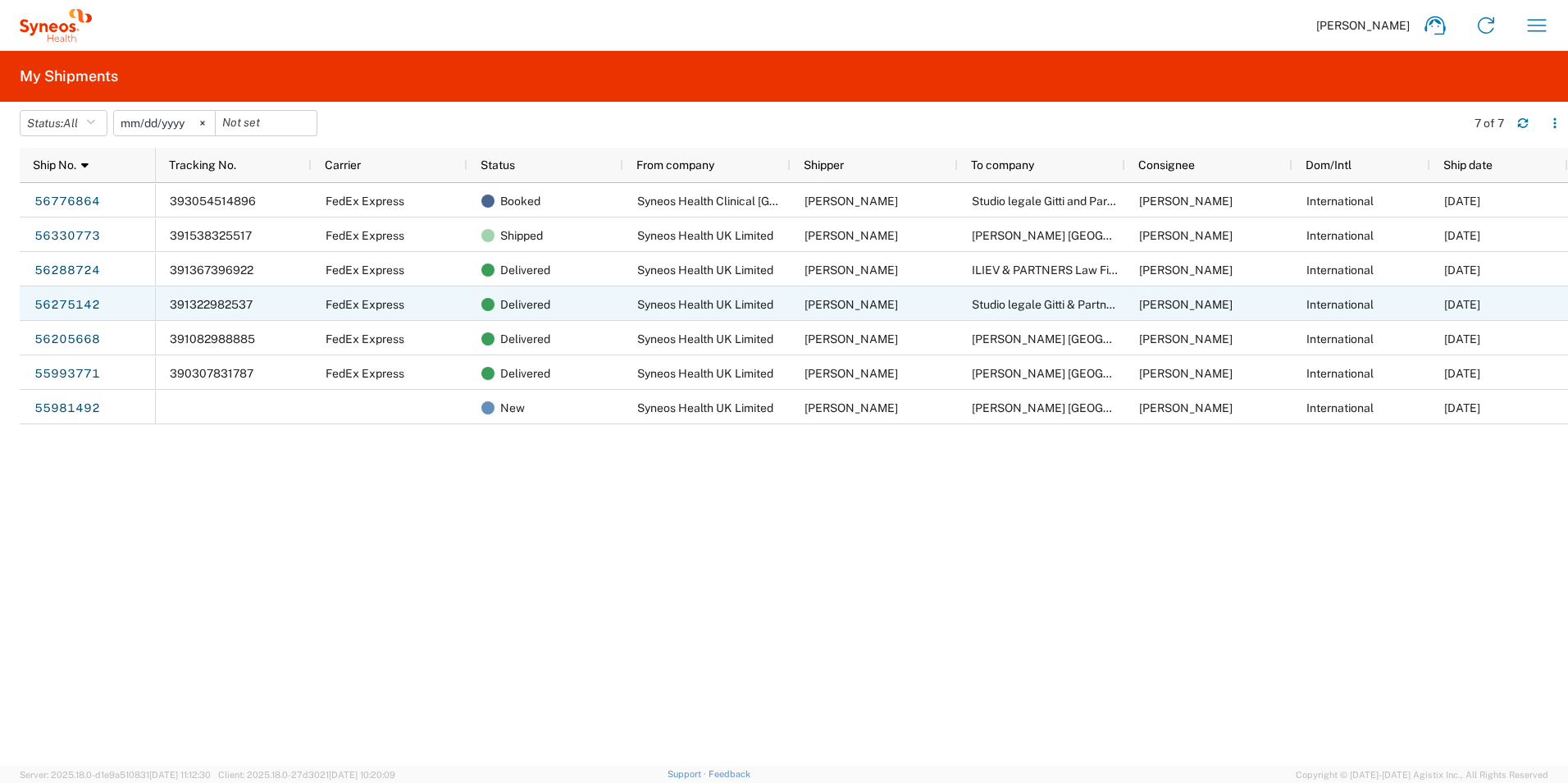
click at [816, 307] on span "[PERSON_NAME]" at bounding box center [852, 304] width 94 height 13
click at [87, 301] on link "56275142" at bounding box center [67, 304] width 67 height 26
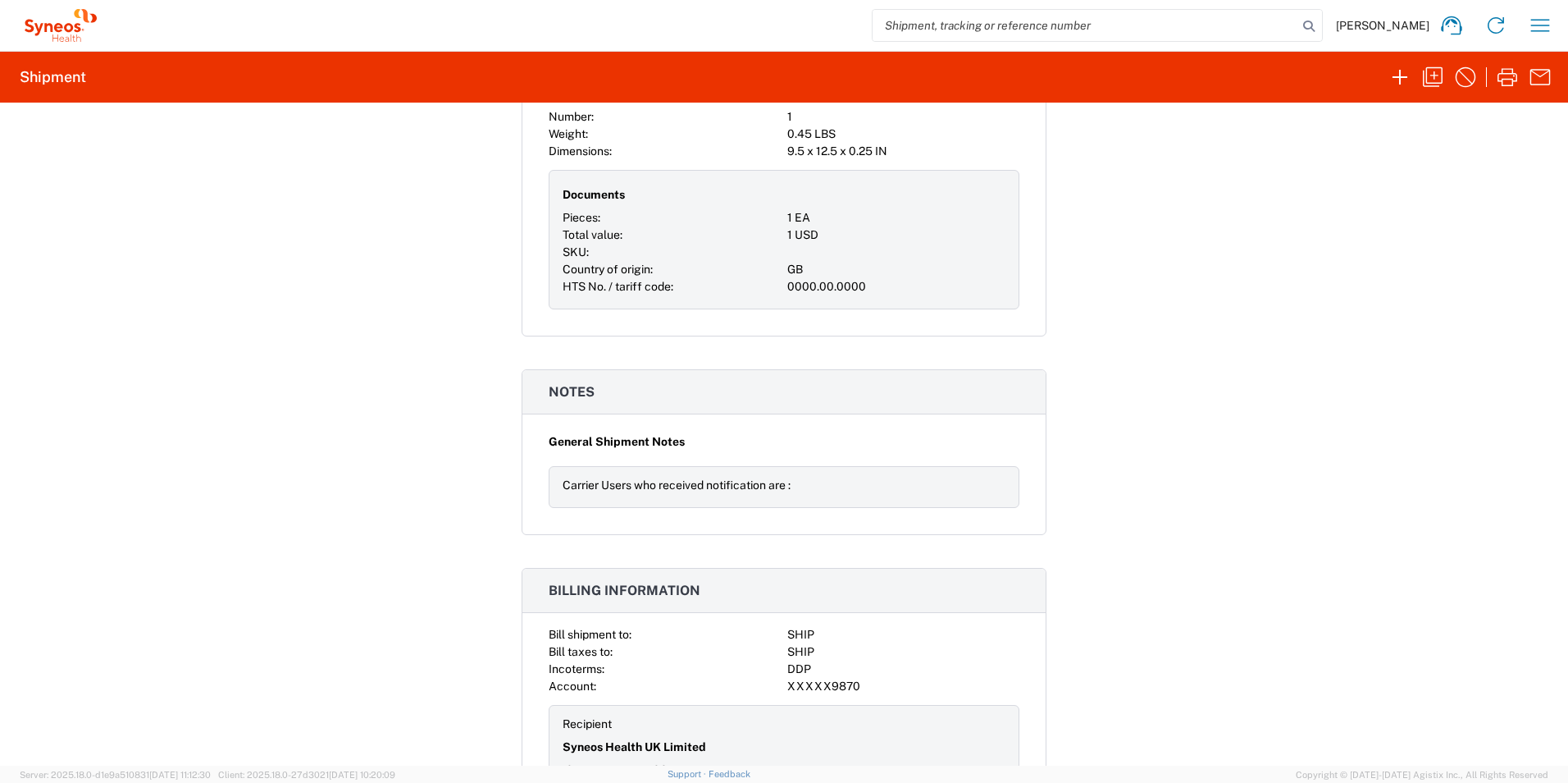
scroll to position [1509, 0]
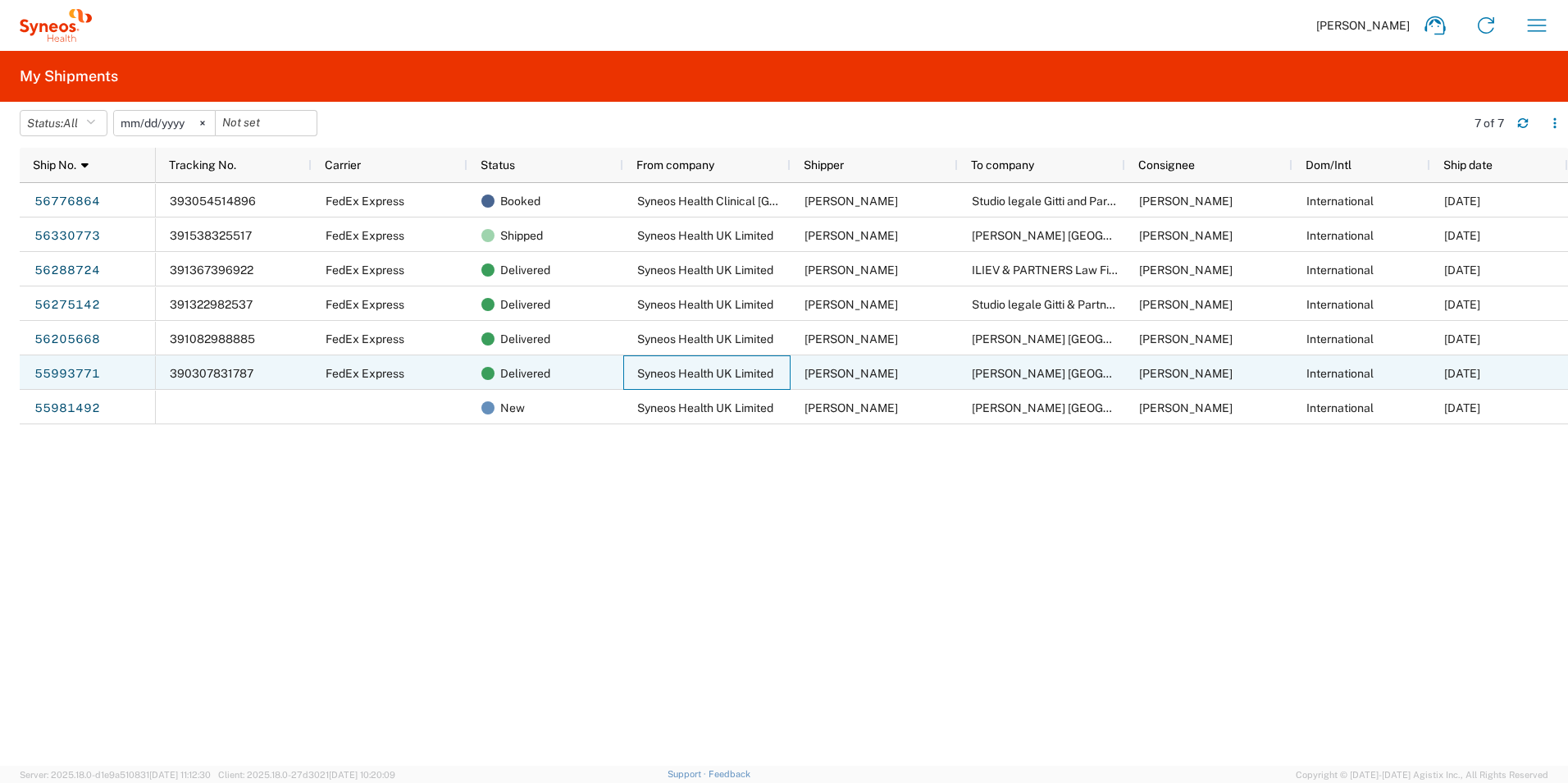
click at [682, 370] on span "Syneos Health UK Limited" at bounding box center [706, 373] width 136 height 13
click at [362, 368] on span "FedEx Express" at bounding box center [365, 373] width 78 height 13
click at [88, 372] on link "55993771" at bounding box center [67, 374] width 67 height 26
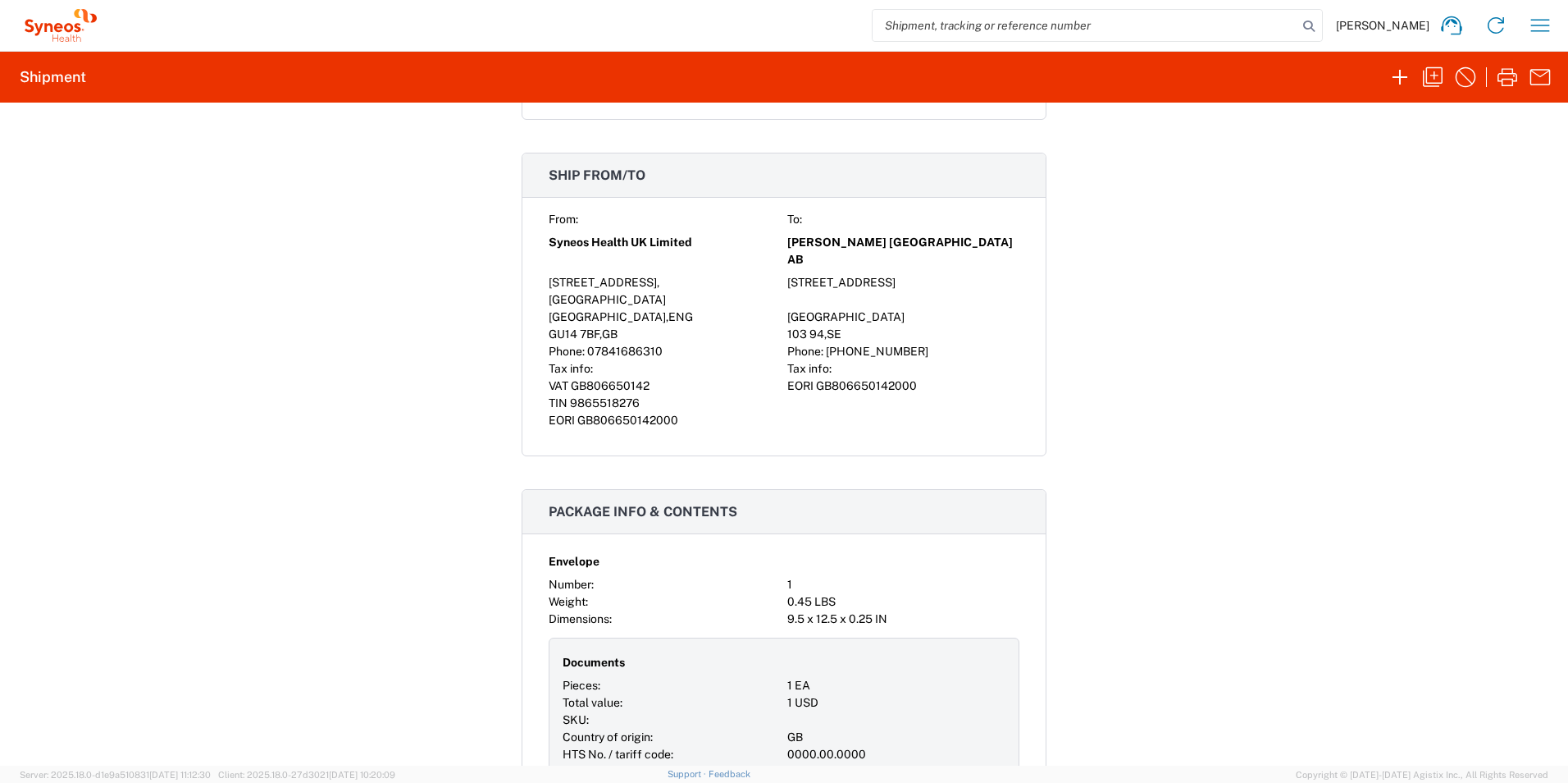
scroll to position [1509, 0]
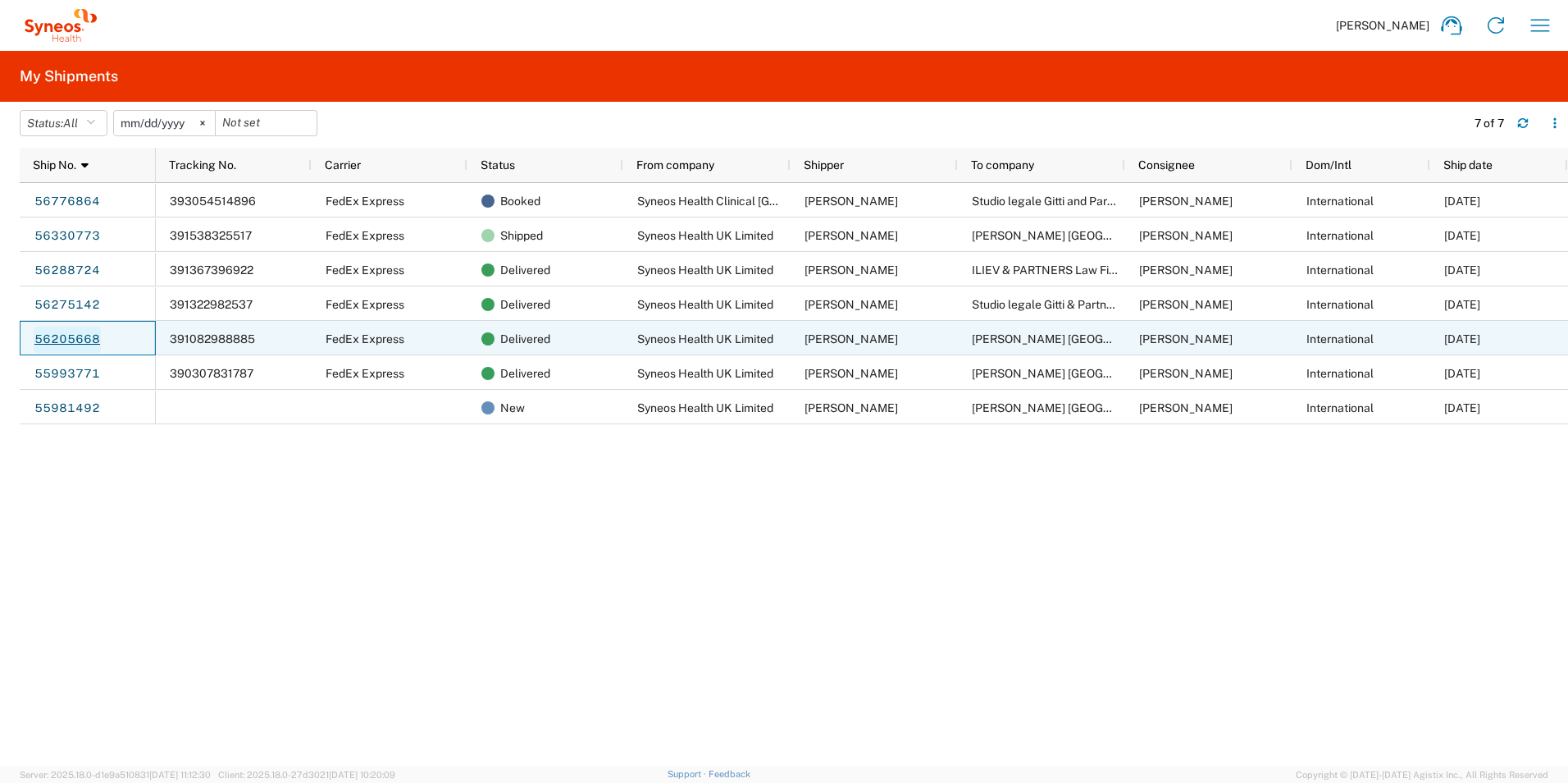
click at [67, 338] on link "56205668" at bounding box center [67, 339] width 67 height 26
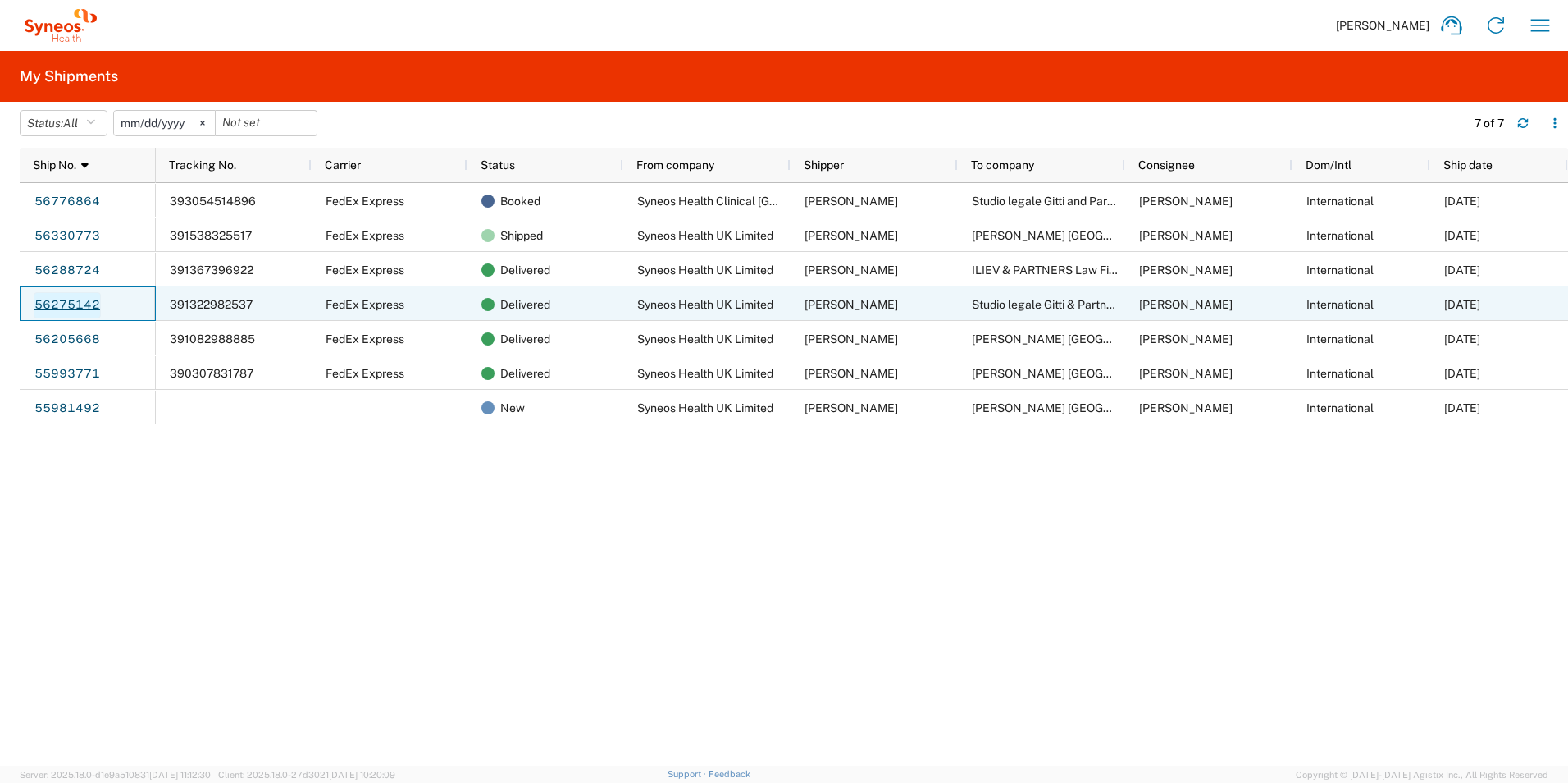
click at [76, 296] on link "56275142" at bounding box center [67, 304] width 67 height 26
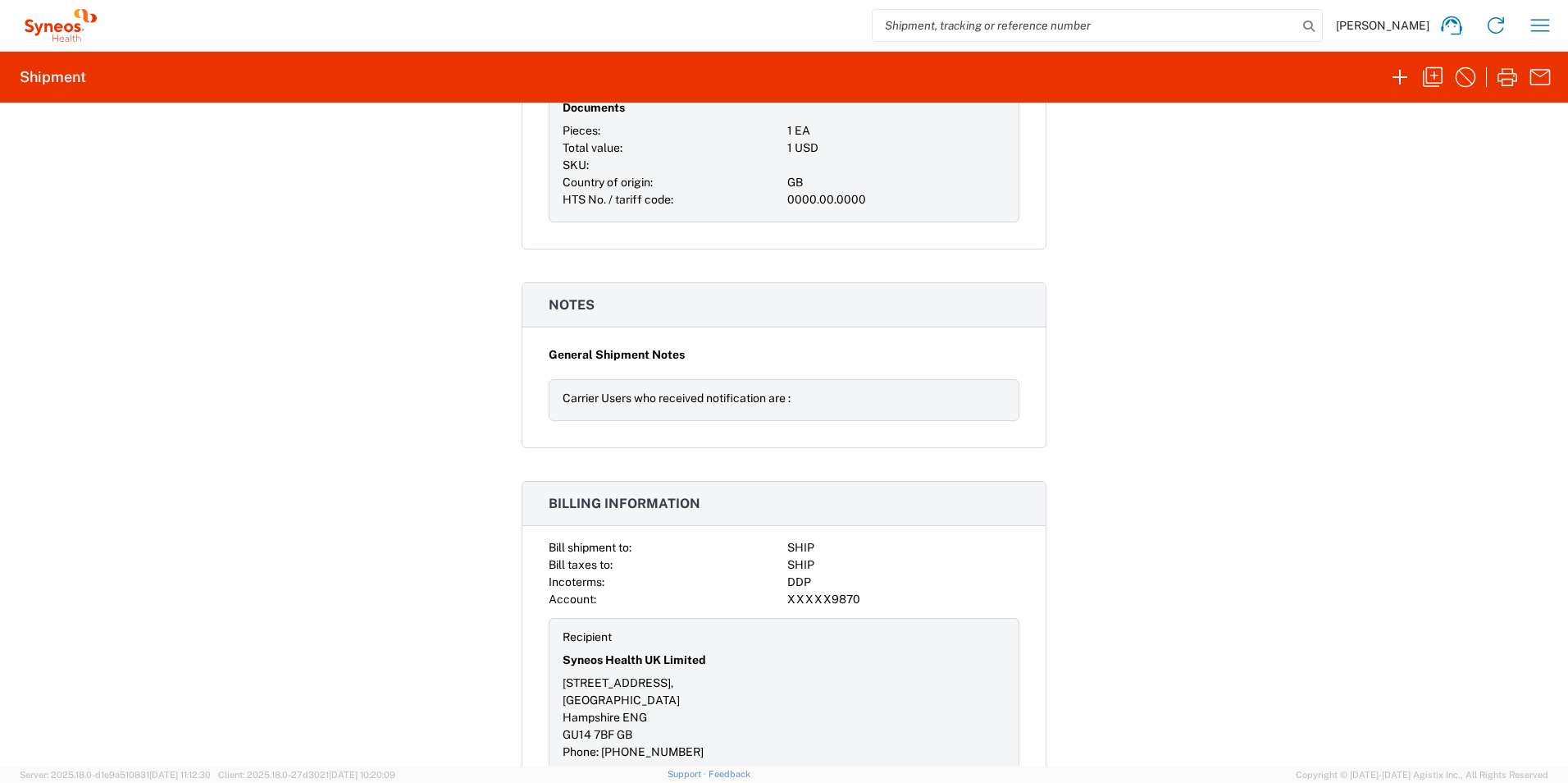
scroll to position [1509, 0]
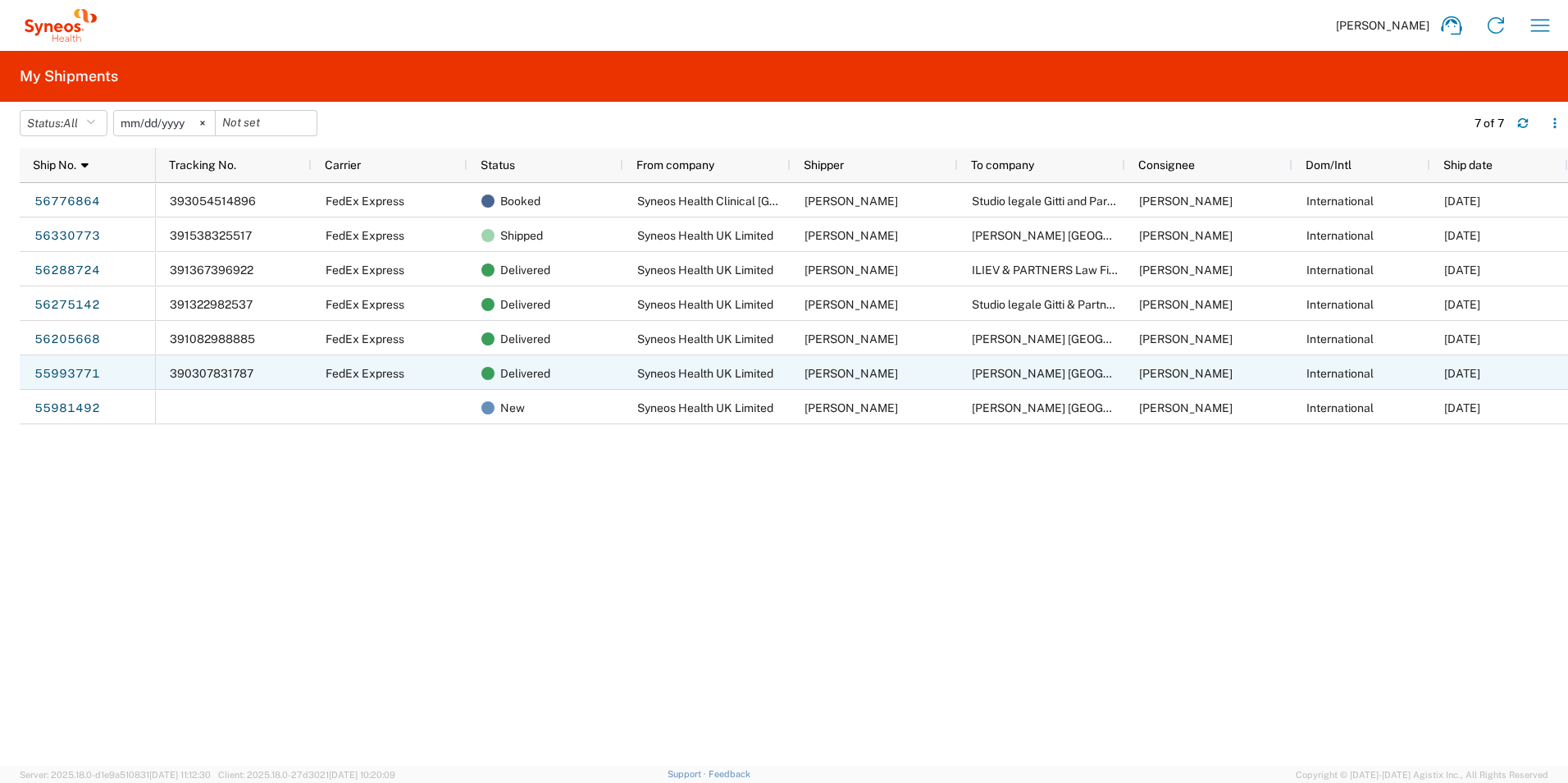
click at [701, 369] on span "Syneos Health UK Limited" at bounding box center [706, 373] width 136 height 13
click at [85, 371] on link "55993771" at bounding box center [67, 374] width 67 height 26
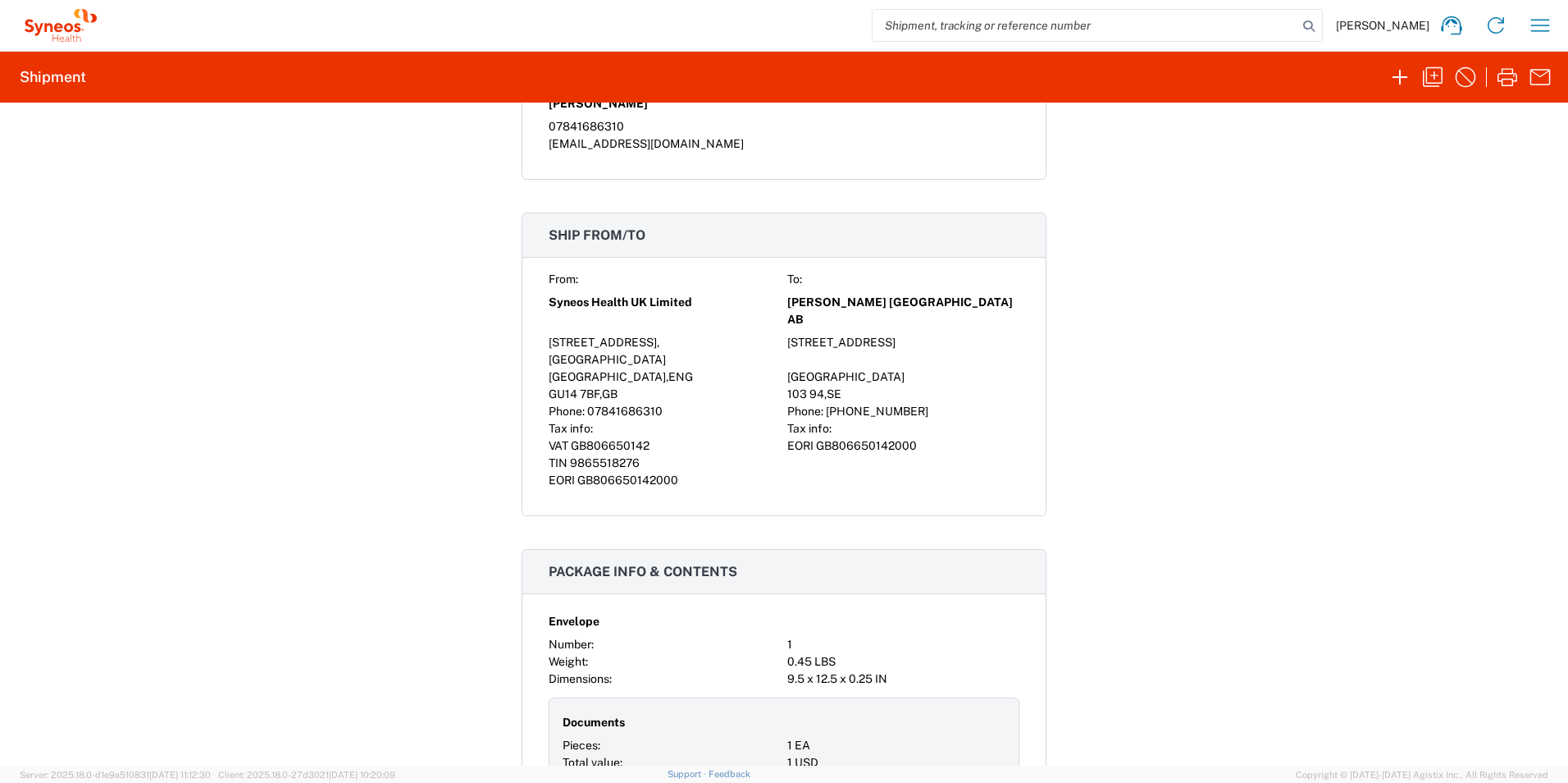
scroll to position [1509, 0]
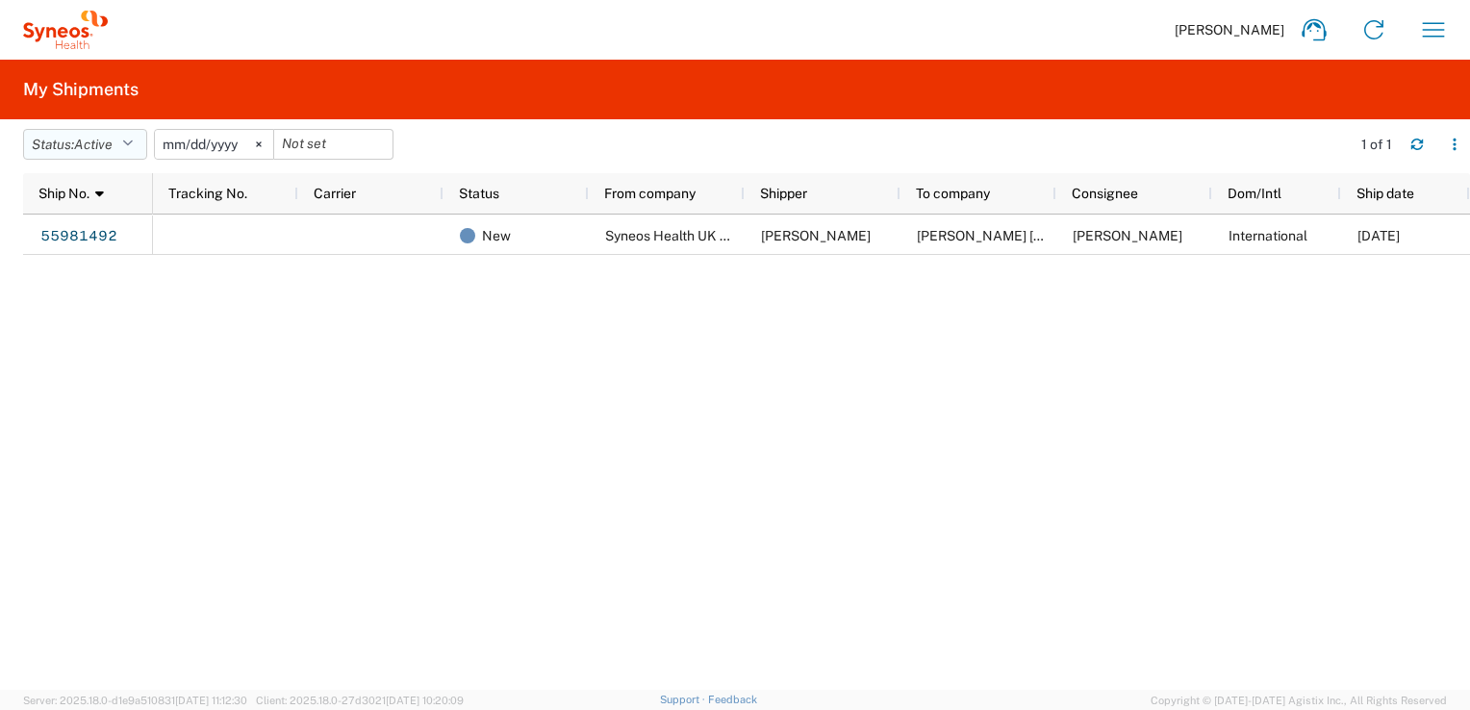
click at [127, 147] on button "Status: Active" at bounding box center [85, 144] width 124 height 31
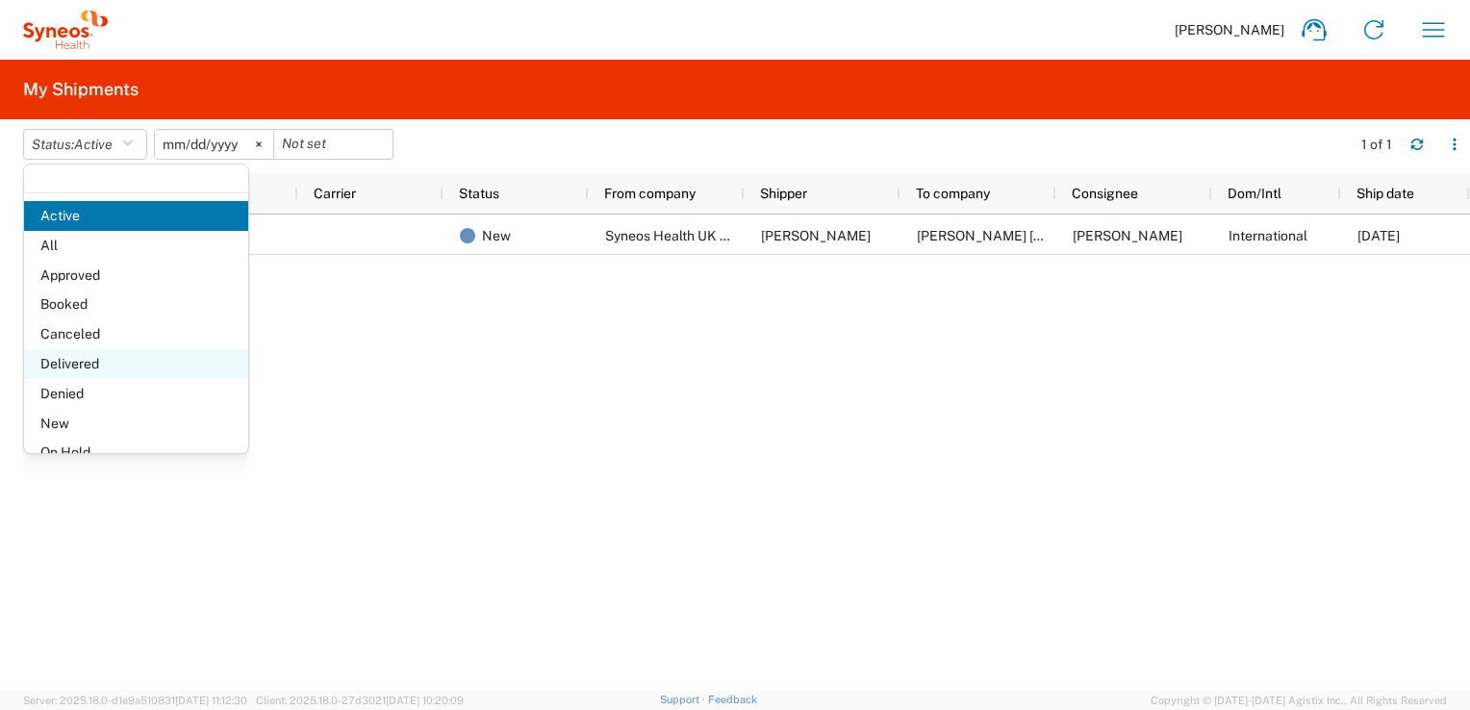
click at [99, 368] on span "Delivered" at bounding box center [136, 364] width 224 height 30
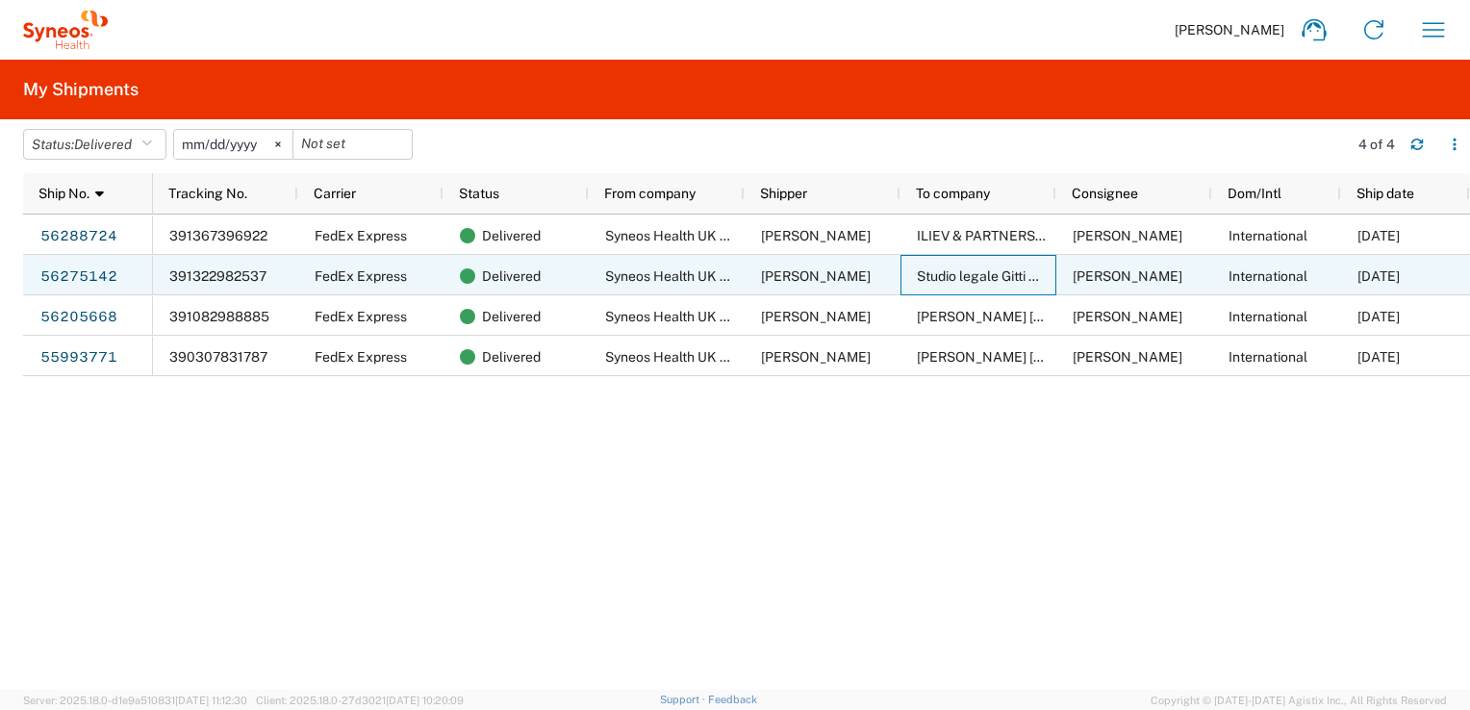
click at [955, 268] on span "Studio legale Gitti & Partners" at bounding box center [1005, 275] width 177 height 15
click at [97, 280] on link "56275142" at bounding box center [78, 277] width 79 height 31
